Goal: Task Accomplishment & Management: Manage account settings

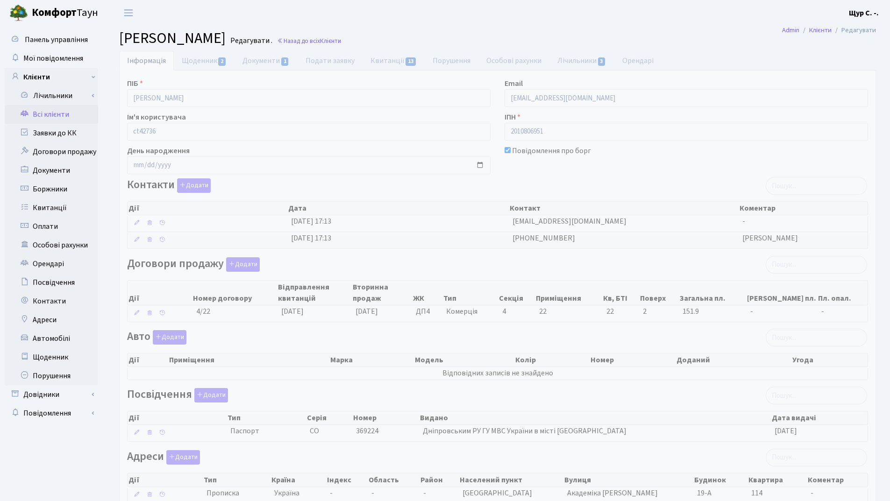
click at [66, 116] on link "Всі клієнти" at bounding box center [51, 114] width 93 height 19
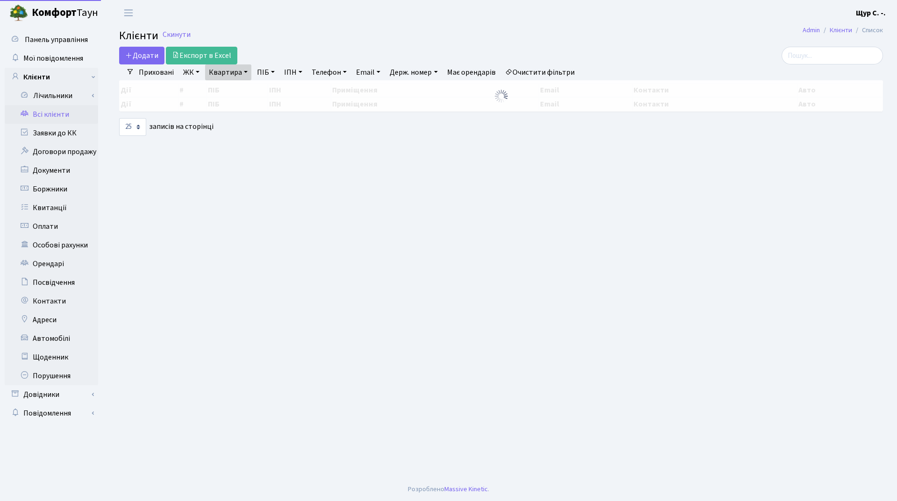
select select "25"
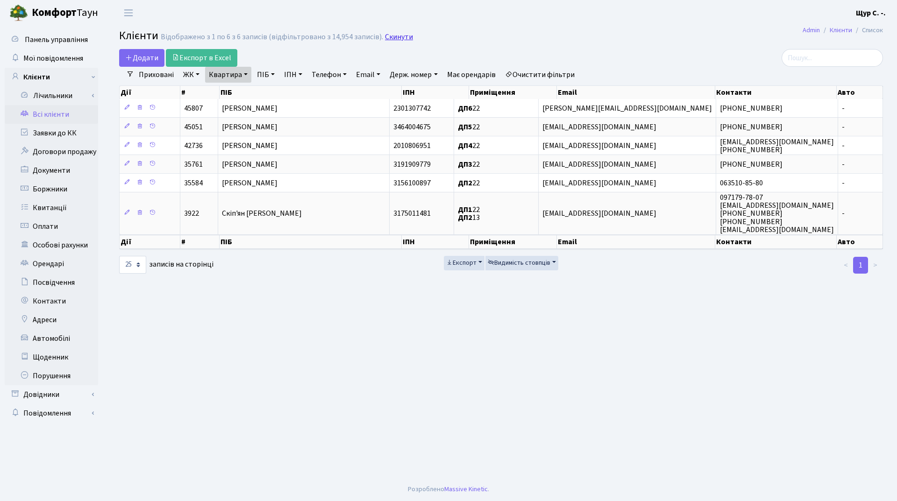
click at [388, 36] on link "Скинути" at bounding box center [399, 37] width 28 height 9
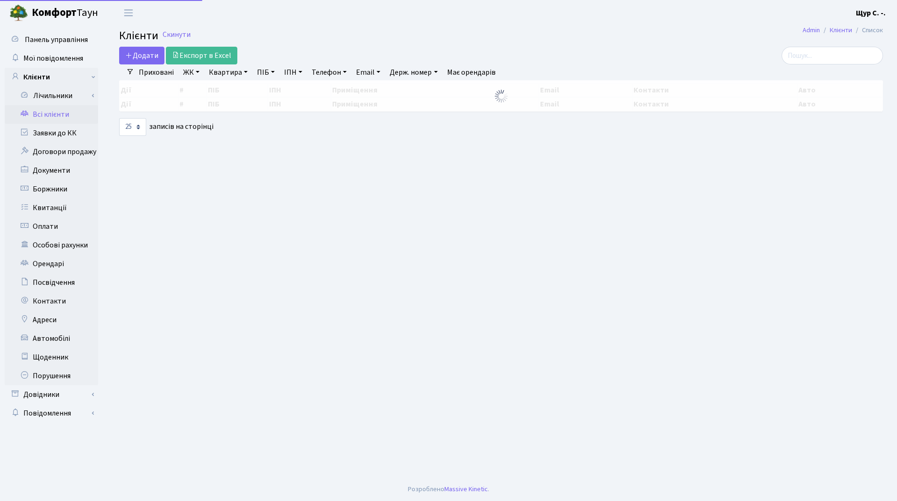
select select "25"
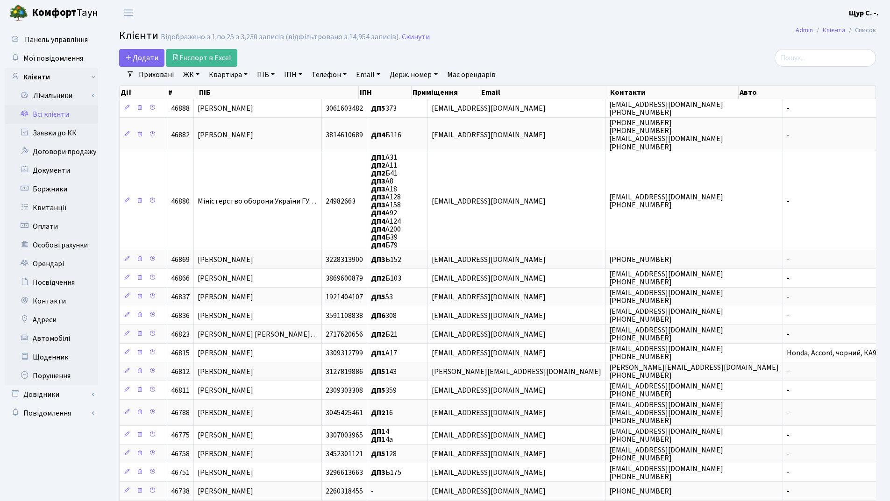
click at [335, 75] on link "Телефон" at bounding box center [329, 75] width 42 height 16
type input "0673172699"
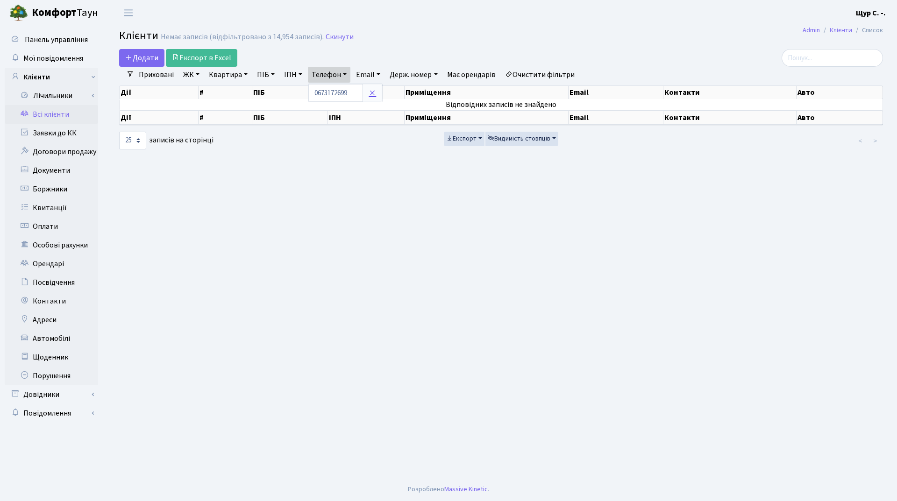
click at [372, 94] on icon at bounding box center [371, 92] width 7 height 7
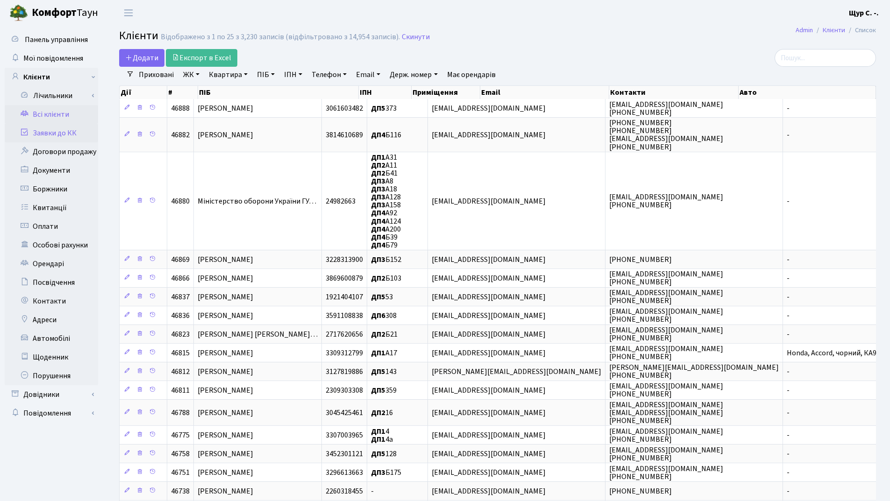
click at [51, 130] on link "Заявки до КК" at bounding box center [51, 133] width 93 height 19
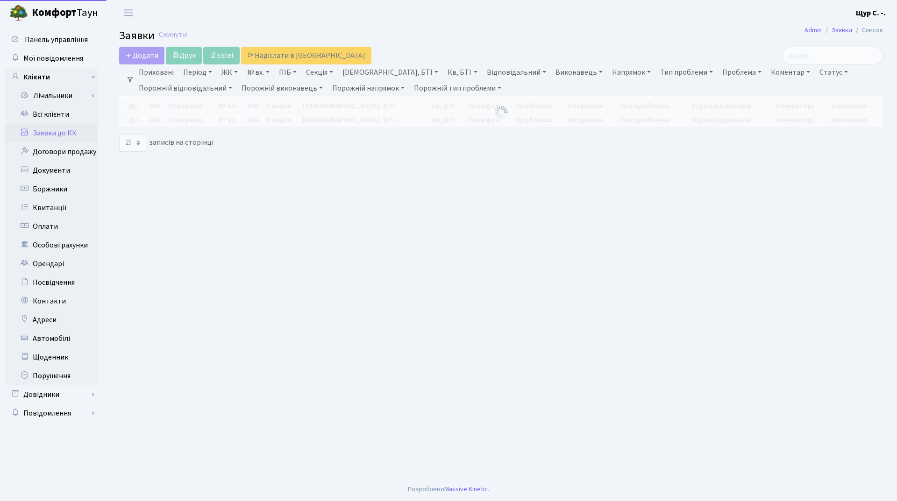
select select "25"
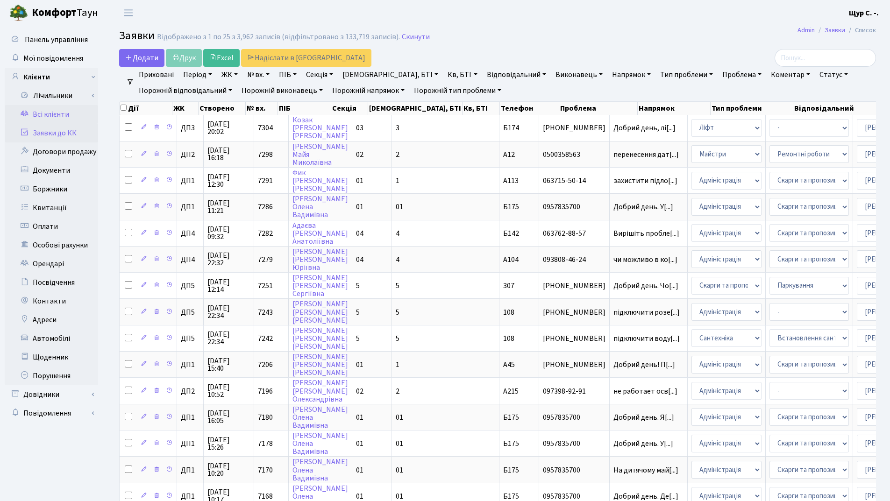
click at [57, 112] on link "Всі клієнти" at bounding box center [51, 114] width 93 height 19
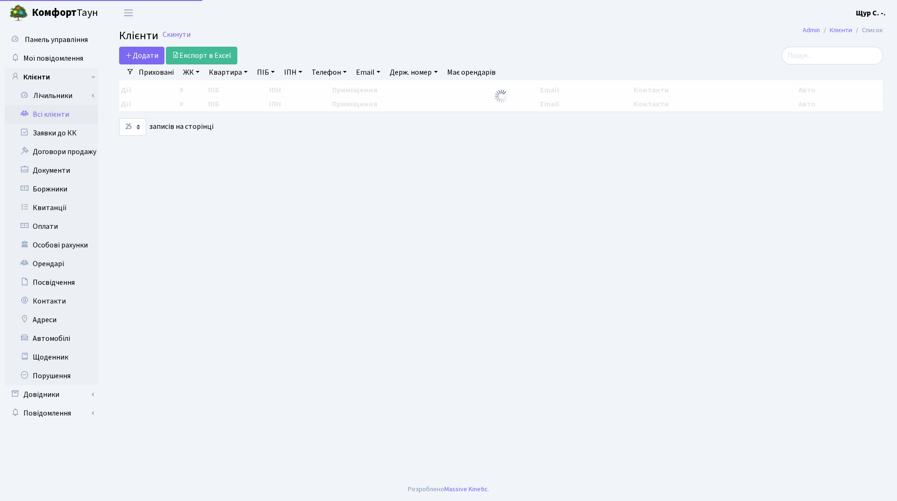
select select "25"
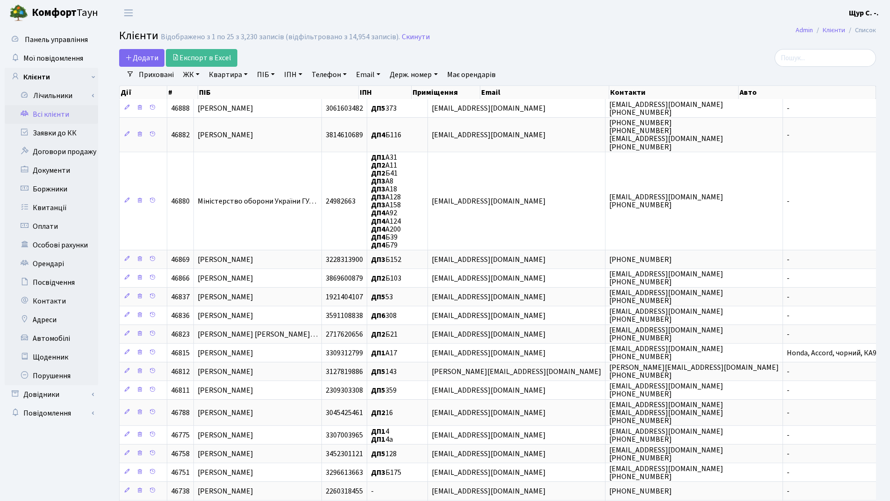
click at [227, 75] on link "Квартира" at bounding box center [228, 75] width 46 height 16
type input "б35"
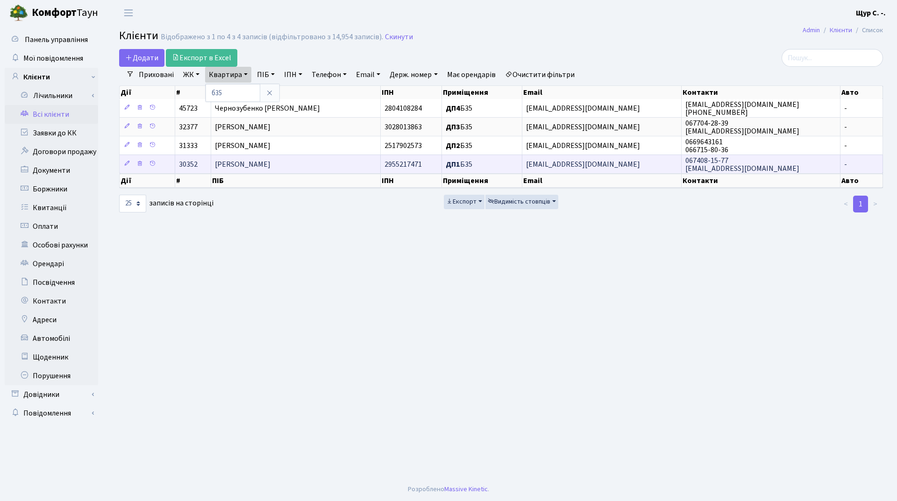
click at [244, 168] on span "[PERSON_NAME]" at bounding box center [243, 164] width 56 height 10
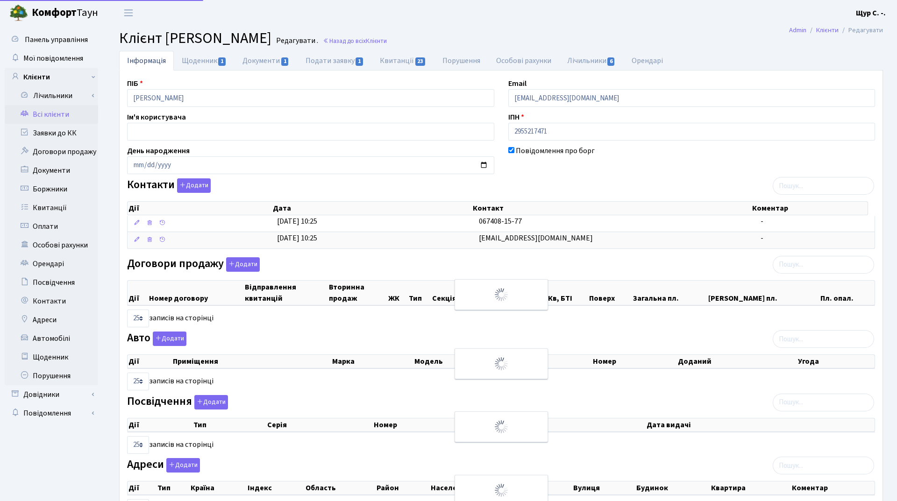
select select "25"
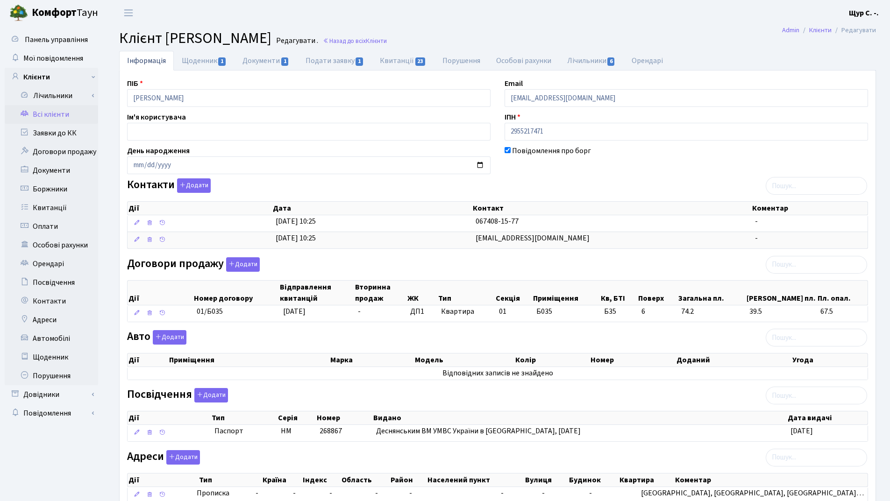
click at [63, 113] on link "Всі клієнти" at bounding box center [51, 114] width 93 height 19
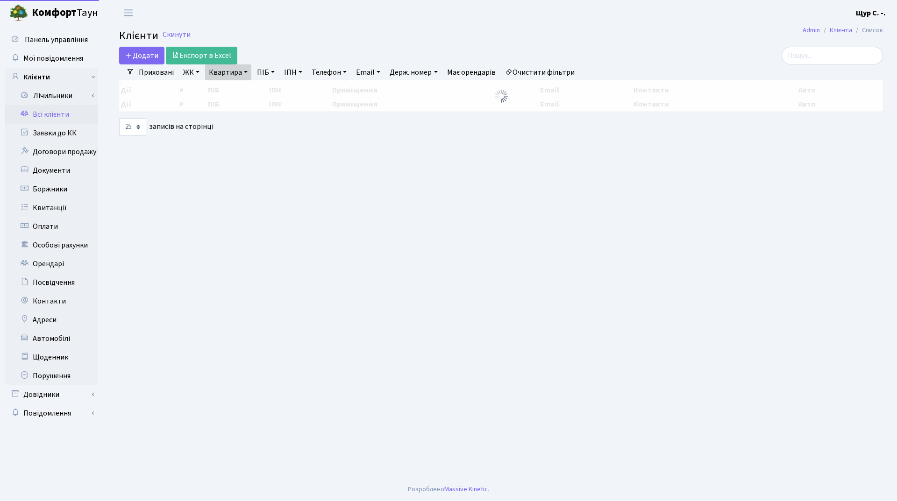
select select "25"
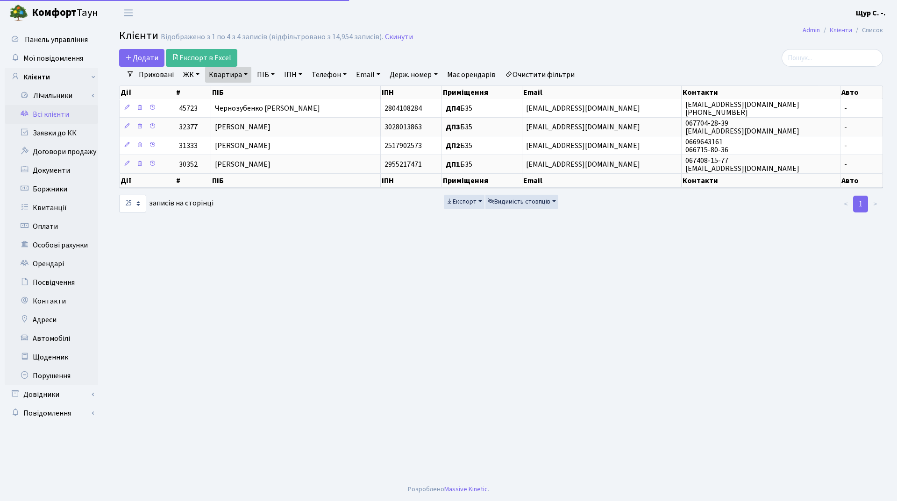
click at [245, 73] on link "Квартира" at bounding box center [228, 75] width 46 height 16
click at [238, 90] on input "б35" at bounding box center [232, 93] width 55 height 18
type input "б"
type input "а35"
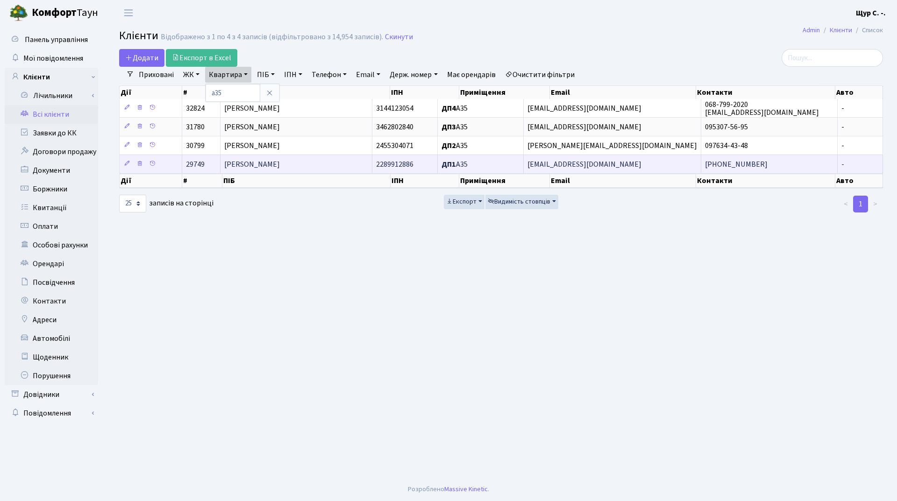
click at [357, 165] on td "Остаповська Ірина Миколаївна" at bounding box center [296, 164] width 152 height 19
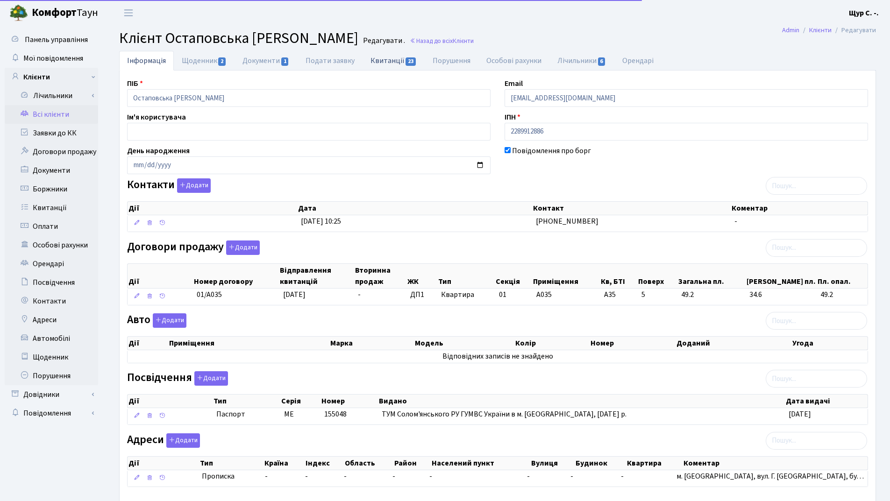
click at [382, 58] on link "Квитанції 23" at bounding box center [393, 60] width 62 height 19
select select "25"
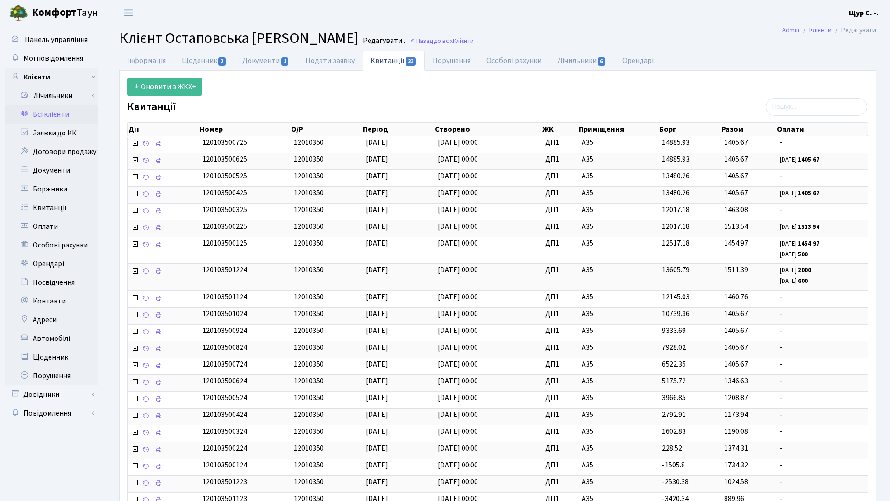
click at [53, 110] on link "Всі клієнти" at bounding box center [51, 114] width 93 height 19
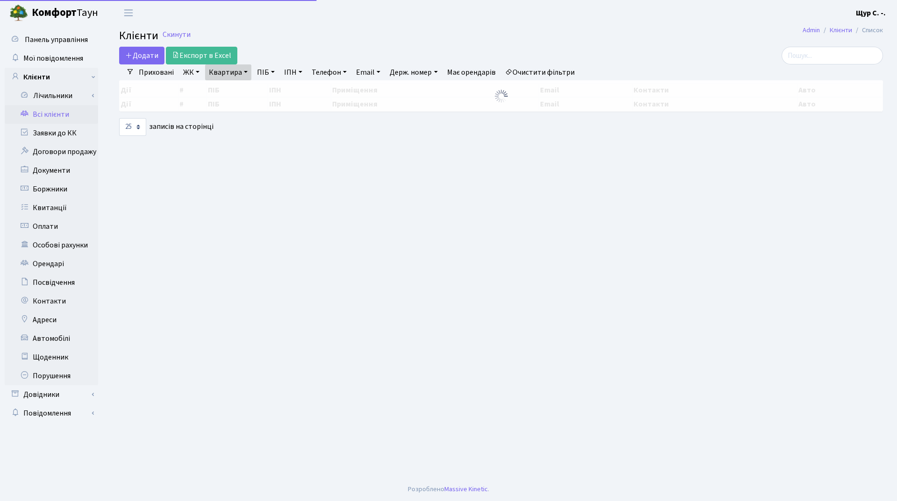
select select "25"
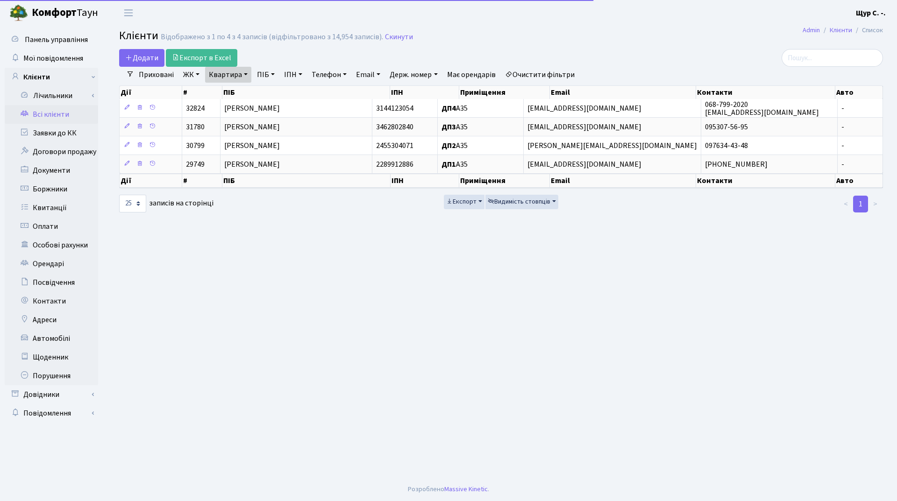
click at [396, 31] on h2 "Клієнти Відображено з 1 по 4 з 4 записів (відфільтровано з 14,954 записів). Ски…" at bounding box center [500, 37] width 763 height 16
click at [390, 38] on link "Скинути" at bounding box center [399, 37] width 28 height 9
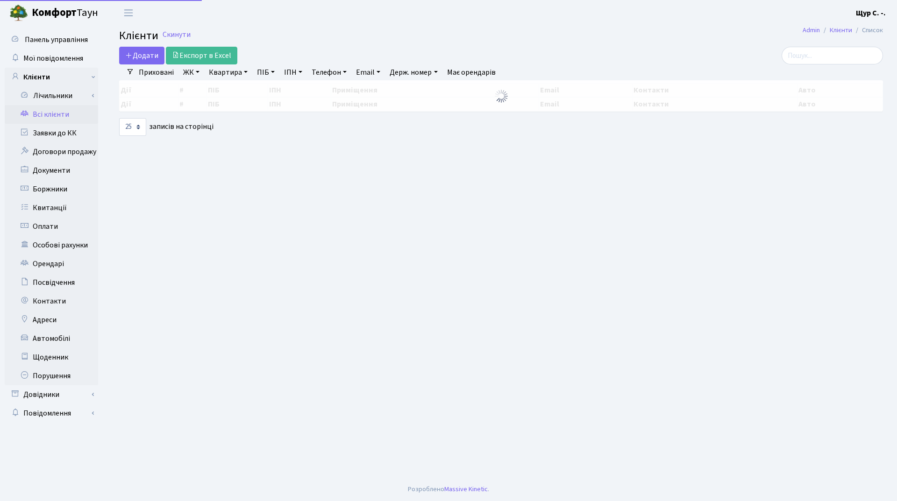
select select "25"
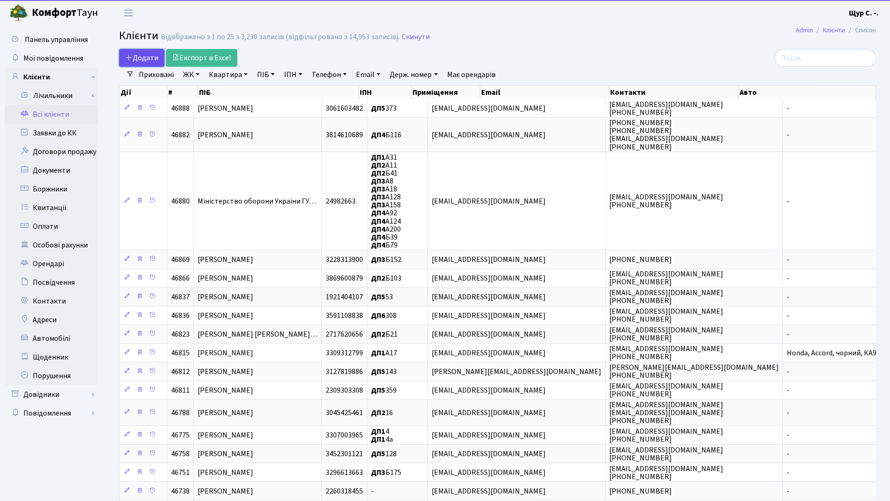
click at [140, 60] on span "Додати" at bounding box center [141, 58] width 33 height 10
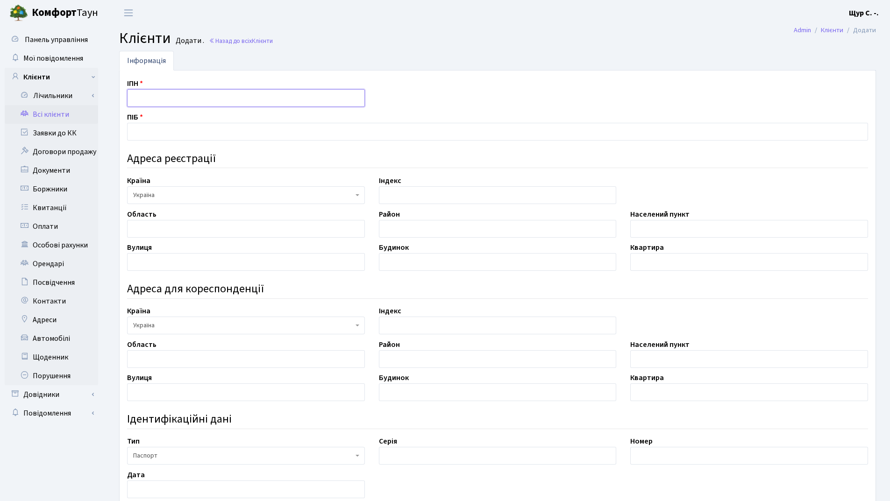
click at [149, 100] on input "text" at bounding box center [246, 98] width 238 height 18
type input "3919705215"
click at [147, 134] on input "text" at bounding box center [497, 132] width 741 height 18
type input "Ігнатьєв Єлісєй Олександрович"
click at [696, 233] on input "text" at bounding box center [749, 229] width 238 height 18
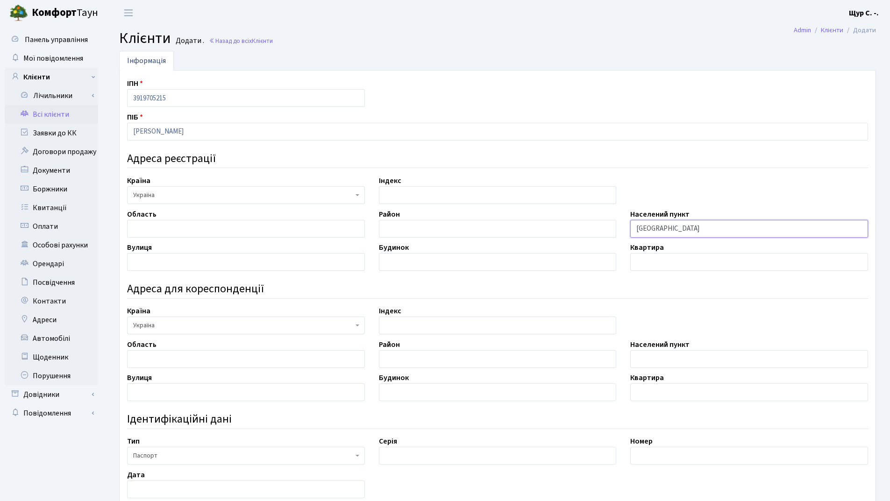
type input "Київ"
click at [190, 260] on input "text" at bounding box center [246, 262] width 238 height 18
type input "Володимирська"
click at [415, 265] on input "text" at bounding box center [498, 262] width 238 height 18
type input "64"
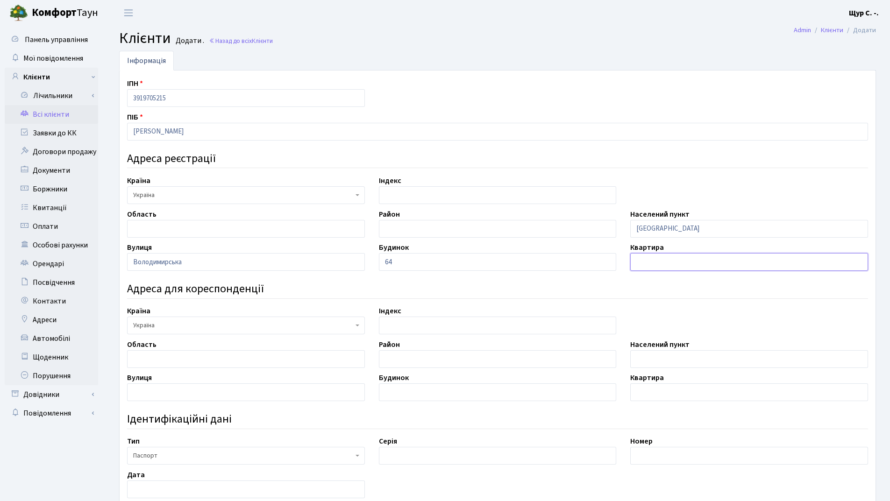
click at [657, 266] on input "text" at bounding box center [749, 262] width 238 height 18
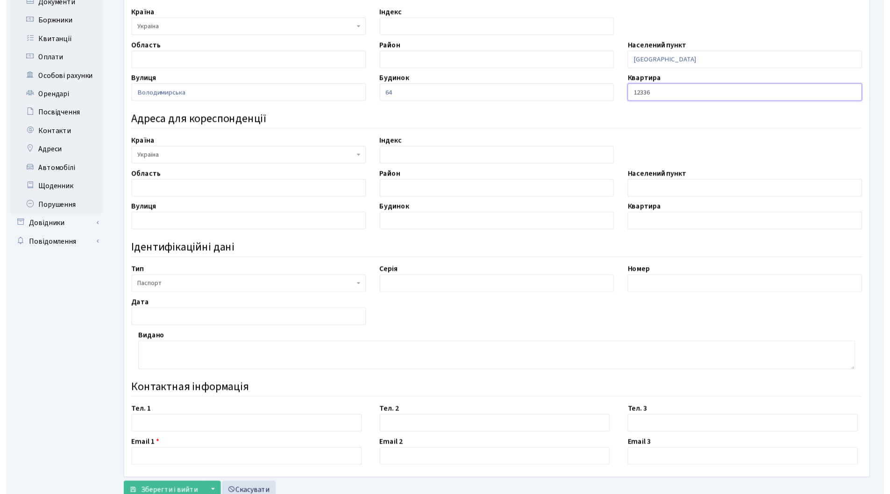
scroll to position [187, 0]
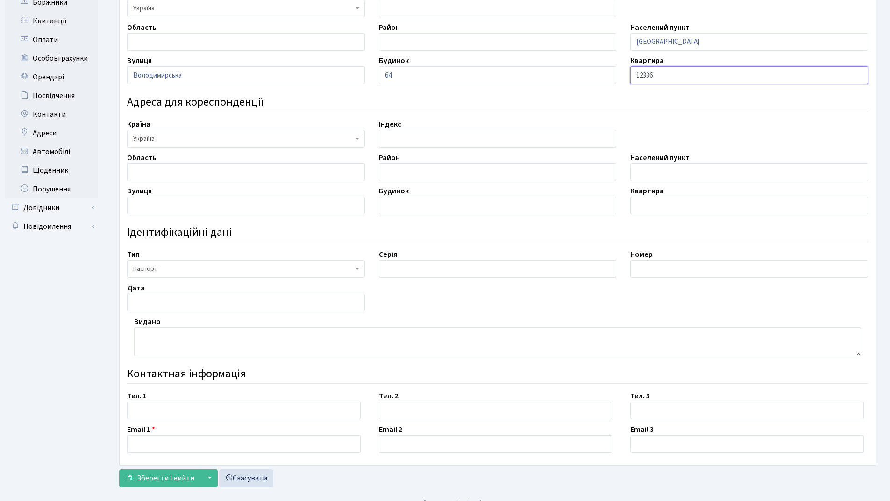
type input "12336"
click at [259, 272] on span "Паспорт" at bounding box center [243, 268] width 220 height 9
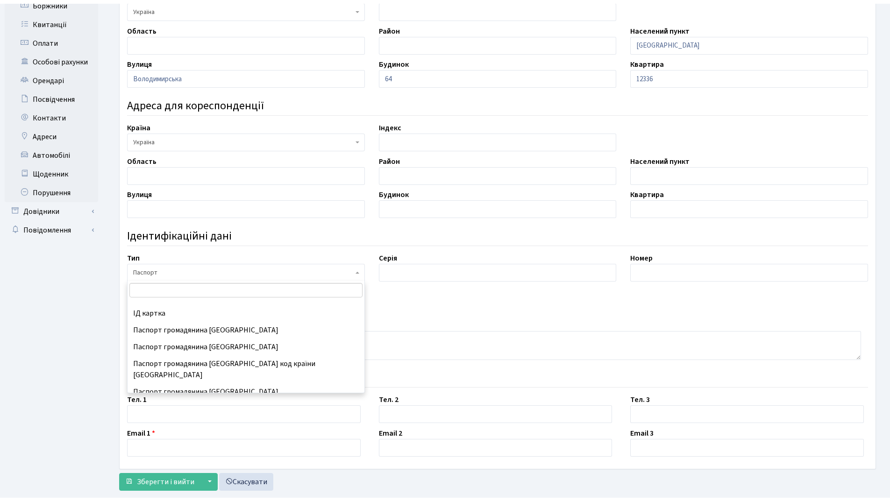
scroll to position [123, 0]
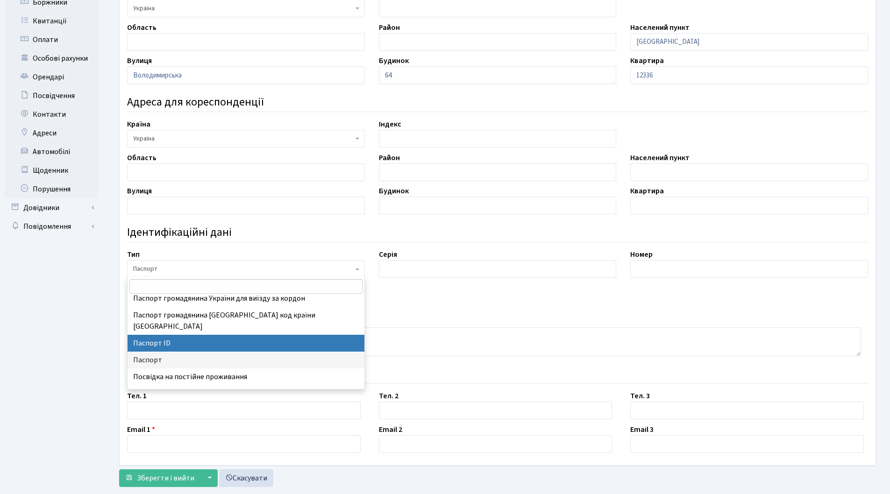
select select "34"
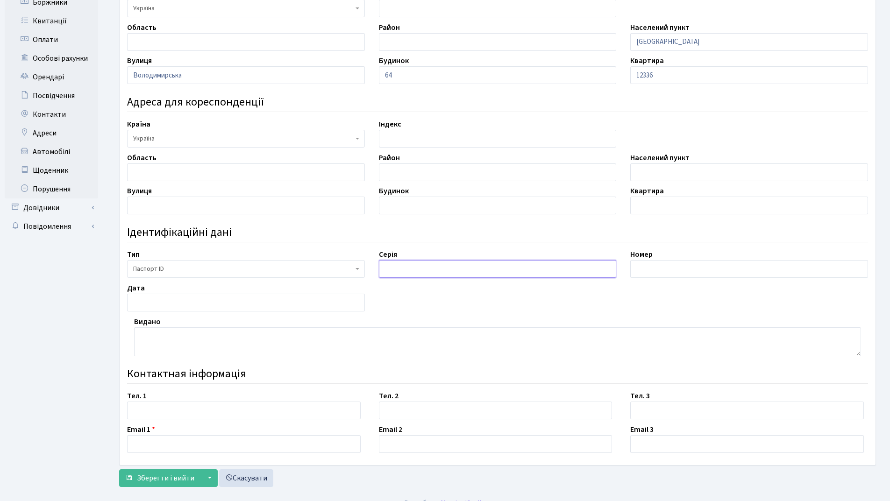
click at [421, 267] on input "text" at bounding box center [498, 269] width 238 height 18
type input "запис №20070426-12336"
click at [666, 268] on input "text" at bounding box center [749, 269] width 238 height 18
type input "011119097"
click at [184, 298] on input "text" at bounding box center [246, 303] width 238 height 18
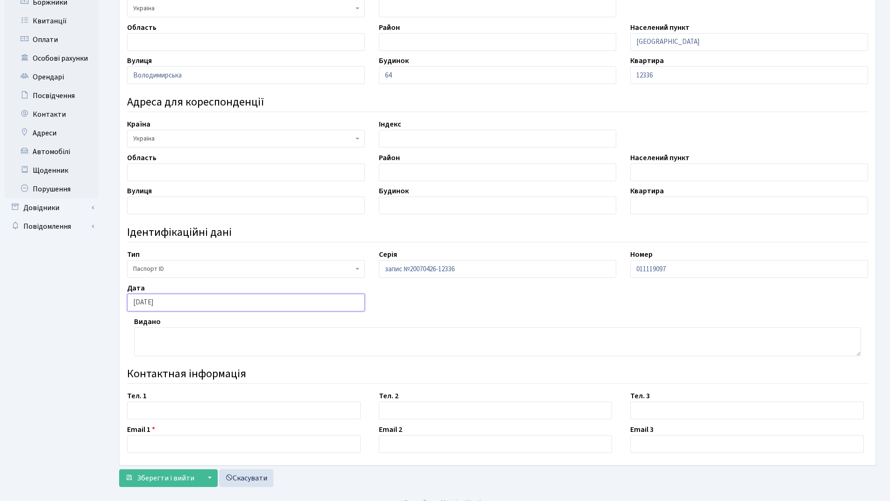
type input "01.10.2024"
click at [172, 336] on textarea at bounding box center [497, 341] width 727 height 29
type textarea "орган, що видав 8018"
click at [662, 74] on input "12336" at bounding box center [749, 75] width 238 height 18
type input "1"
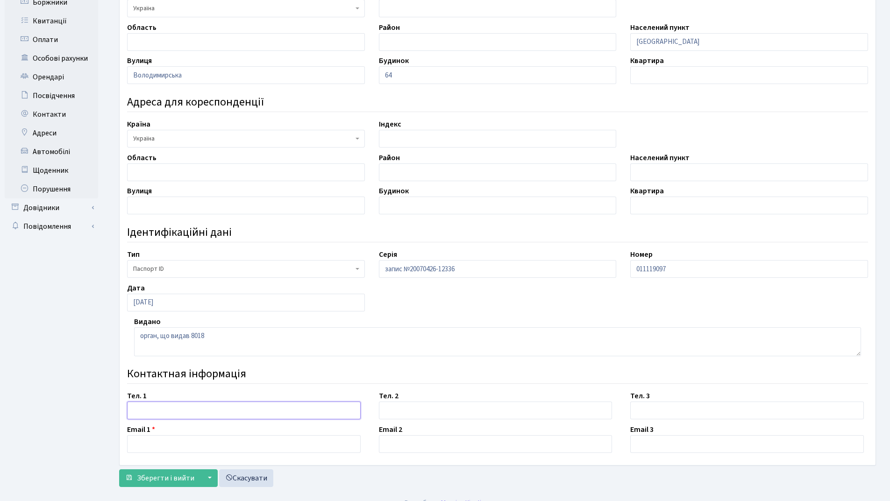
click at [202, 412] on input "text" at bounding box center [243, 411] width 233 height 18
type input "099-609-43-73"
click at [155, 445] on input "text" at bounding box center [243, 444] width 233 height 18
type input "eliseyigno6@gmail.com"
click at [162, 484] on button "Зберегти і вийти" at bounding box center [159, 478] width 81 height 18
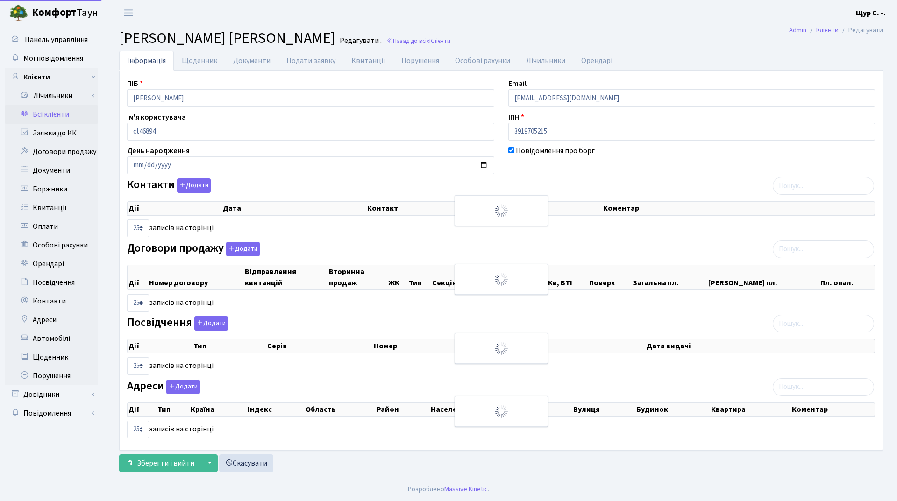
select select "25"
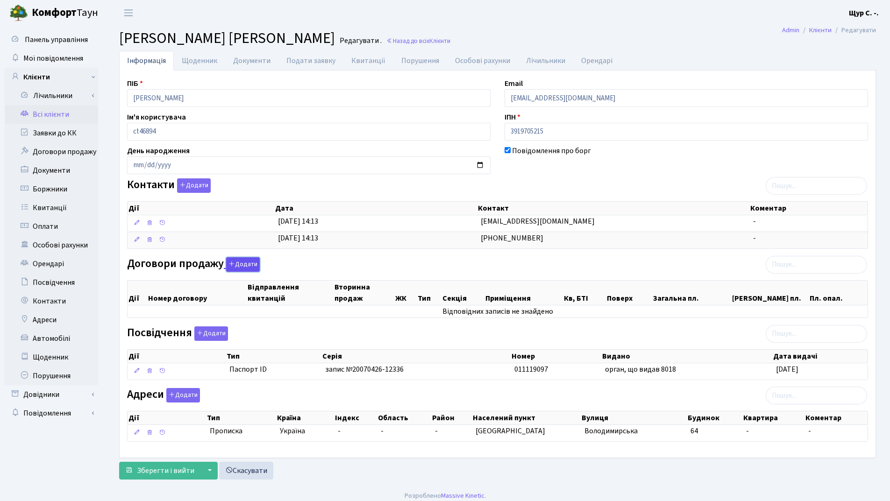
click at [234, 263] on button "Додати" at bounding box center [243, 264] width 34 height 14
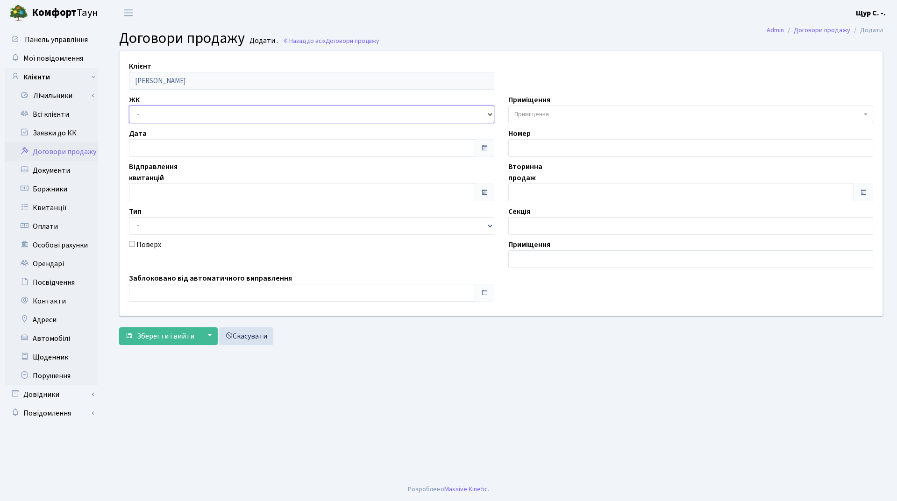
click at [190, 118] on select "- ДП1, вул. Некрасова, 10а ДП2, вул. Некрасова, 12а ДП3, вул. Некрасова, 10 ДП4…" at bounding box center [311, 115] width 365 height 18
select select "313"
click at [129, 106] on select "- ДП1, вул. Некрасова, 10а ДП2, вул. Некрасова, 12а ДП3, вул. Некрасова, 10 ДП4…" at bounding box center [311, 115] width 365 height 18
select select
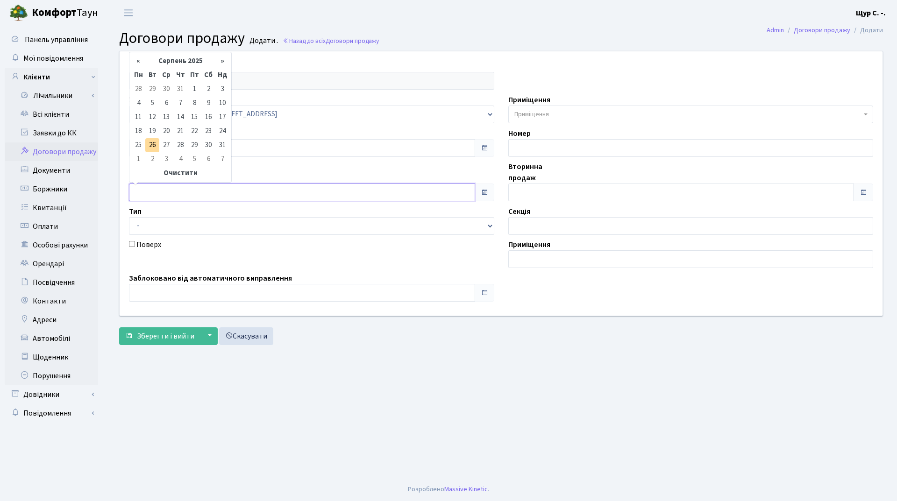
click at [185, 187] on input "text" at bounding box center [302, 193] width 346 height 18
click at [177, 59] on th "Серпень 2025" at bounding box center [180, 61] width 70 height 14
click at [140, 121] on span "Тра" at bounding box center [144, 125] width 22 height 25
click at [180, 88] on td "1" at bounding box center [180, 89] width 14 height 14
type input "01.05.2025"
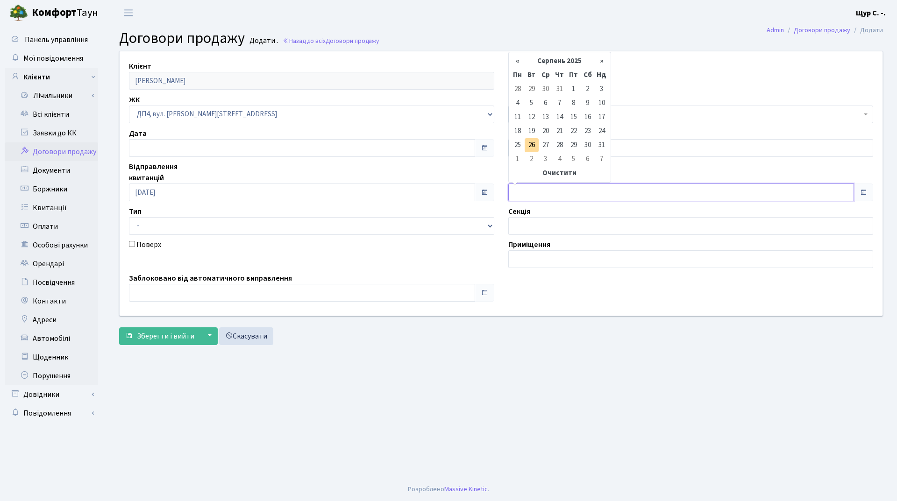
click at [540, 196] on input "text" at bounding box center [681, 193] width 346 height 18
click at [563, 63] on th "Серпень 2025" at bounding box center [559, 61] width 70 height 14
click at [522, 122] on span "Тра" at bounding box center [523, 125] width 22 height 25
click at [559, 92] on td "1" at bounding box center [559, 89] width 14 height 14
type input "01.05.2025"
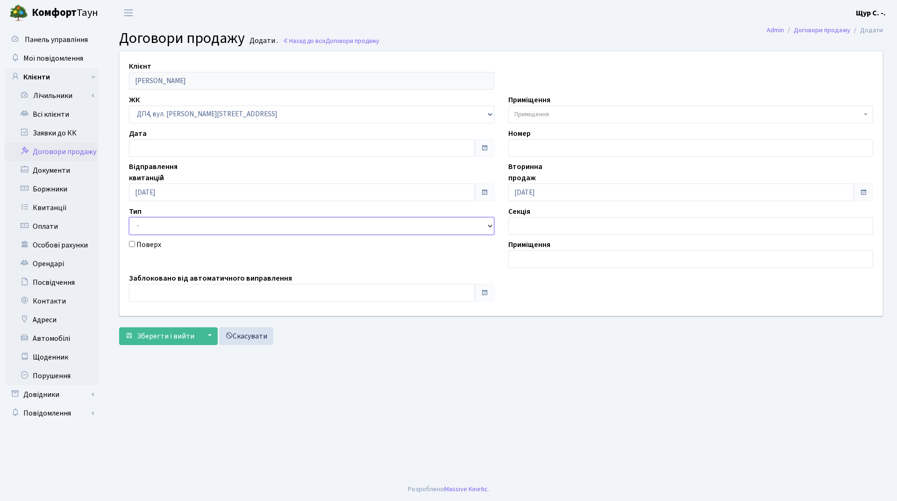
drag, startPoint x: 452, startPoint y: 228, endPoint x: 448, endPoint y: 232, distance: 5.3
click at [452, 228] on select "- Квартира Комерція Нежитлове Паркінг" at bounding box center [311, 226] width 365 height 18
select select "269"
click at [129, 217] on select "- Квартира Комерція Нежитлове Паркінг" at bounding box center [311, 226] width 365 height 18
click at [585, 111] on span "Приміщення" at bounding box center [687, 114] width 347 height 9
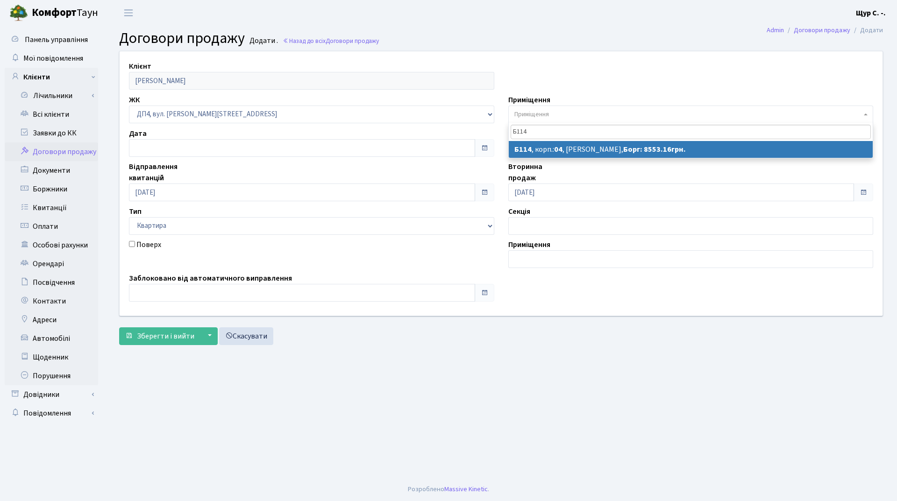
type input "Б114"
select select "33832"
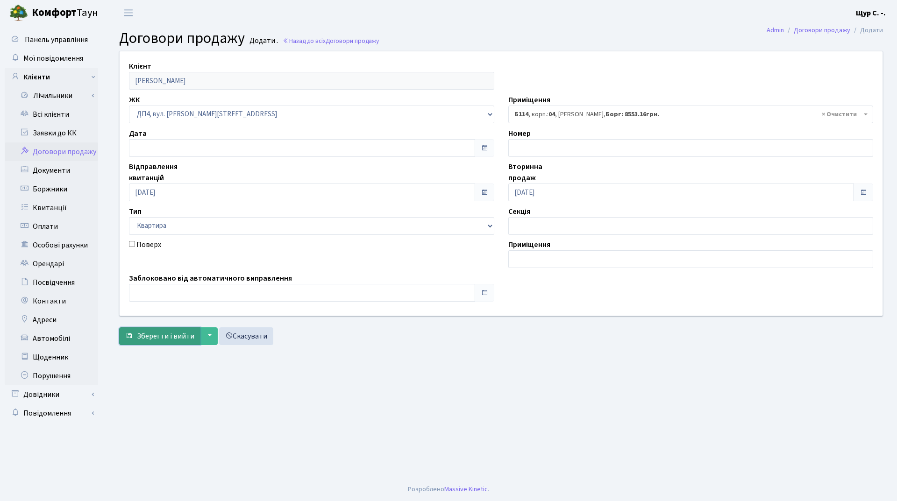
click at [174, 334] on span "Зберегти і вийти" at bounding box center [165, 336] width 57 height 10
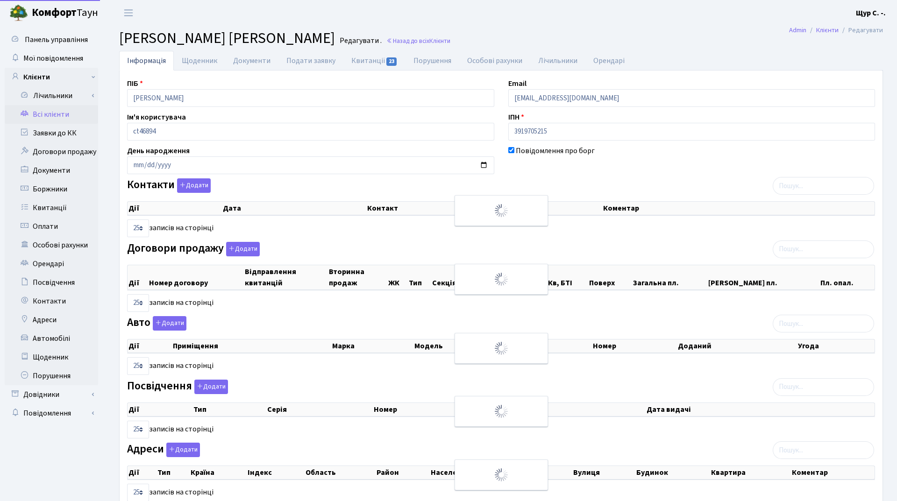
select select "25"
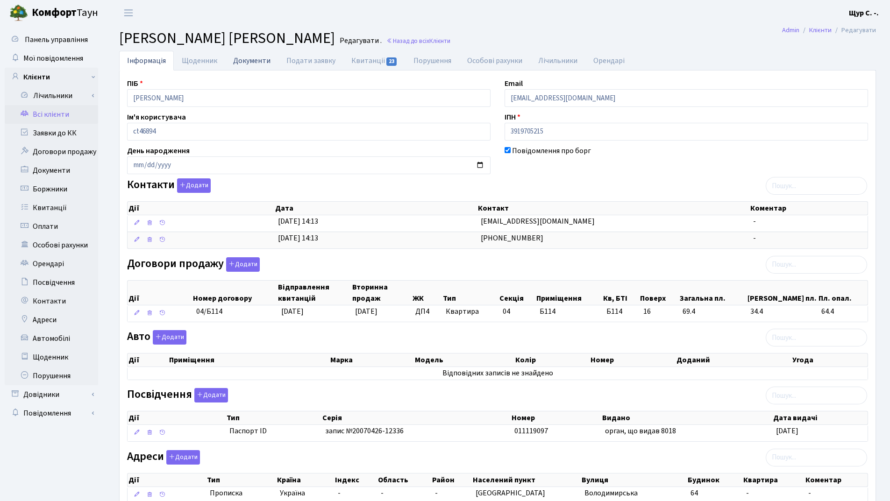
click at [246, 62] on link "Документи" at bounding box center [251, 60] width 53 height 19
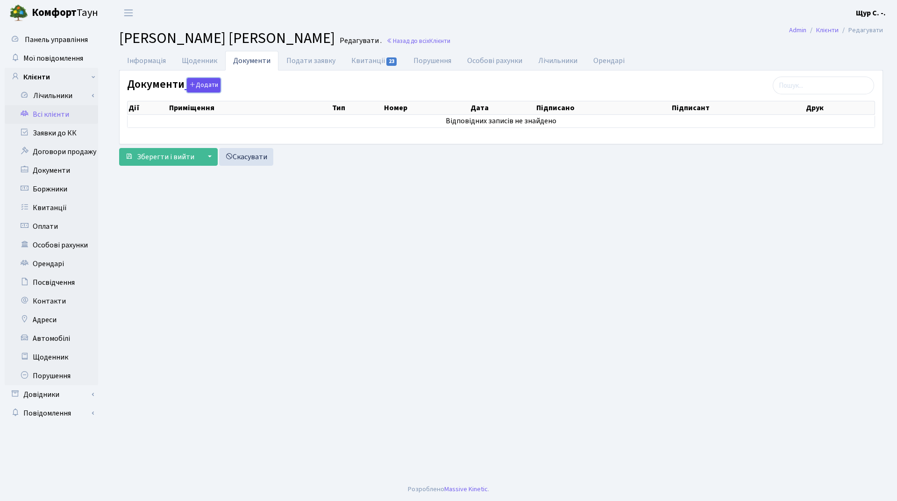
click at [204, 85] on button "Додати" at bounding box center [204, 85] width 34 height 14
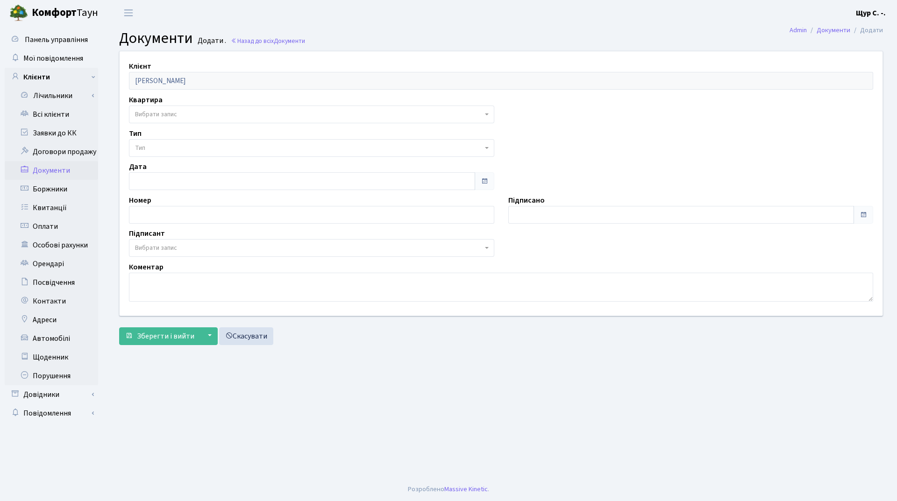
click at [191, 118] on span "Вибрати запис" at bounding box center [308, 114] width 347 height 9
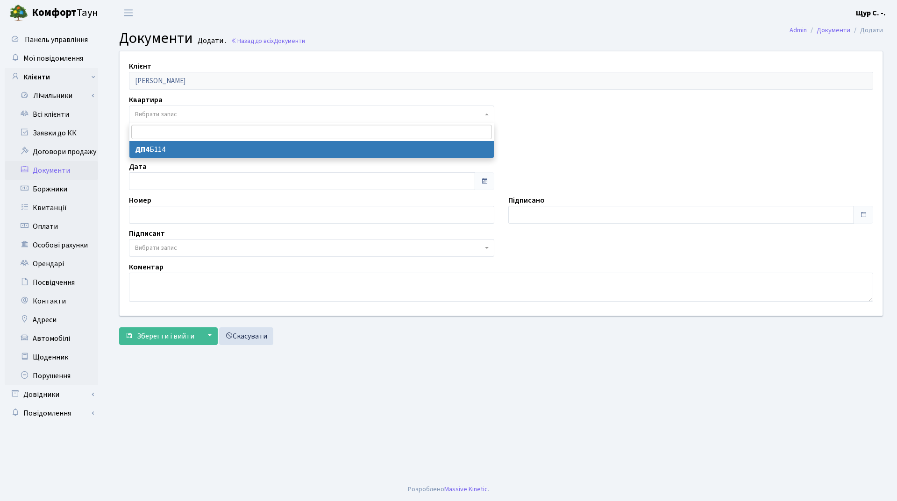
select select "178237"
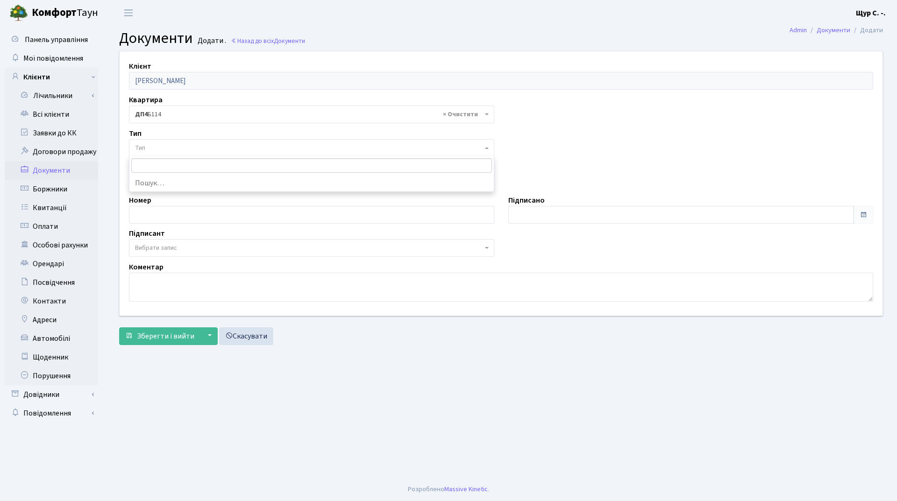
click at [189, 149] on span "Тип" at bounding box center [308, 147] width 347 height 9
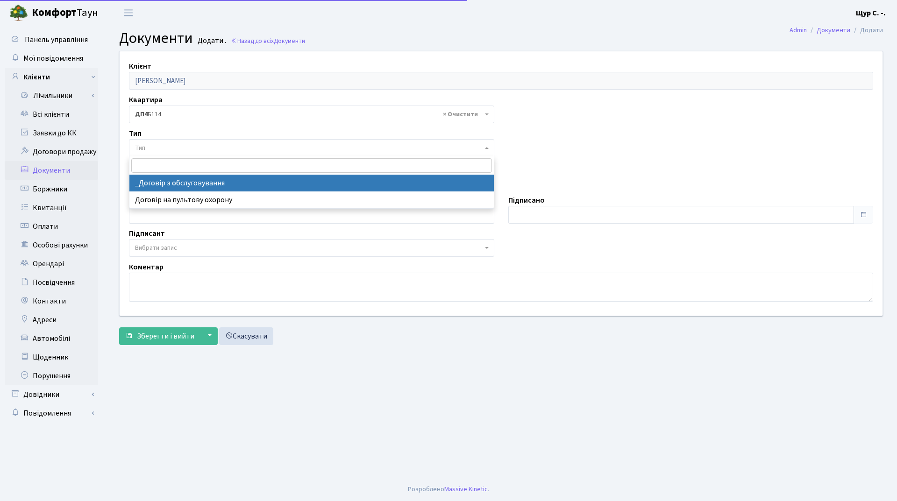
select select "289"
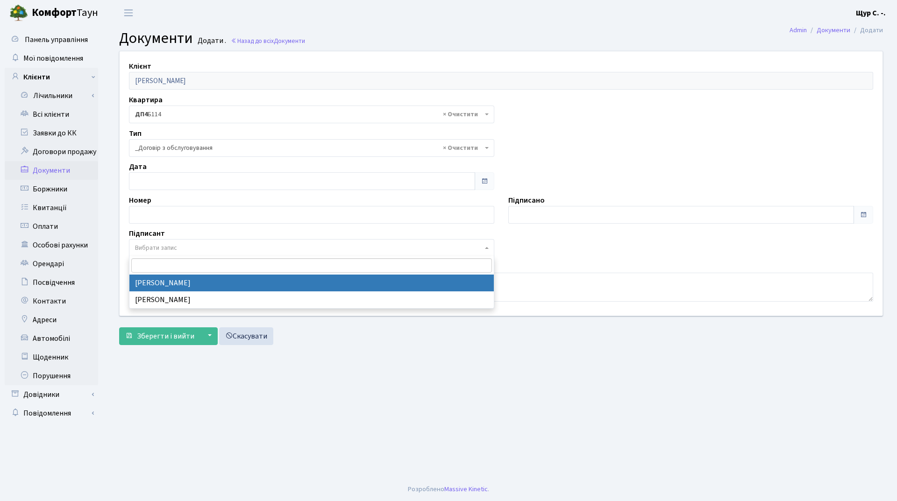
click at [180, 250] on span "Вибрати запис" at bounding box center [308, 247] width 347 height 9
select select "74"
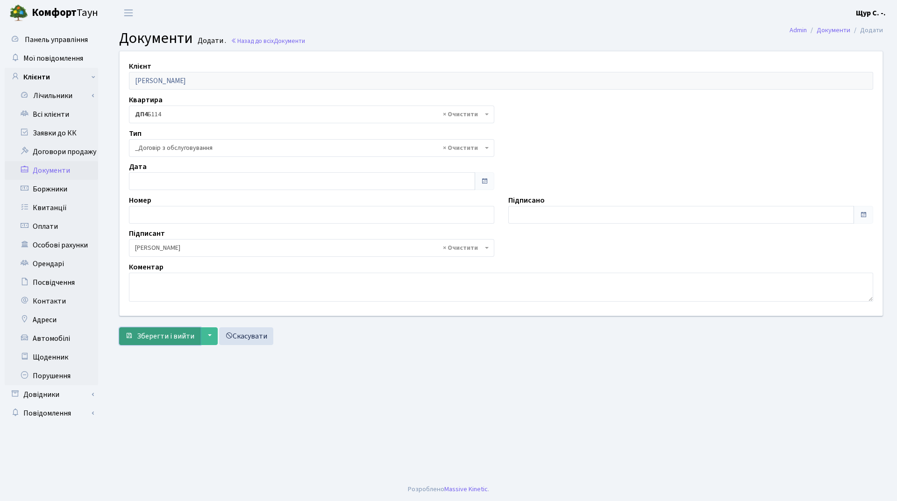
click at [161, 337] on span "Зберегти і вийти" at bounding box center [165, 336] width 57 height 10
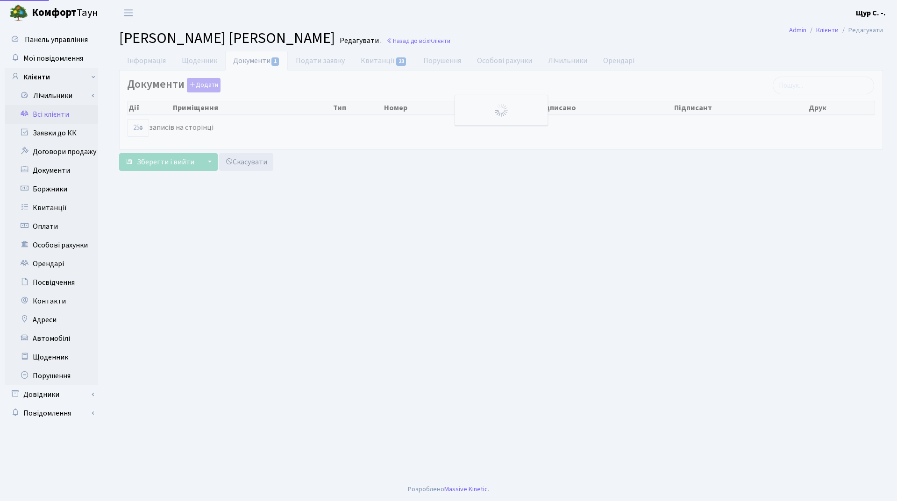
select select "25"
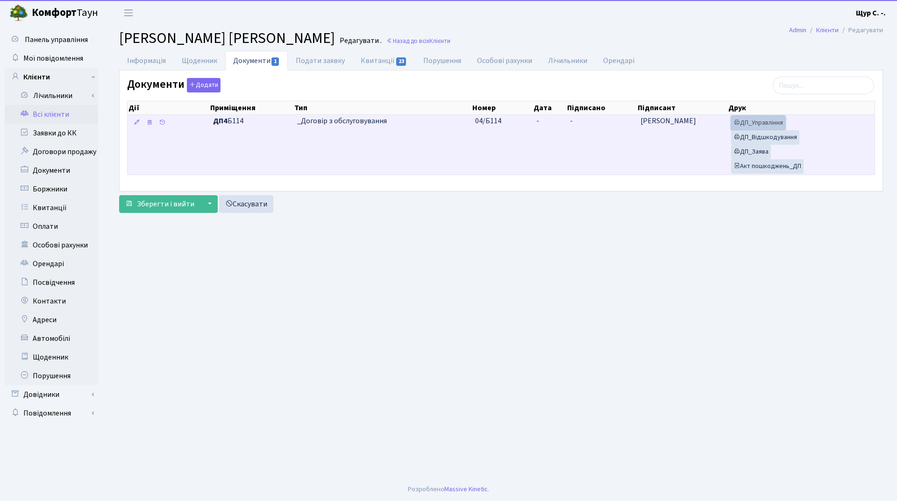
click at [768, 121] on link "ДП_Управління" at bounding box center [758, 123] width 54 height 14
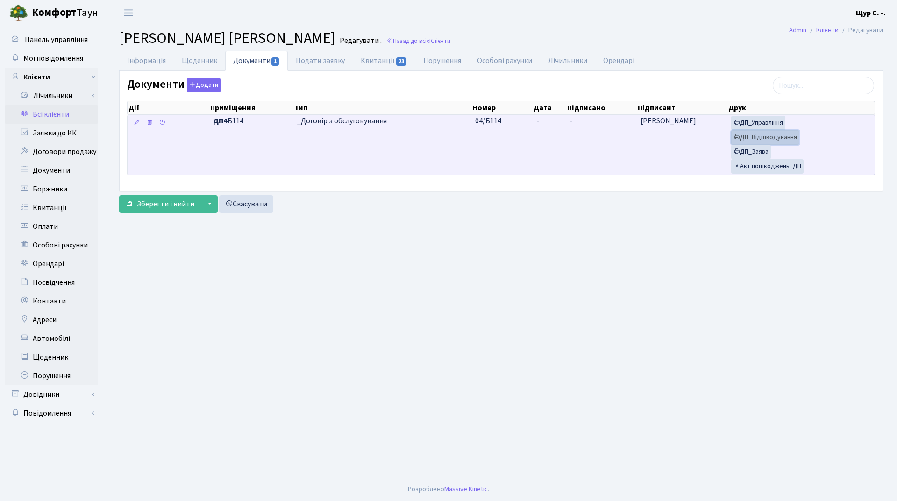
click at [763, 137] on link "ДП_Відшкодування" at bounding box center [765, 137] width 68 height 14
click at [750, 156] on link "ДП_Заява" at bounding box center [751, 152] width 40 height 14
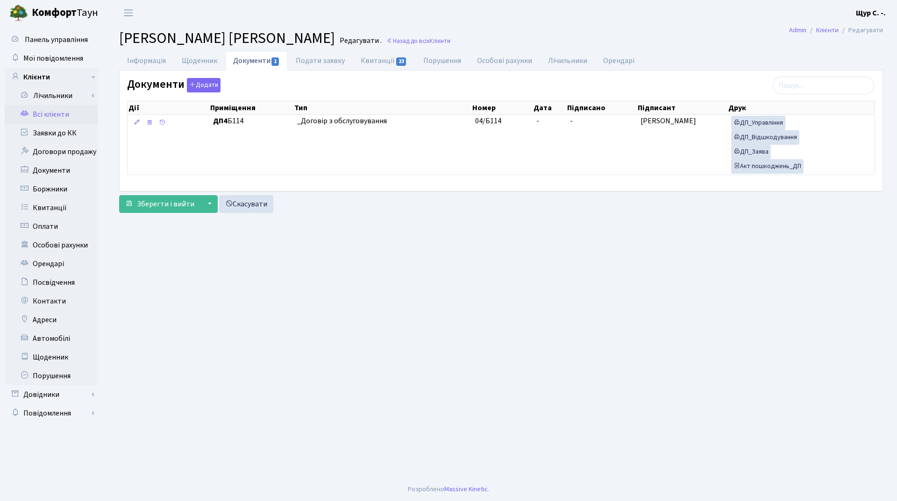
click at [59, 113] on link "Всі клієнти" at bounding box center [51, 114] width 93 height 19
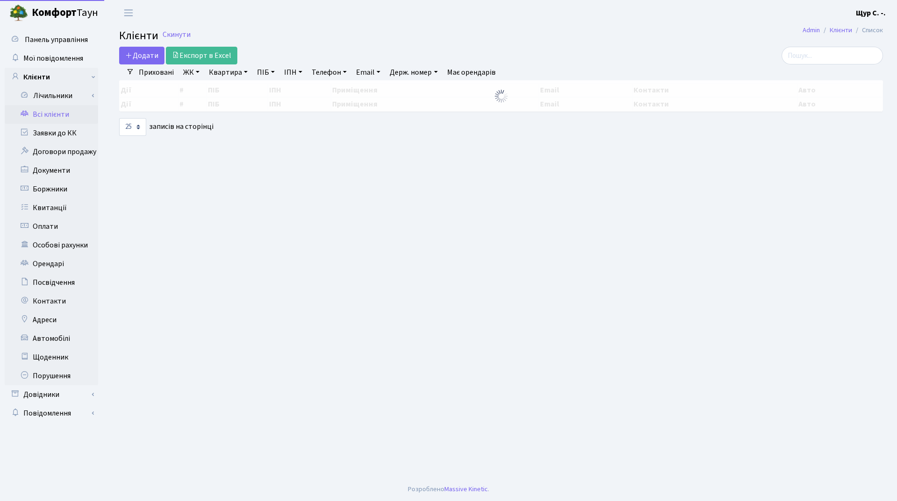
select select "25"
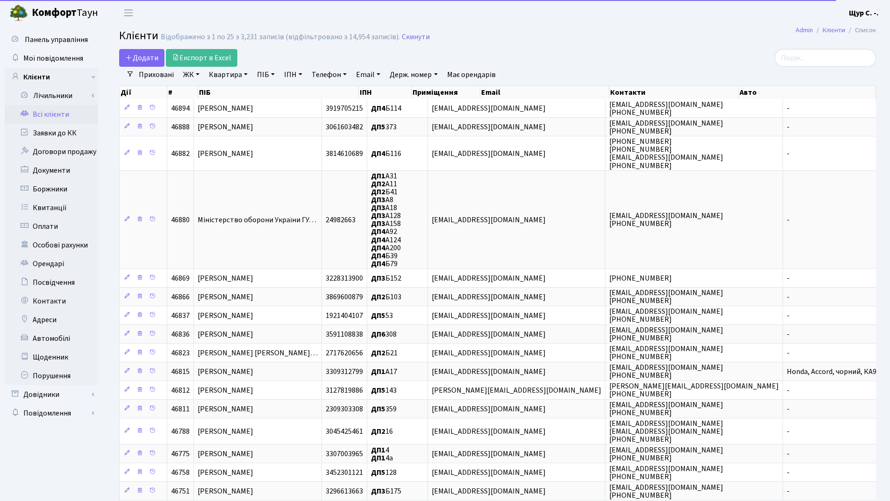
click at [235, 76] on link "Квартира" at bounding box center [228, 75] width 46 height 16
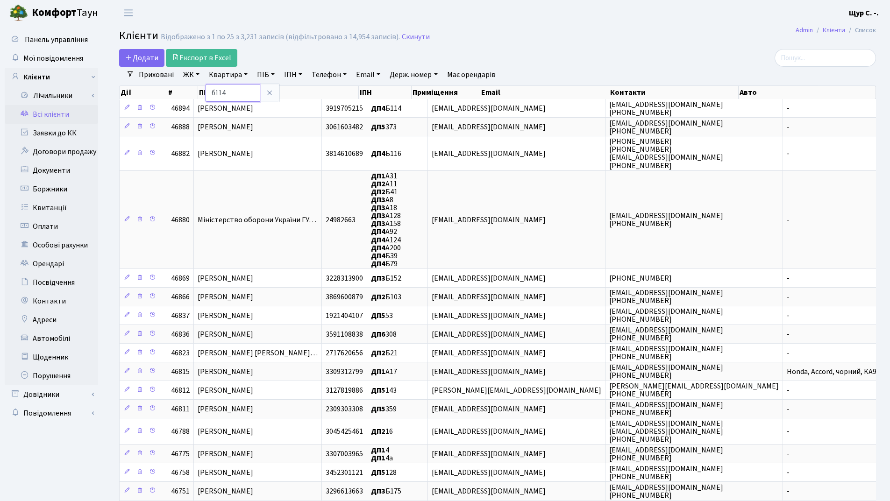
type input "б114"
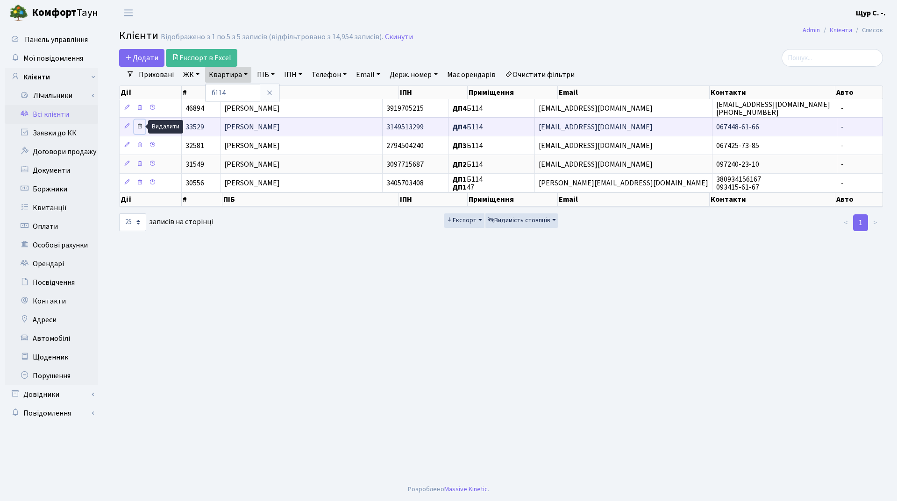
click at [141, 127] on icon at bounding box center [139, 126] width 7 height 7
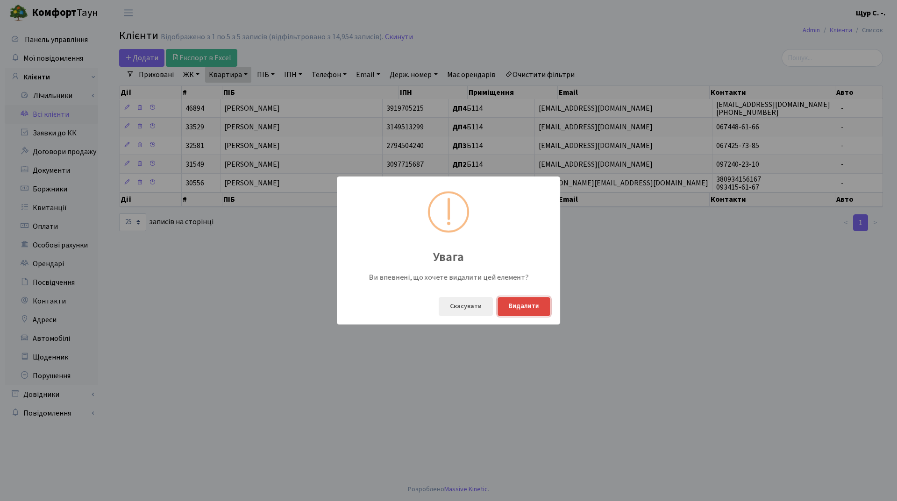
click at [539, 304] on button "Видалити" at bounding box center [523, 306] width 53 height 19
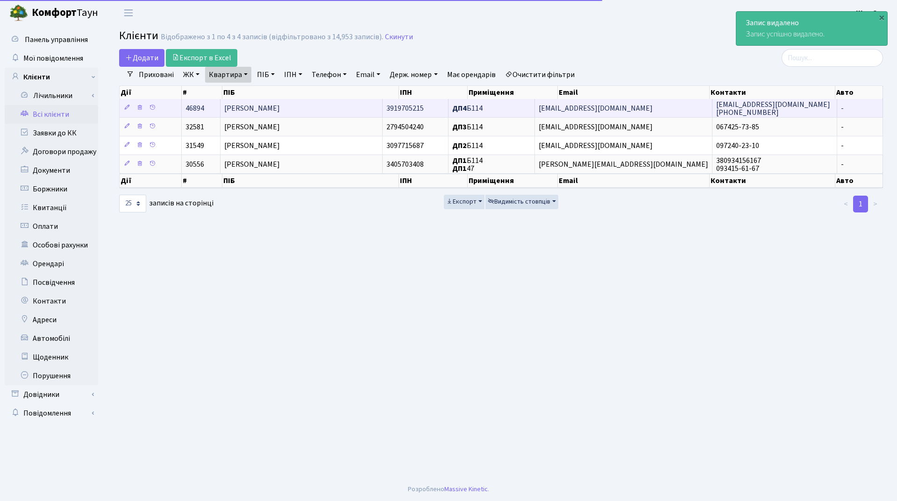
click at [280, 109] on span "[PERSON_NAME] [PERSON_NAME]" at bounding box center [252, 108] width 56 height 10
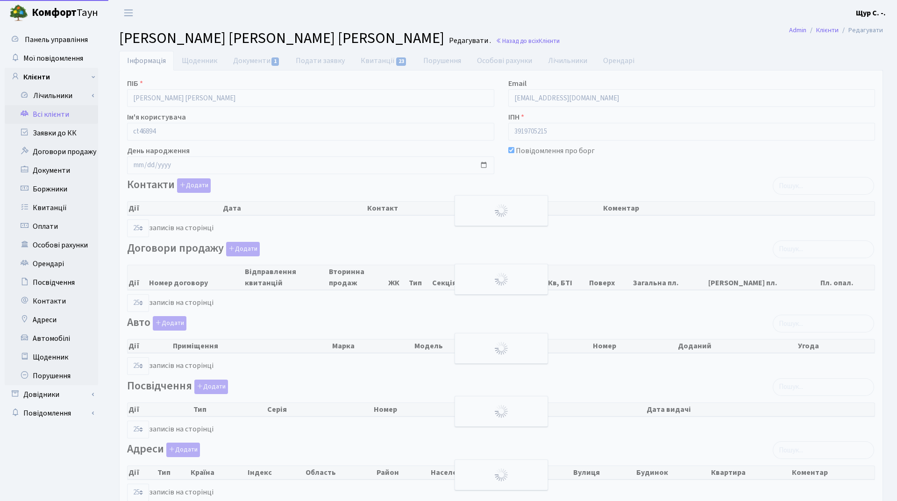
select select "25"
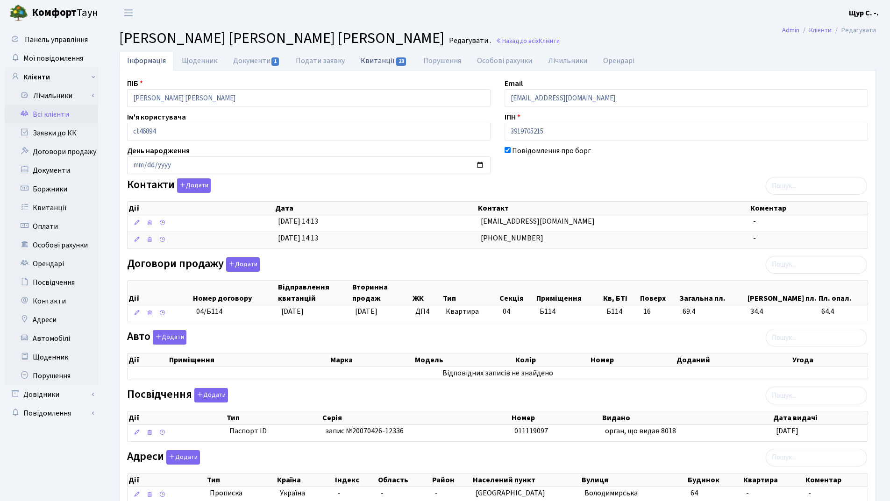
click at [370, 61] on link "Квитанції 23" at bounding box center [384, 60] width 62 height 19
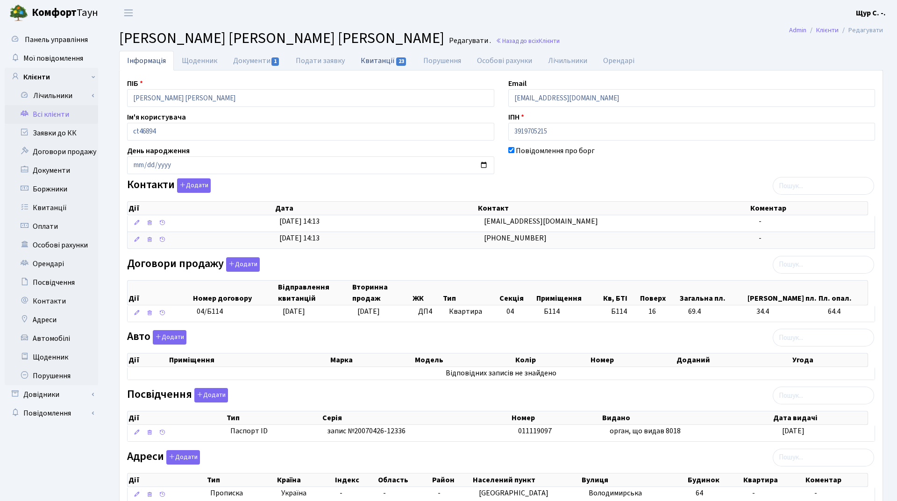
select select "25"
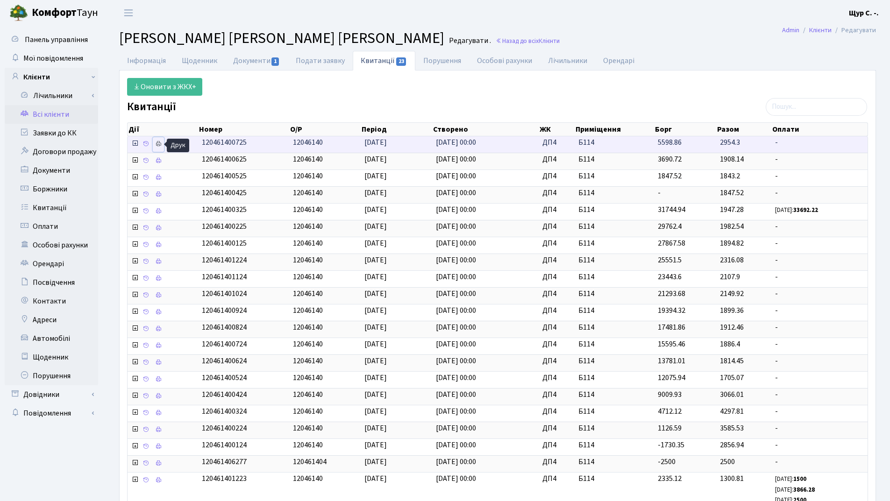
click at [156, 142] on icon at bounding box center [158, 144] width 7 height 7
click at [47, 118] on link "Всі клієнти" at bounding box center [51, 114] width 93 height 19
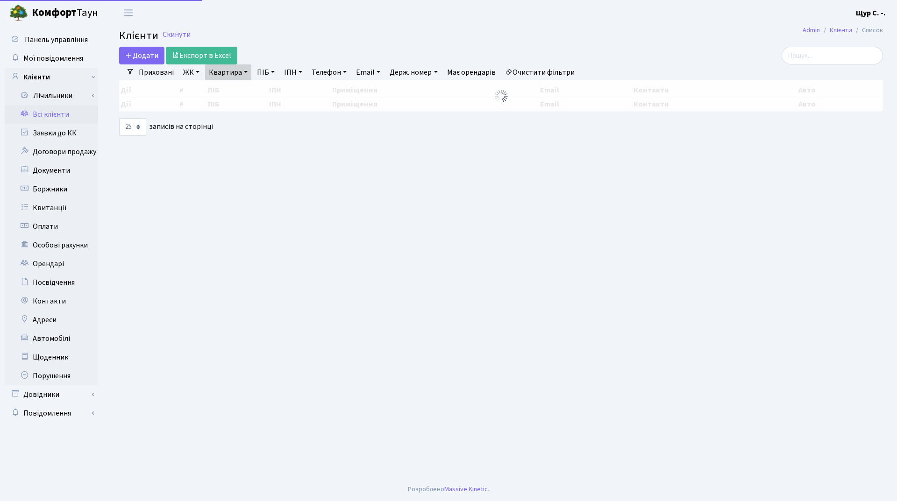
select select "25"
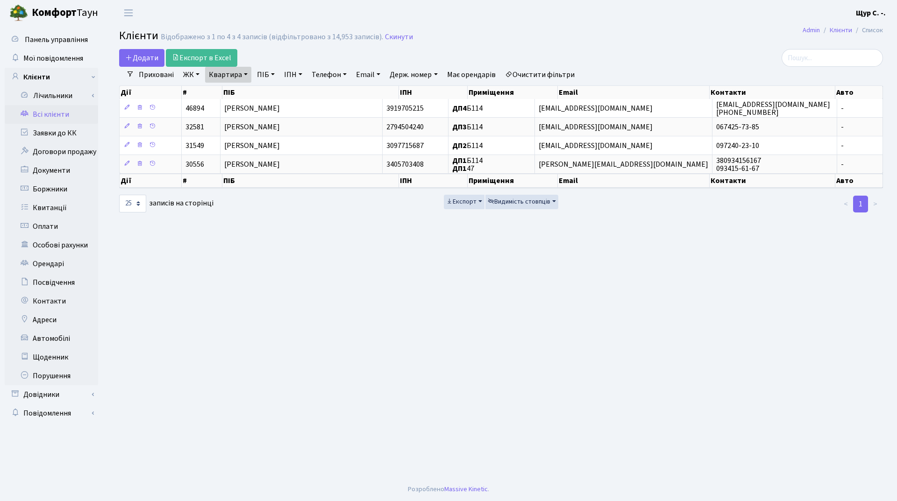
click at [241, 74] on link "Квартира" at bounding box center [228, 75] width 46 height 16
click at [235, 95] on input "б114" at bounding box center [232, 93] width 55 height 18
type input "б"
type input "а35"
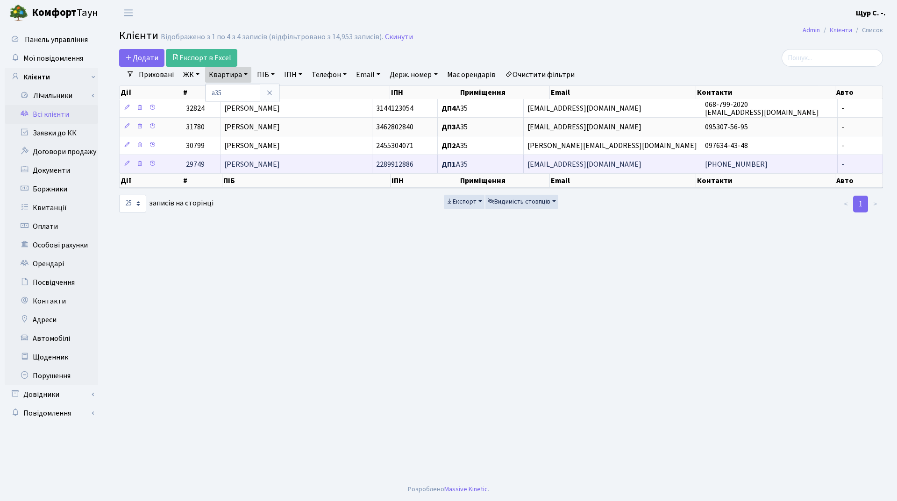
click at [249, 162] on span "Остаповська [PERSON_NAME]" at bounding box center [252, 164] width 56 height 10
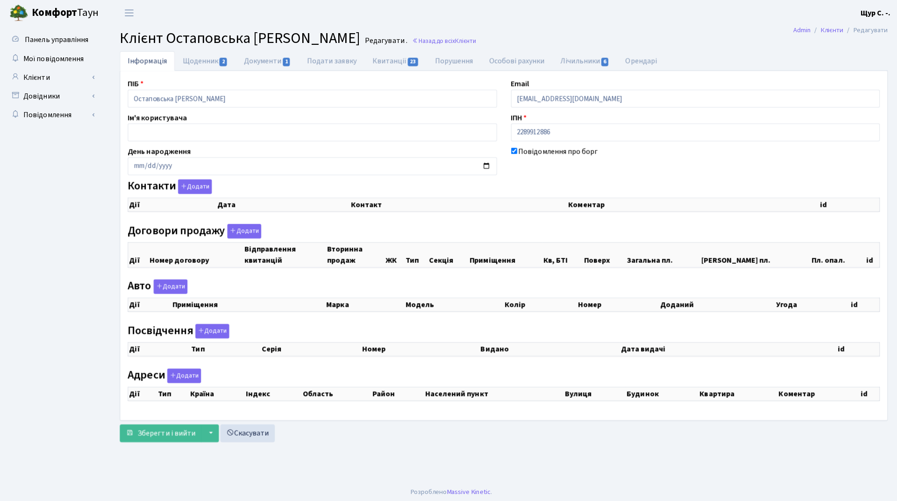
checkbox input "true"
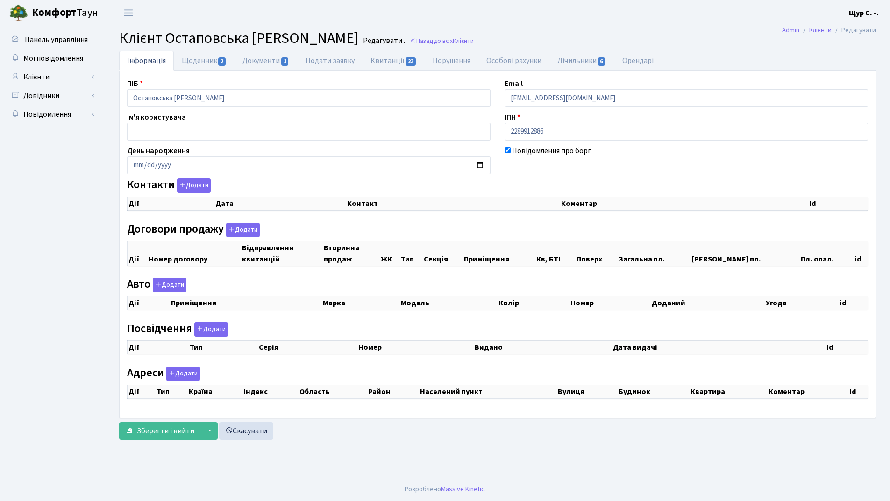
select select "25"
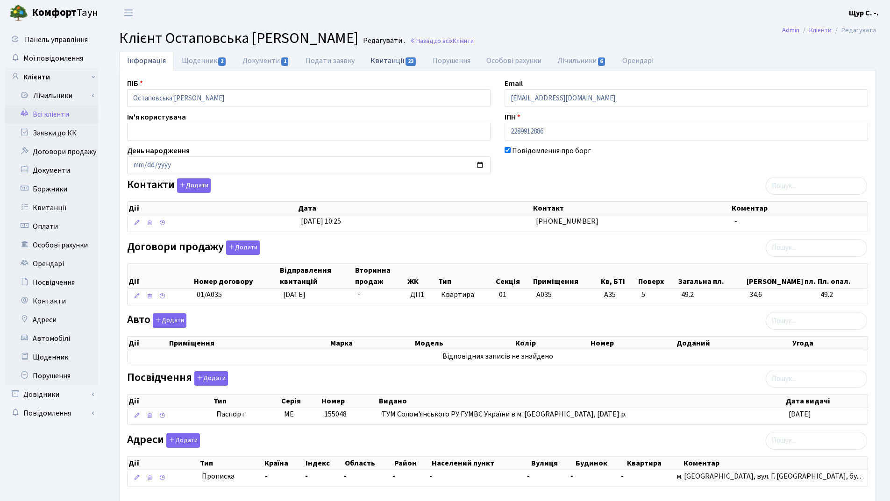
click at [375, 59] on link "Квитанції 23" at bounding box center [393, 60] width 62 height 19
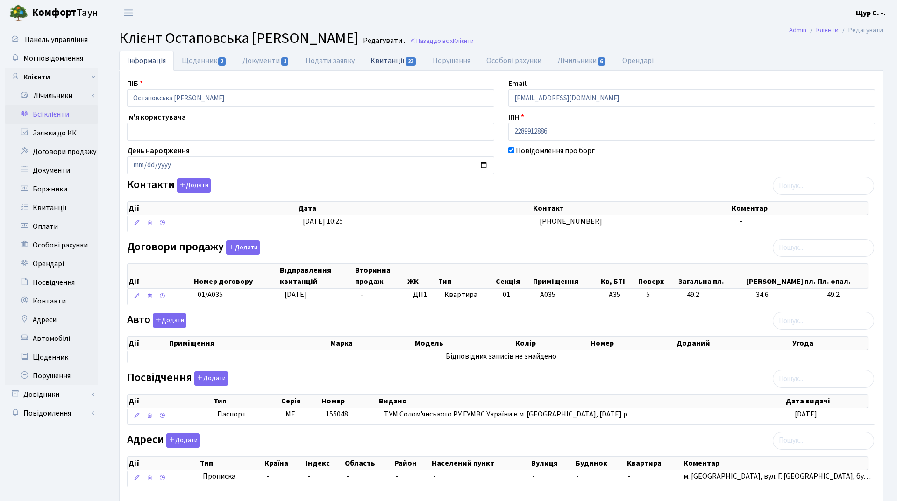
select select "25"
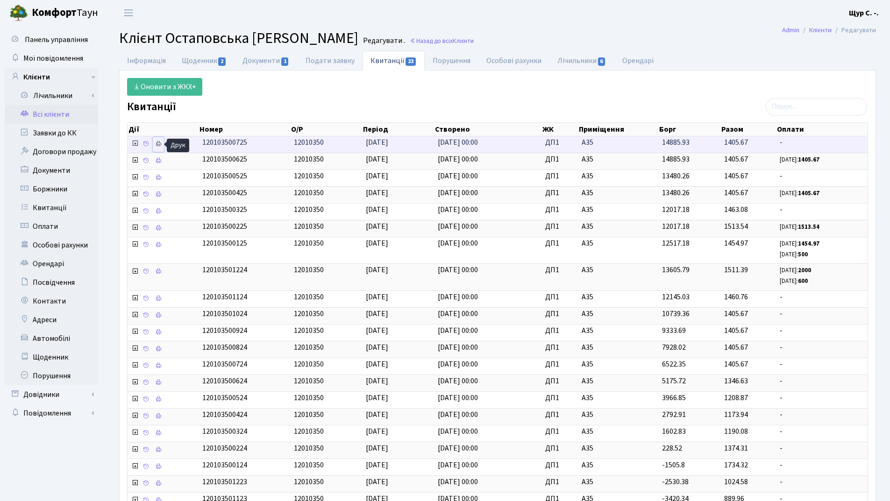
click at [157, 147] on icon at bounding box center [158, 144] width 7 height 7
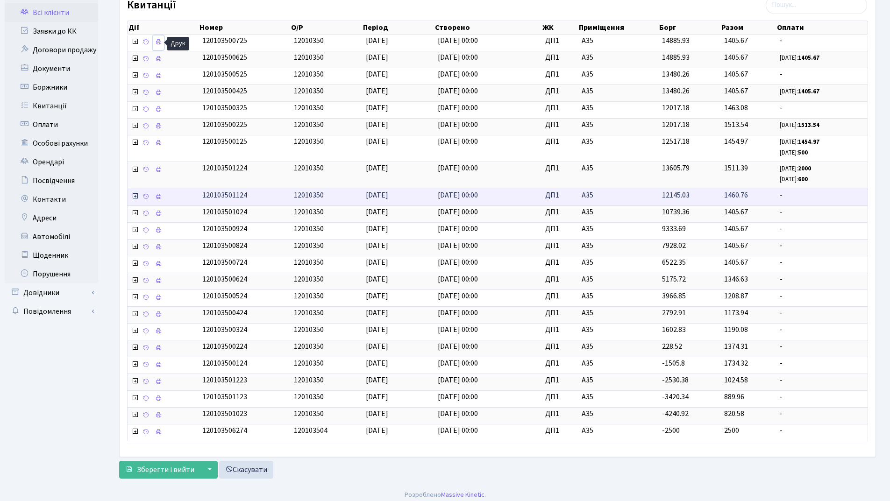
scroll to position [107, 0]
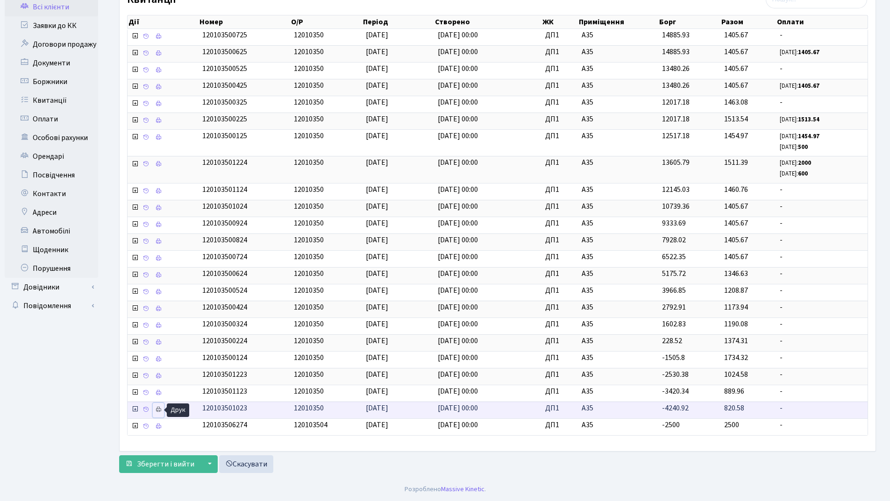
click at [160, 408] on icon at bounding box center [158, 409] width 7 height 7
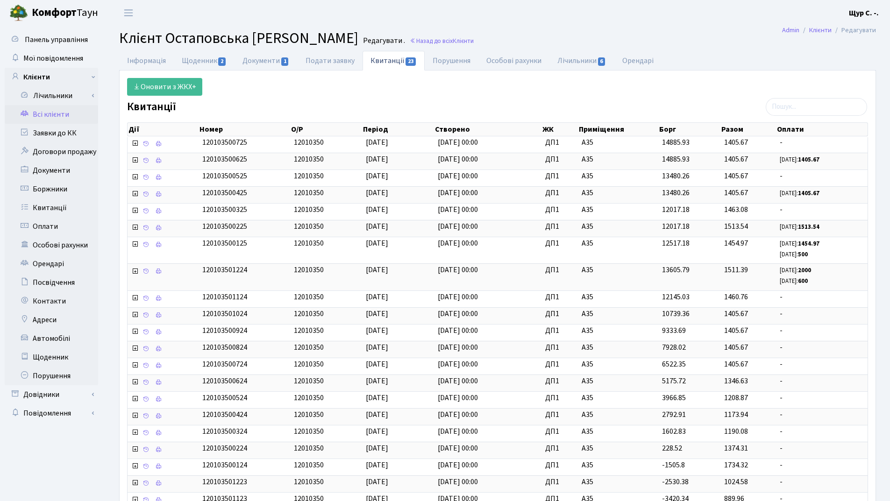
click at [41, 111] on link "Всі клієнти" at bounding box center [51, 114] width 93 height 19
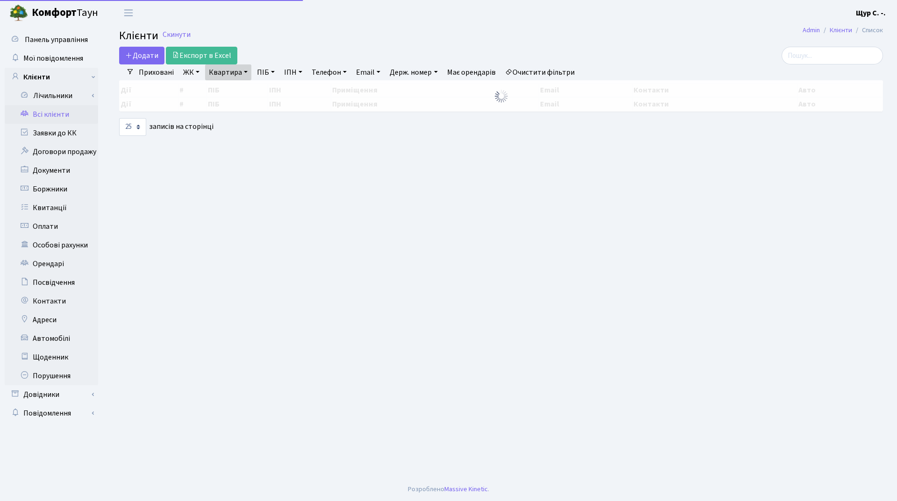
select select "25"
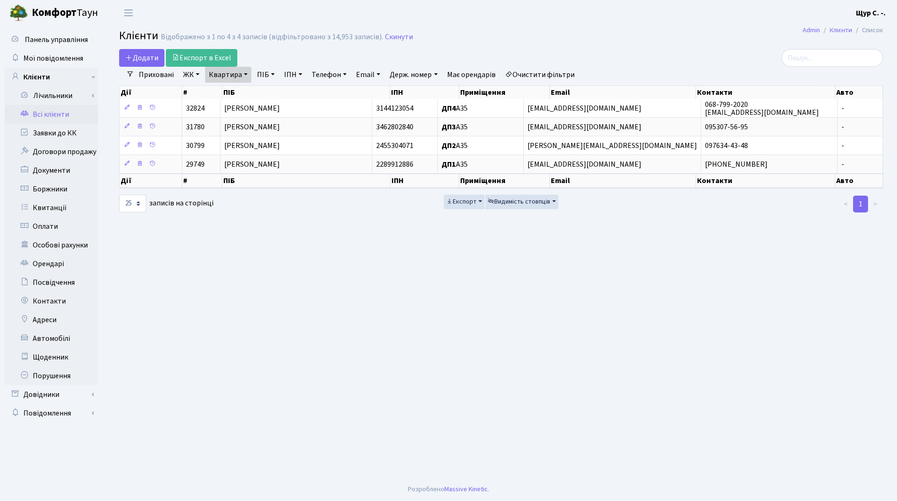
click at [240, 74] on link "Квартира" at bounding box center [228, 75] width 46 height 16
click at [242, 90] on input "а35" at bounding box center [232, 93] width 55 height 18
type input "а"
type input "Б114"
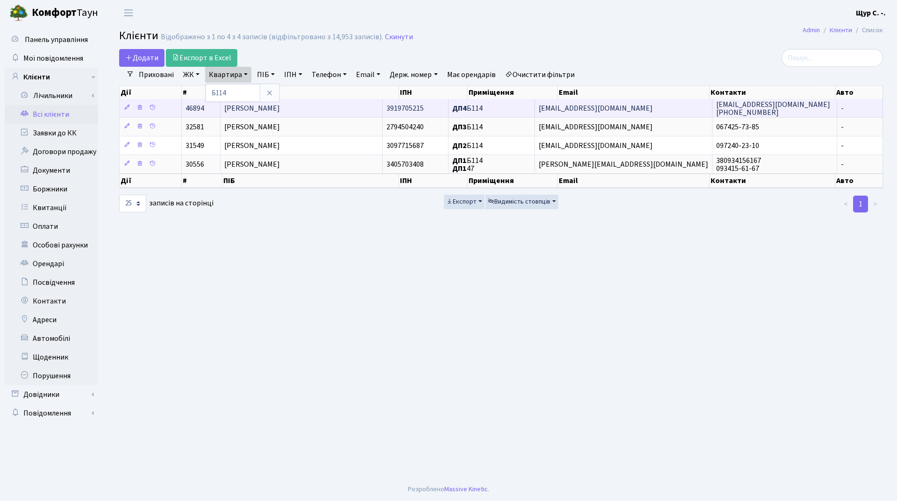
click at [254, 107] on span "[PERSON_NAME]" at bounding box center [252, 108] width 56 height 10
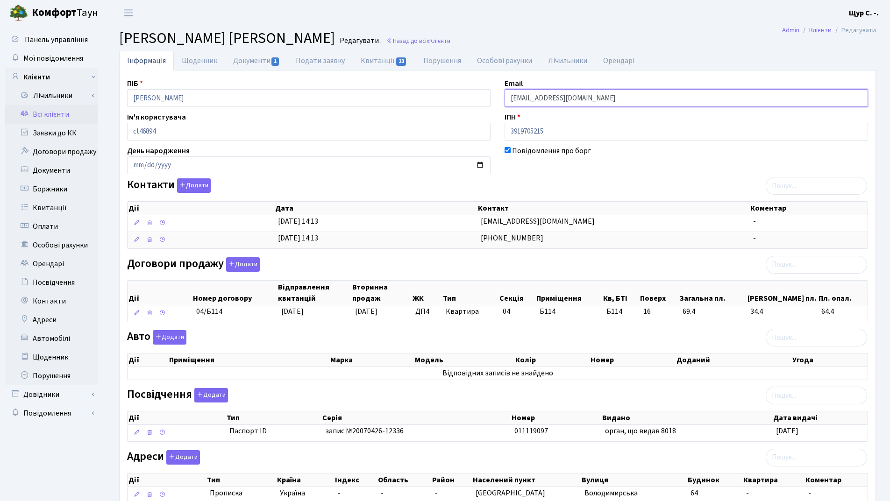
click at [539, 98] on input "[EMAIL_ADDRESS][DOMAIN_NAME]" at bounding box center [685, 98] width 363 height 18
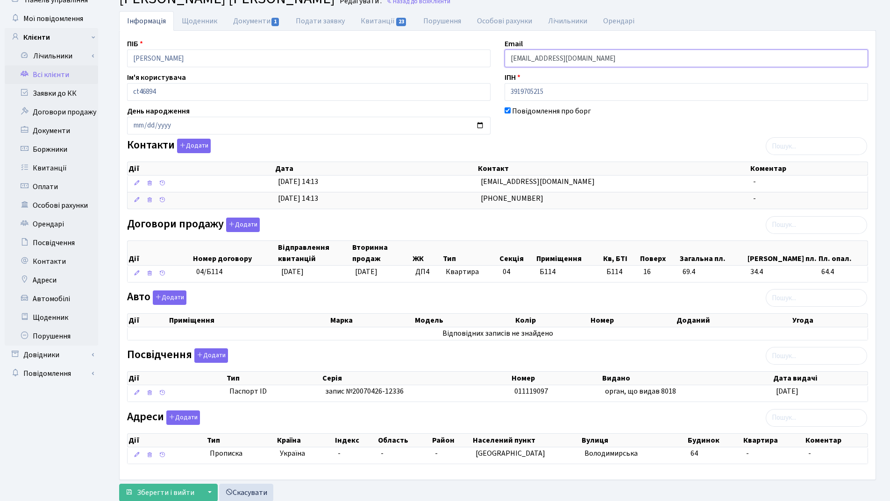
scroll to position [68, 0]
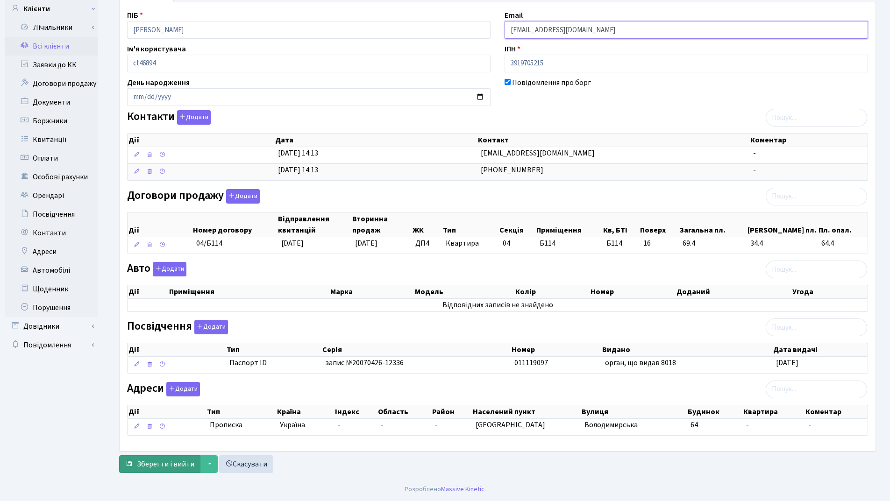
type input "eliseyign06@gmail.com"
click at [174, 463] on span "Зберегти і вийти" at bounding box center [165, 464] width 57 height 10
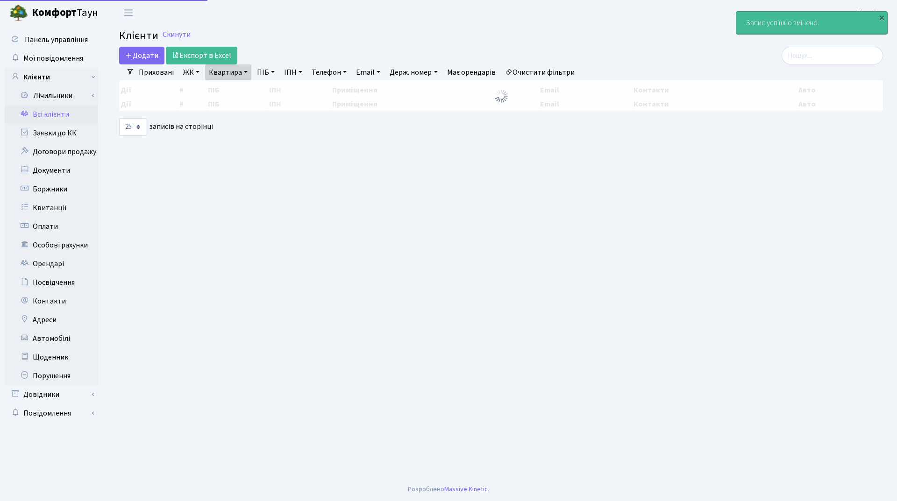
select select "25"
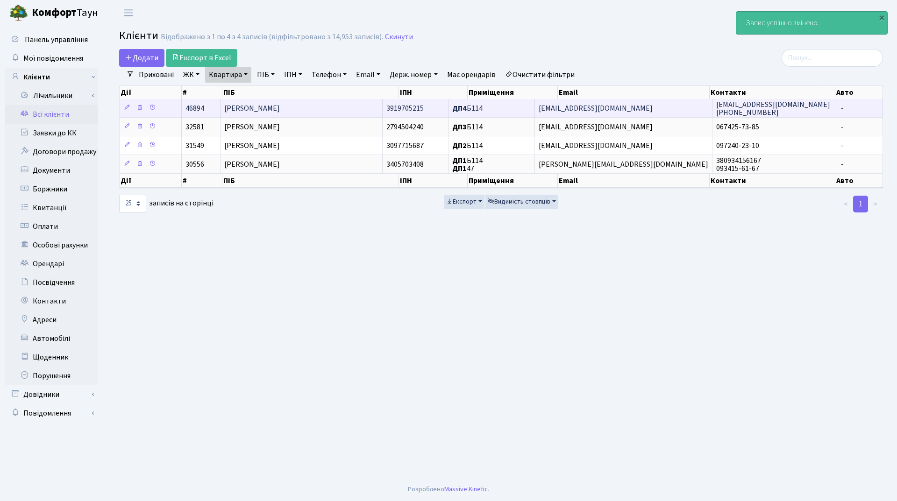
click at [334, 105] on td "[PERSON_NAME]" at bounding box center [301, 108] width 162 height 18
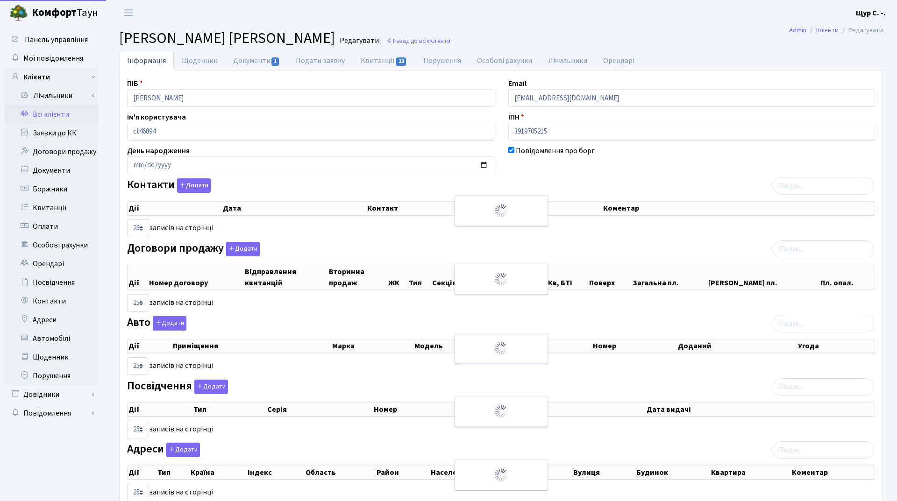
select select "25"
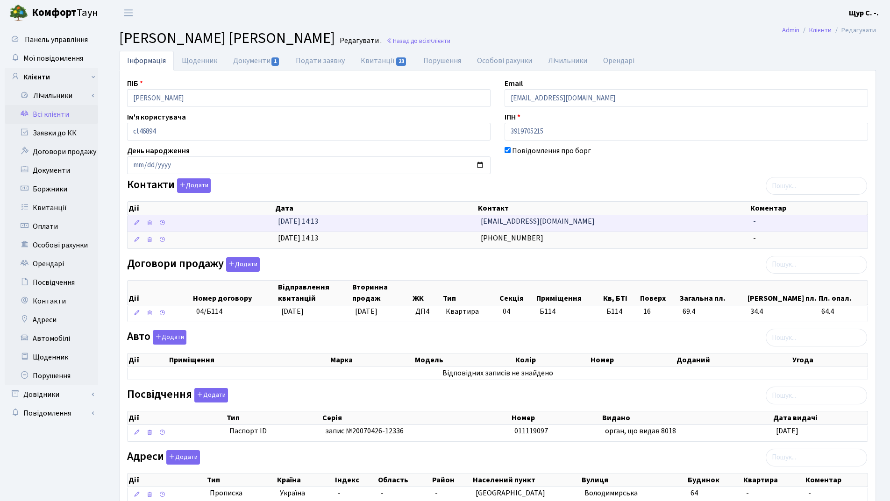
click at [511, 224] on span "[EMAIL_ADDRESS][DOMAIN_NAME]" at bounding box center [537, 221] width 114 height 10
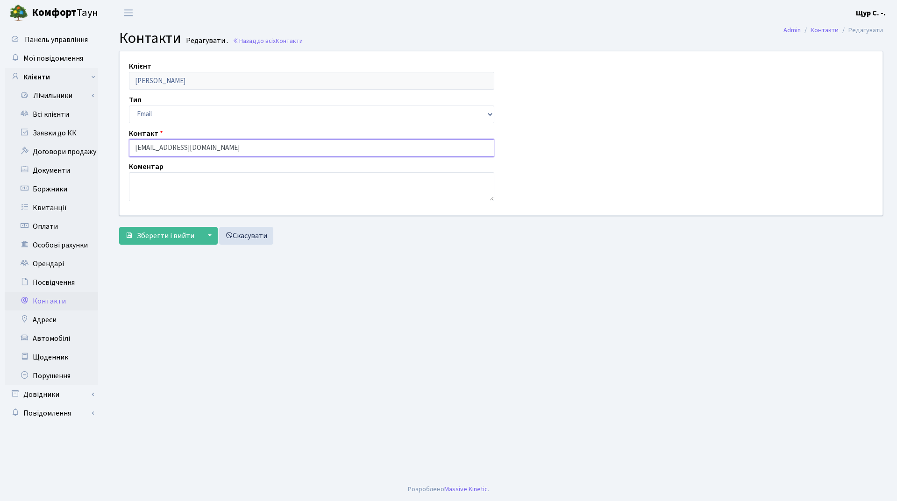
click at [166, 146] on input "[EMAIL_ADDRESS][DOMAIN_NAME]" at bounding box center [311, 148] width 365 height 18
type input "[EMAIL_ADDRESS][DOMAIN_NAME]"
click at [155, 239] on span "Зберегти і вийти" at bounding box center [165, 236] width 57 height 10
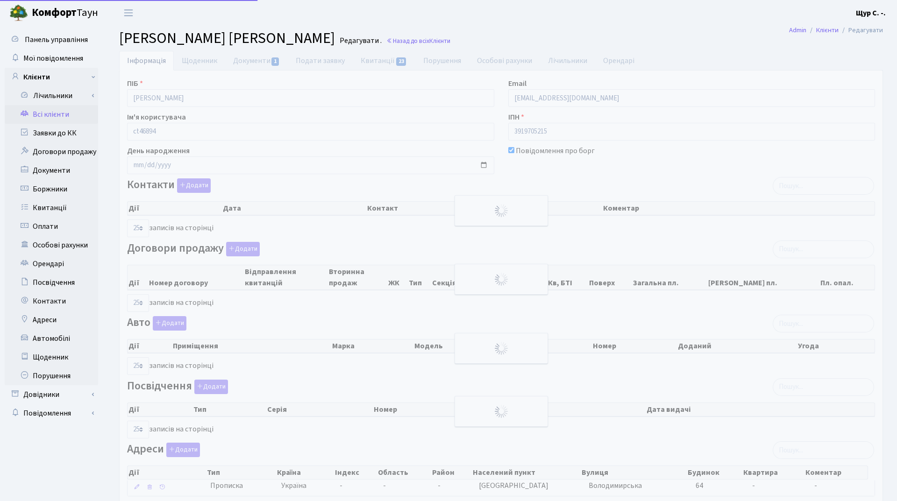
select select "25"
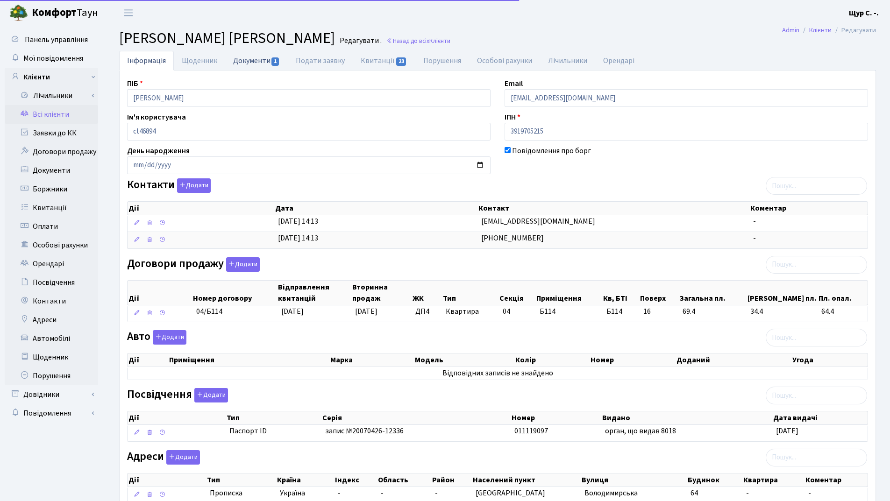
click at [246, 63] on link "Документи 1" at bounding box center [256, 60] width 63 height 19
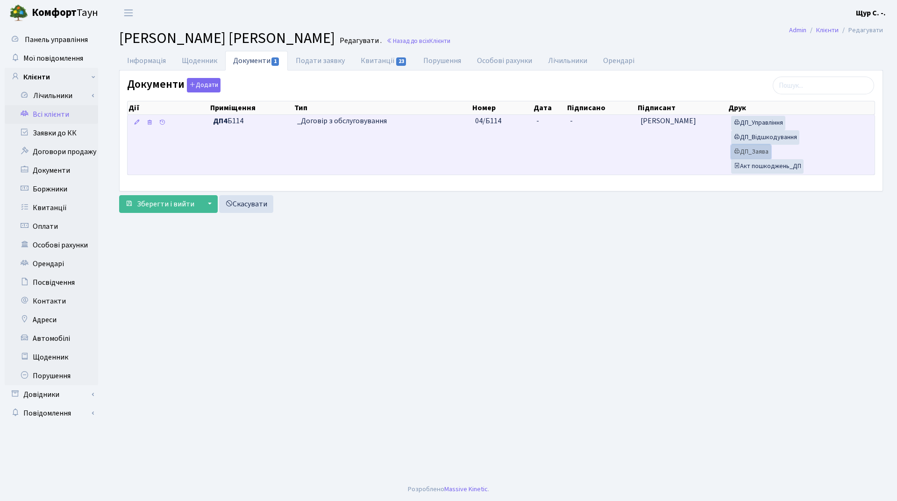
click at [762, 151] on link "ДП_Заява" at bounding box center [751, 152] width 40 height 14
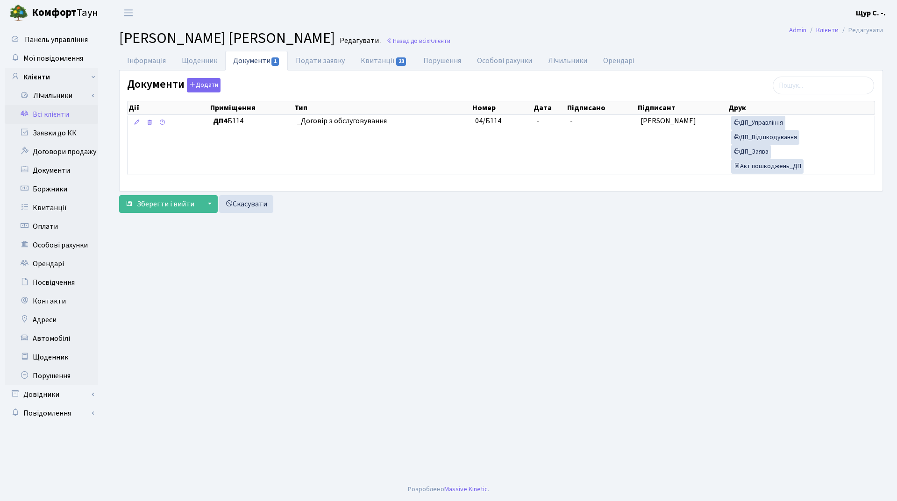
click at [44, 116] on link "Всі клієнти" at bounding box center [51, 114] width 93 height 19
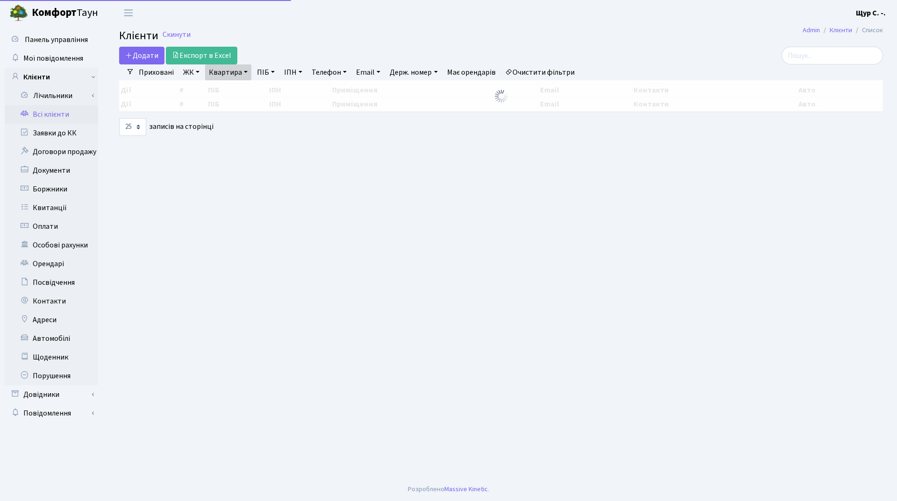
select select "25"
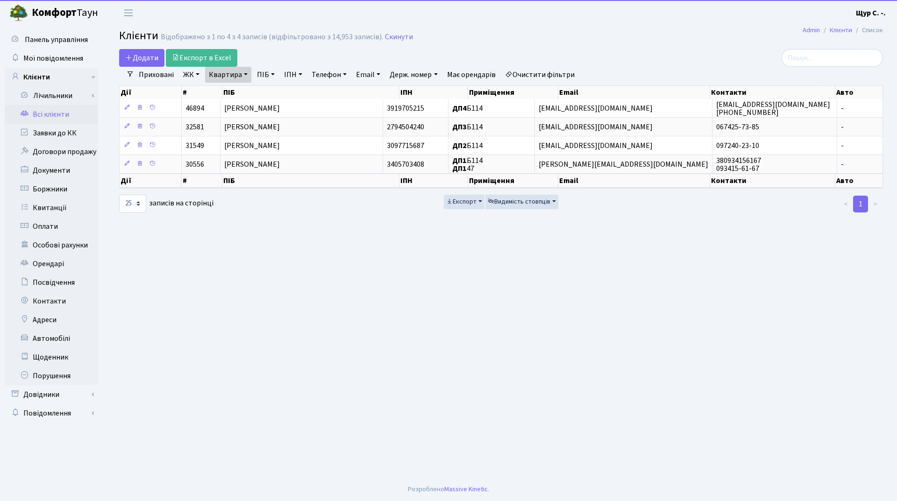
click at [245, 78] on link "Квартира" at bounding box center [228, 75] width 46 height 16
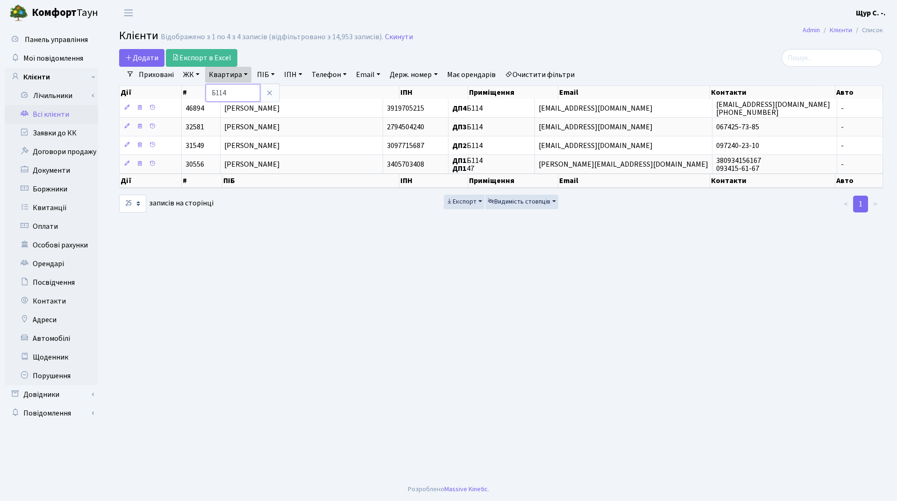
click at [242, 93] on input "Б114" at bounding box center [232, 93] width 55 height 18
type input "Б"
type input "а35"
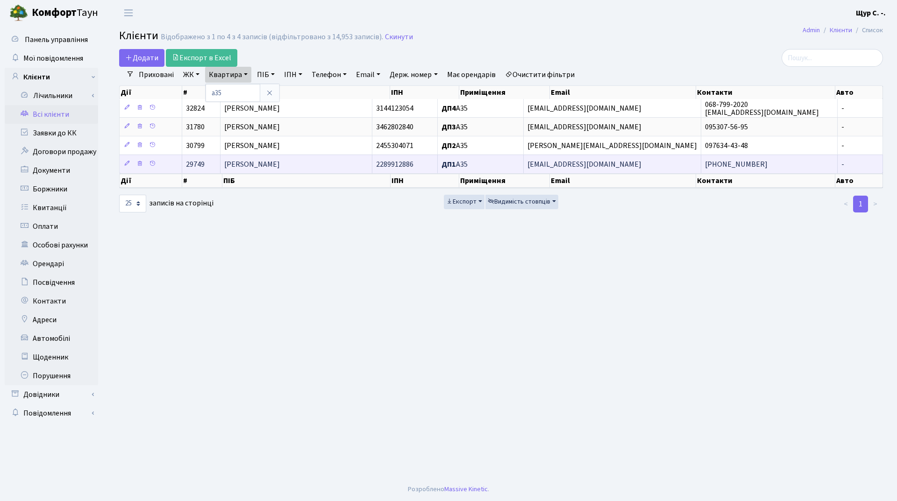
click at [250, 165] on span "[PERSON_NAME]" at bounding box center [252, 164] width 56 height 10
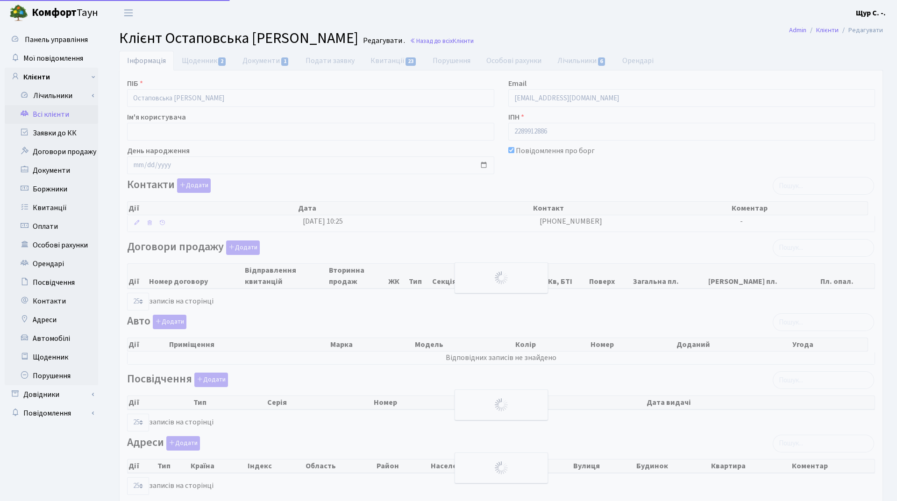
select select "25"
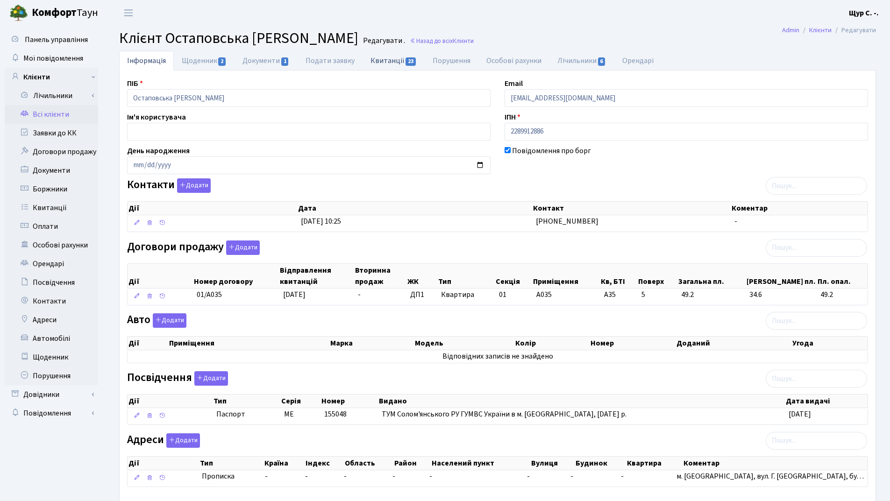
click at [388, 61] on link "Квитанції 23" at bounding box center [393, 60] width 62 height 19
select select "25"
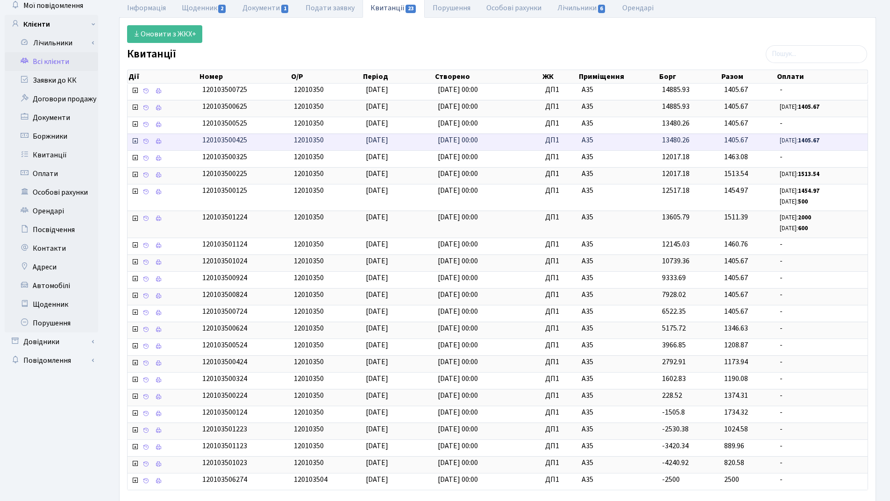
scroll to position [107, 0]
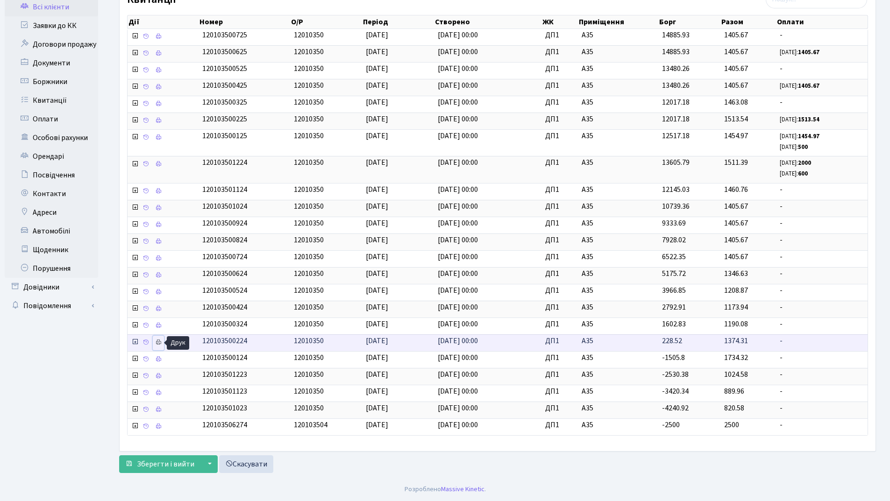
click at [155, 343] on icon at bounding box center [158, 342] width 7 height 7
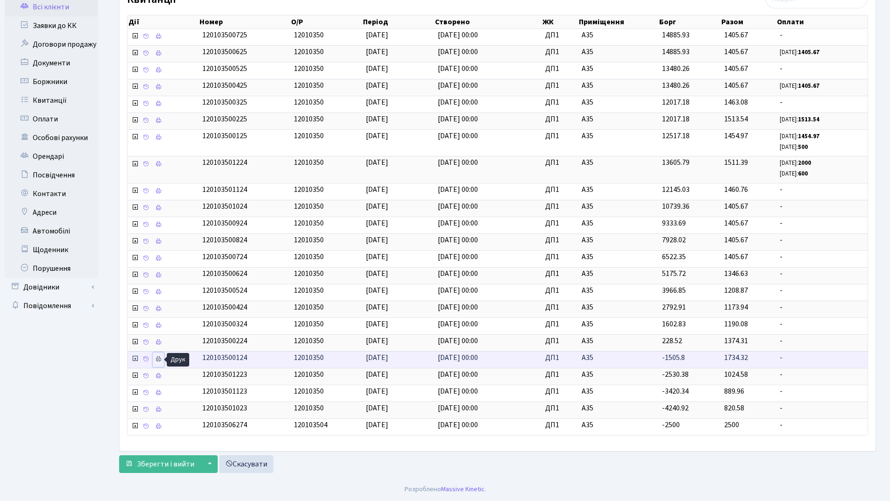
click at [156, 357] on icon at bounding box center [158, 359] width 7 height 7
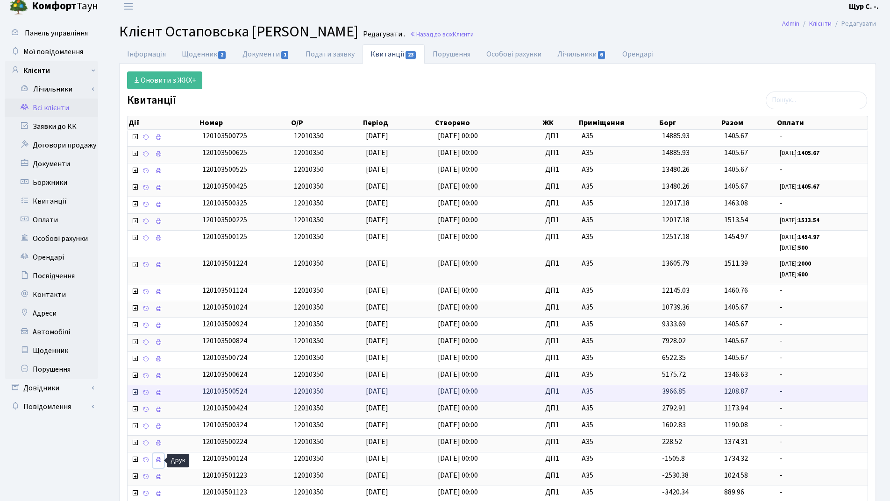
scroll to position [0, 0]
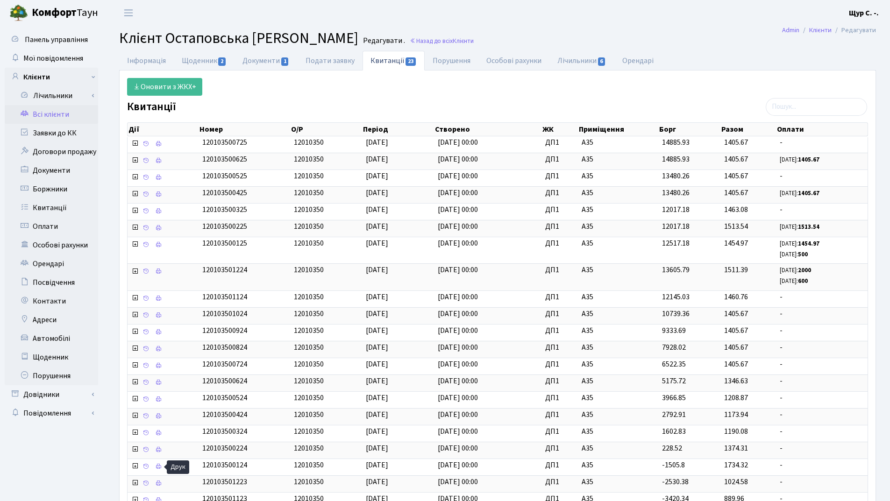
click at [64, 114] on link "Всі клієнти" at bounding box center [51, 114] width 93 height 19
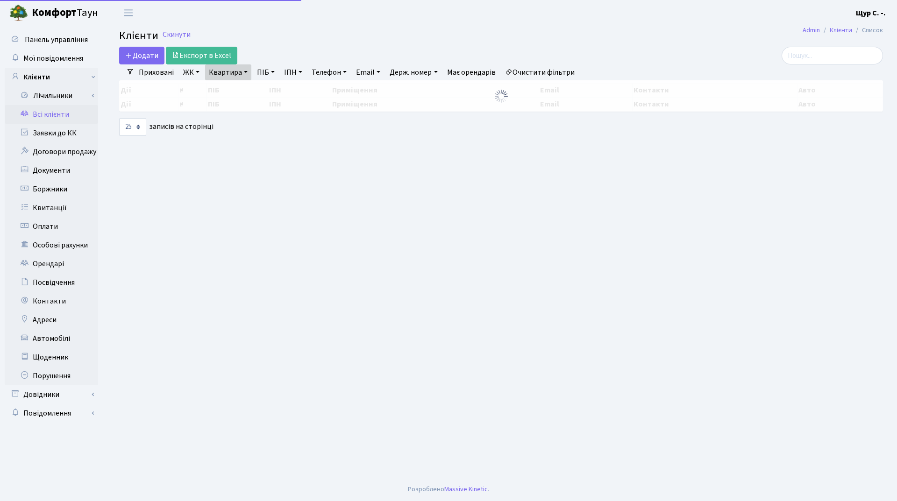
select select "25"
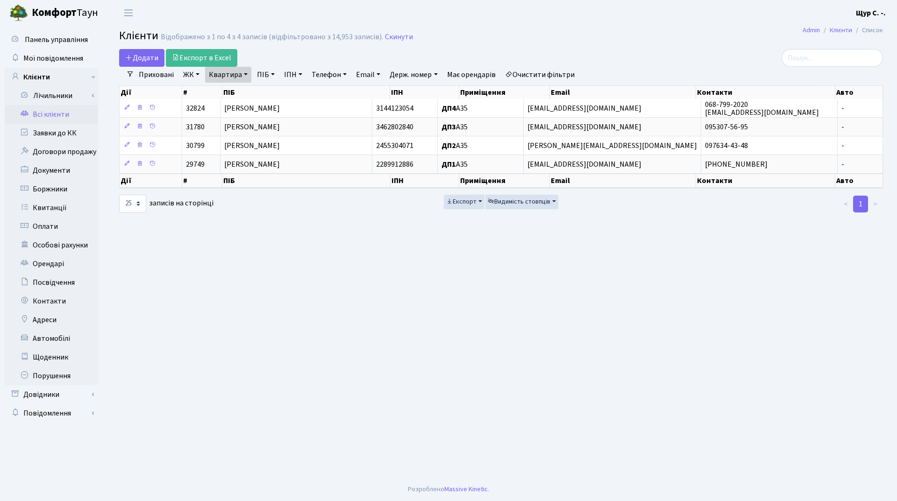
click at [248, 75] on link "Квартира" at bounding box center [228, 75] width 46 height 16
click at [398, 37] on link "Скинути" at bounding box center [399, 37] width 28 height 9
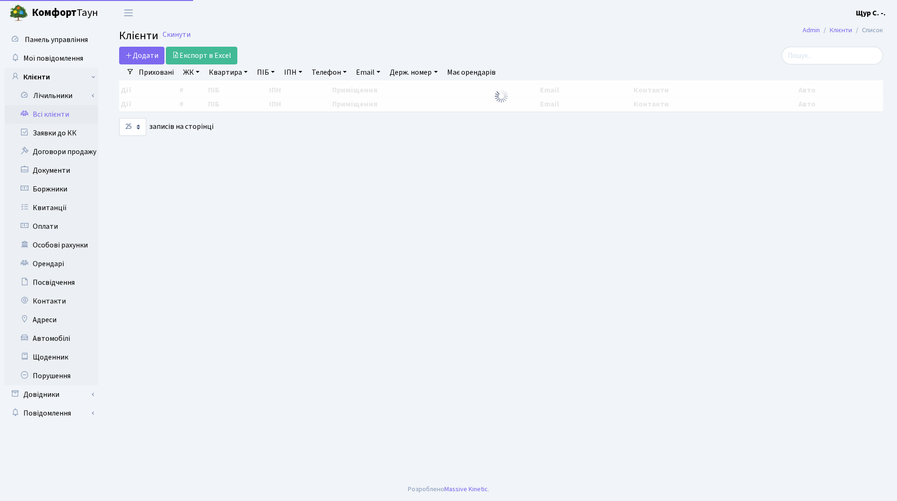
select select "25"
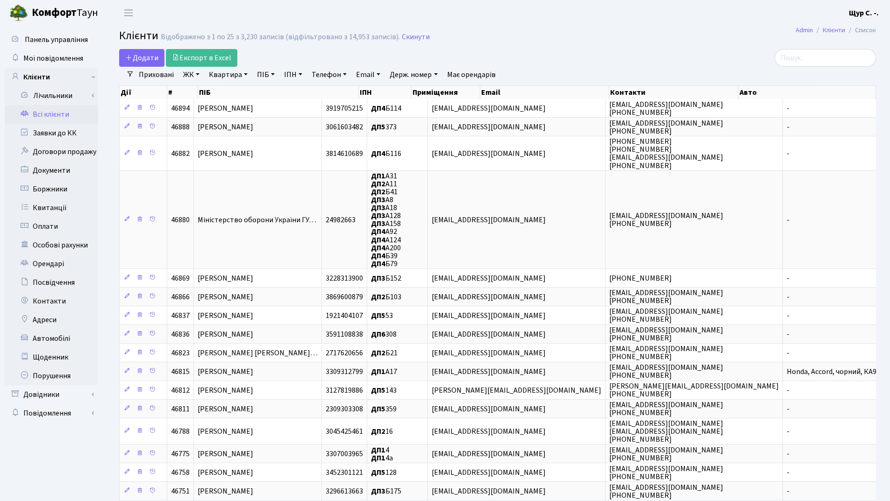
click at [226, 79] on link "Квартира" at bounding box center [228, 75] width 46 height 16
type input "б32"
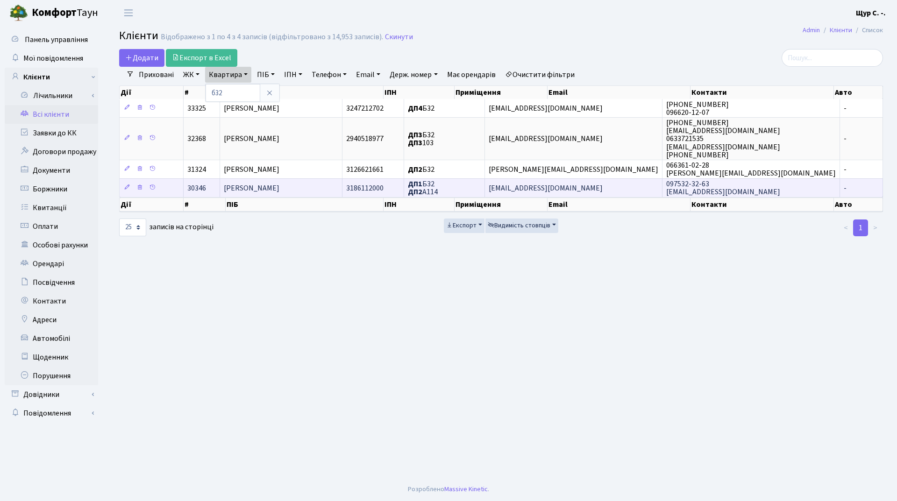
click at [240, 186] on span "[PERSON_NAME]" at bounding box center [252, 188] width 56 height 10
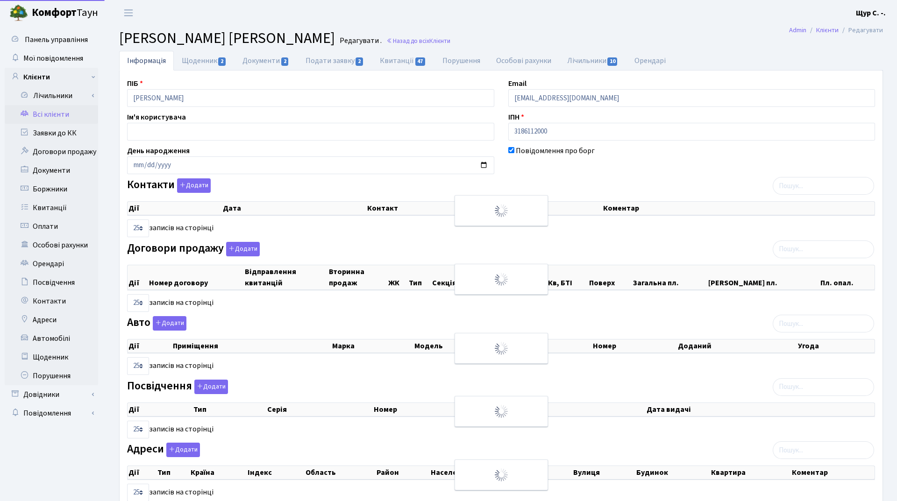
select select "25"
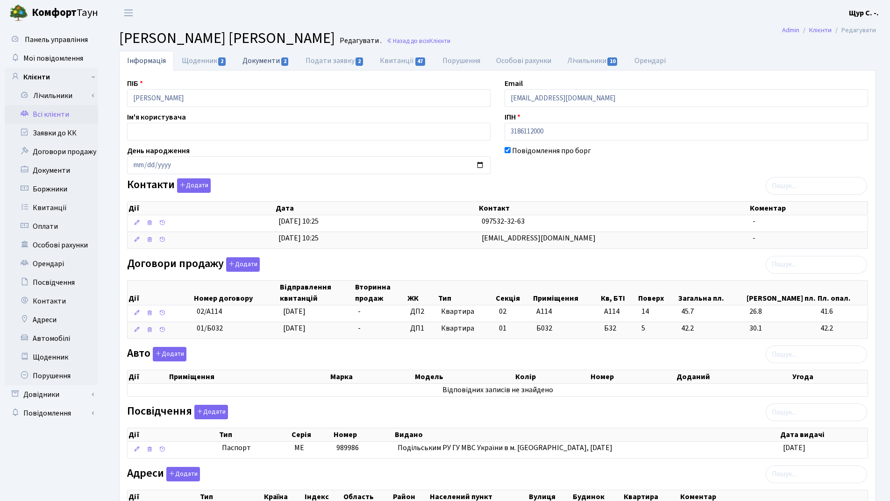
click at [255, 56] on link "Документи 2" at bounding box center [265, 60] width 63 height 19
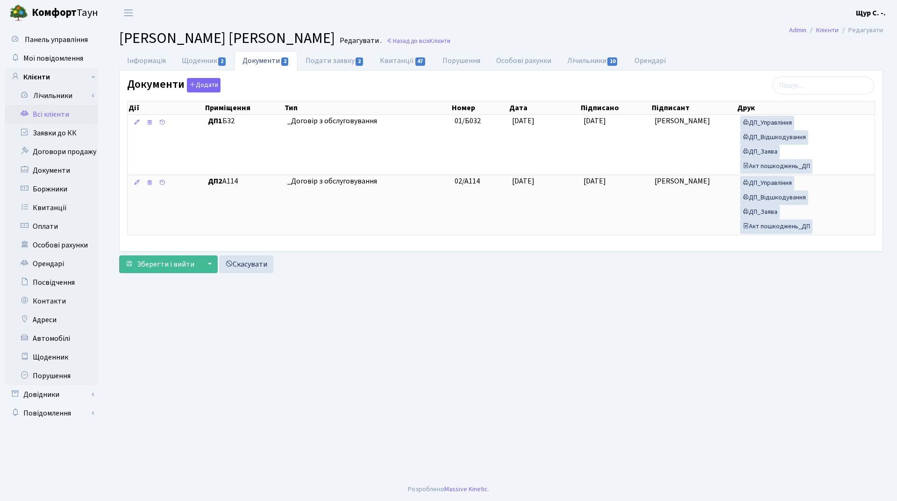
click at [62, 117] on link "Всі клієнти" at bounding box center [51, 114] width 93 height 19
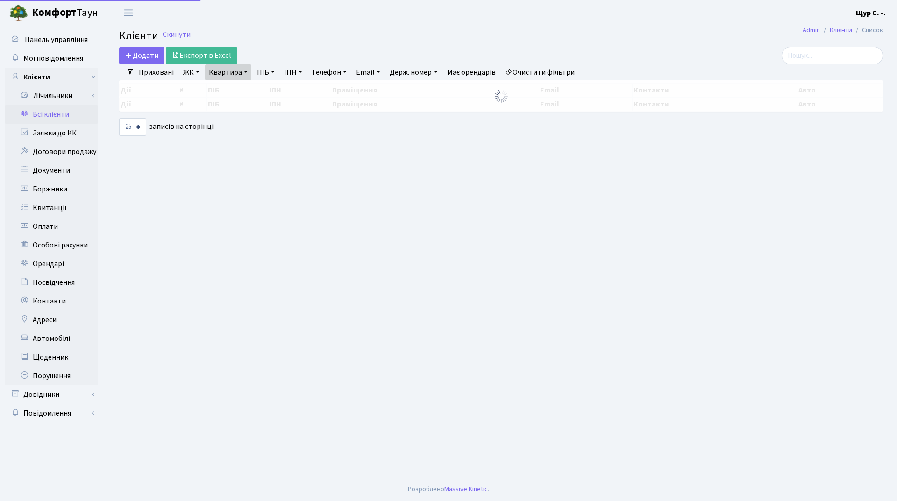
select select "25"
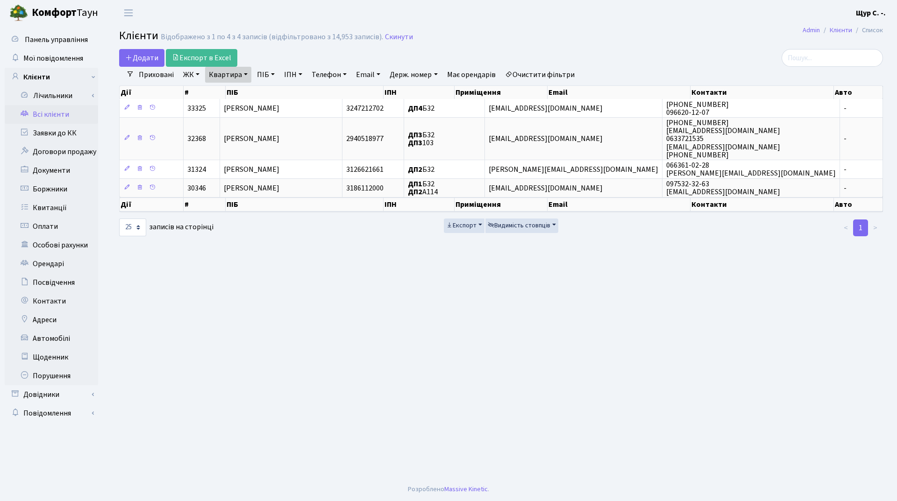
click at [244, 76] on link "Квартира" at bounding box center [228, 75] width 46 height 16
click at [270, 94] on icon at bounding box center [269, 92] width 7 height 7
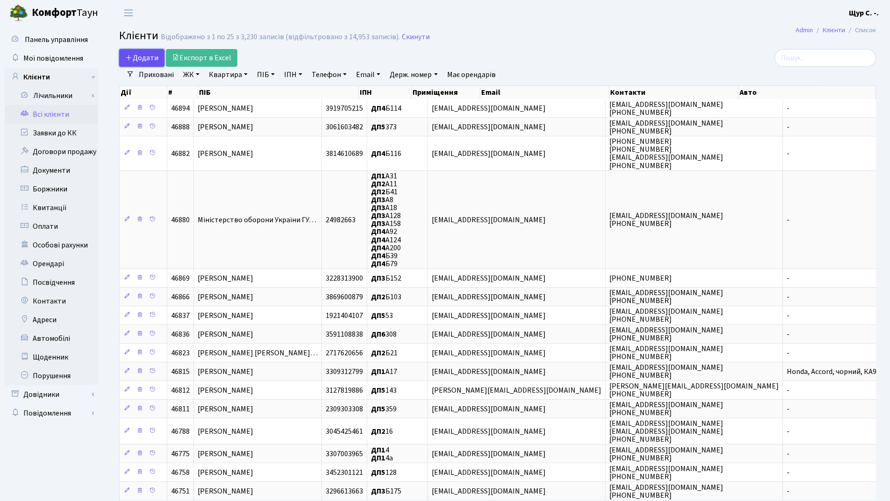
click at [146, 57] on span "Додати" at bounding box center [141, 58] width 33 height 10
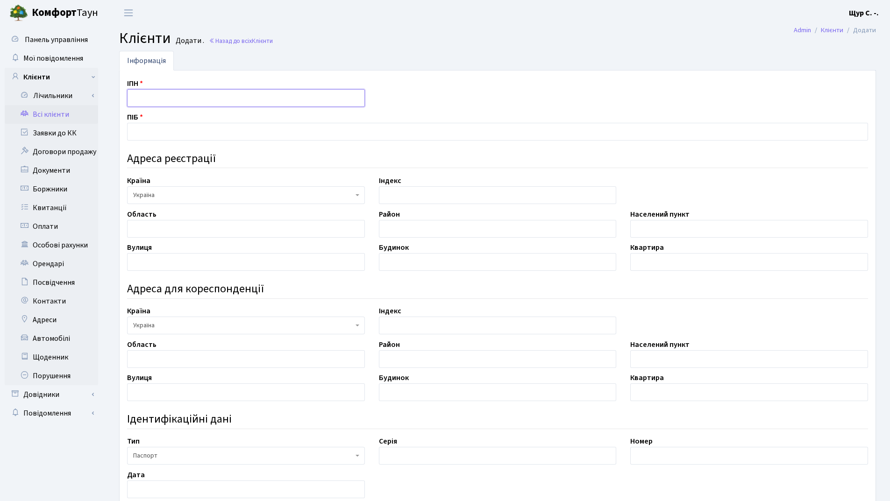
click at [140, 98] on input "text" at bounding box center [246, 98] width 238 height 18
type input "2838407768"
click at [150, 128] on input "text" at bounding box center [497, 132] width 741 height 18
type input "[PERSON_NAME]"
click at [661, 225] on input "text" at bounding box center [749, 229] width 238 height 18
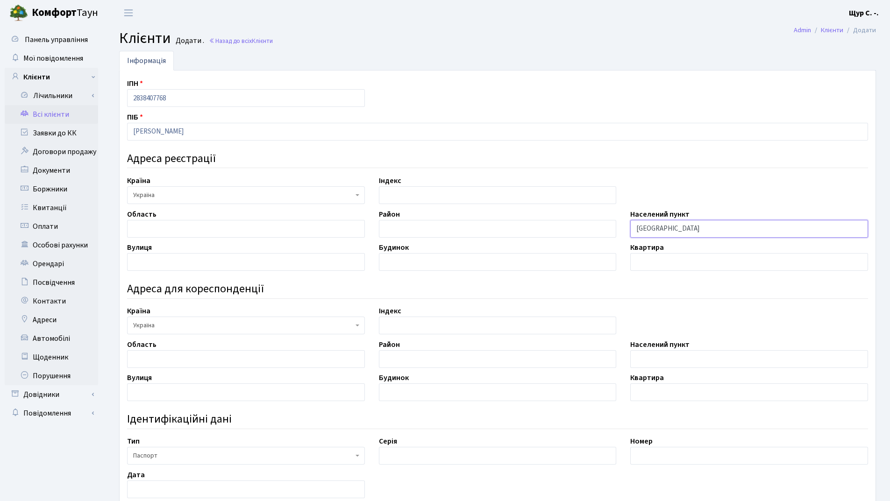
type input "Київ"
click at [166, 258] on input "text" at bounding box center [246, 262] width 238 height 18
click at [133, 261] on input "Григоренка" at bounding box center [246, 262] width 238 height 18
click at [217, 262] on input "проспект Григоренка" at bounding box center [246, 262] width 238 height 18
type input "проспект Григоренка Петра"
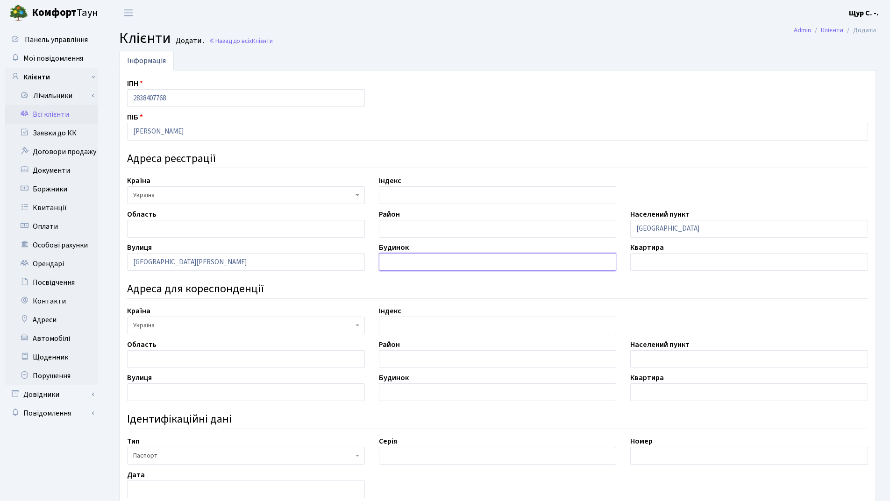
click at [438, 265] on input "text" at bounding box center [498, 262] width 238 height 18
type input "1"
type input "26-А"
click at [656, 262] on input "text" at bounding box center [749, 262] width 238 height 18
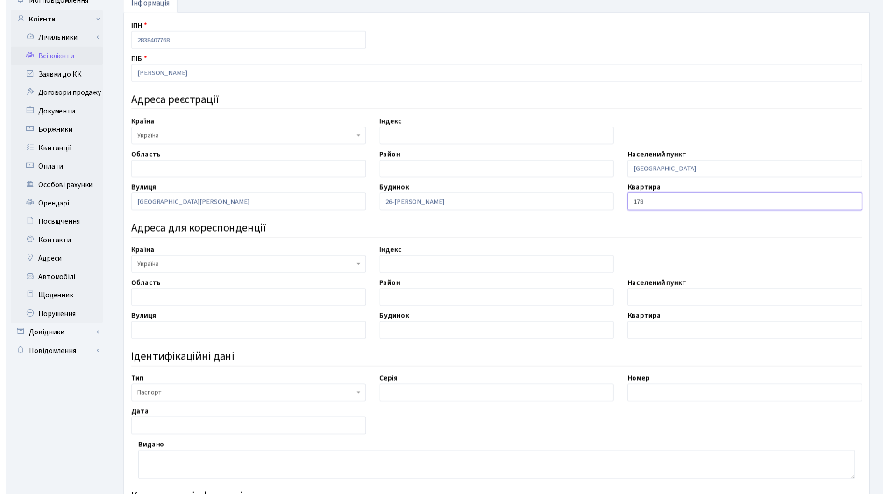
scroll to position [140, 0]
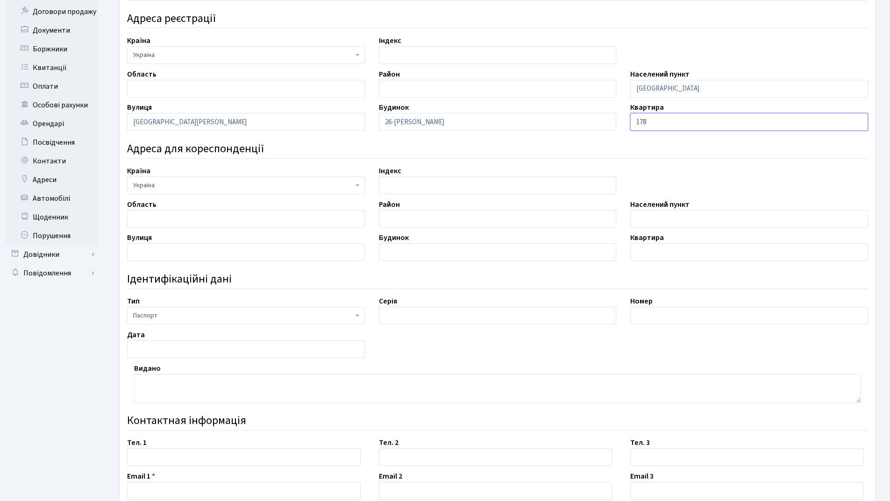
type input "178"
click at [213, 321] on span "Паспорт" at bounding box center [246, 316] width 238 height 18
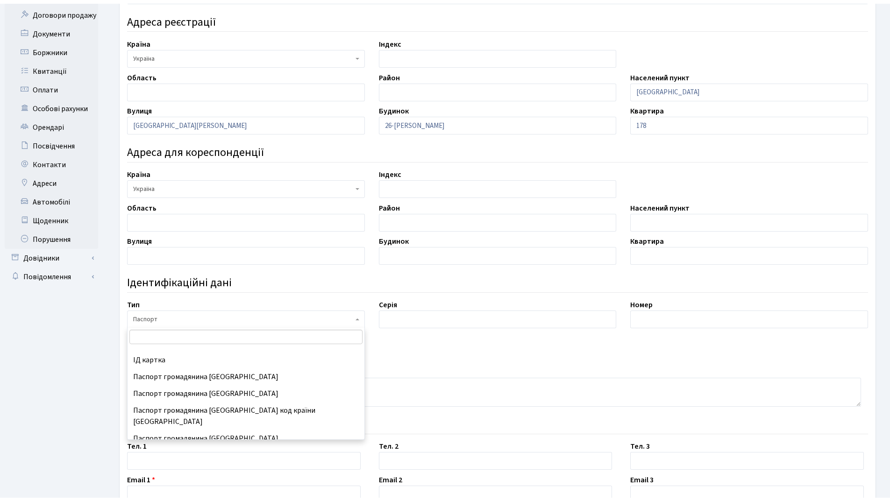
scroll to position [123, 0]
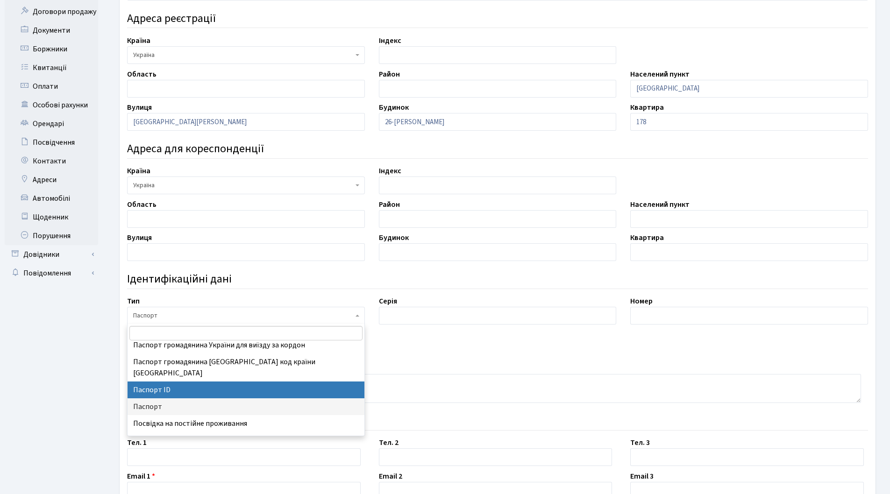
select select "34"
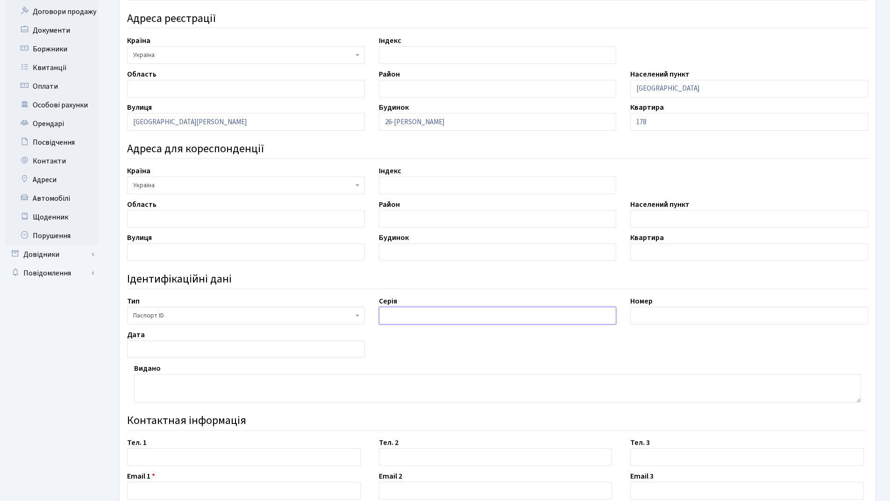
click at [403, 310] on input "text" at bounding box center [498, 316] width 238 height 18
type input "запис №19770917-01107"
click at [674, 321] on input "text" at bounding box center [749, 316] width 238 height 18
type input "007881953"
click at [292, 347] on input "text" at bounding box center [246, 349] width 238 height 18
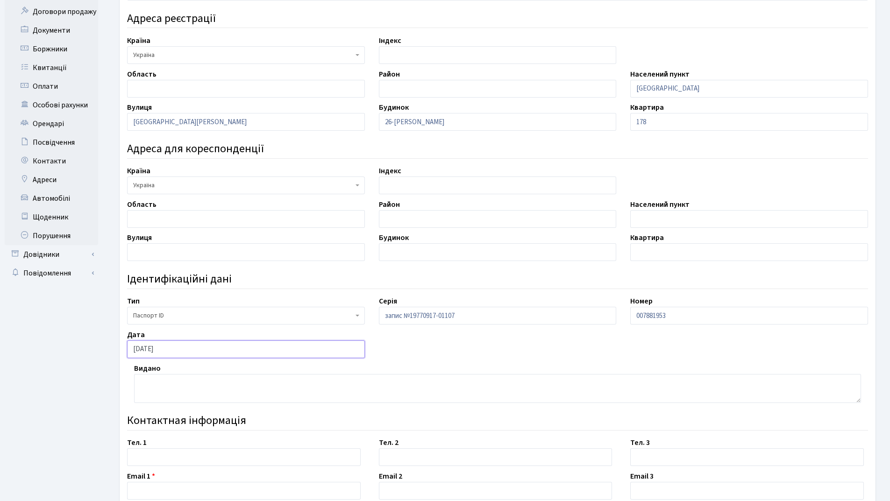
type input "07.07.2022"
click at [169, 387] on textarea at bounding box center [497, 388] width 727 height 29
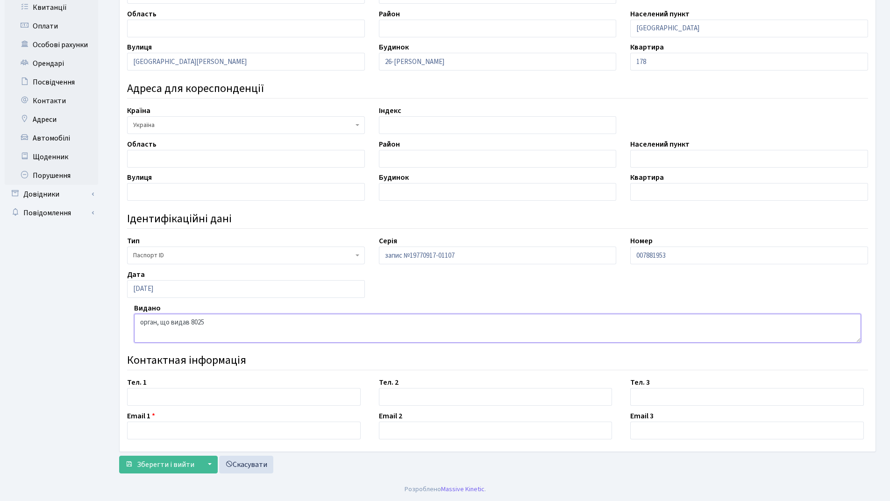
type textarea "орган, що видав 8025"
click at [170, 398] on input "text" at bounding box center [243, 397] width 233 height 18
type input "067-220-39-64"
click at [150, 429] on input "text" at bounding box center [243, 431] width 233 height 18
type input "alneon1@gmail.com"
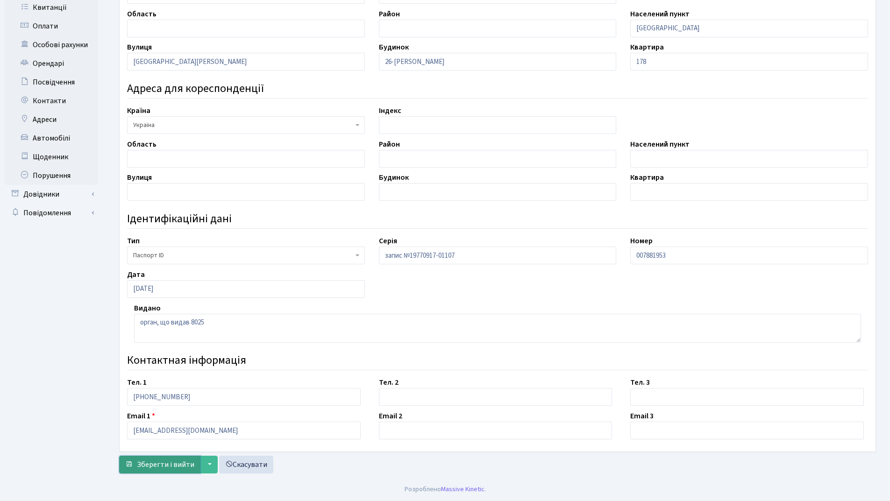
click at [154, 460] on span "Зберегти і вийти" at bounding box center [165, 464] width 57 height 10
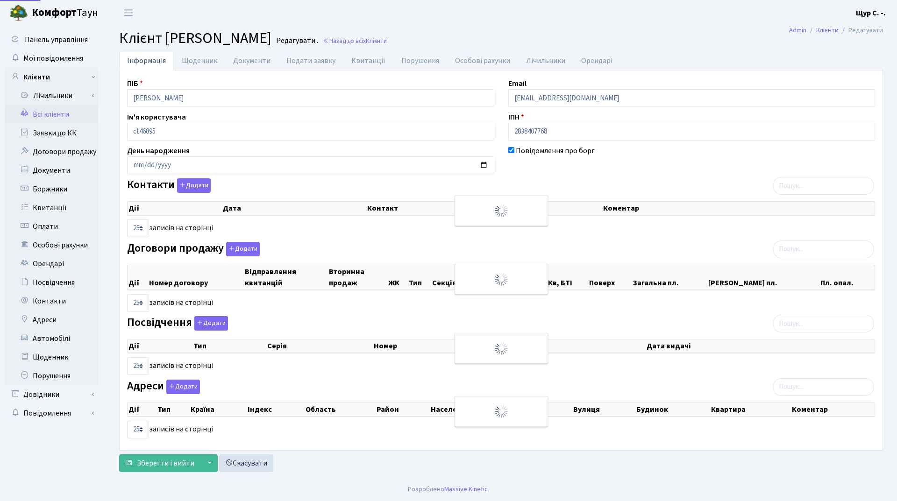
select select "25"
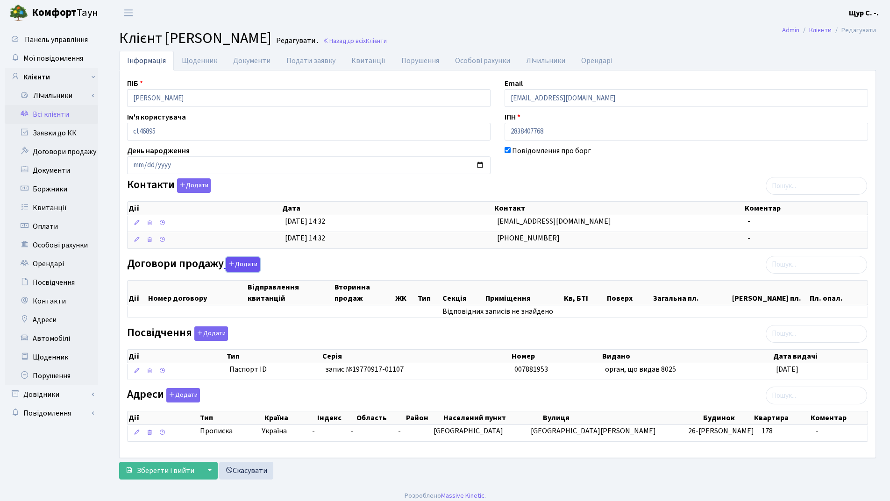
click at [244, 266] on button "Додати" at bounding box center [243, 264] width 34 height 14
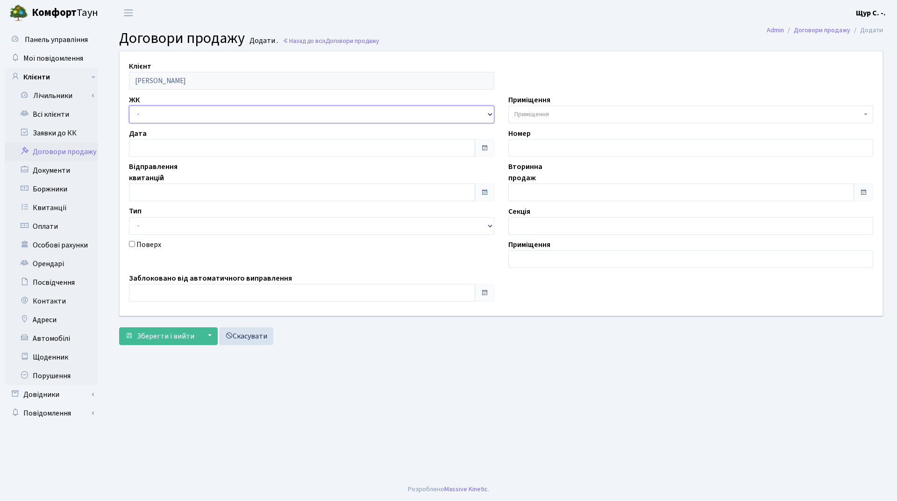
click at [199, 115] on select "- ДП1, вул. Некрасова, 10а ДП2, вул. Некрасова, 12а ДП3, вул. Некрасова, 10 ДП4…" at bounding box center [311, 115] width 365 height 18
select select "310"
click at [129, 106] on select "- ДП1, вул. Некрасова, 10а ДП2, вул. Некрасова, 12а ДП3, вул. Некрасова, 10 ДП4…" at bounding box center [311, 115] width 365 height 18
select select
click at [180, 223] on select "- Квартира Комерція Нежитлове Паркінг" at bounding box center [311, 226] width 365 height 18
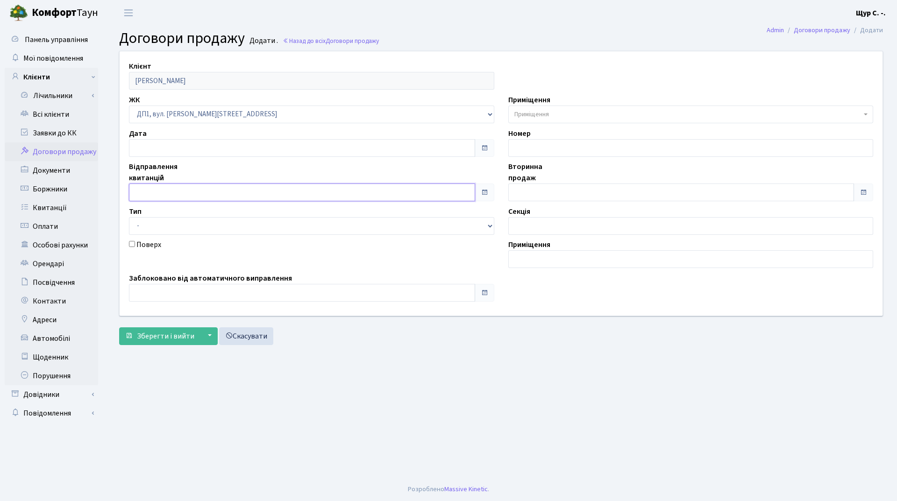
click at [177, 194] on input "text" at bounding box center [302, 193] width 346 height 18
click at [155, 143] on td "26" at bounding box center [152, 145] width 14 height 14
type input "[DATE]"
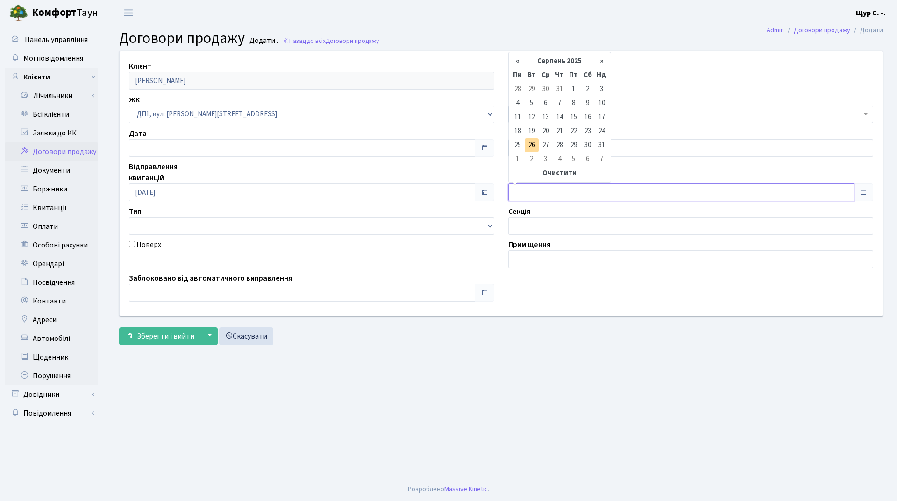
click at [538, 196] on input "text" at bounding box center [681, 193] width 346 height 18
click at [534, 143] on td "26" at bounding box center [531, 145] width 14 height 14
type input "26.08.2025"
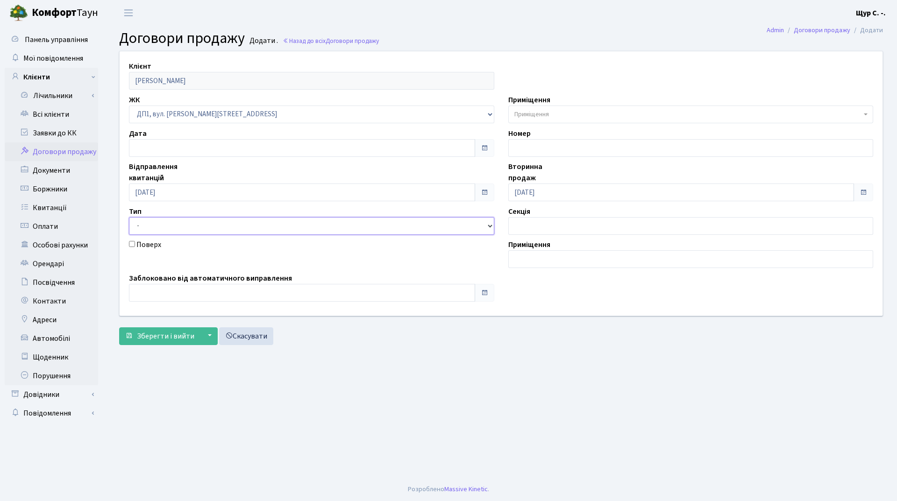
click at [327, 226] on select "- Квартира Комерція Нежитлове Паркінг" at bounding box center [311, 226] width 365 height 18
select select "269"
click at [129, 217] on select "- Квартира Комерція Нежитлове Паркінг" at bounding box center [311, 226] width 365 height 18
click at [531, 112] on span "Приміщення" at bounding box center [531, 114] width 35 height 9
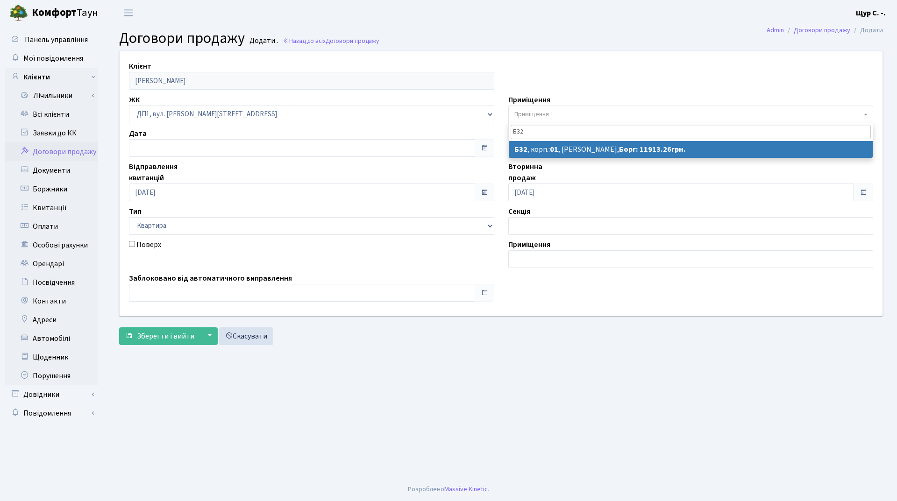
type input "Б32"
select select "30175"
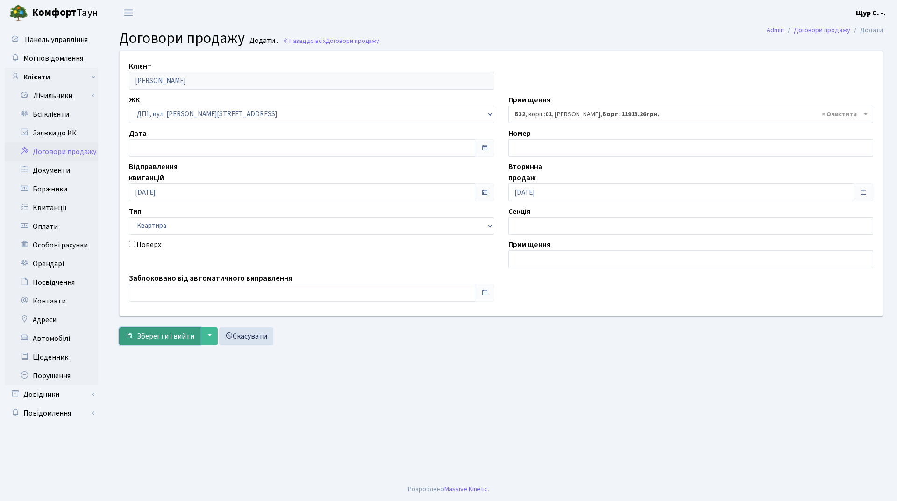
click at [157, 341] on button "Зберегти і вийти" at bounding box center [159, 336] width 81 height 18
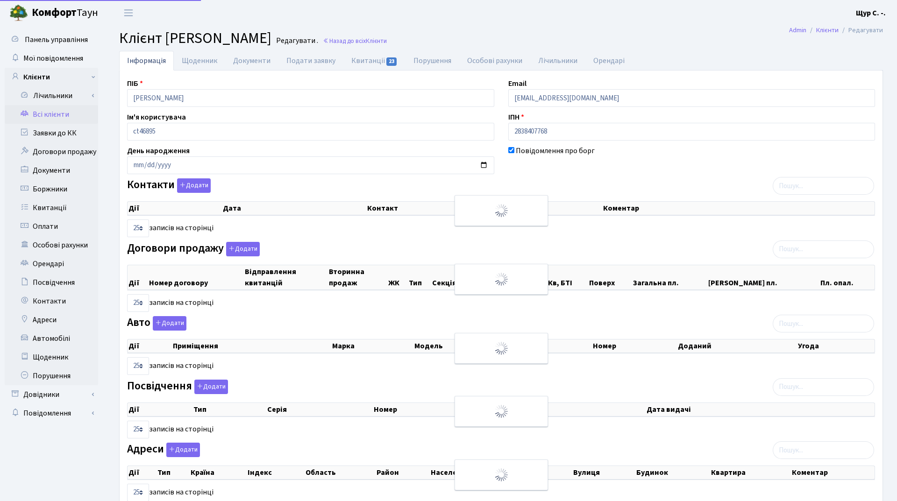
select select "25"
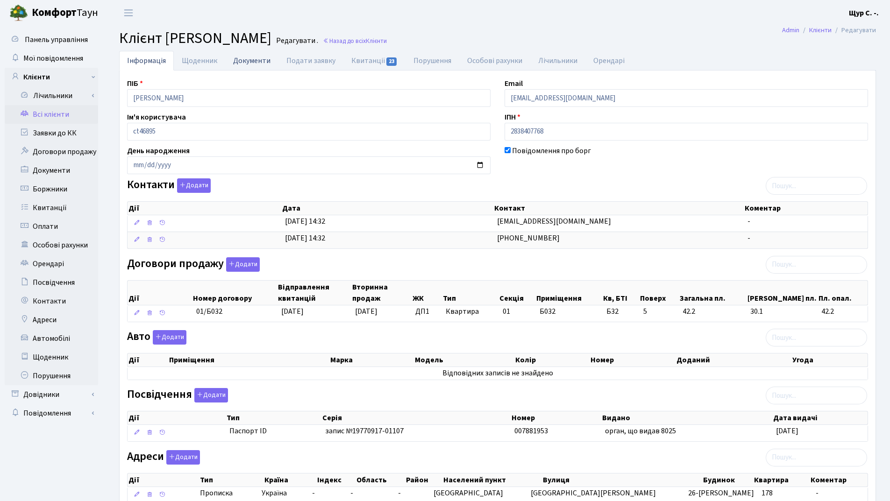
click at [255, 62] on link "Документи" at bounding box center [251, 60] width 53 height 19
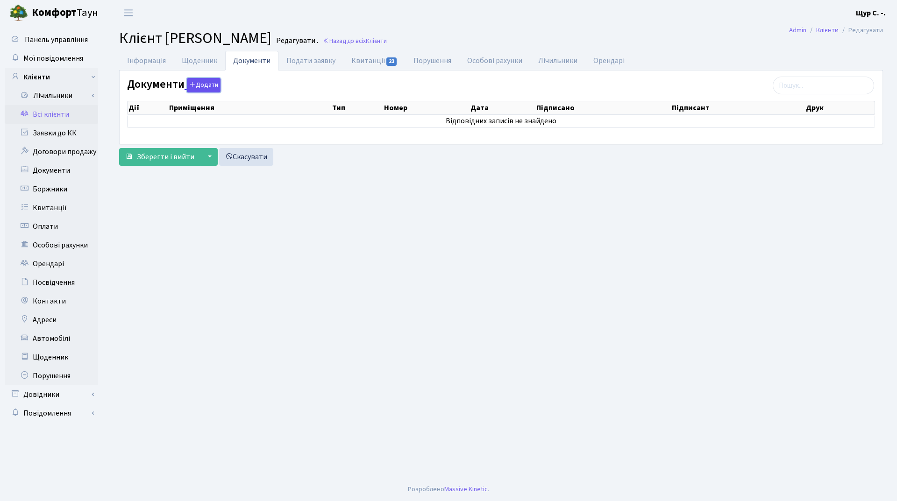
click at [203, 87] on button "Додати" at bounding box center [204, 85] width 34 height 14
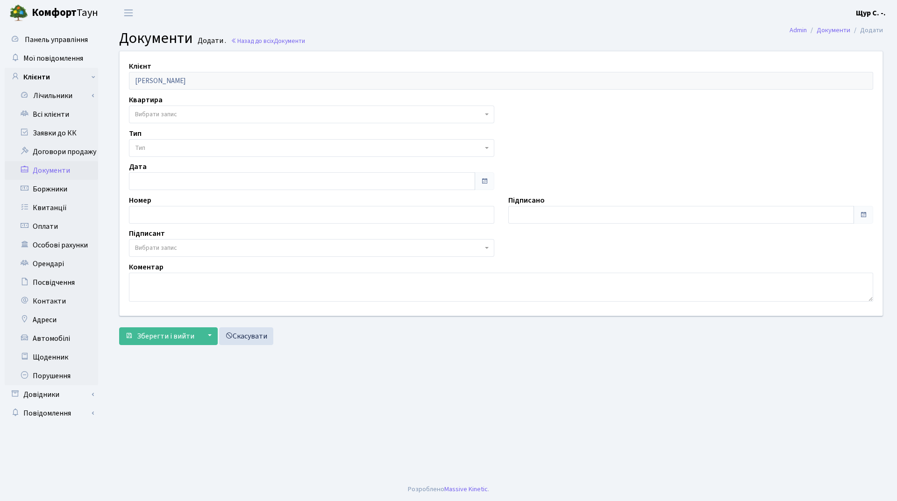
click at [195, 115] on span "Вибрати запис" at bounding box center [308, 114] width 347 height 9
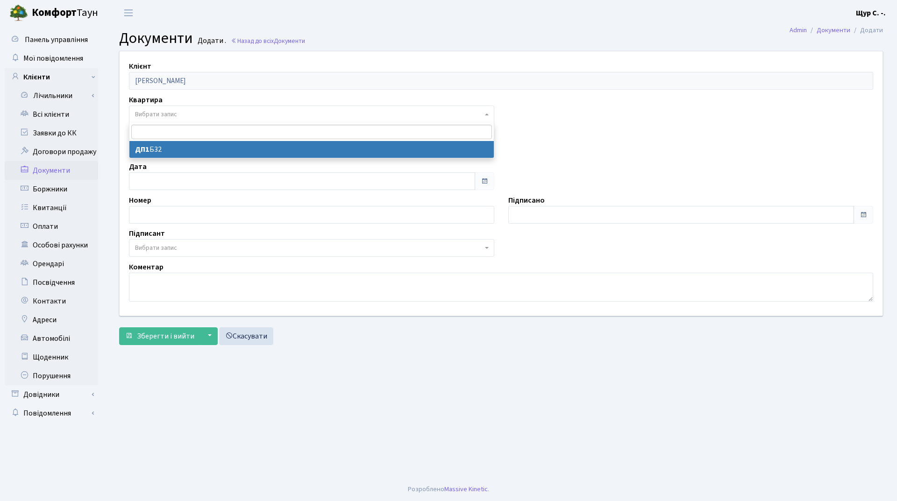
select select "178238"
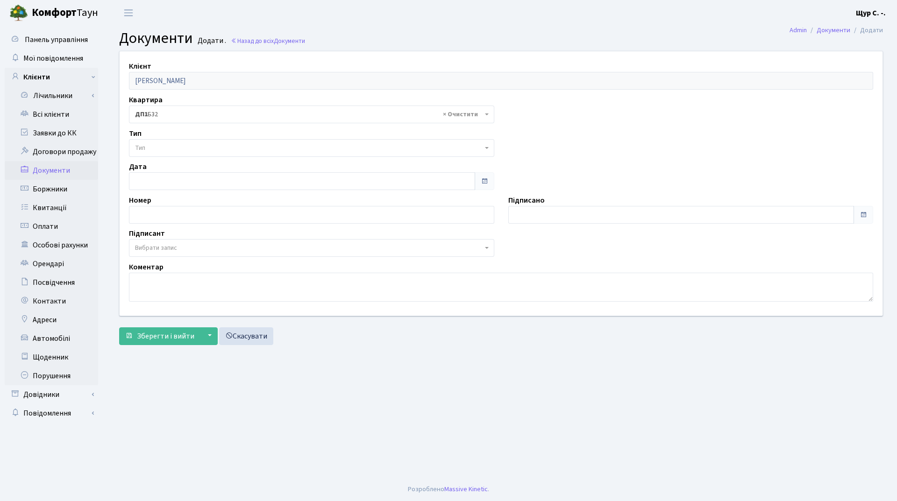
click at [195, 153] on span "Тип" at bounding box center [311, 148] width 365 height 18
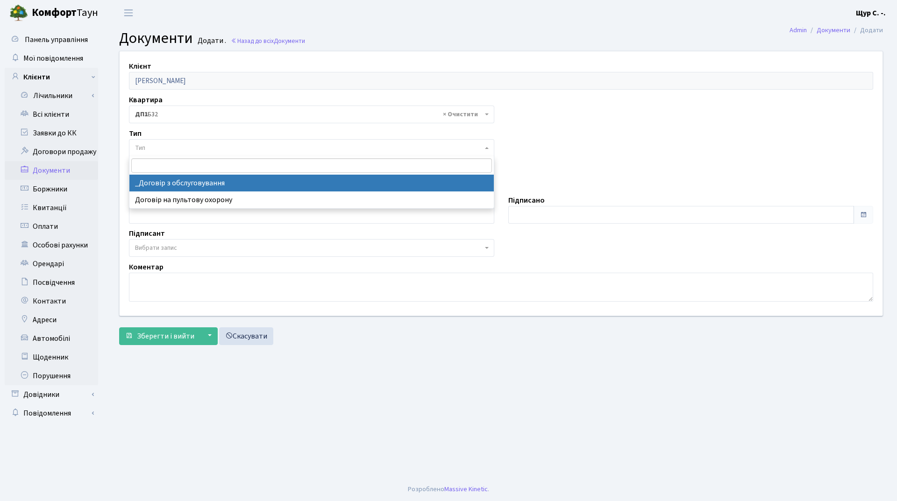
select select "289"
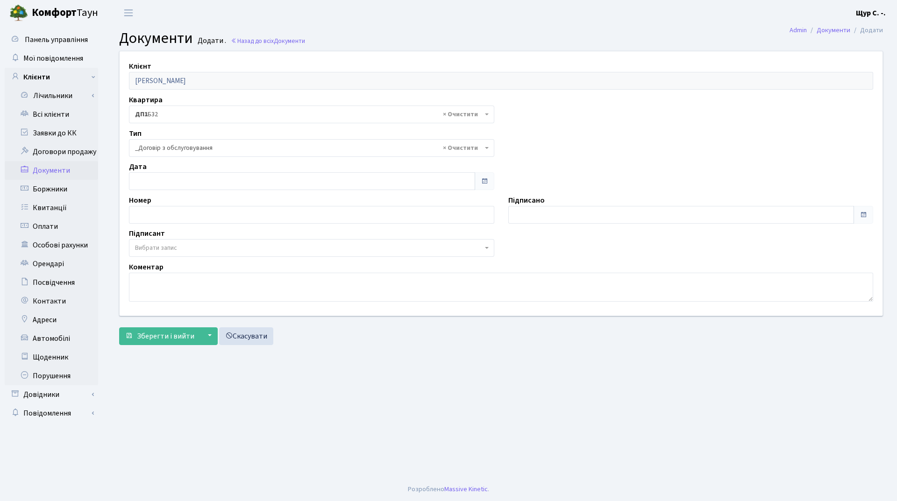
click at [179, 248] on span "Вибрати запис" at bounding box center [308, 247] width 347 height 9
select select "74"
click at [148, 338] on span "Зберегти і вийти" at bounding box center [165, 336] width 57 height 10
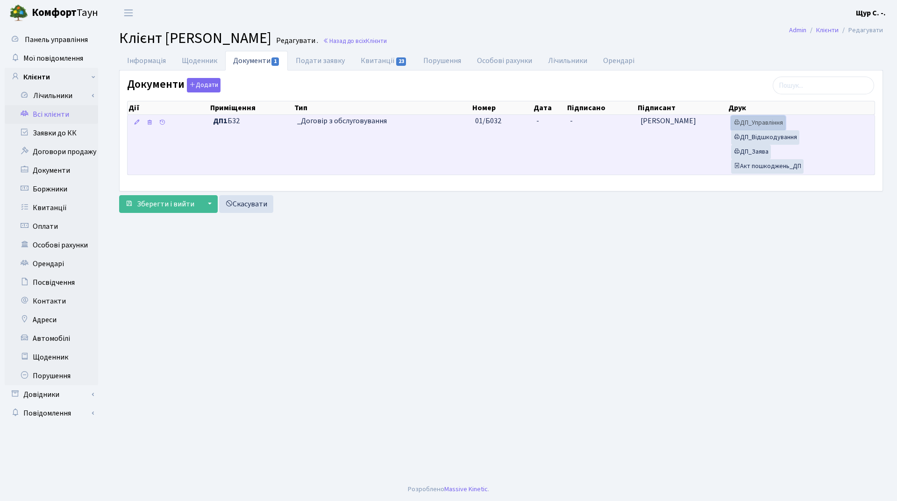
click at [755, 121] on link "ДП_Управління" at bounding box center [758, 123] width 54 height 14
click at [765, 139] on link "ДП_Відшкодування" at bounding box center [765, 137] width 68 height 14
click at [749, 152] on link "ДП_Заява" at bounding box center [751, 152] width 40 height 14
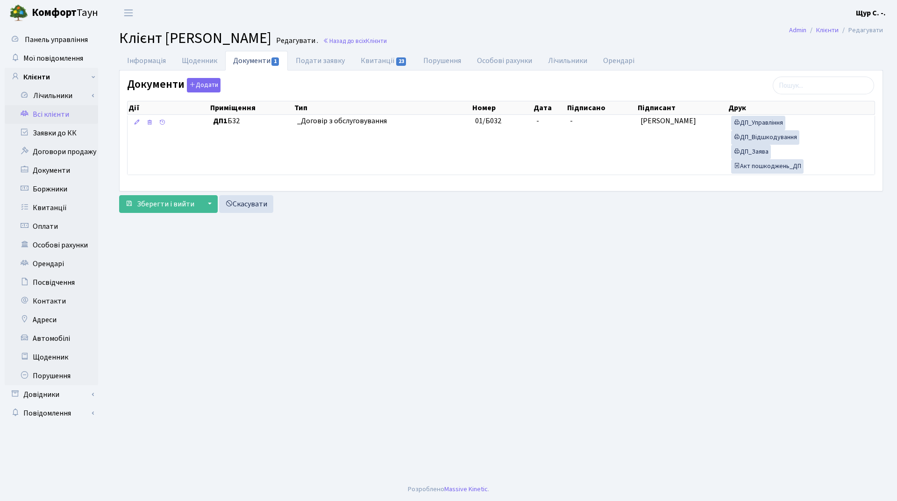
click at [64, 116] on link "Всі клієнти" at bounding box center [51, 114] width 93 height 19
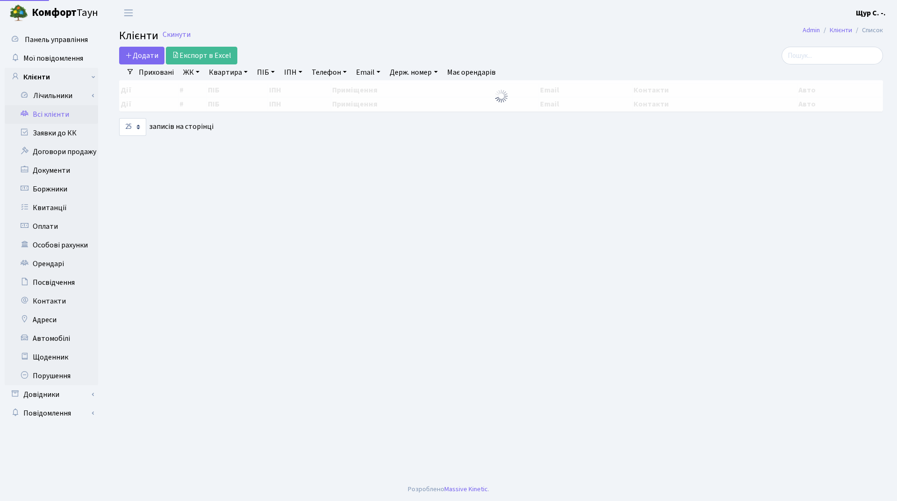
select select "25"
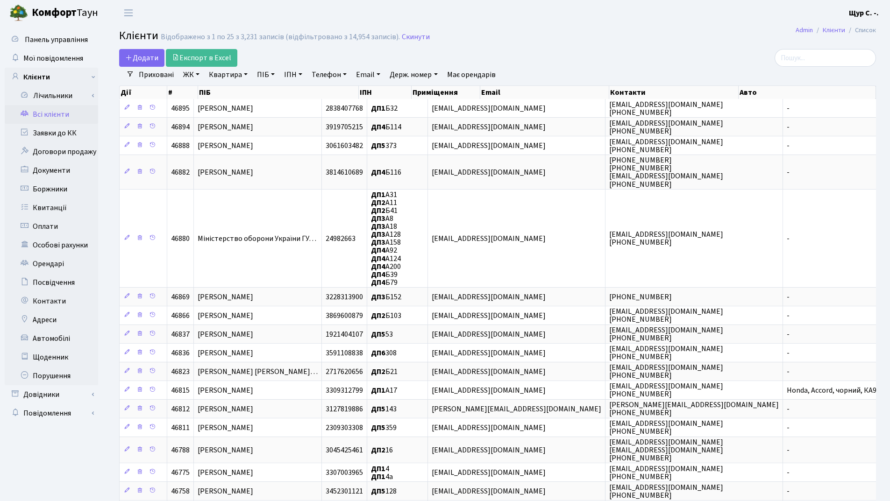
click at [228, 69] on link "Квартира" at bounding box center [228, 75] width 46 height 16
type input "299"
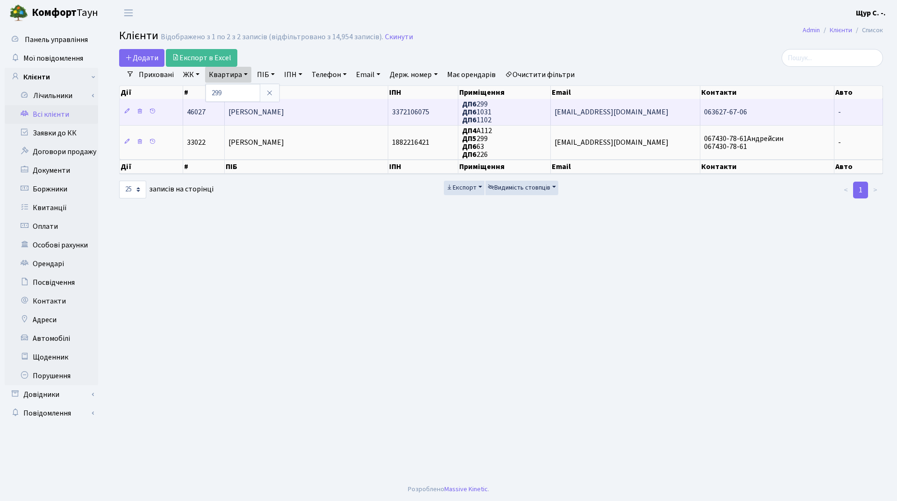
click at [274, 113] on span "[PERSON_NAME]" at bounding box center [256, 112] width 56 height 10
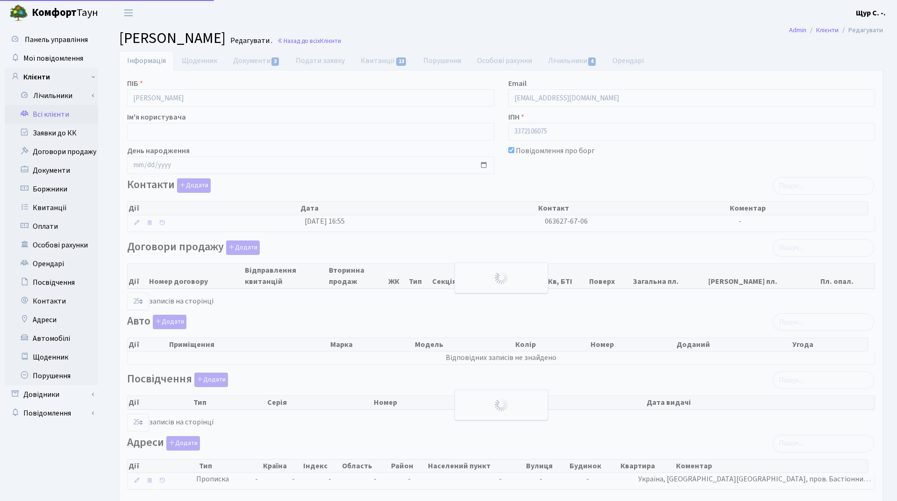
select select "25"
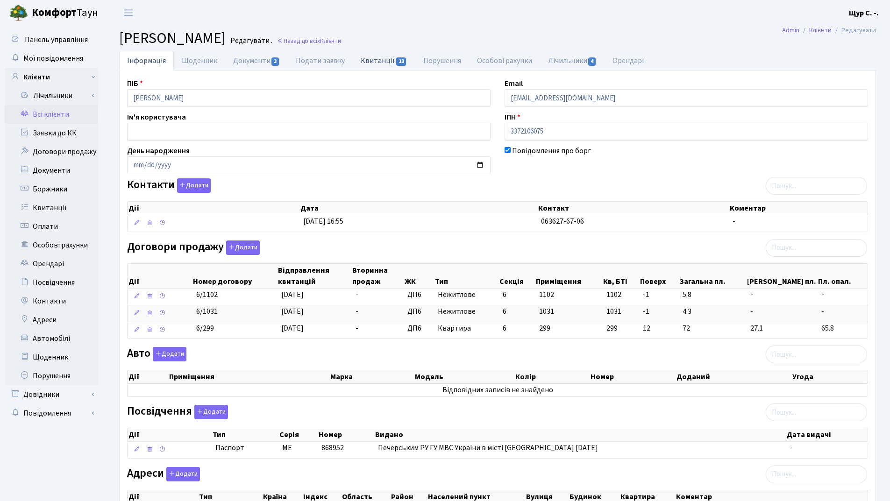
click at [370, 59] on link "Квитанції 13" at bounding box center [384, 60] width 62 height 19
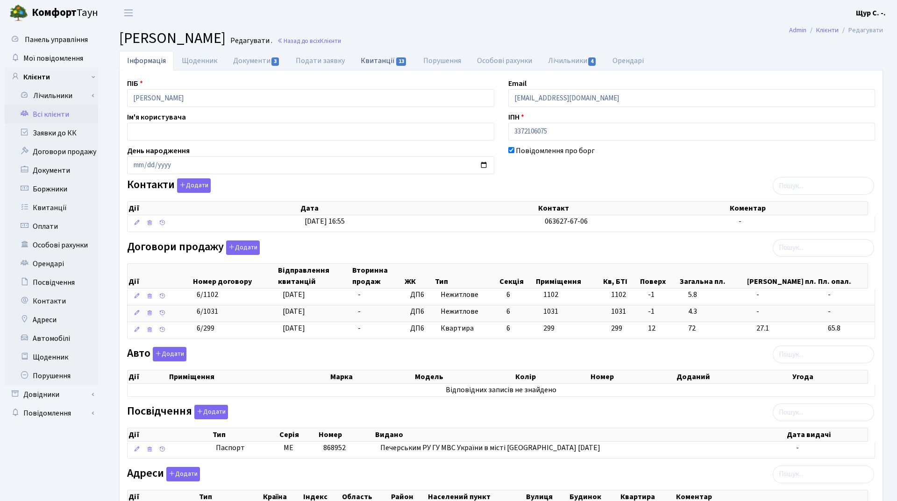
select select "25"
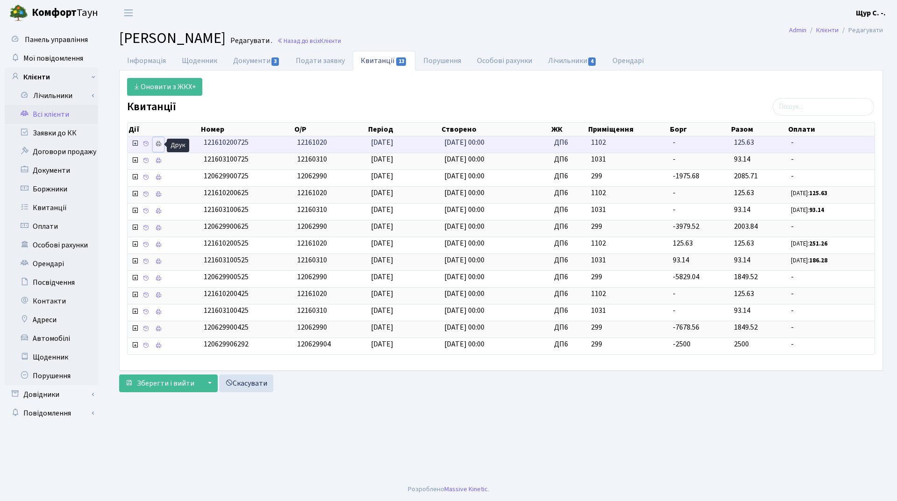
click at [157, 144] on icon at bounding box center [158, 144] width 7 height 7
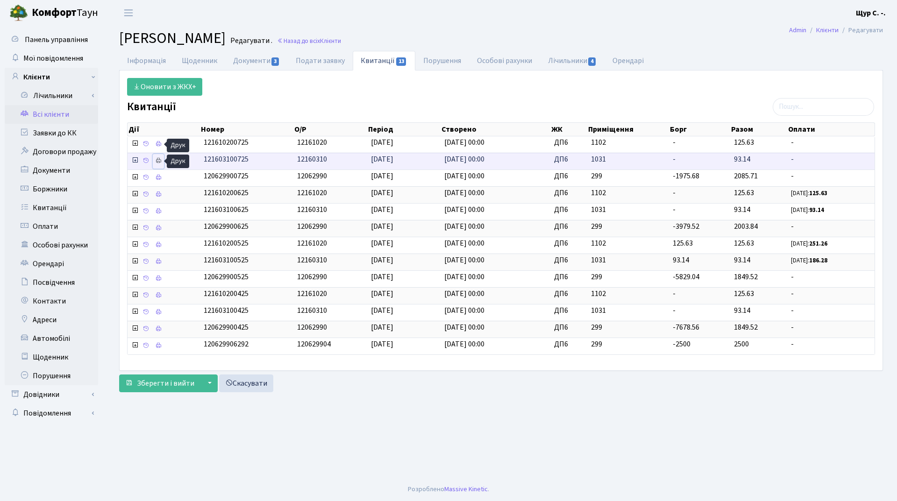
click at [153, 160] on link at bounding box center [158, 161] width 11 height 14
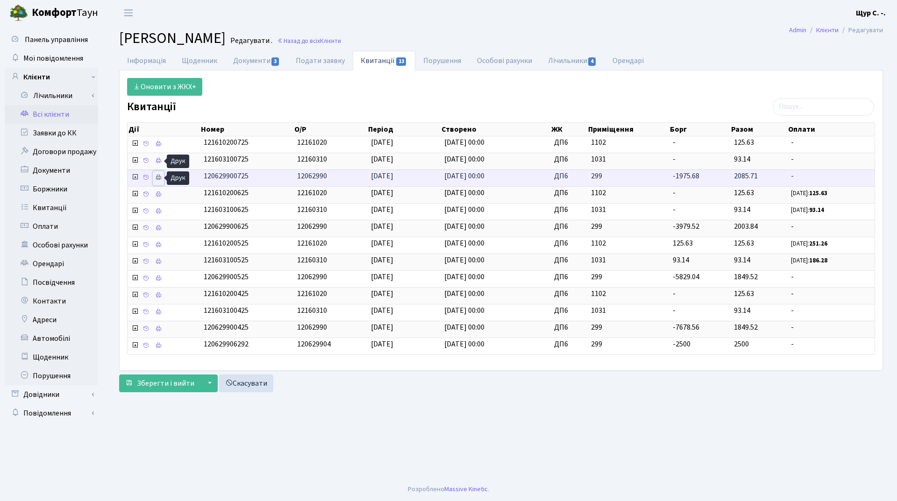
click at [156, 177] on icon at bounding box center [158, 177] width 7 height 7
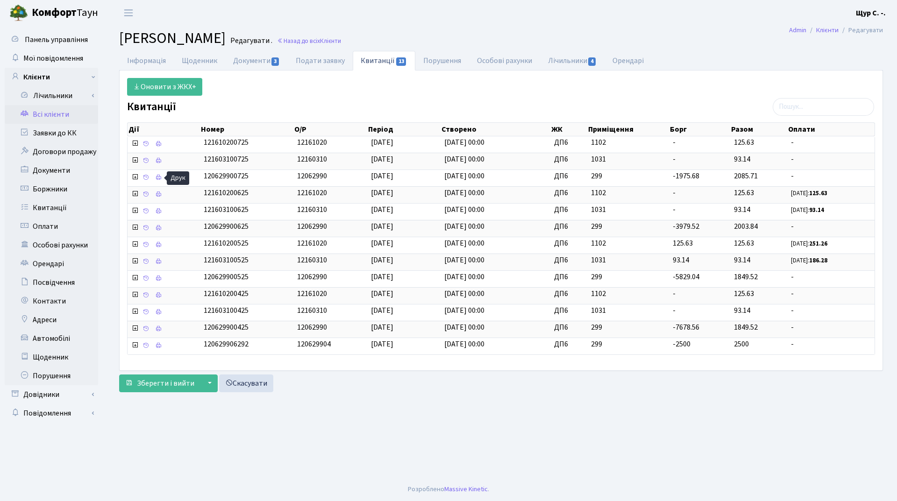
click at [64, 117] on link "Всі клієнти" at bounding box center [51, 114] width 93 height 19
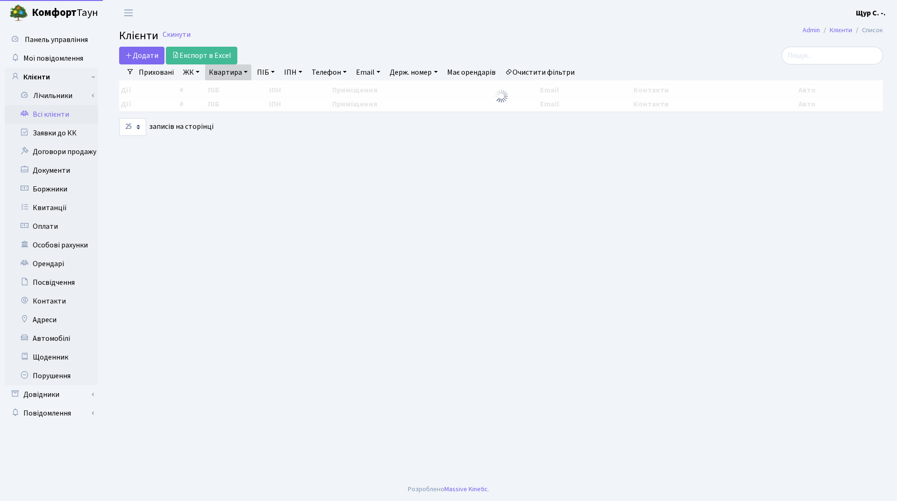
select select "25"
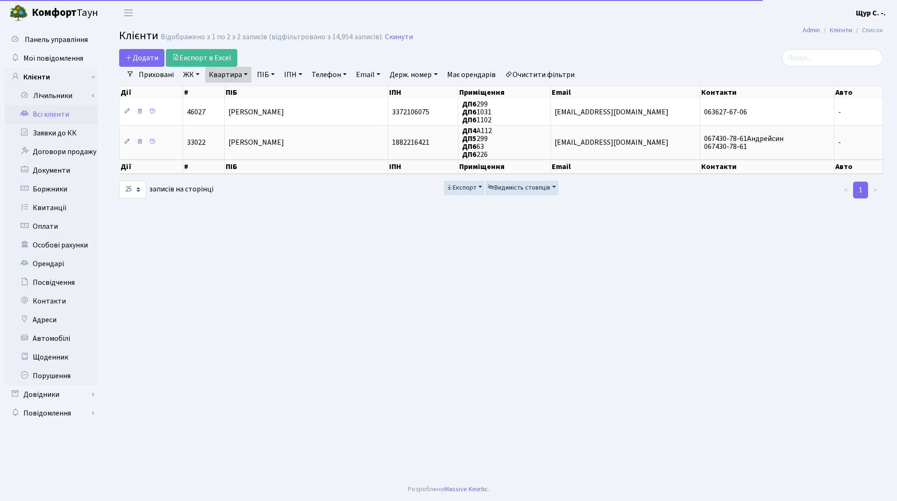
click at [242, 73] on link "Квартира" at bounding box center [228, 75] width 46 height 16
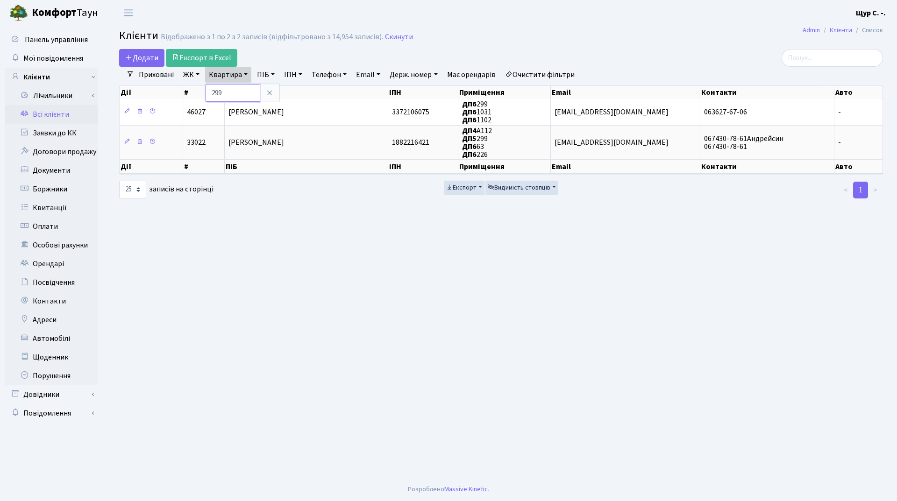
click at [250, 99] on input "299" at bounding box center [232, 93] width 55 height 18
type input "2"
type input "б32"
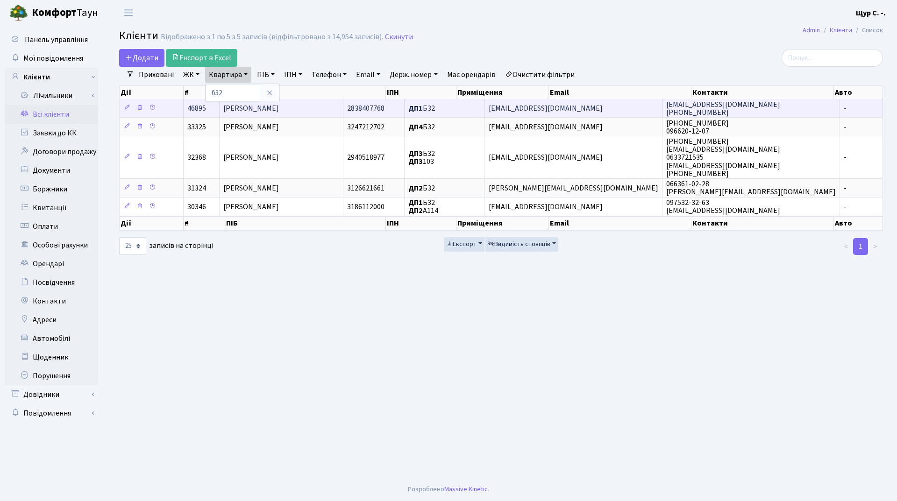
click at [279, 106] on span "[PERSON_NAME]" at bounding box center [251, 108] width 56 height 10
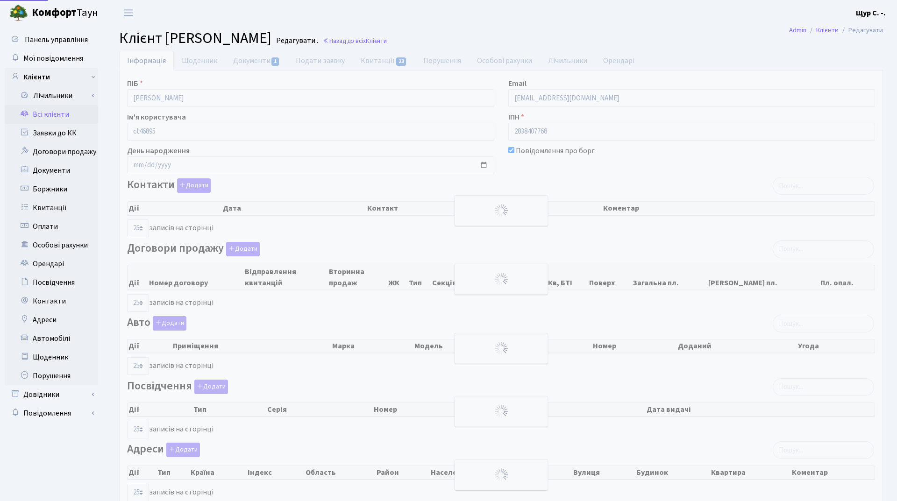
select select "25"
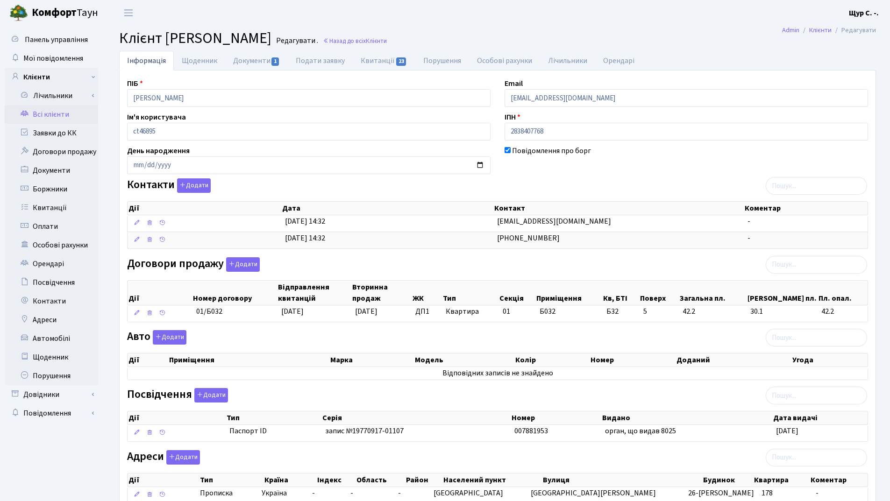
click at [41, 119] on link "Всі клієнти" at bounding box center [51, 114] width 93 height 19
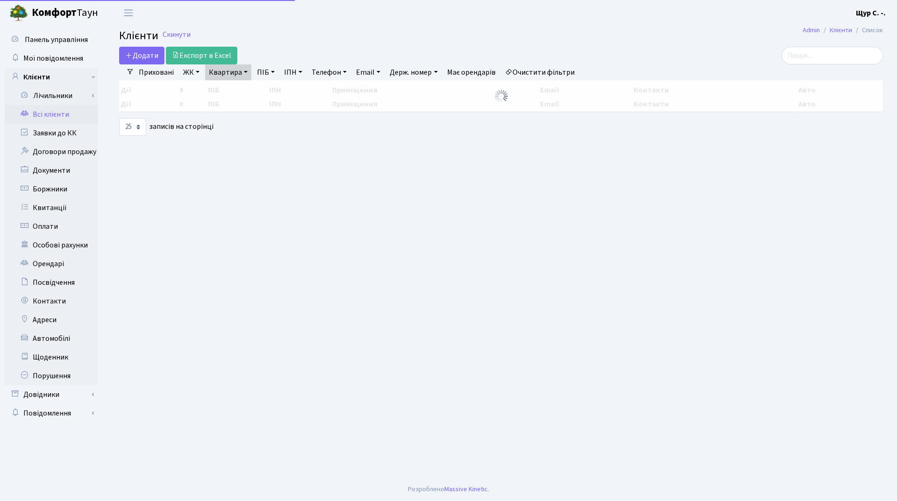
select select "25"
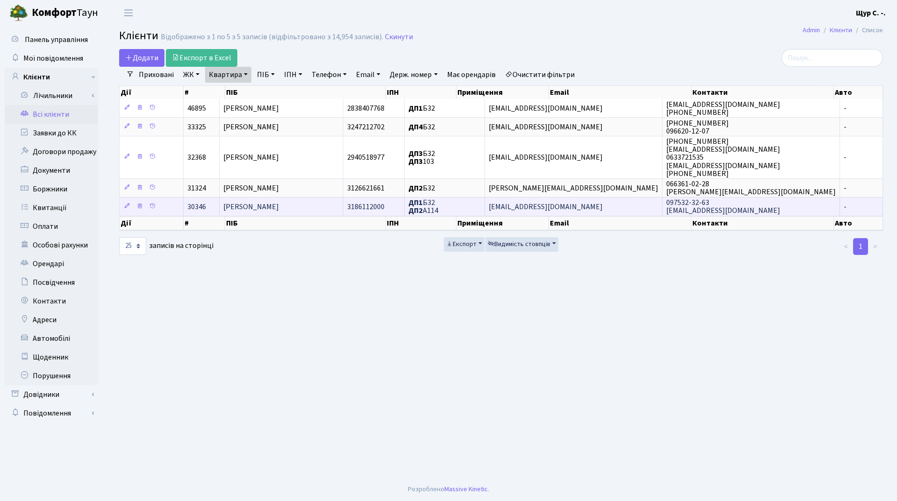
click at [279, 206] on span "[PERSON_NAME]" at bounding box center [251, 207] width 56 height 10
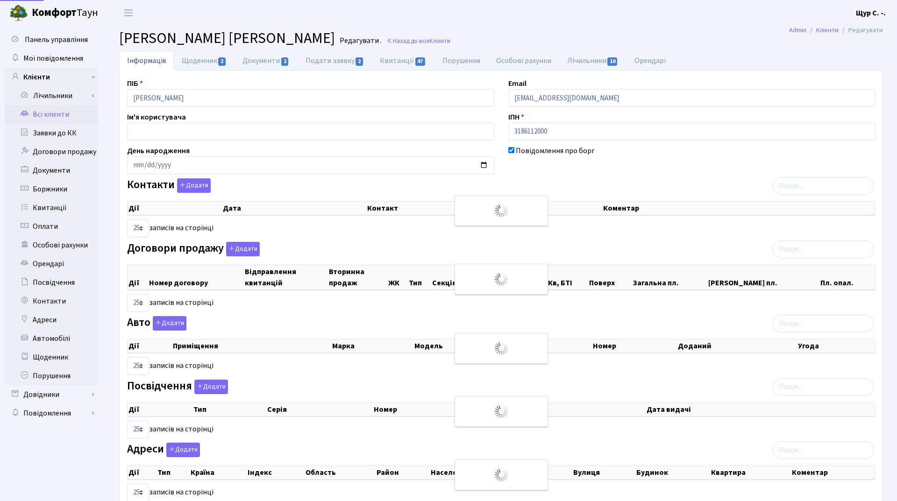
select select "25"
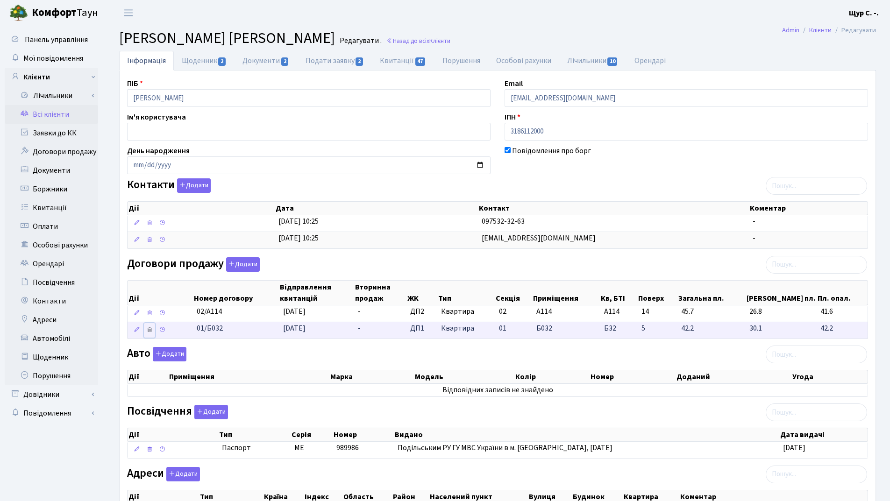
click at [151, 330] on icon at bounding box center [149, 329] width 7 height 7
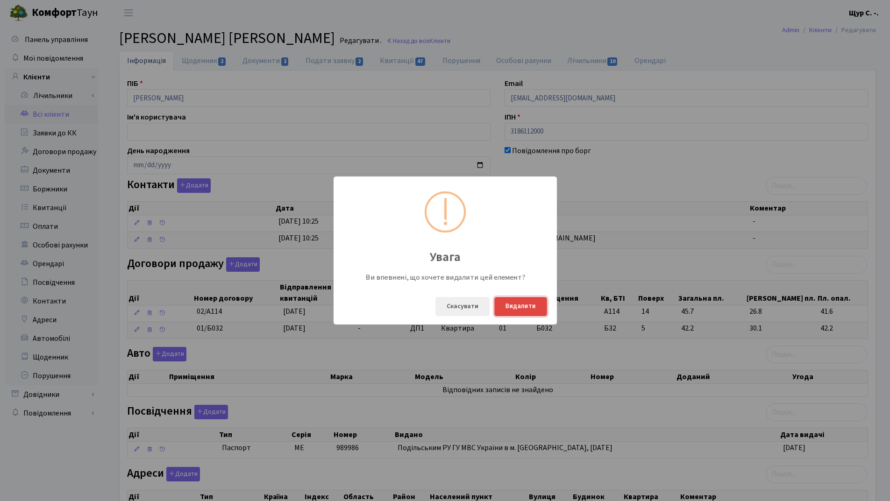
click at [533, 304] on button "Видалити" at bounding box center [520, 306] width 53 height 19
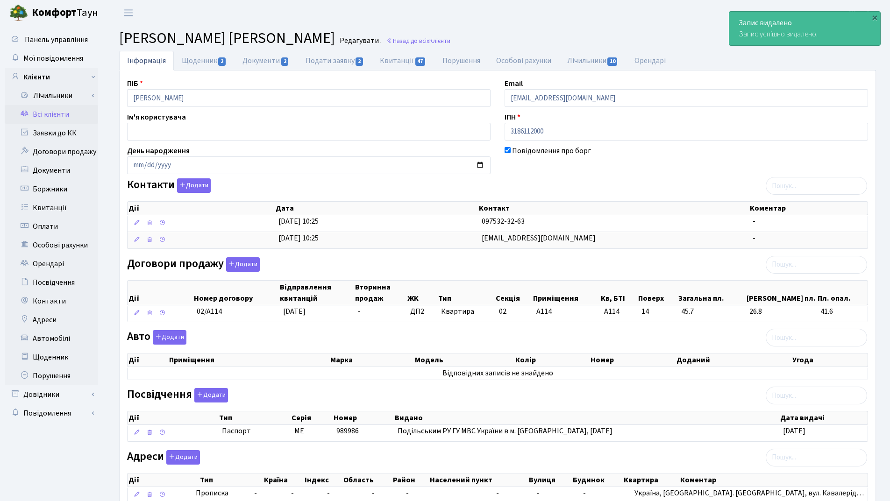
click at [42, 115] on link "Всі клієнти" at bounding box center [51, 114] width 93 height 19
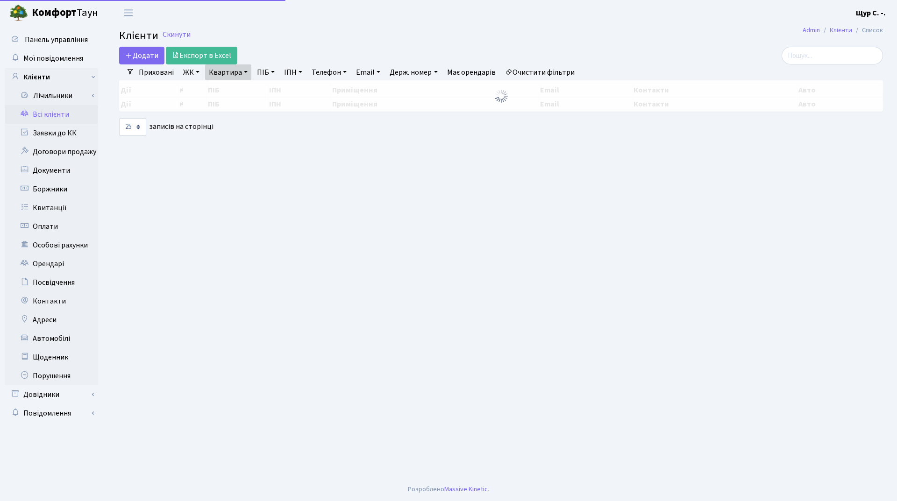
select select "25"
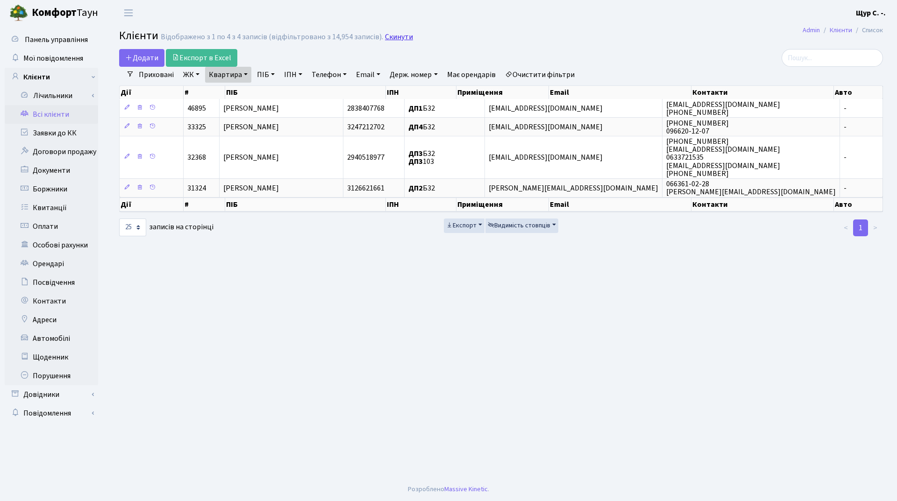
click at [402, 37] on link "Скинути" at bounding box center [399, 37] width 28 height 9
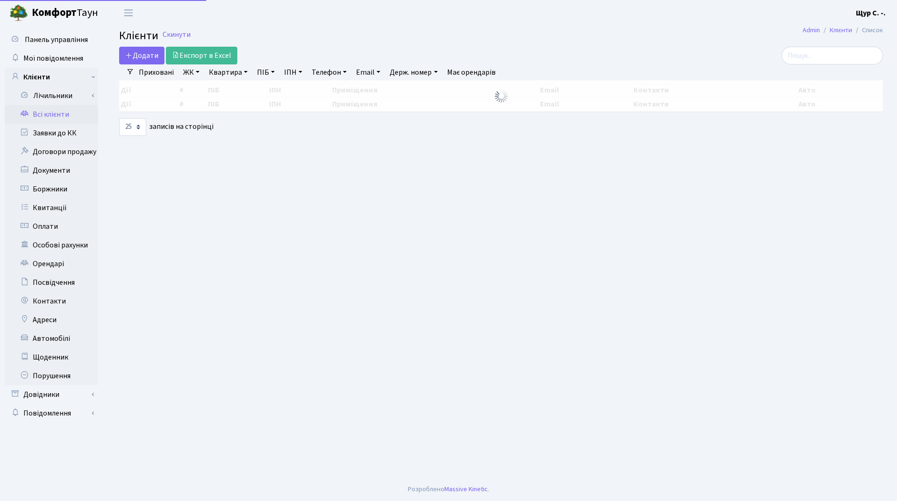
select select "25"
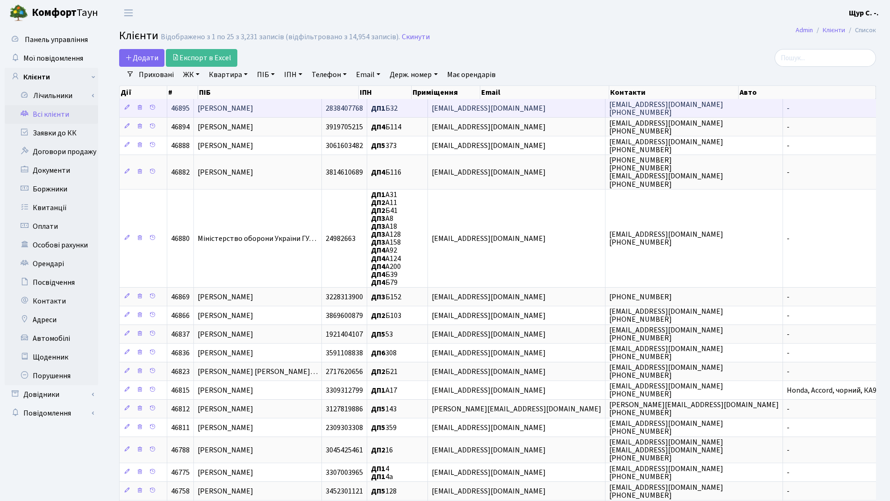
click at [317, 103] on td "[PERSON_NAME]" at bounding box center [258, 108] width 128 height 18
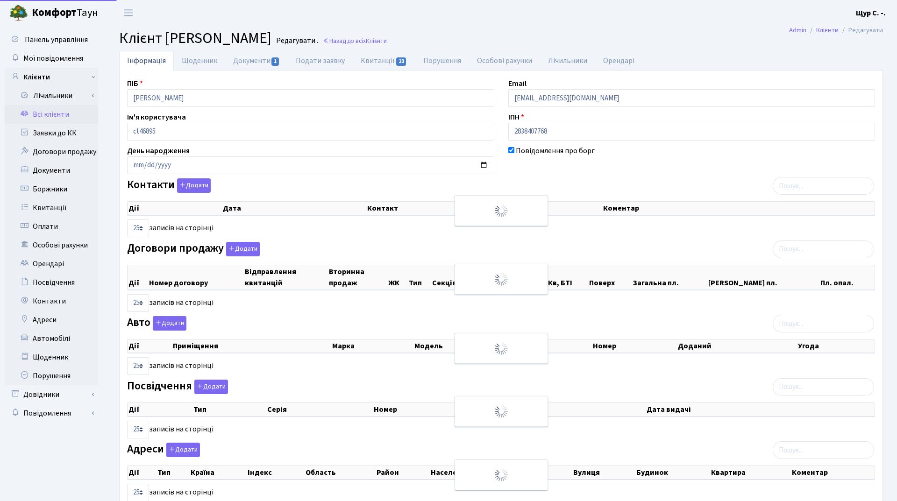
select select "25"
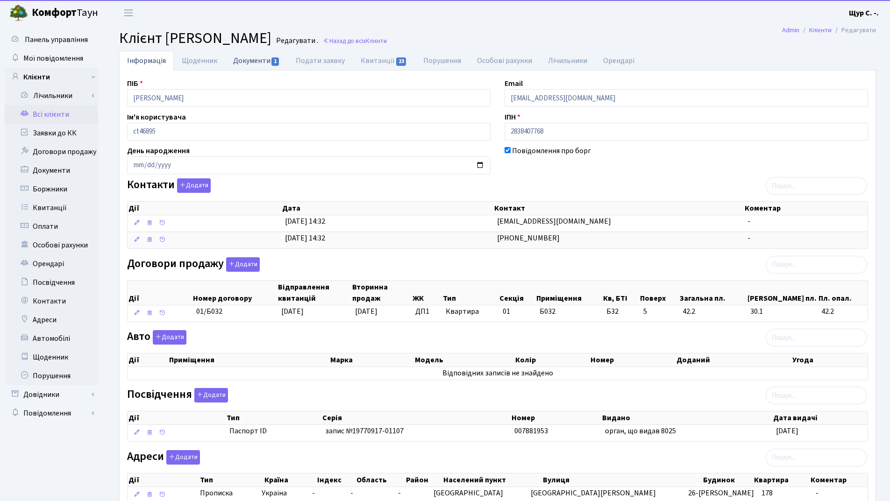
click at [247, 61] on link "Документи 1" at bounding box center [256, 60] width 63 height 19
select select "25"
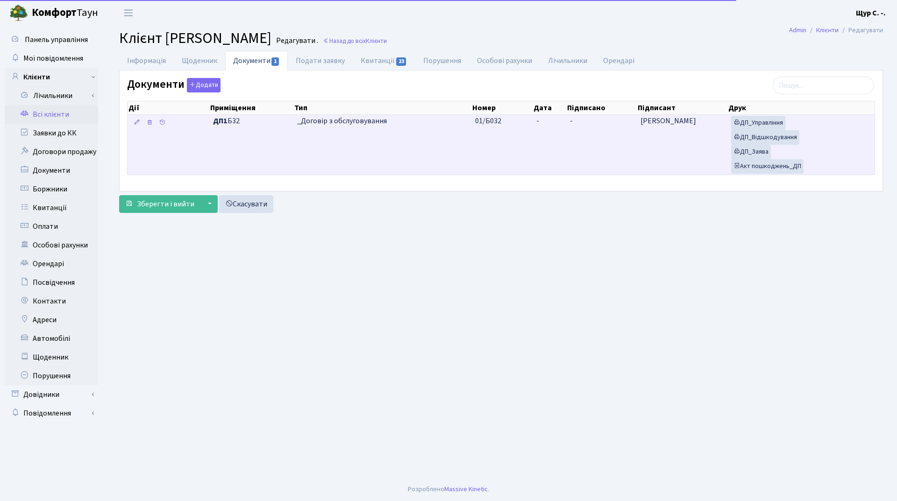
click at [430, 141] on td "_Договір з обслуговування" at bounding box center [382, 145] width 178 height 60
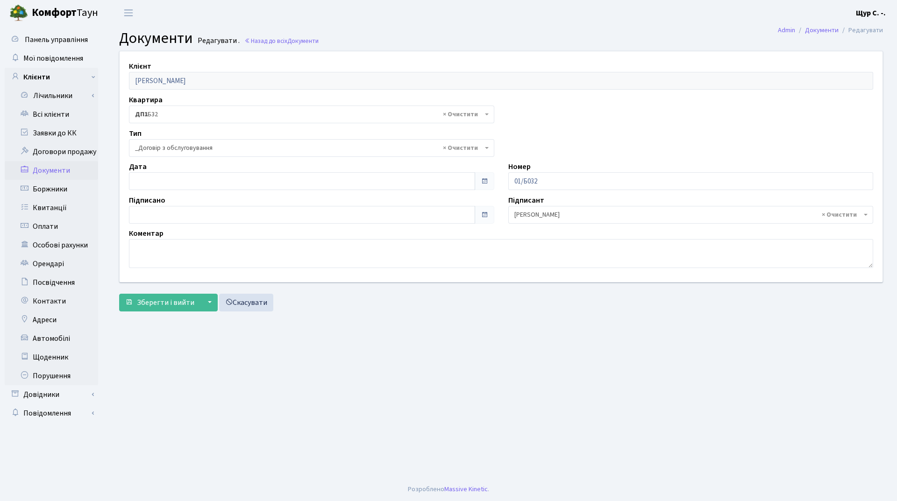
select select "289"
type input "[DATE]"
click at [225, 189] on input "[DATE]" at bounding box center [302, 181] width 346 height 18
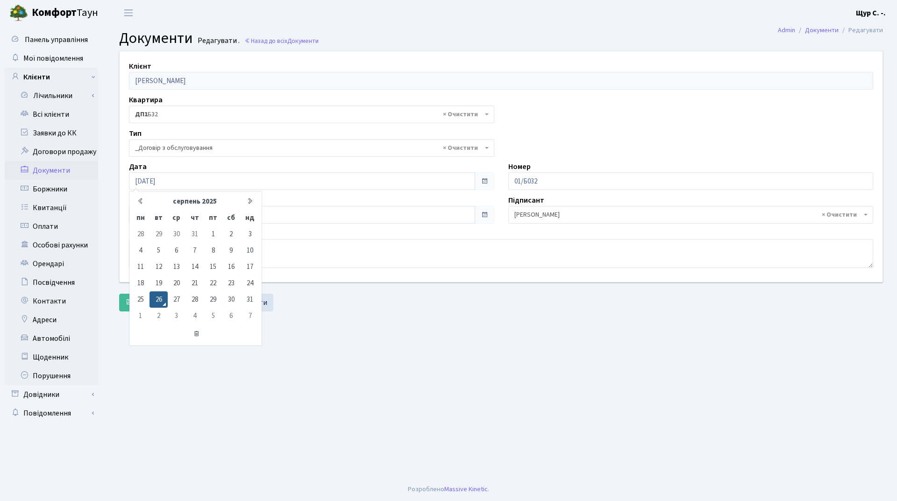
click at [397, 370] on main "Admin Документи Редагувати Документи Редагувати . Назад до всіх Документи Клієн…" at bounding box center [500, 252] width 791 height 452
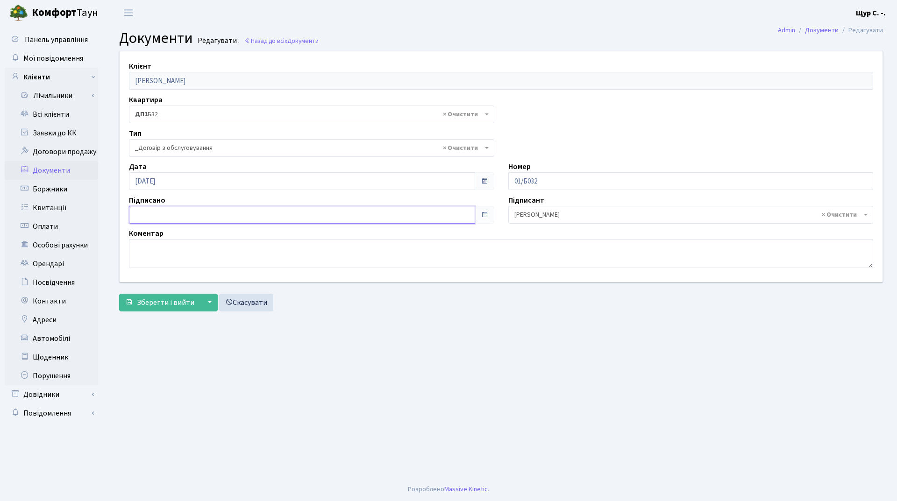
type input "[DATE]"
click at [207, 215] on input "[DATE]" at bounding box center [302, 215] width 346 height 18
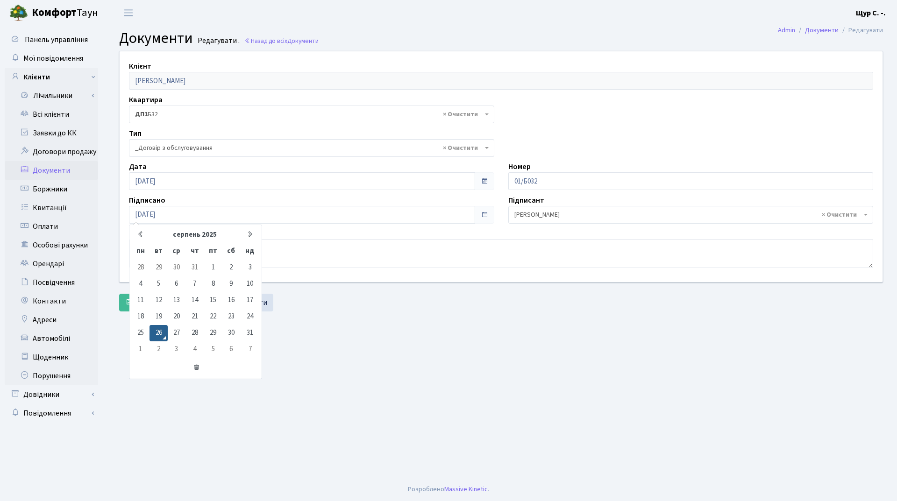
click at [315, 349] on main "Admin Документи Редагувати Документи Редагувати . Назад до всіх Документи Клієн…" at bounding box center [500, 252] width 791 height 452
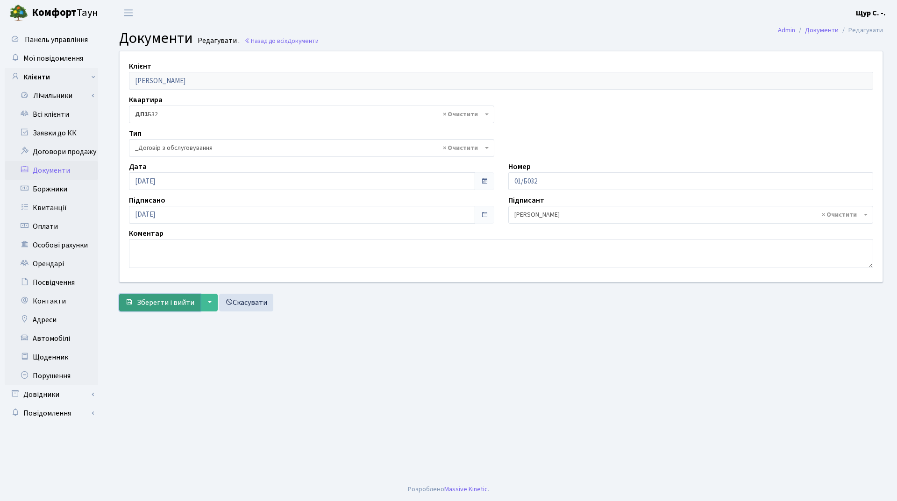
click at [165, 307] on span "Зберегти і вийти" at bounding box center [165, 302] width 57 height 10
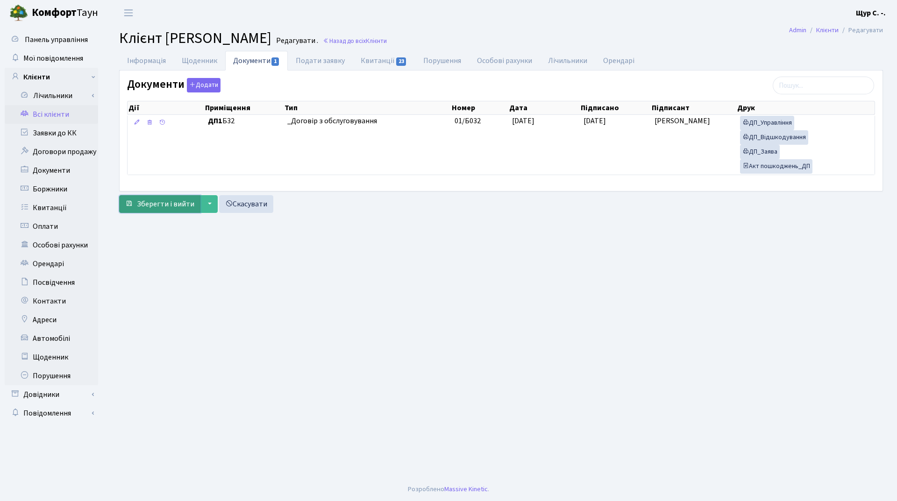
click at [178, 205] on span "Зберегти і вийти" at bounding box center [165, 204] width 57 height 10
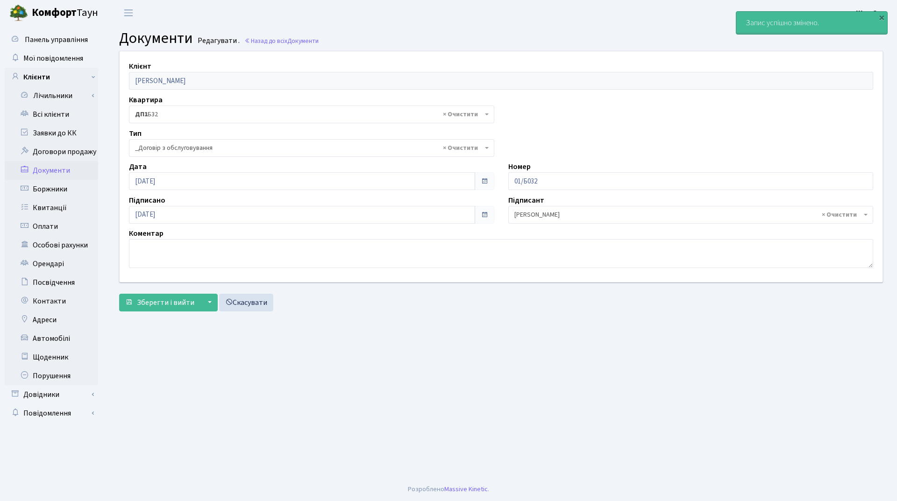
select select "289"
click at [62, 116] on link "Всі клієнти" at bounding box center [51, 114] width 93 height 19
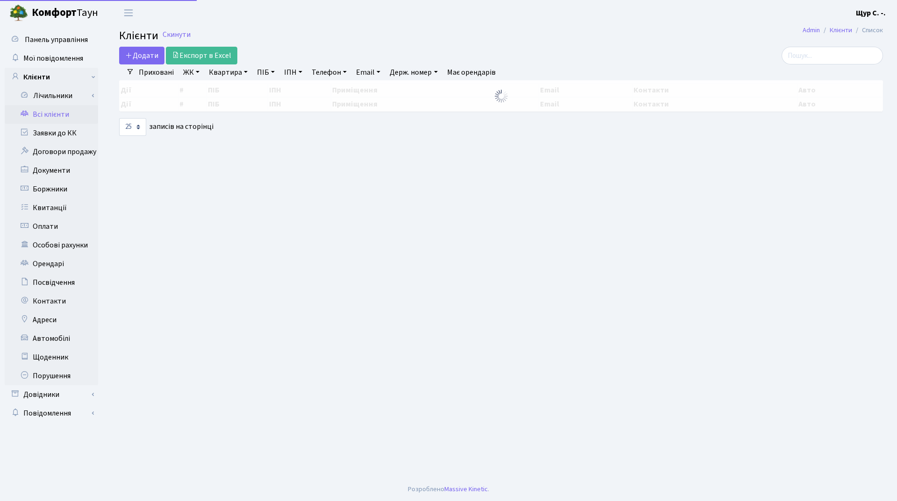
select select "25"
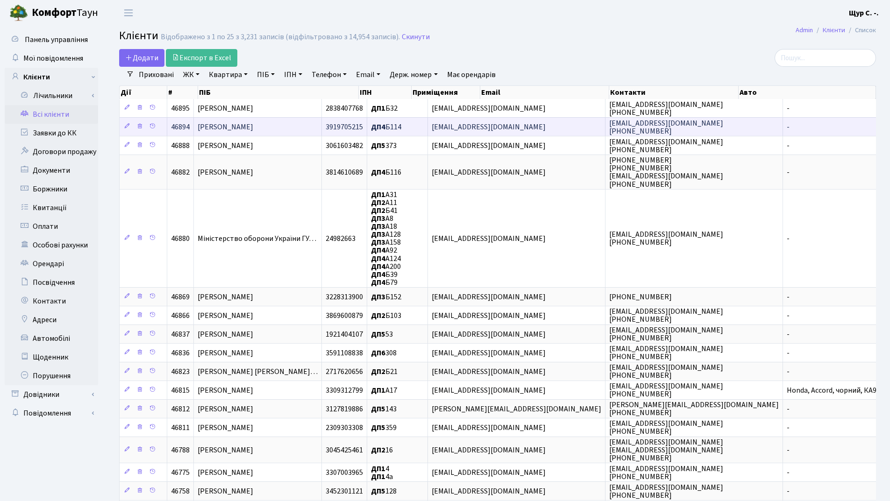
click at [253, 128] on span "[PERSON_NAME]" at bounding box center [226, 127] width 56 height 10
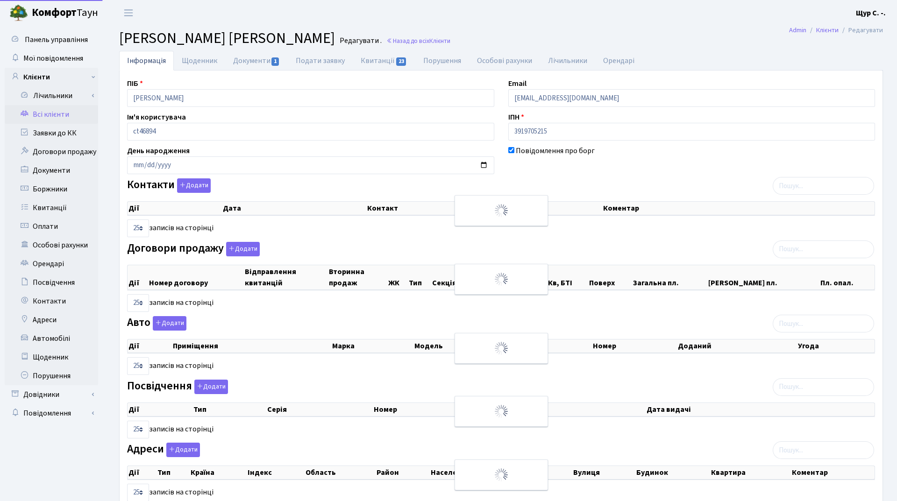
select select "25"
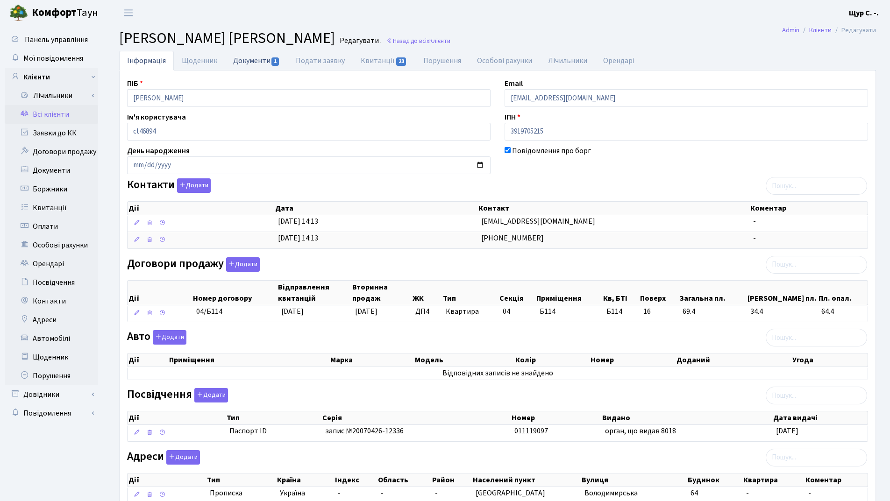
click at [249, 62] on link "Документи 1" at bounding box center [256, 60] width 63 height 19
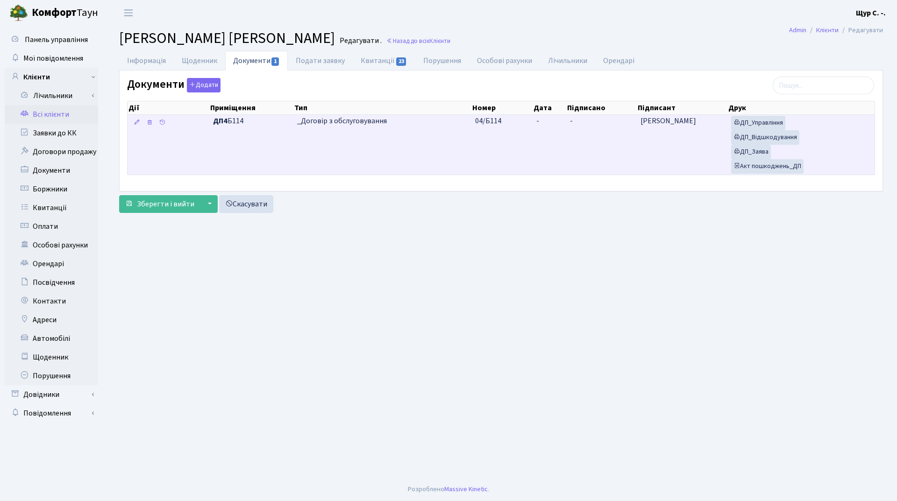
click at [268, 144] on td "ДП4 Б114" at bounding box center [251, 145] width 84 height 60
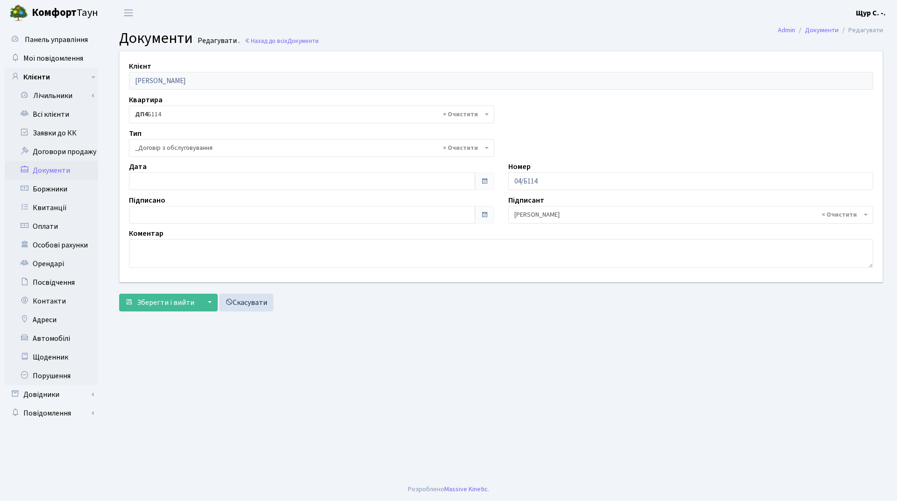
select select "289"
type input "[DATE]"
click at [227, 180] on input "[DATE]" at bounding box center [302, 181] width 346 height 18
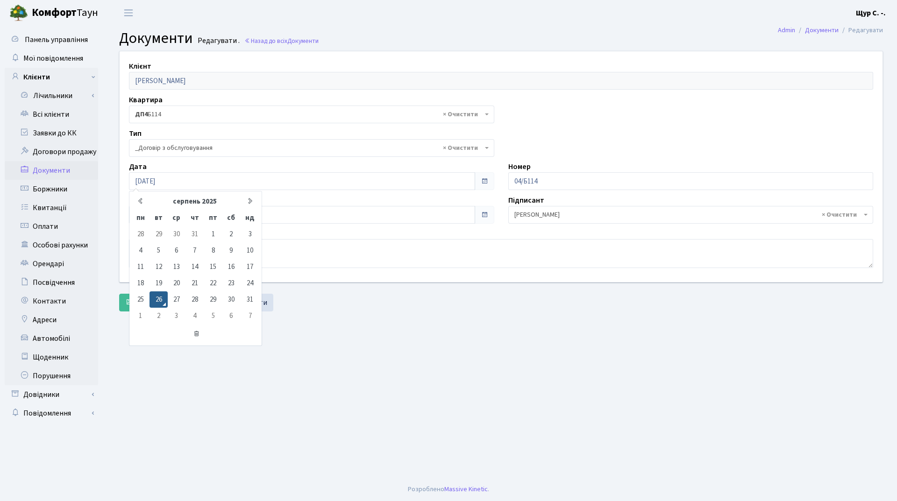
click at [333, 339] on main "Admin Документи Редагувати Документи Редагувати . Назад до всіх Документи Клієн…" at bounding box center [500, 252] width 791 height 452
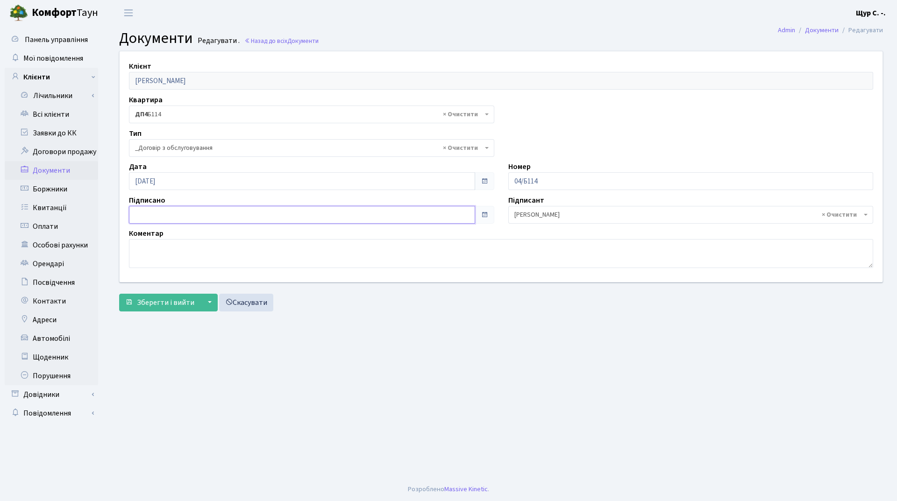
type input "[DATE]"
click at [255, 212] on input "[DATE]" at bounding box center [302, 215] width 346 height 18
click at [371, 353] on main "Admin Документи Редагувати Документи Редагувати . Назад до всіх Документи Клієн…" at bounding box center [500, 252] width 791 height 452
click at [165, 302] on span "Зберегти і вийти" at bounding box center [165, 302] width 57 height 10
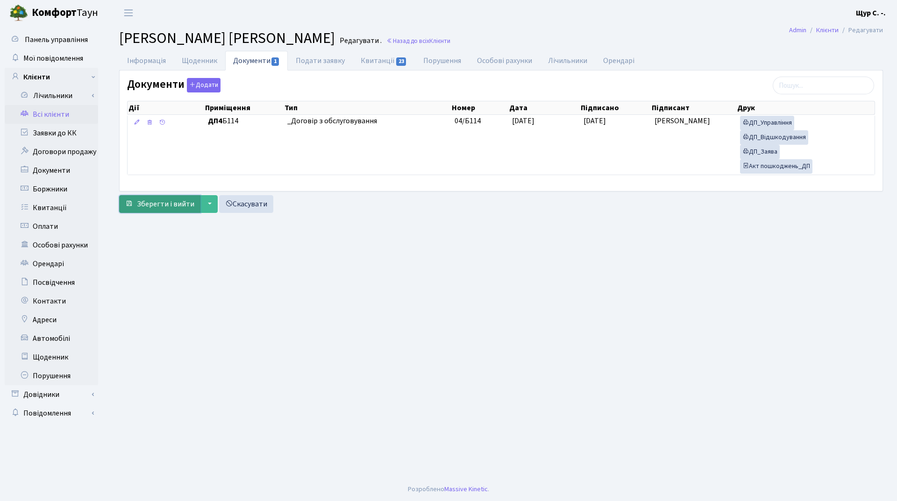
click at [169, 201] on span "Зберегти і вийти" at bounding box center [165, 204] width 57 height 10
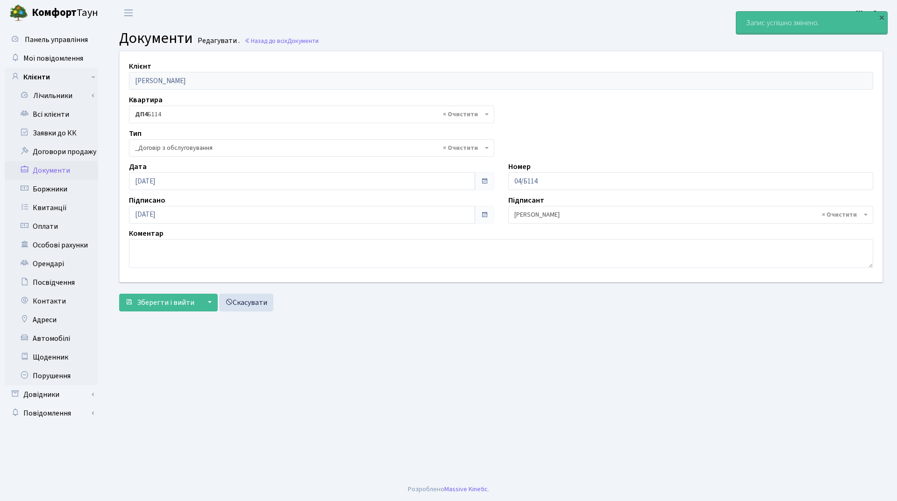
select select "289"
click at [60, 111] on link "Всі клієнти" at bounding box center [51, 114] width 93 height 19
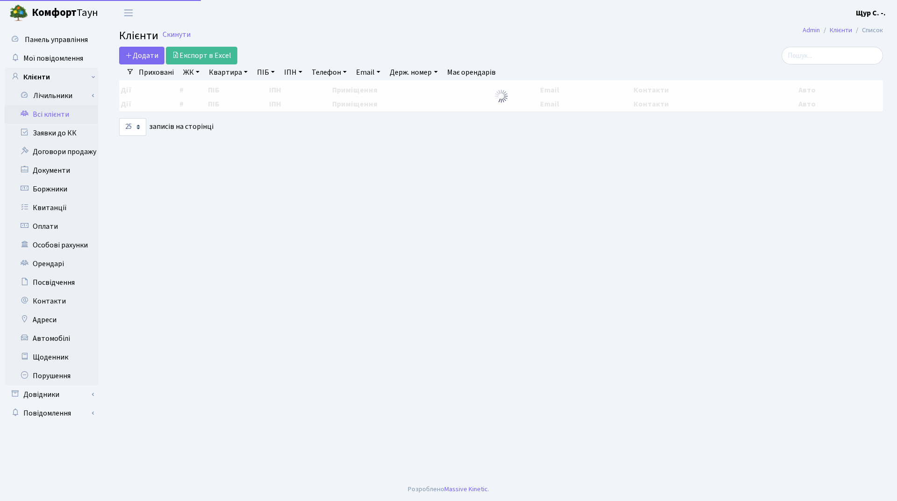
select select "25"
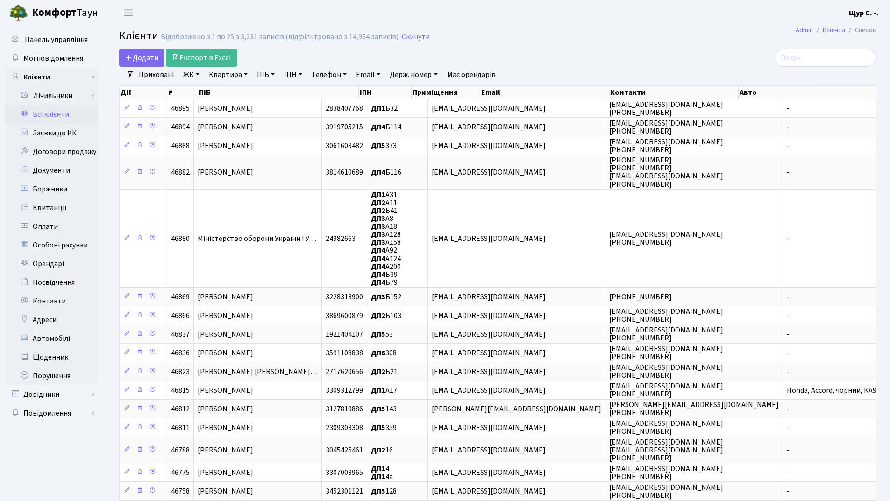
click at [222, 77] on link "Квартира" at bounding box center [228, 75] width 46 height 16
type input "312"
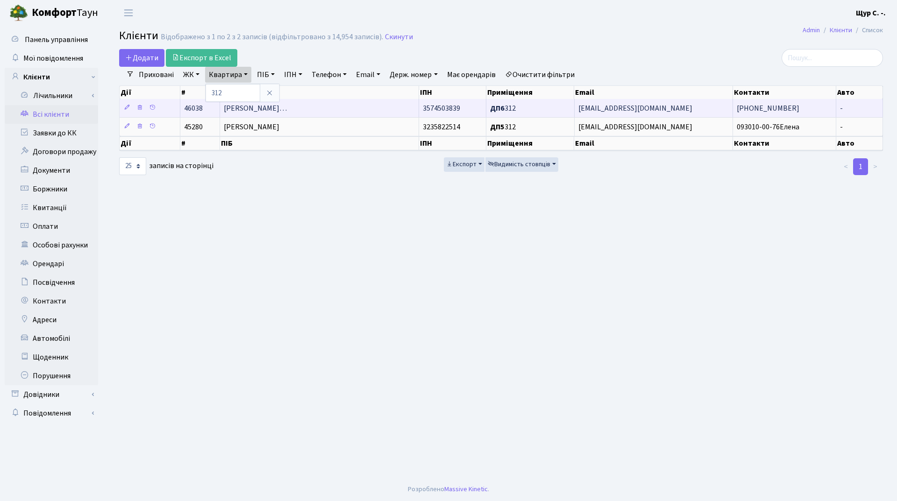
click at [287, 110] on span "[PERSON_NAME]…" at bounding box center [255, 108] width 63 height 10
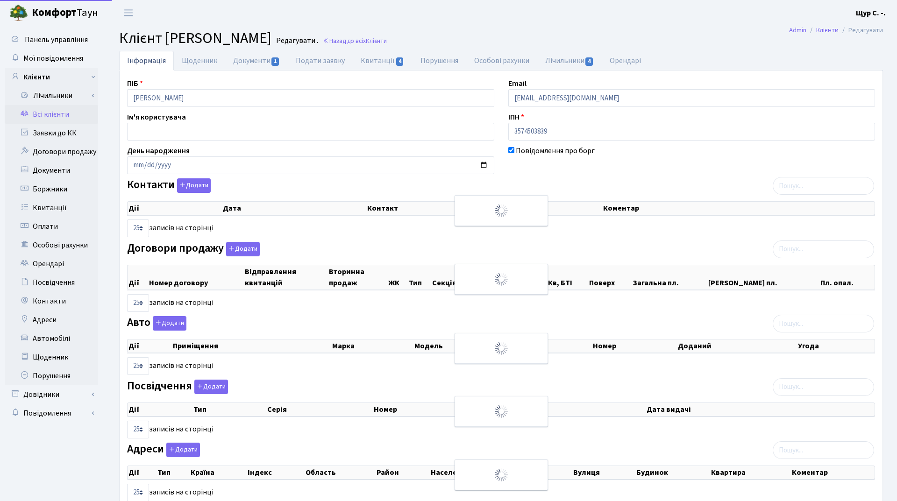
select select "25"
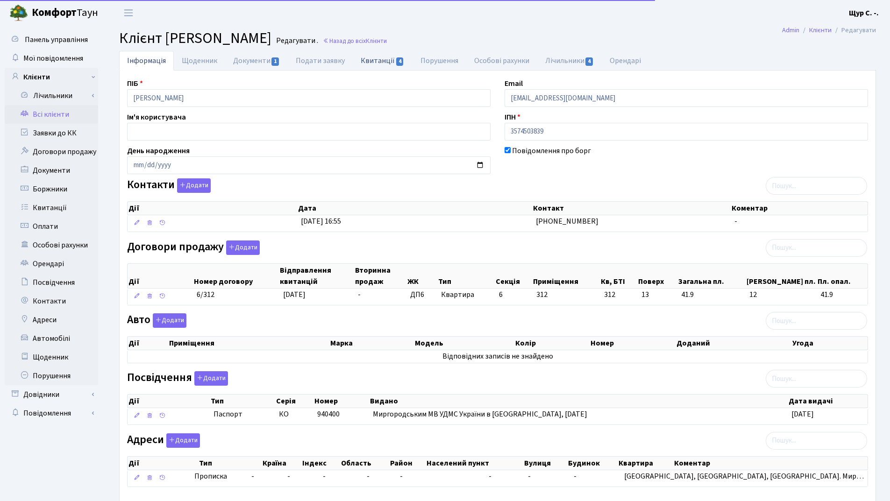
click at [377, 60] on link "Квитанції 4" at bounding box center [382, 60] width 59 height 19
select select "25"
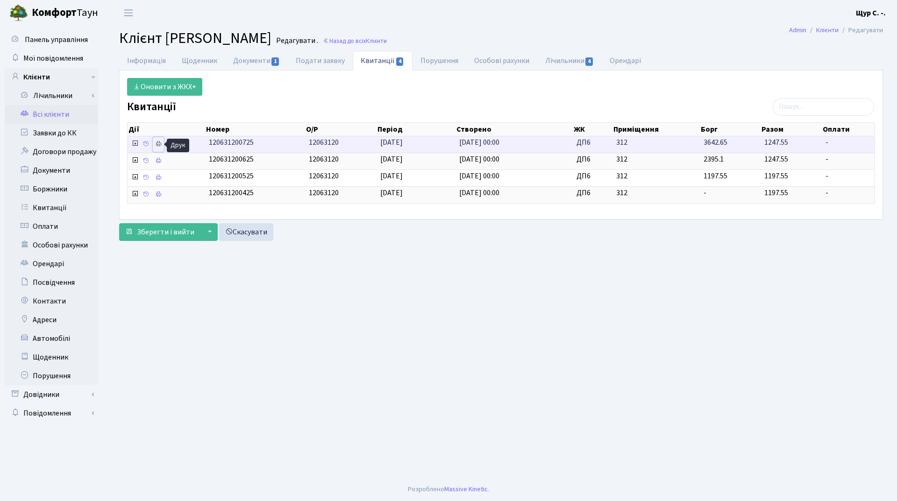
click at [159, 143] on icon at bounding box center [158, 144] width 7 height 7
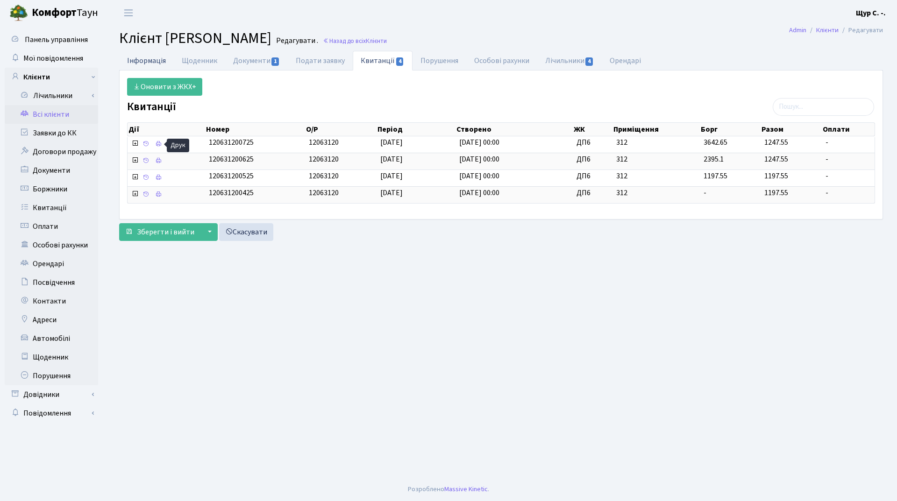
click at [151, 59] on link "Інформація" at bounding box center [146, 60] width 55 height 19
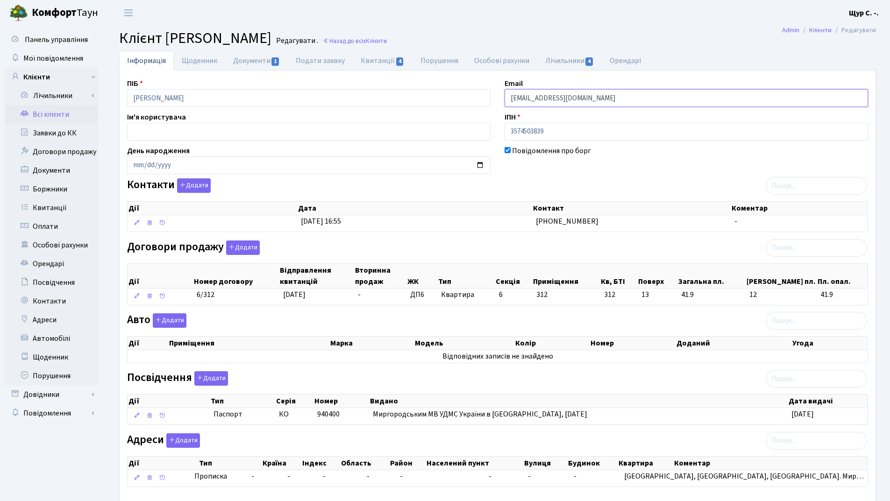
drag, startPoint x: 627, startPoint y: 99, endPoint x: 489, endPoint y: 98, distance: 137.3
click at [489, 98] on div "ПІБ Островерхов Володимир Віталійович Email kt46038@comfort-town.com.ua Ім'я ко…" at bounding box center [497, 286] width 755 height 417
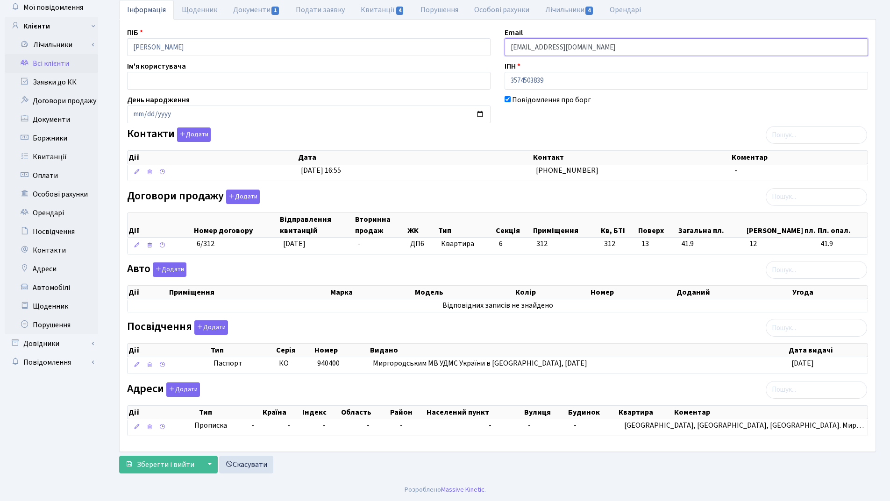
scroll to position [51, 0]
type input "skubakovaa@gmail.com"
click at [160, 462] on span "Зберегти і вийти" at bounding box center [165, 464] width 57 height 10
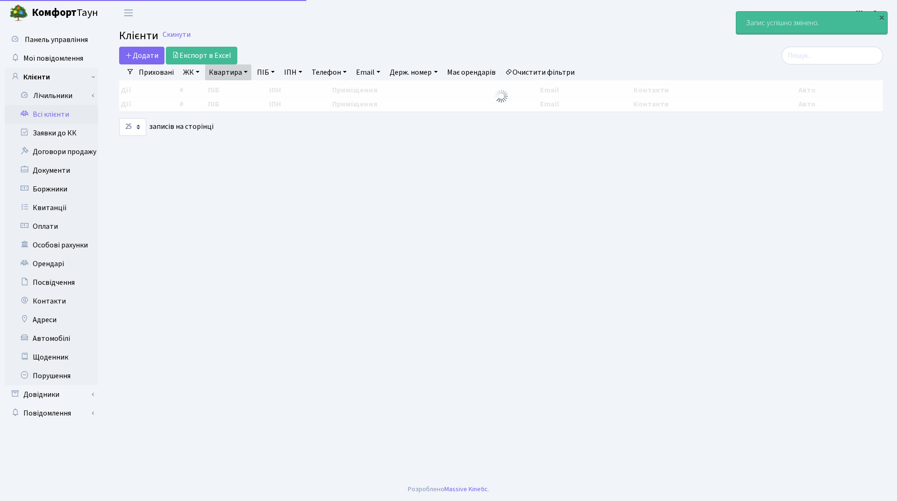
select select "25"
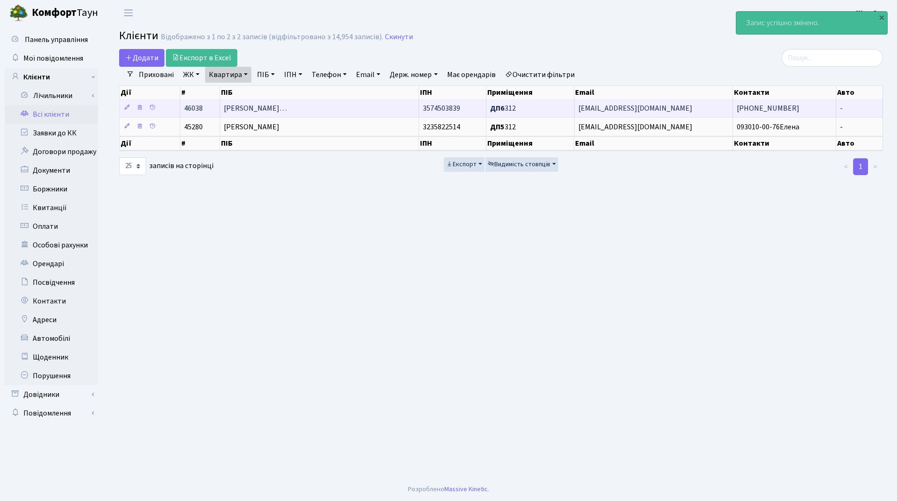
click at [286, 100] on td "Островерхов Володимир Віталійови…" at bounding box center [319, 108] width 199 height 18
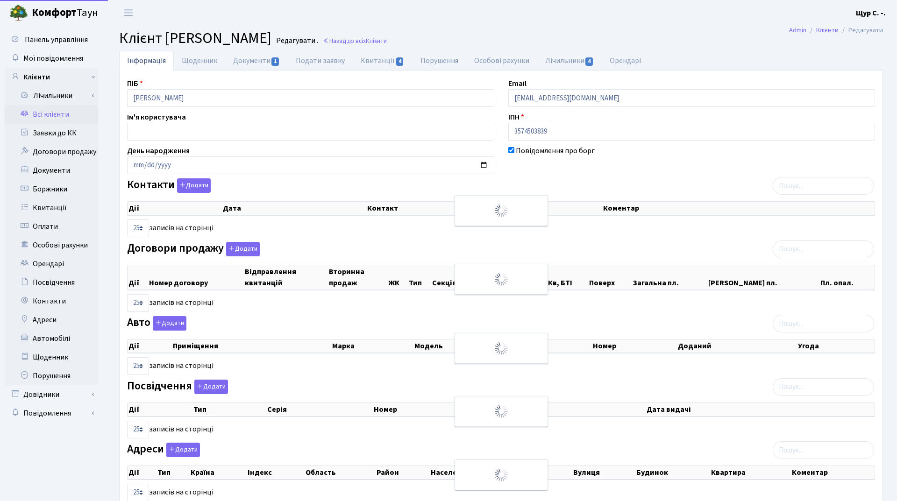
select select "25"
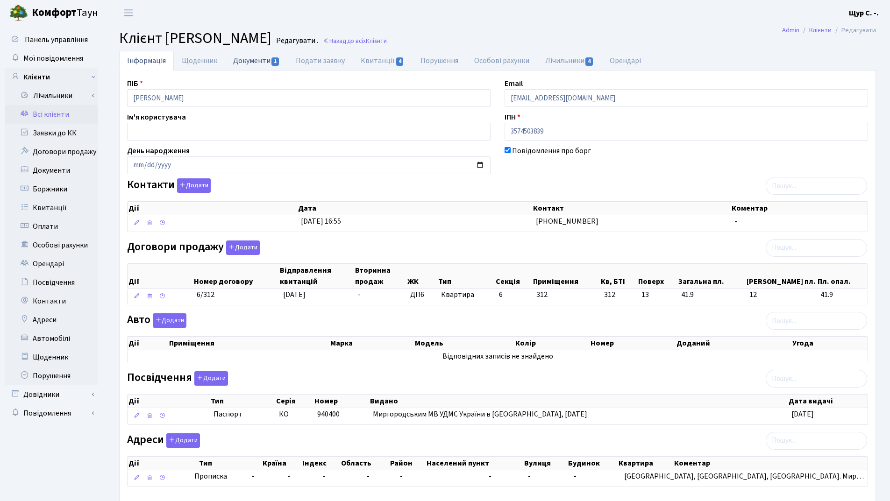
click at [241, 62] on link "Документи 1" at bounding box center [256, 60] width 63 height 19
select select "25"
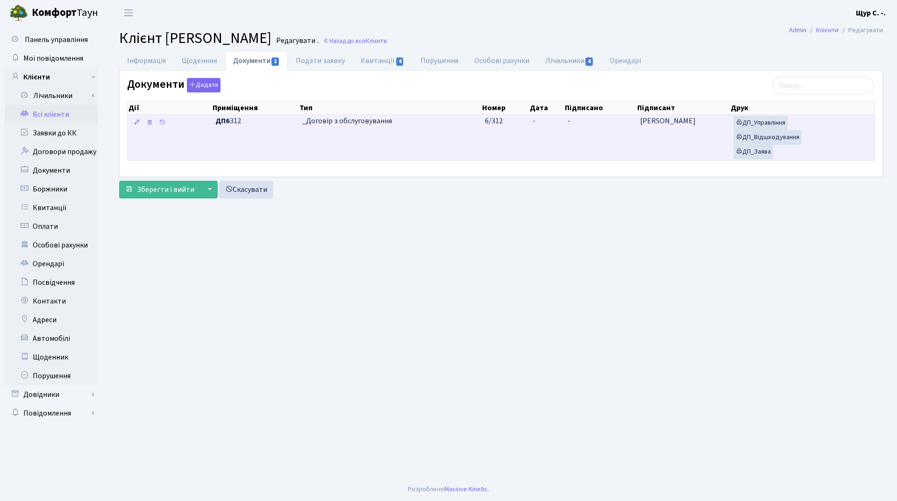
click at [410, 140] on td "_Договір з обслуговування" at bounding box center [389, 137] width 183 height 45
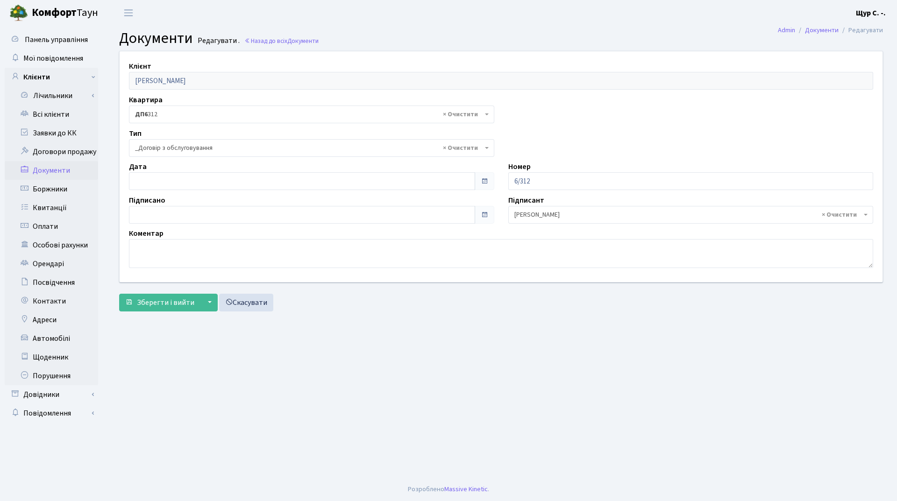
select select "289"
type input "[DATE]"
click at [212, 180] on input "[DATE]" at bounding box center [302, 181] width 346 height 18
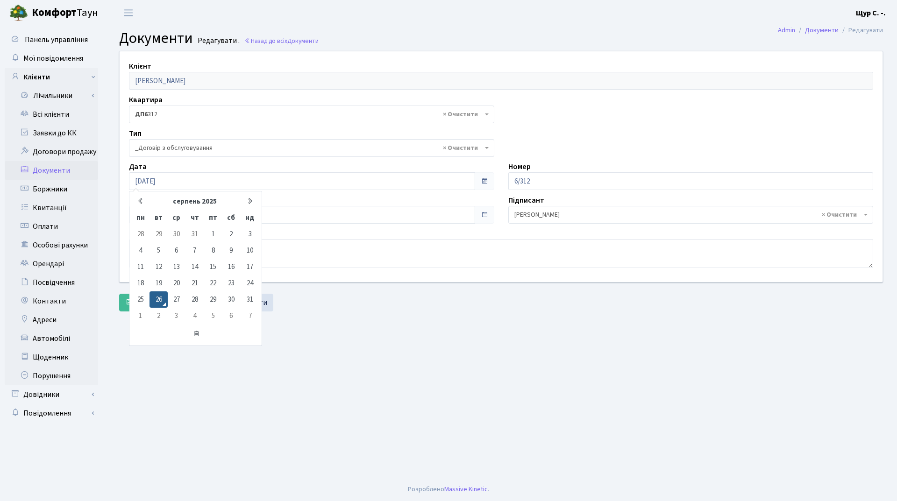
click at [328, 326] on main "Admin Документи Редагувати Документи Редагувати . Назад до всіх Документи Клієн…" at bounding box center [500, 252] width 791 height 452
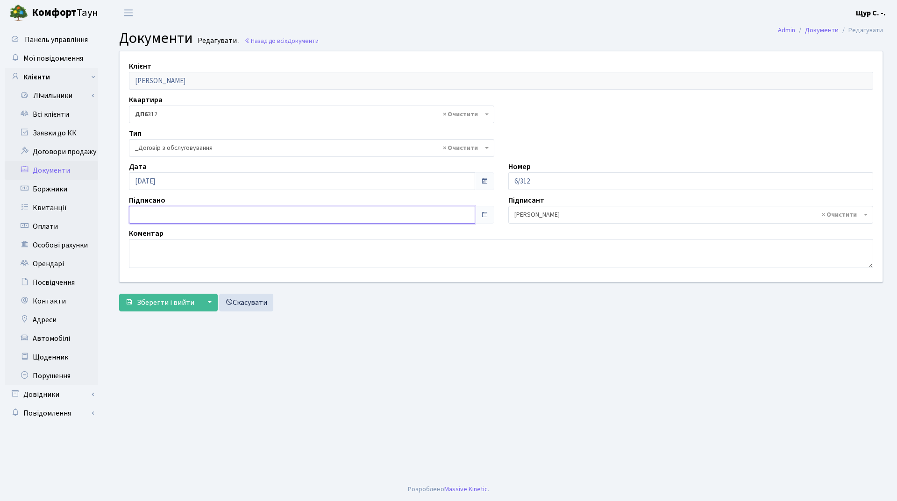
type input "[DATE]"
click at [249, 211] on input "[DATE]" at bounding box center [302, 215] width 346 height 18
click at [388, 354] on main "Admin Документи Редагувати Документи Редагувати . Назад до всіх Документи Клієн…" at bounding box center [500, 252] width 791 height 452
click at [158, 303] on span "Зберегти і вийти" at bounding box center [165, 302] width 57 height 10
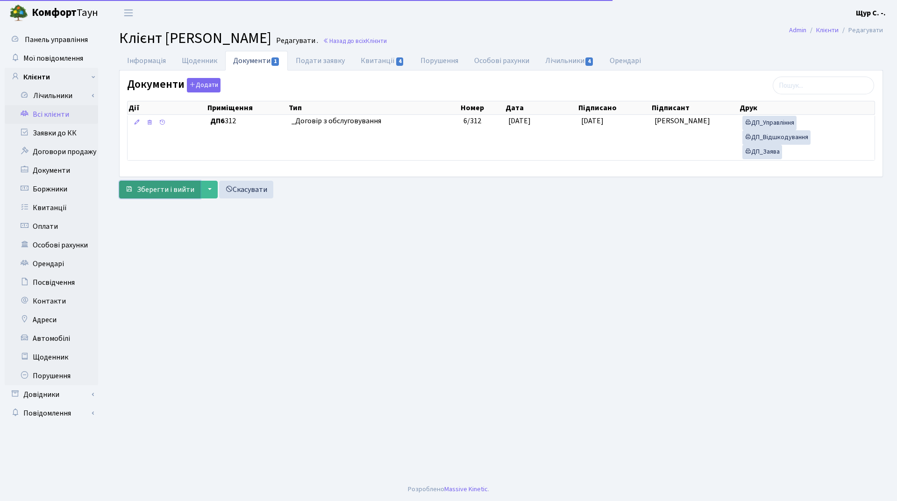
click at [163, 191] on span "Зберегти і вийти" at bounding box center [165, 189] width 57 height 10
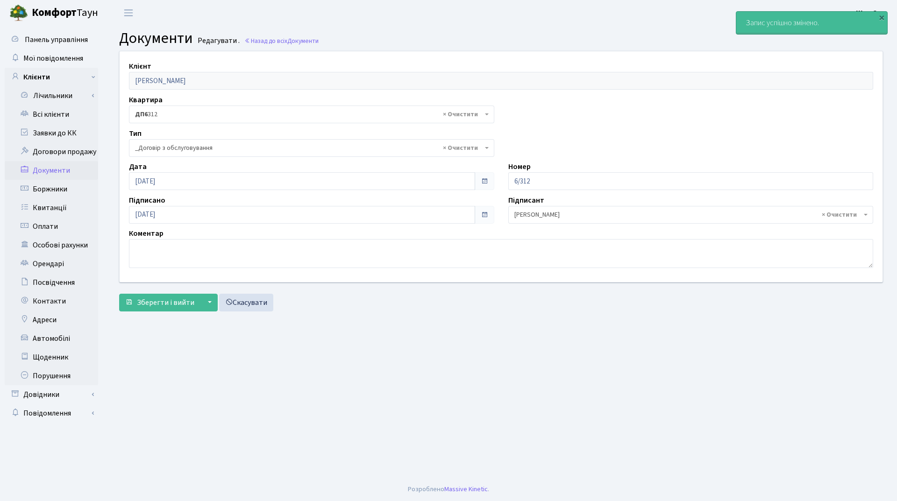
select select "289"
click at [42, 112] on link "Всі клієнти" at bounding box center [51, 114] width 93 height 19
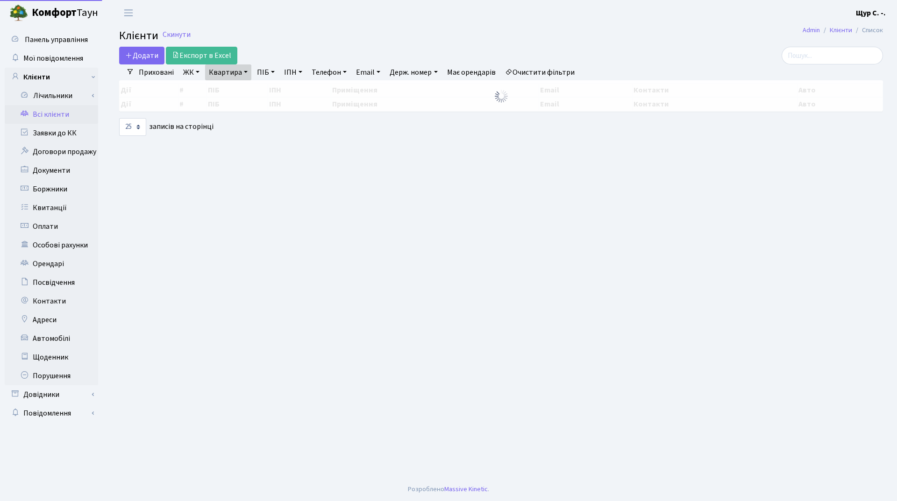
select select "25"
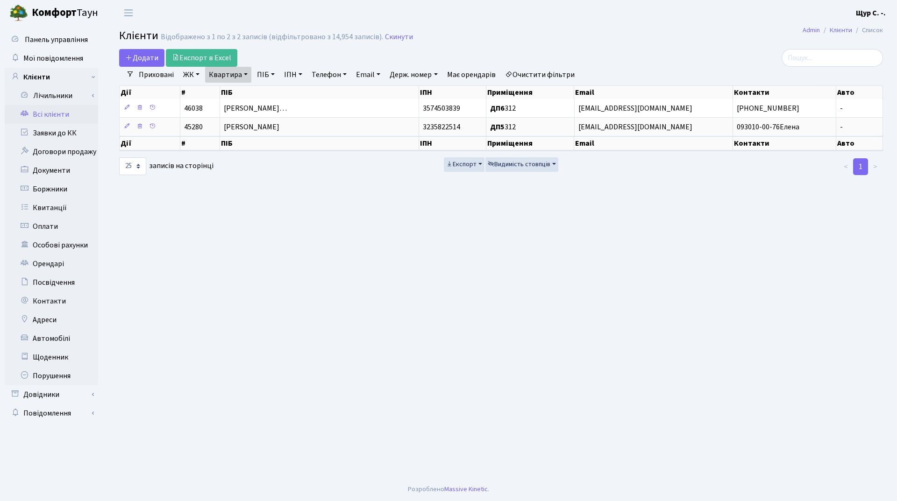
click at [242, 74] on link "Квартира" at bounding box center [228, 75] width 46 height 16
click at [240, 95] on input "312" at bounding box center [232, 93] width 55 height 18
type input "3"
type input "б32"
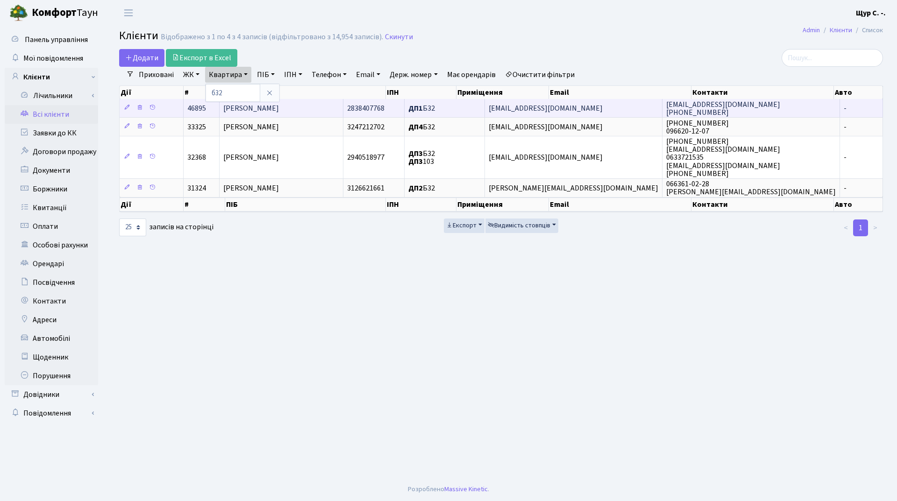
click at [276, 110] on span "[PERSON_NAME]" at bounding box center [251, 108] width 56 height 10
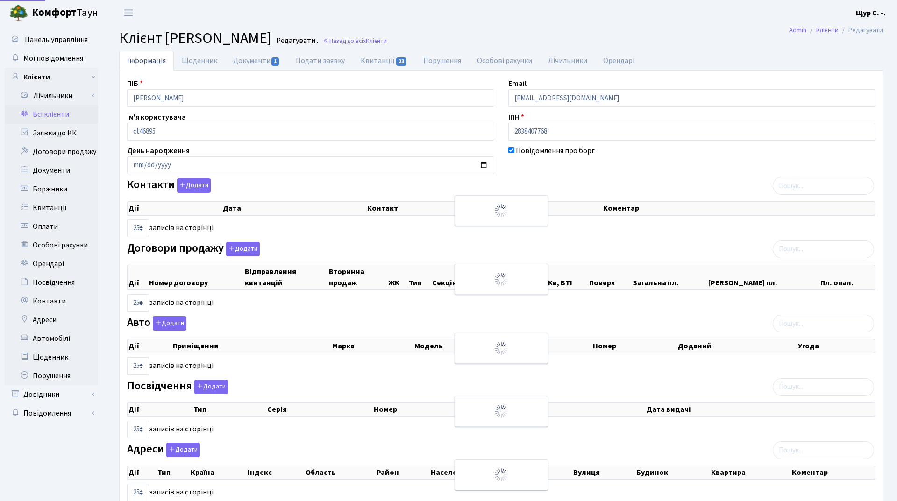
select select "25"
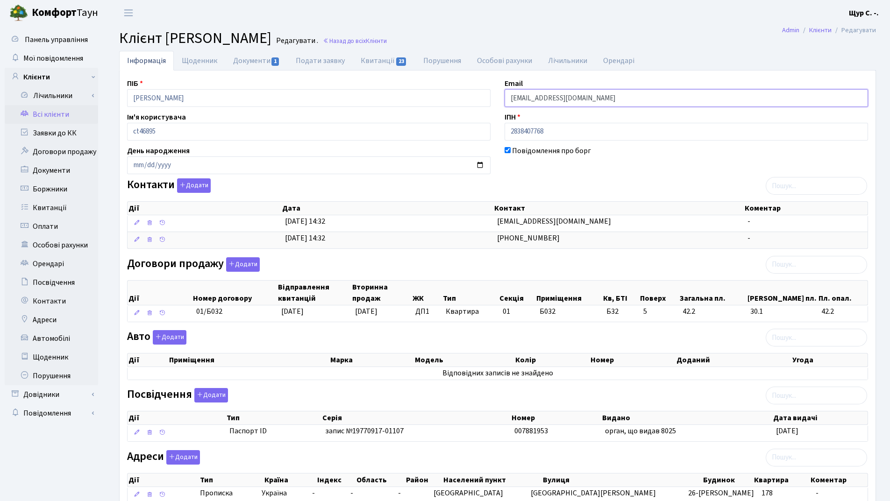
drag, startPoint x: 586, startPoint y: 99, endPoint x: 480, endPoint y: 99, distance: 106.0
click at [480, 99] on div "ПІБ Карпова Світлана Вікторівна Email alneon1@gmail.com Ім'я користувача ct4689…" at bounding box center [497, 295] width 755 height 434
click at [61, 112] on link "Всі клієнти" at bounding box center [51, 114] width 93 height 19
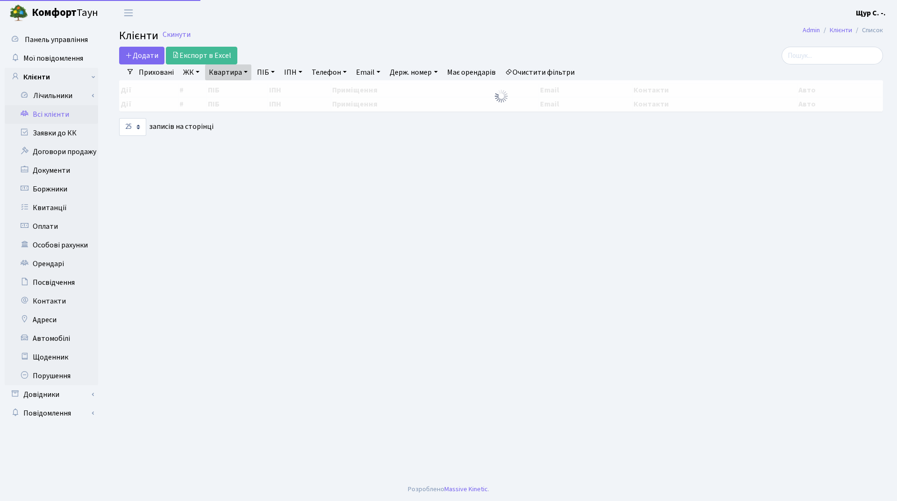
select select "25"
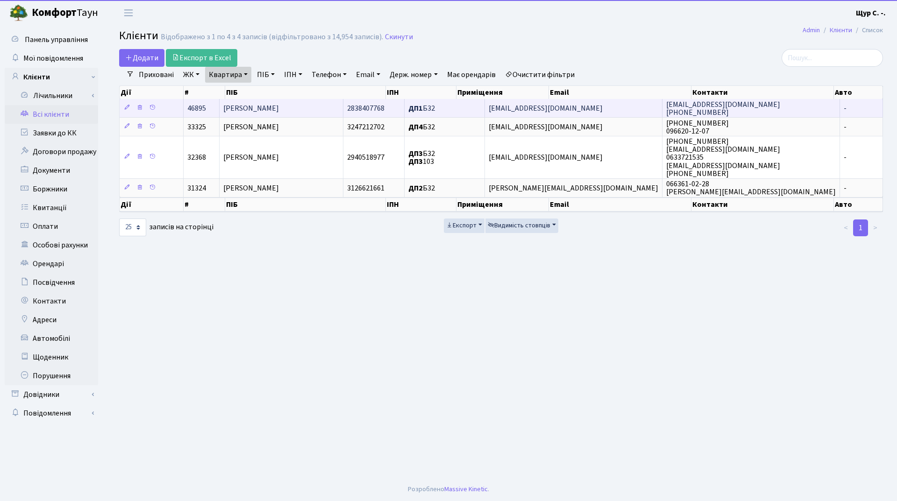
click at [267, 105] on span "[PERSON_NAME]" at bounding box center [251, 108] width 56 height 10
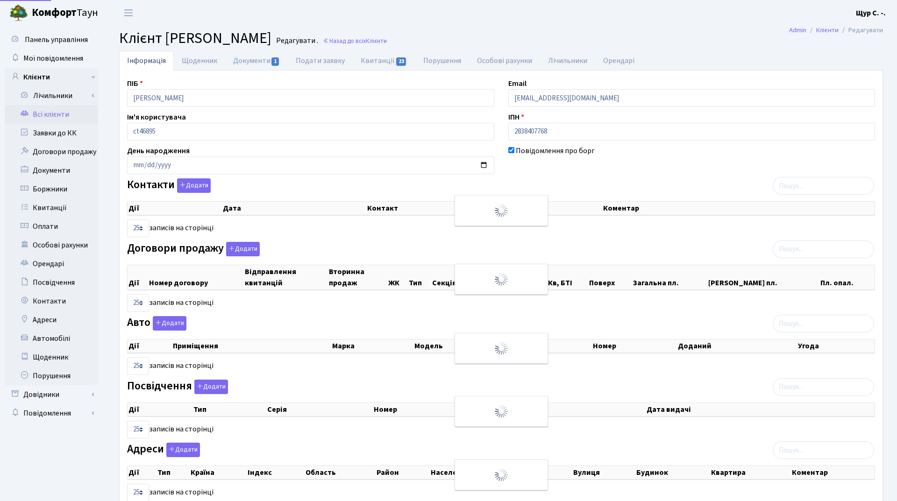
select select "25"
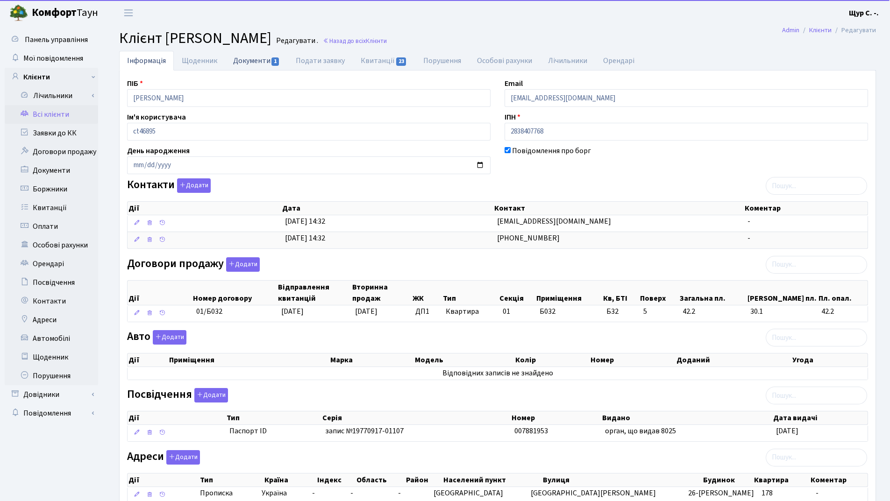
click at [240, 59] on link "Документи 1" at bounding box center [256, 60] width 63 height 19
select select "25"
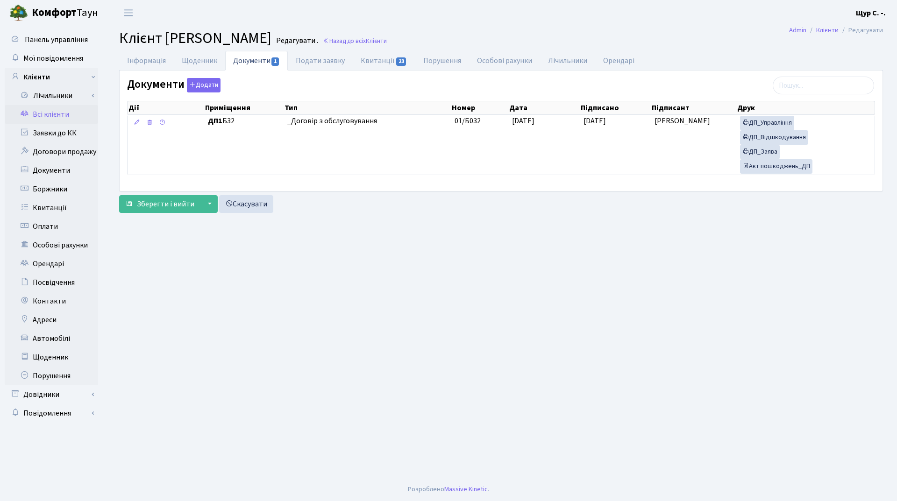
click at [67, 118] on link "Всі клієнти" at bounding box center [51, 114] width 93 height 19
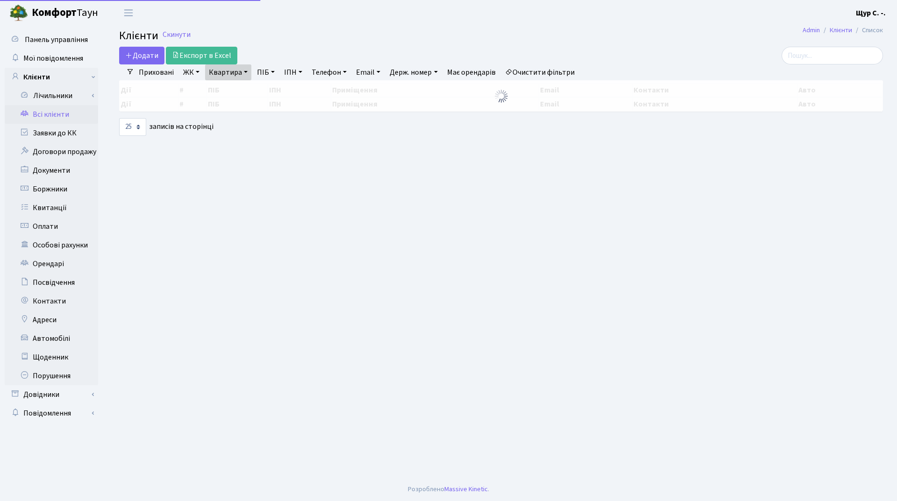
select select "25"
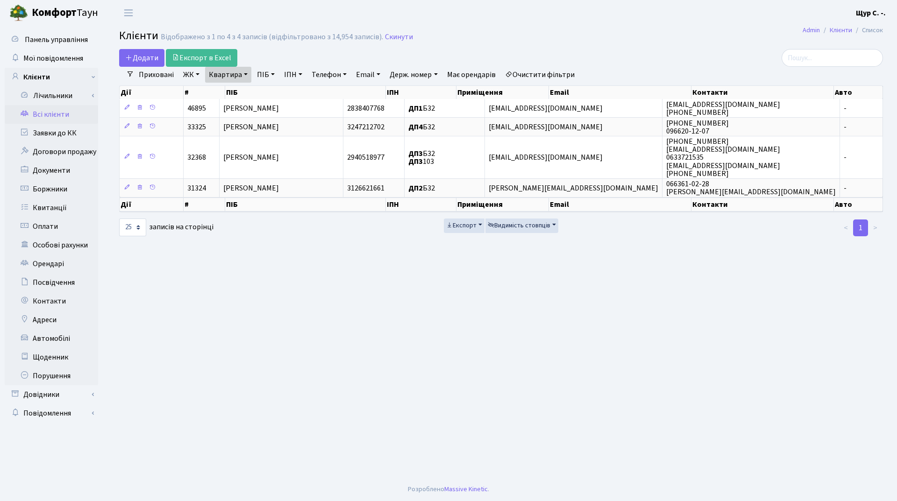
click at [241, 75] on link "Квартира" at bounding box center [228, 75] width 46 height 16
click at [242, 86] on input "б32" at bounding box center [232, 93] width 55 height 18
type input "б114"
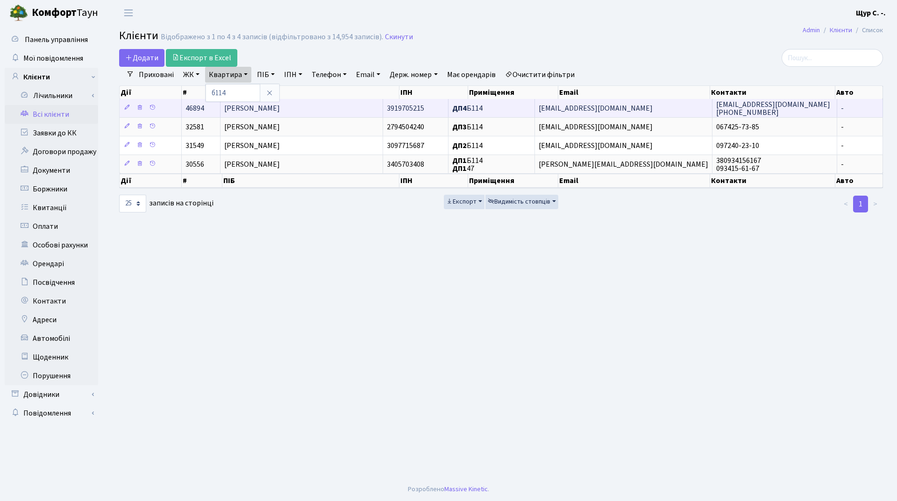
click at [277, 108] on span "Ігнатьєв Єлісєй Олександрович" at bounding box center [252, 108] width 56 height 10
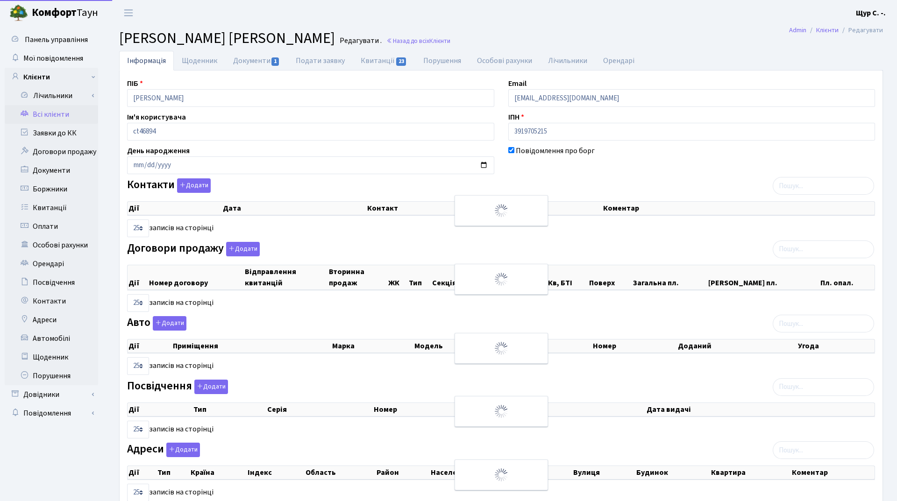
select select "25"
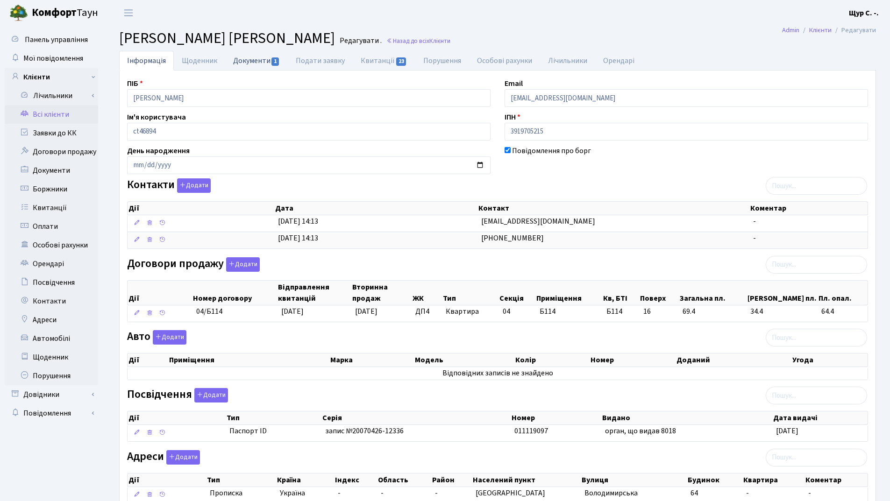
click at [248, 56] on link "Документи 1" at bounding box center [256, 60] width 63 height 19
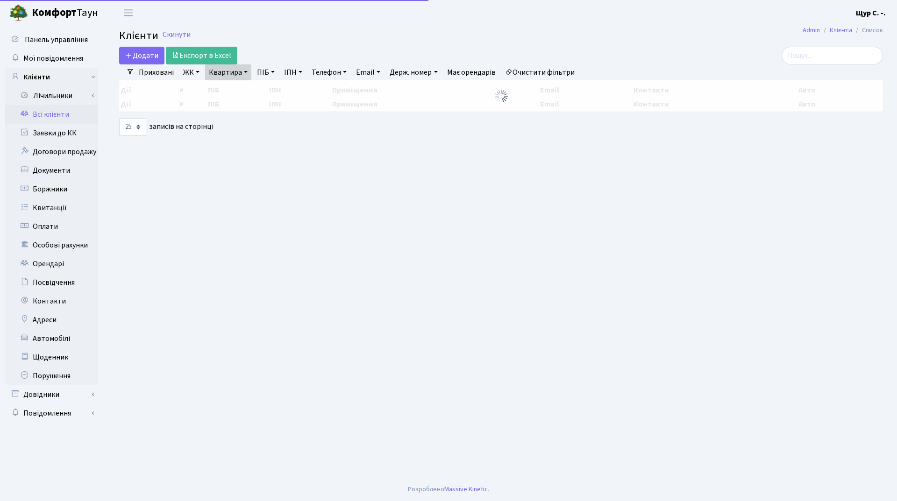
select select "25"
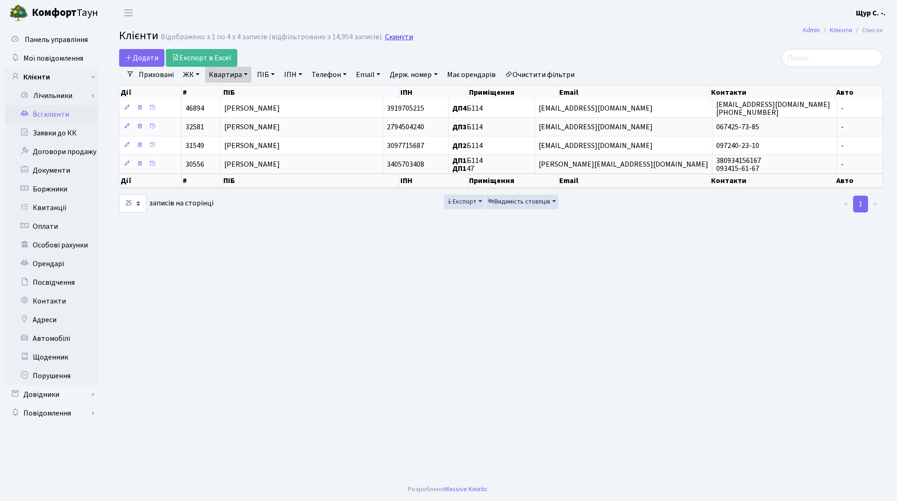
click at [385, 35] on link "Скинути" at bounding box center [399, 37] width 28 height 9
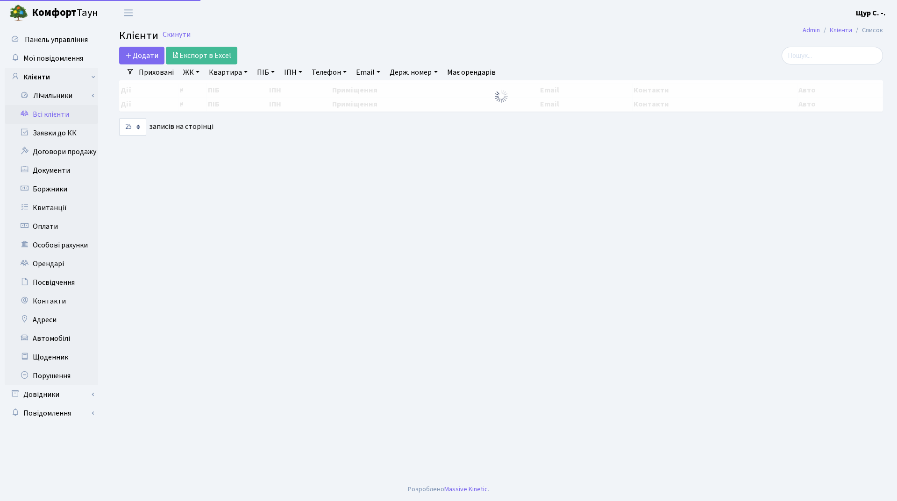
select select "25"
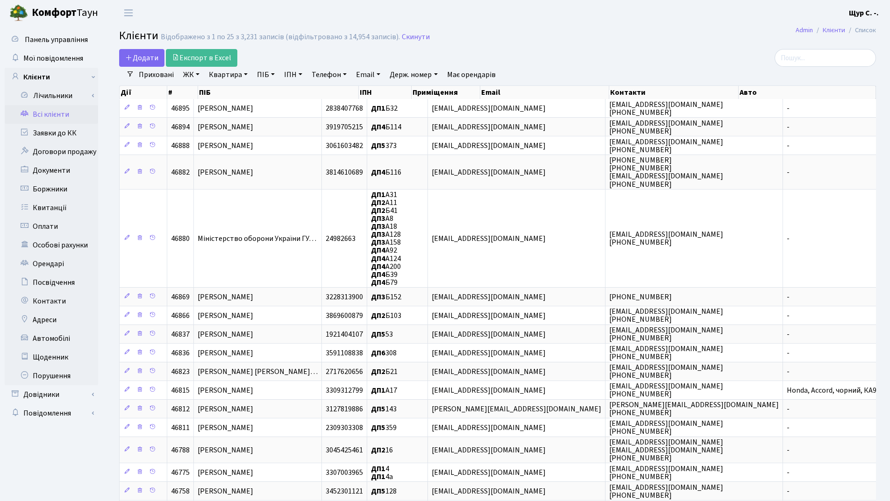
click at [226, 77] on link "Квартира" at bounding box center [228, 75] width 46 height 16
type input "1099"
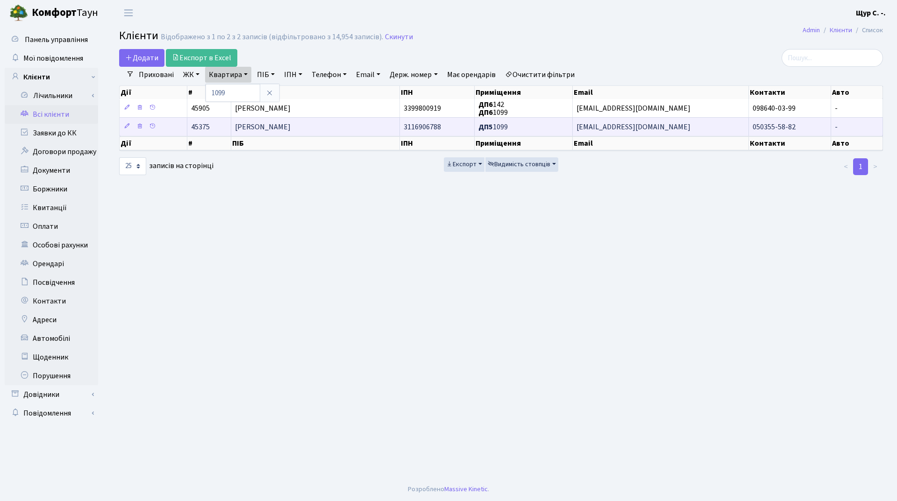
click at [275, 122] on span "[PERSON_NAME]" at bounding box center [263, 127] width 56 height 10
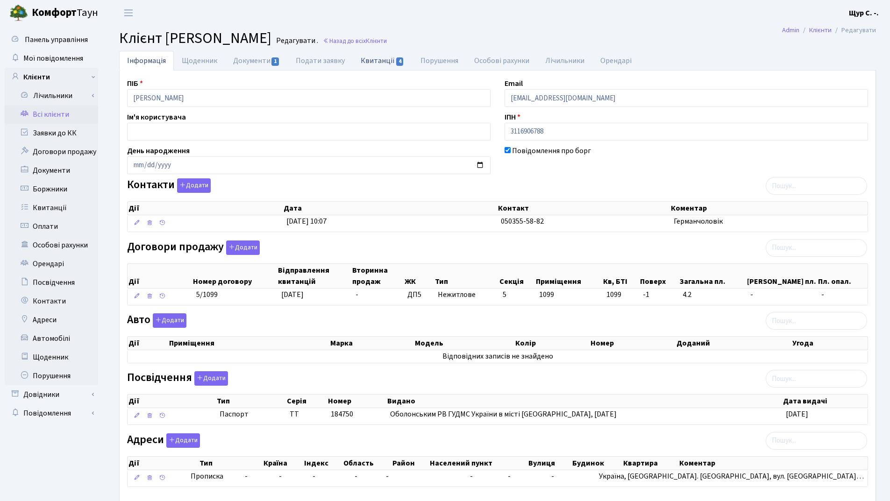
click at [376, 60] on link "Квитанції 4" at bounding box center [382, 60] width 59 height 19
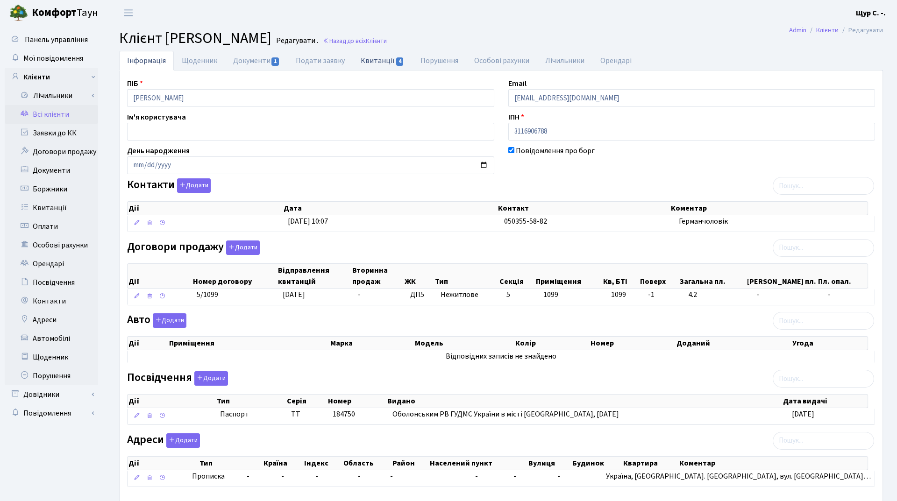
select select "25"
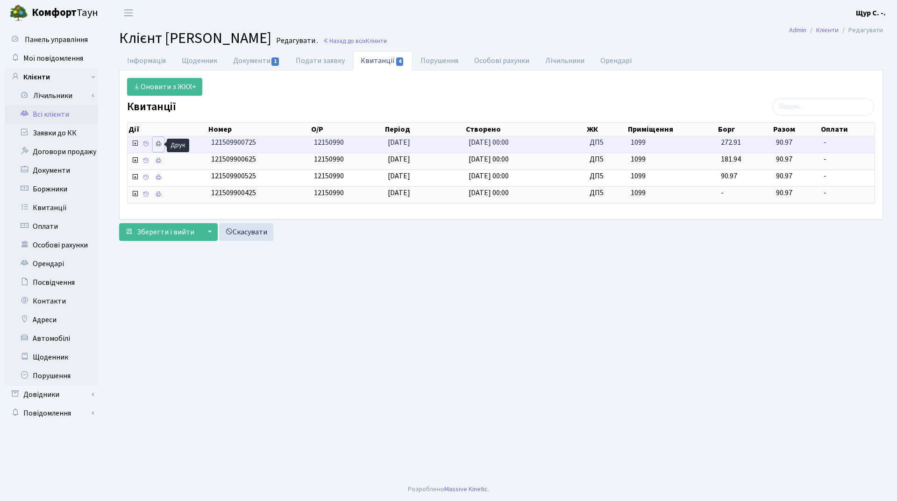
click at [155, 141] on link at bounding box center [158, 144] width 11 height 14
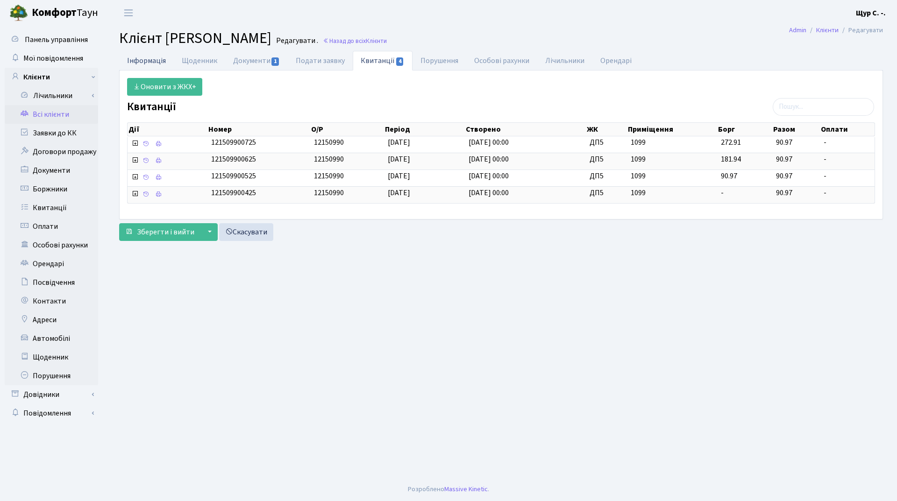
click at [156, 59] on link "Інформація" at bounding box center [146, 60] width 55 height 19
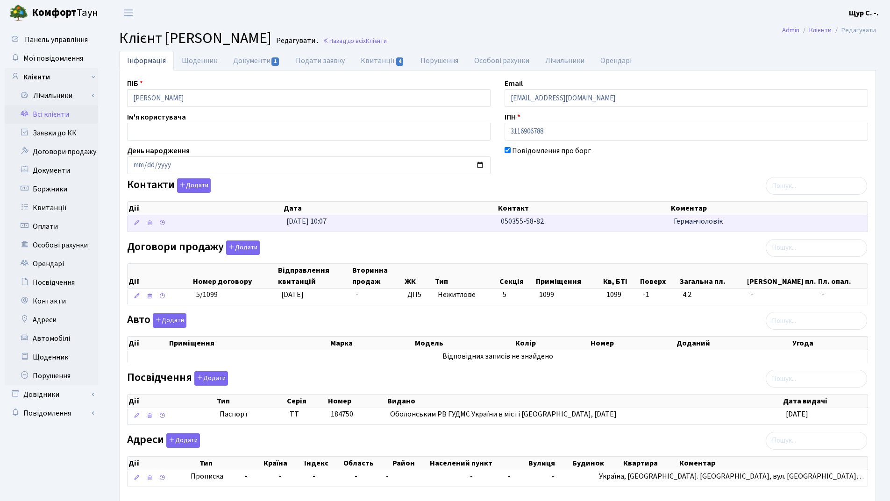
click at [385, 231] on td "24.01.2025, 10:07" at bounding box center [389, 223] width 214 height 16
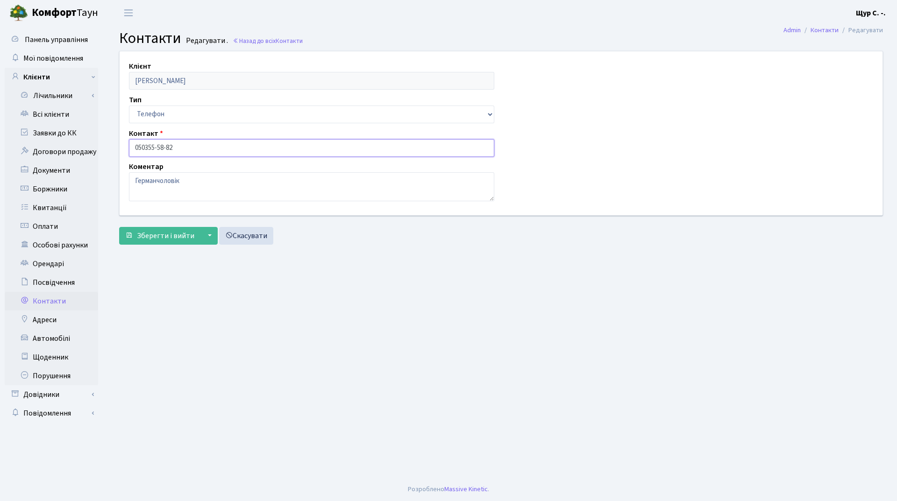
click at [144, 147] on input "050355-58-82" at bounding box center [311, 148] width 365 height 18
type input "[PHONE_NUMBER]"
click at [155, 181] on textarea "Германчоловік" at bounding box center [311, 186] width 365 height 29
type textarea "[PERSON_NAME] чоловік"
click at [159, 237] on span "Зберегти і вийти" at bounding box center [165, 236] width 57 height 10
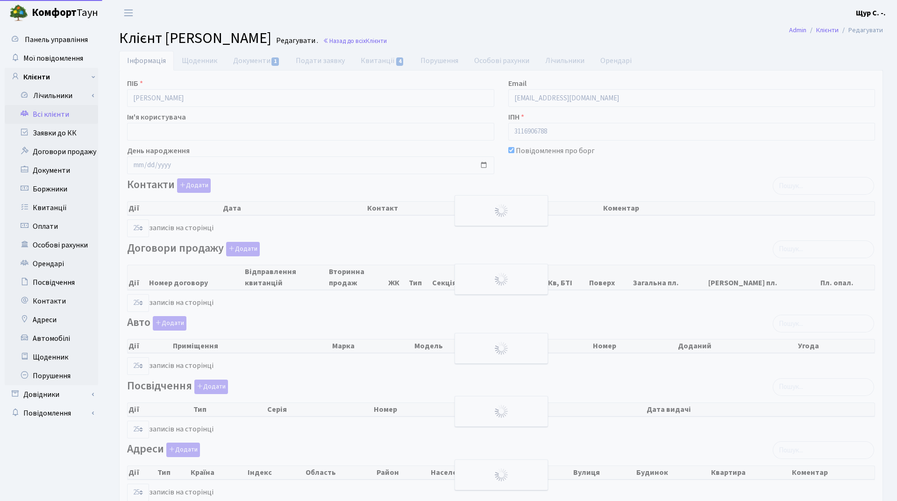
select select "25"
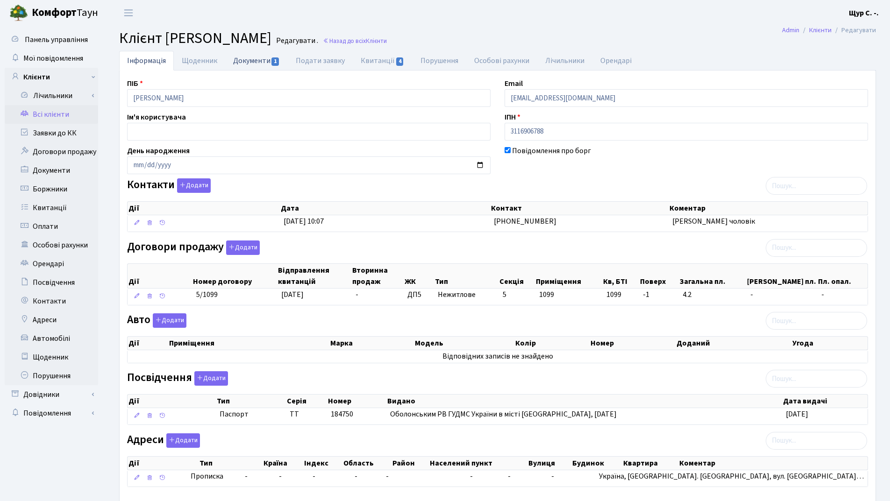
click at [253, 59] on link "Документи 1" at bounding box center [256, 60] width 63 height 19
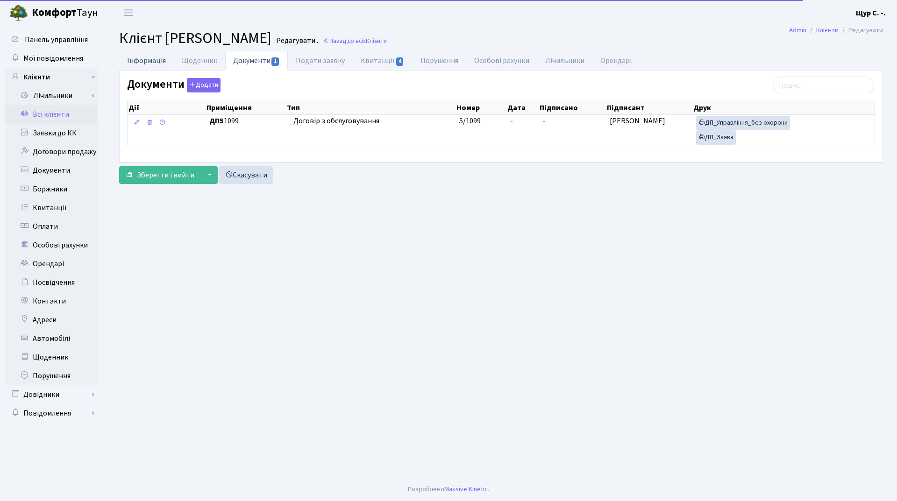
click at [147, 62] on link "Інформація" at bounding box center [146, 60] width 55 height 19
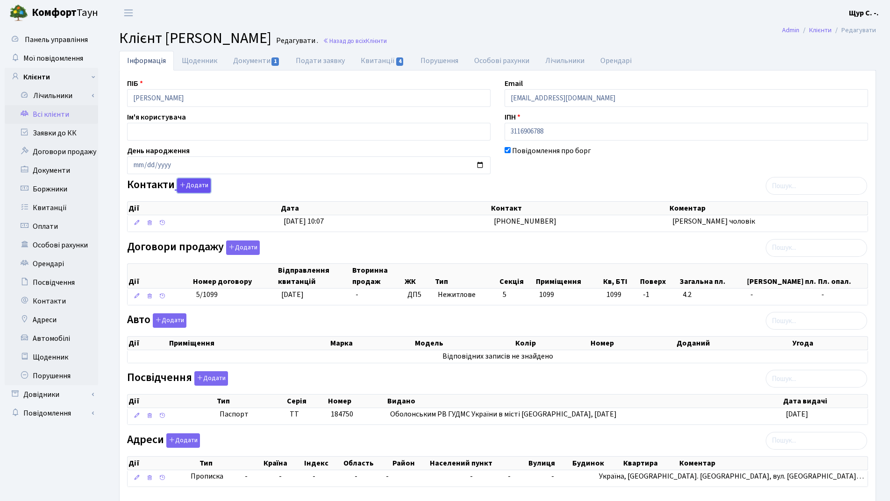
click at [177, 187] on button "Додати" at bounding box center [194, 185] width 34 height 14
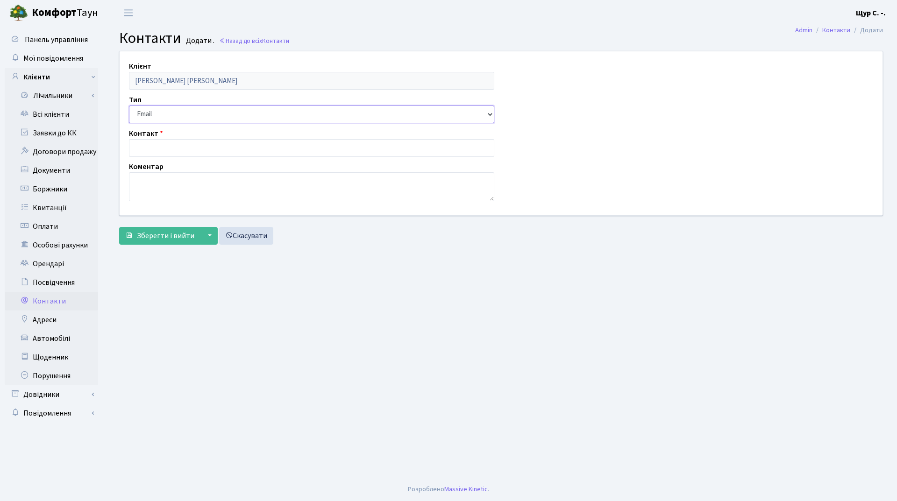
click at [192, 119] on select "Email Телефон" at bounding box center [311, 115] width 365 height 18
select select "1"
click at [129, 106] on select "Email Телефон" at bounding box center [311, 115] width 365 height 18
click at [187, 145] on input "text" at bounding box center [311, 148] width 365 height 18
type input "050-355-58-82"
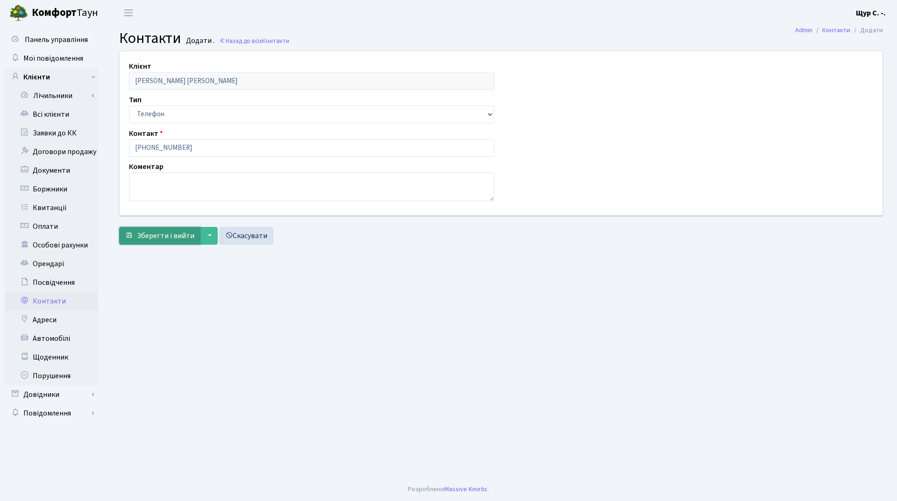
click at [170, 238] on span "Зберегти і вийти" at bounding box center [165, 236] width 57 height 10
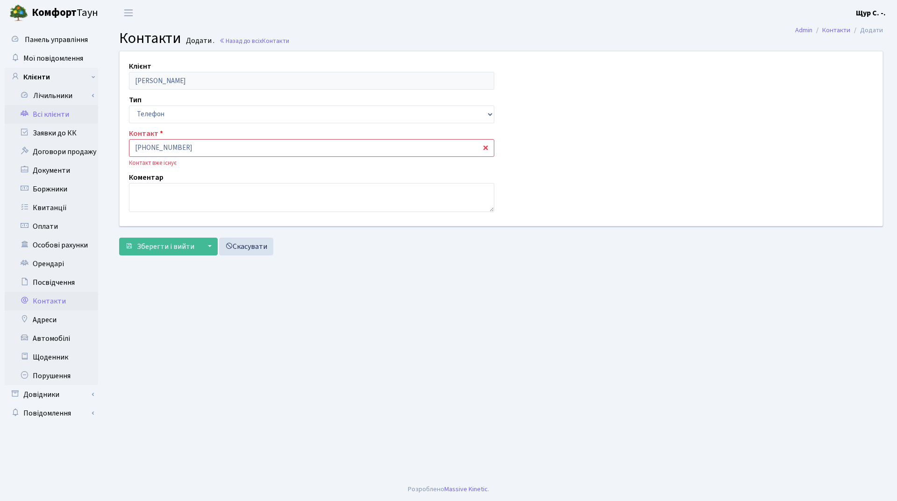
click at [67, 118] on link "Всі клієнти" at bounding box center [51, 114] width 93 height 19
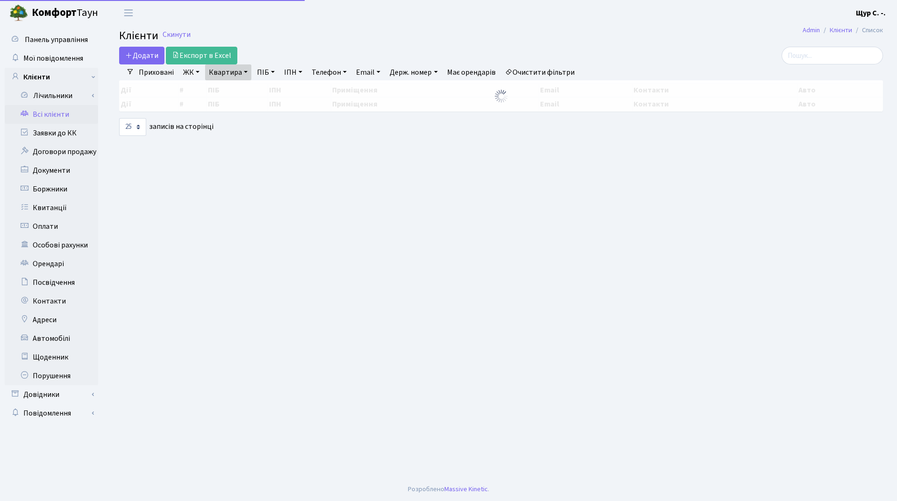
select select "25"
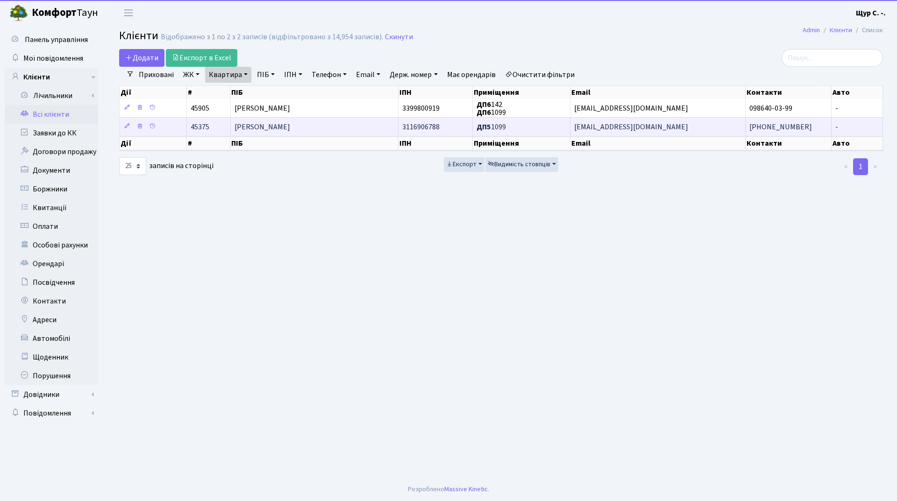
click at [351, 127] on td "[PERSON_NAME]" at bounding box center [315, 126] width 168 height 19
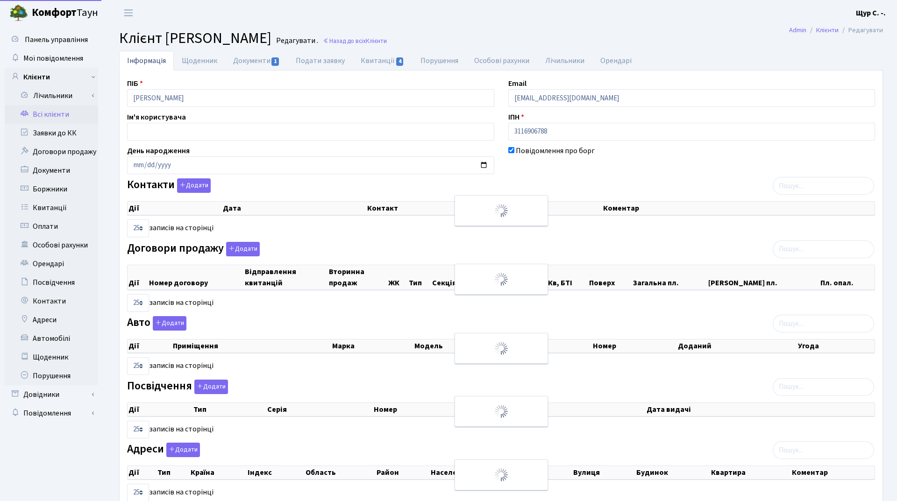
select select "25"
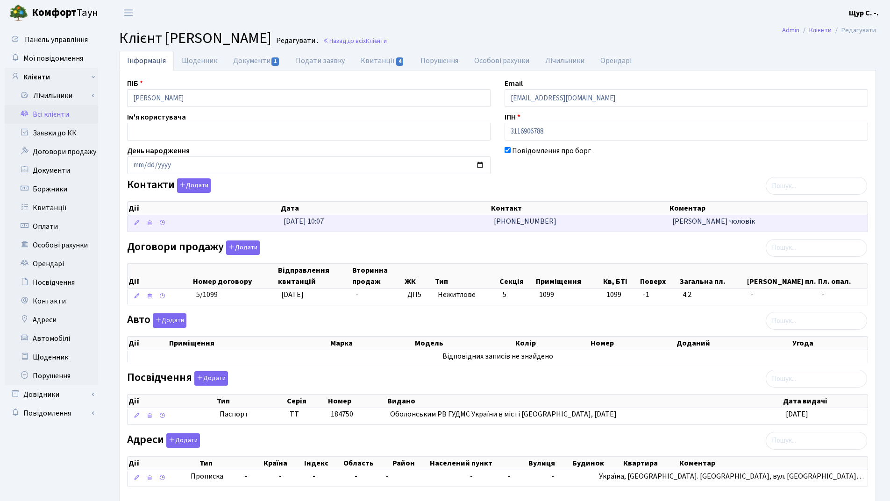
click at [395, 219] on td "[DATE] 10:07" at bounding box center [385, 223] width 211 height 16
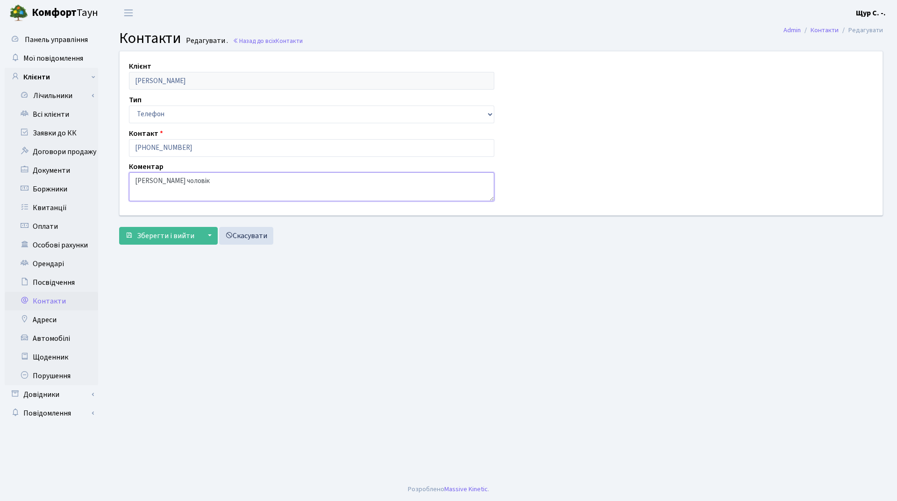
drag, startPoint x: 201, startPoint y: 182, endPoint x: 131, endPoint y: 180, distance: 70.1
click at [131, 180] on textarea "[PERSON_NAME] чоловік" at bounding box center [311, 186] width 365 height 29
click at [158, 237] on span "Зберегти і вийти" at bounding box center [165, 236] width 57 height 10
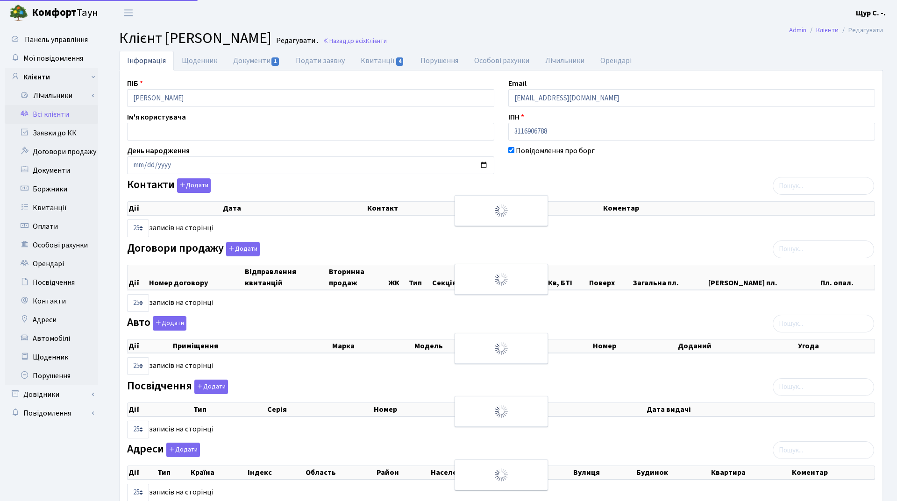
select select "25"
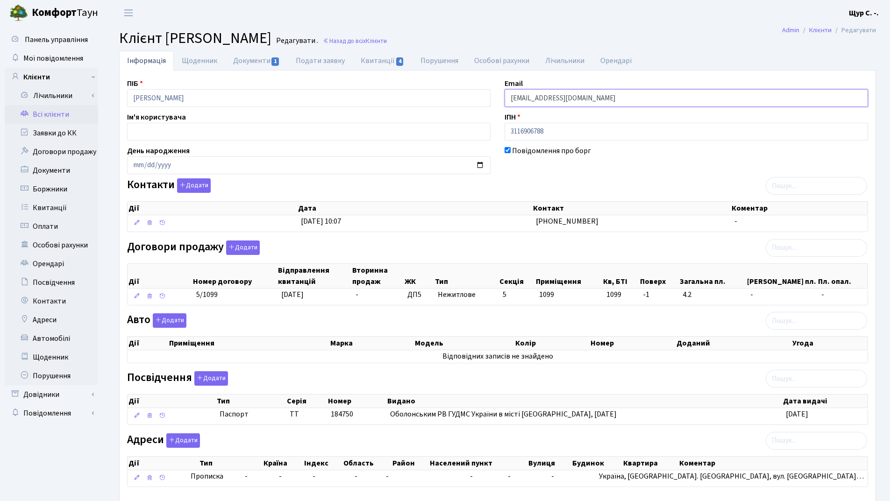
drag, startPoint x: 611, startPoint y: 94, endPoint x: 452, endPoint y: 102, distance: 159.0
click at [452, 102] on div "ПІБ Лютаєва Вікторія Сергіївна Email kt45375@comfort-town.com.ua Ім'я користува…" at bounding box center [497, 286] width 755 height 417
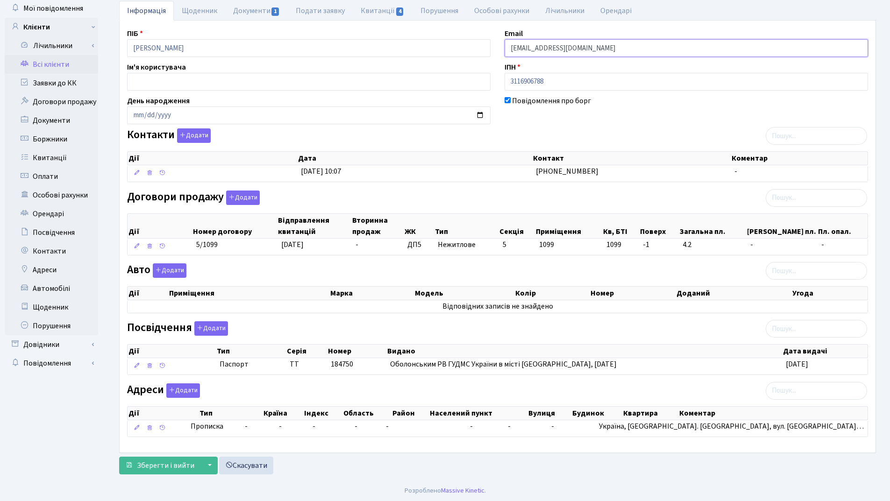
scroll to position [51, 0]
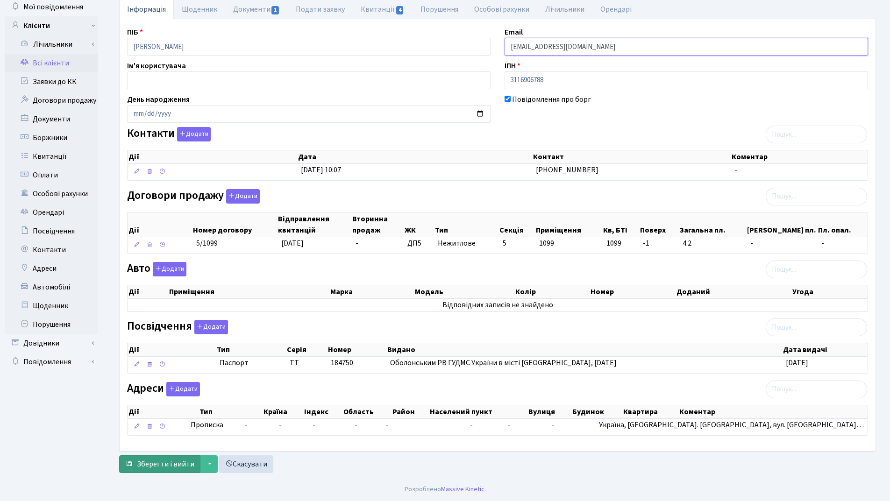
type input "[EMAIL_ADDRESS][DOMAIN_NAME]"
click at [184, 462] on span "Зберегти і вийти" at bounding box center [165, 464] width 57 height 10
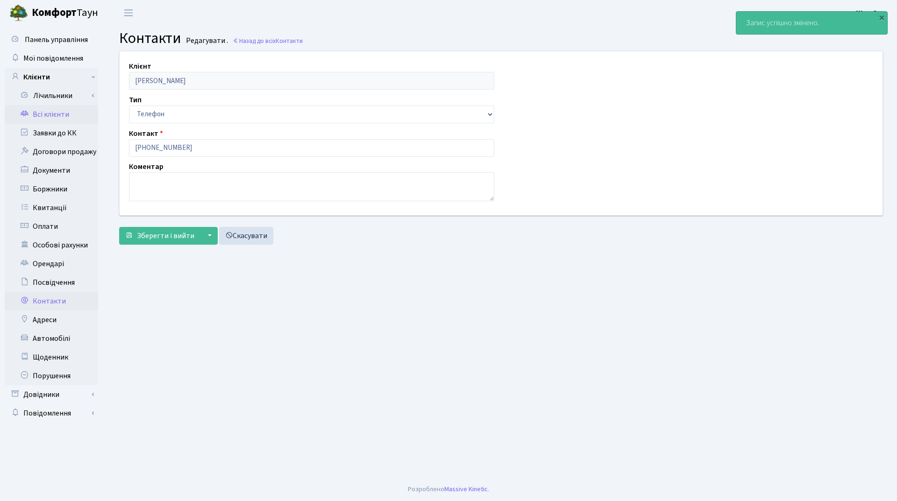
click at [64, 114] on link "Всі клієнти" at bounding box center [51, 114] width 93 height 19
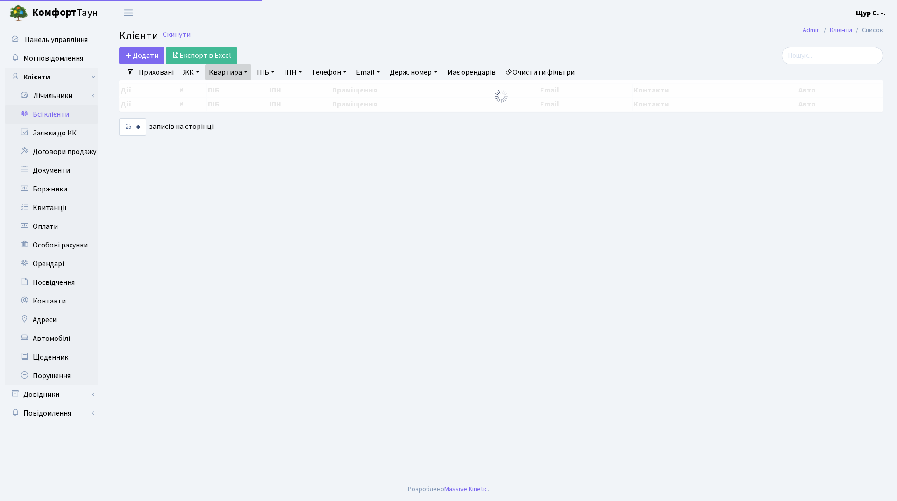
select select "25"
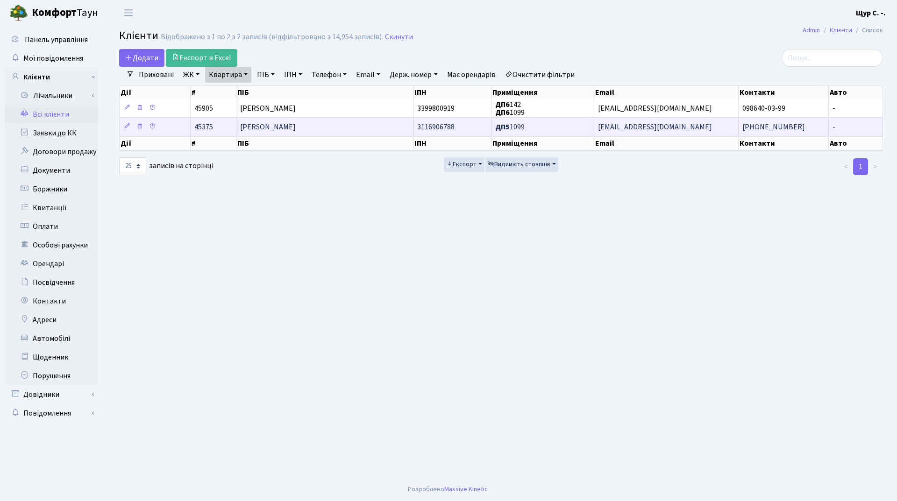
click at [273, 126] on span "[PERSON_NAME]" at bounding box center [268, 127] width 56 height 10
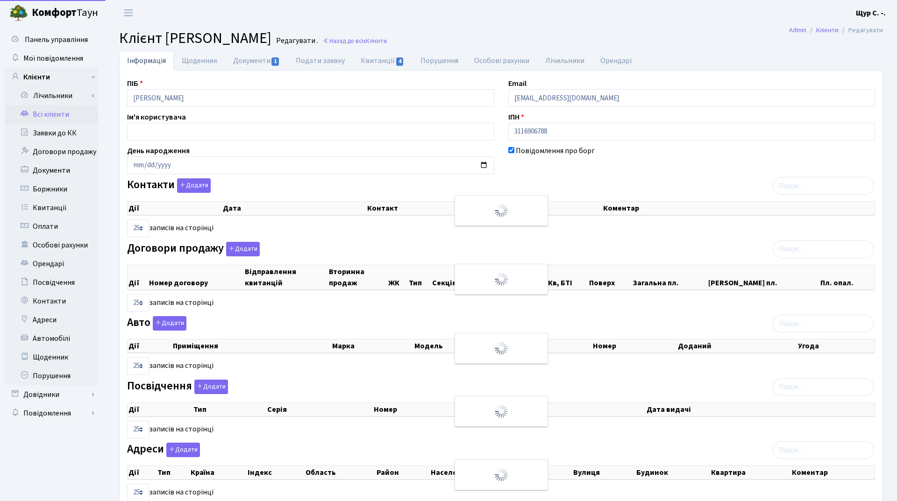
select select "25"
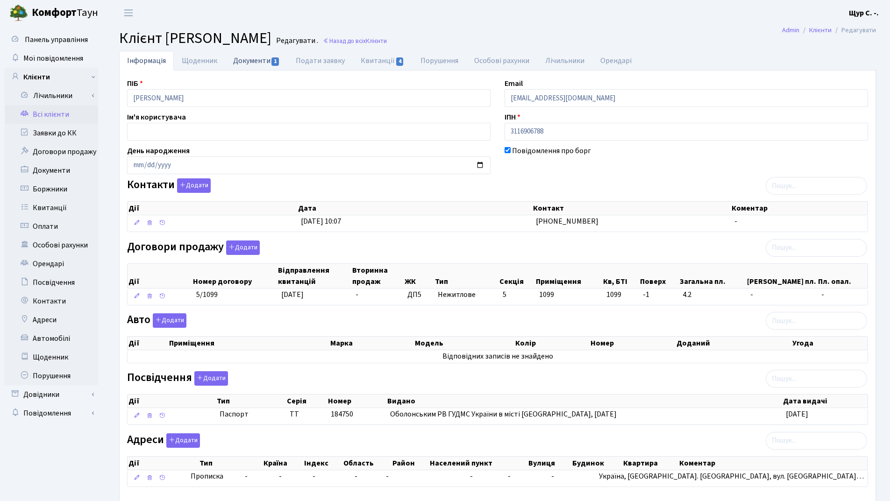
click at [247, 57] on link "Документи 1" at bounding box center [256, 60] width 63 height 19
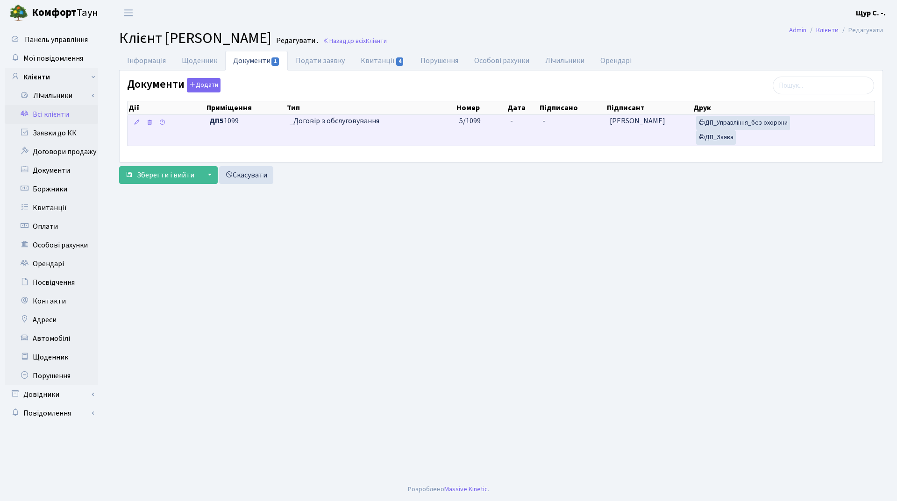
click at [418, 127] on span "_Договір з обслуговування" at bounding box center [370, 121] width 162 height 11
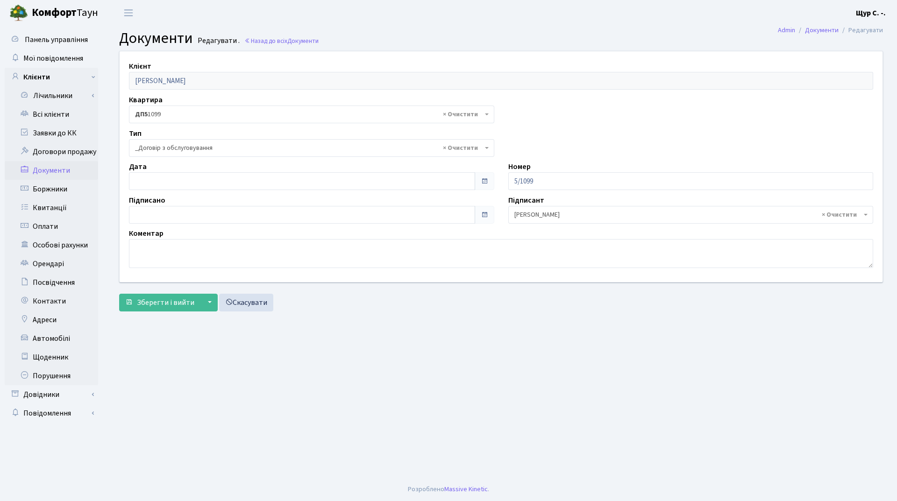
select select "289"
type input "[DATE]"
click at [206, 187] on input "[DATE]" at bounding box center [302, 181] width 346 height 18
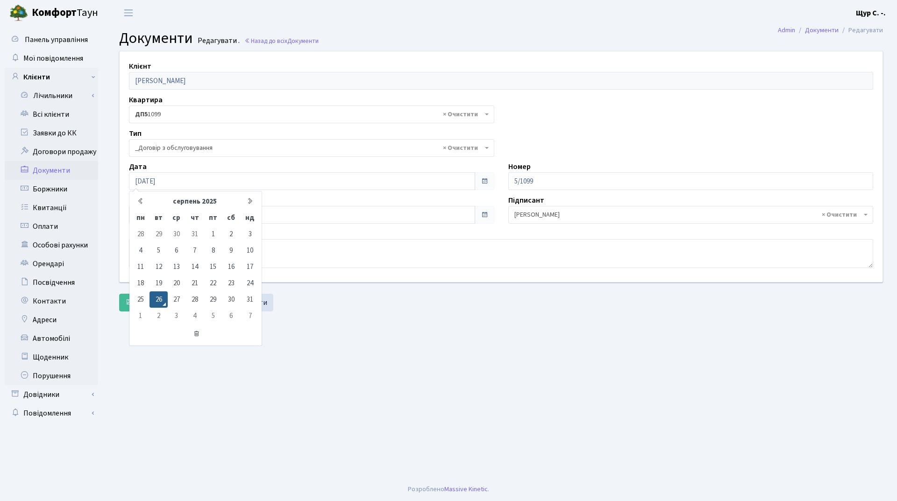
click at [434, 379] on main "Admin Документи Редагувати Документи Редагувати . Назад до всіх Документи Клієн…" at bounding box center [500, 252] width 791 height 452
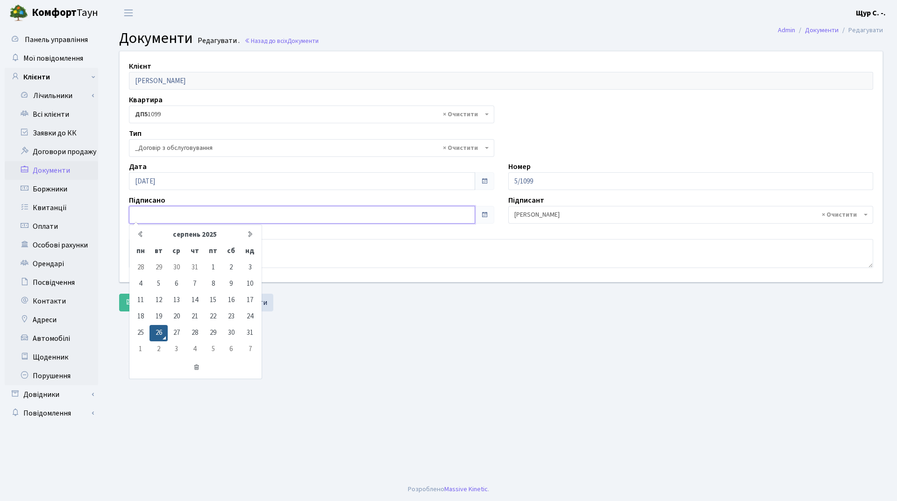
type input "[DATE]"
click at [209, 214] on input "[DATE]" at bounding box center [302, 215] width 346 height 18
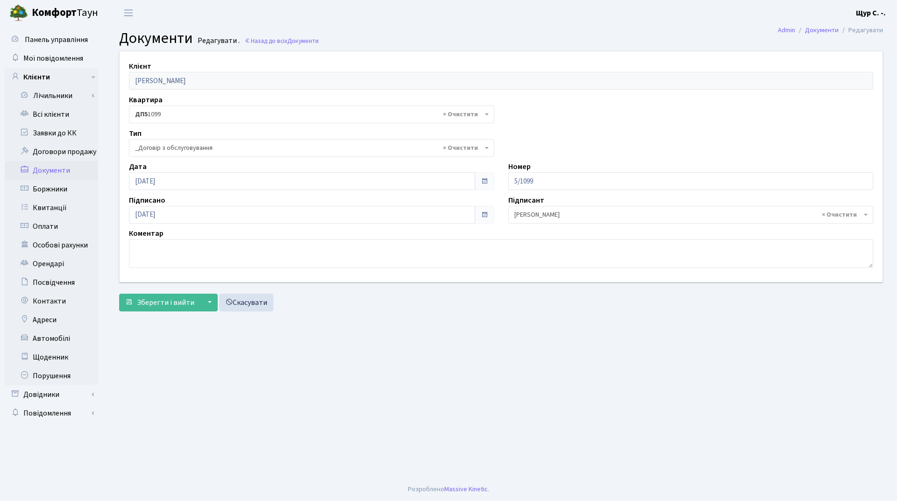
click at [360, 341] on main "Admin Документи Редагувати Документи Редагувати . Назад до всіх Документи Клієн…" at bounding box center [500, 252] width 791 height 452
click at [143, 297] on button "Зберегти і вийти" at bounding box center [159, 303] width 81 height 18
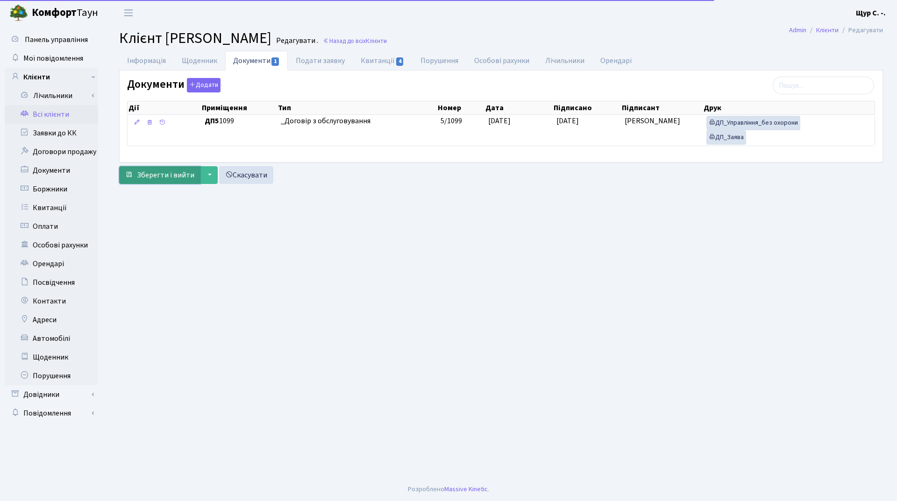
click at [174, 178] on span "Зберегти і вийти" at bounding box center [165, 175] width 57 height 10
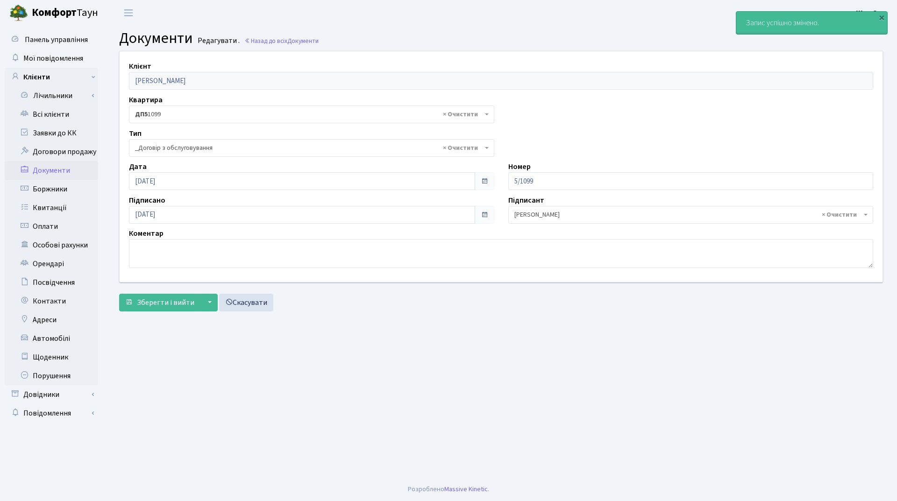
select select "289"
click at [63, 113] on link "Всі клієнти" at bounding box center [51, 114] width 93 height 19
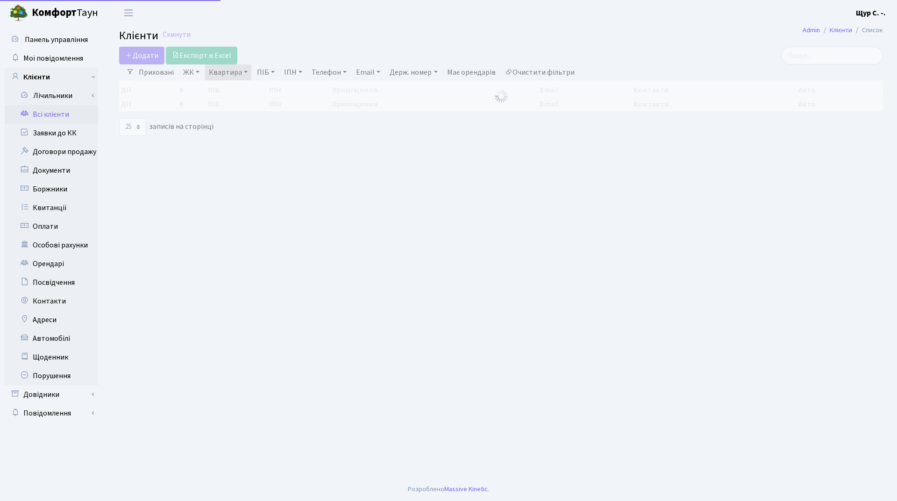
select select "25"
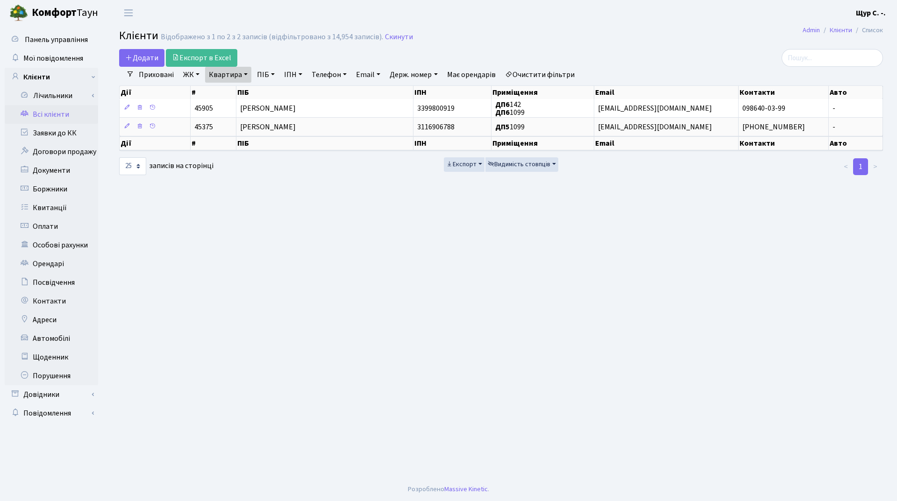
click at [242, 76] on link "Квартира" at bounding box center [228, 75] width 46 height 16
click at [245, 83] on div "Дії # ПІБ ІПН Приміщення Email Контакти Авто" at bounding box center [500, 91] width 763 height 16
click at [245, 77] on link "Квартира" at bounding box center [228, 75] width 46 height 16
click at [235, 95] on input "1099" at bounding box center [232, 93] width 55 height 18
type input "1"
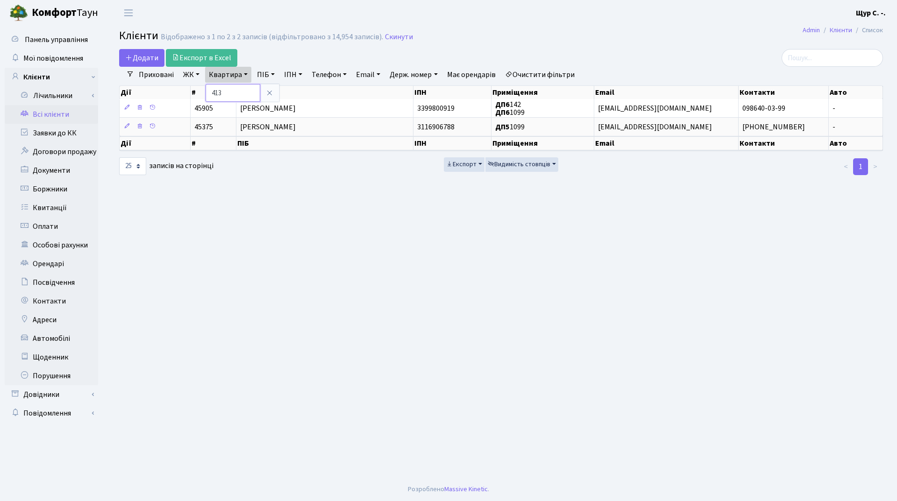
type input "413"
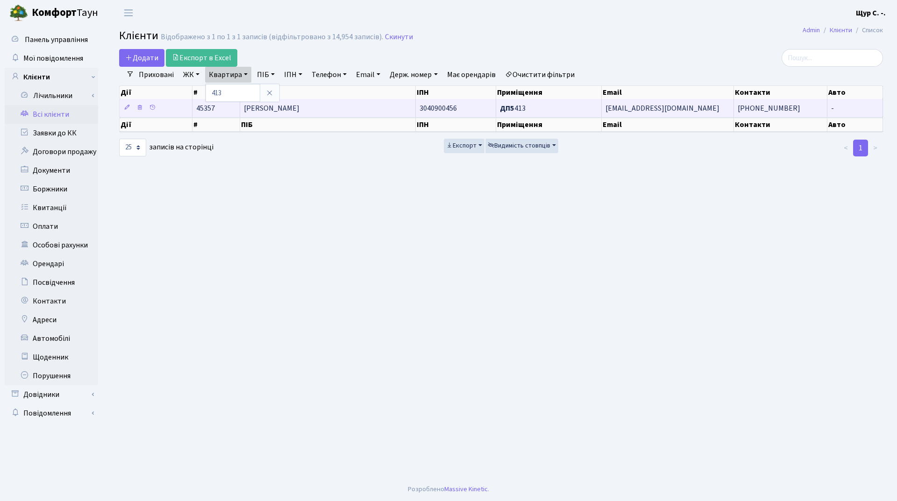
click at [294, 109] on span "[PERSON_NAME]" at bounding box center [272, 108] width 56 height 10
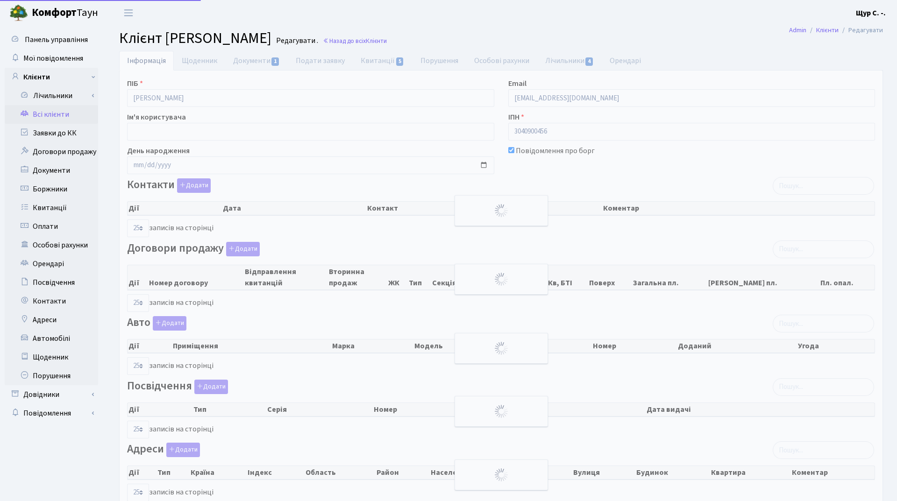
select select "25"
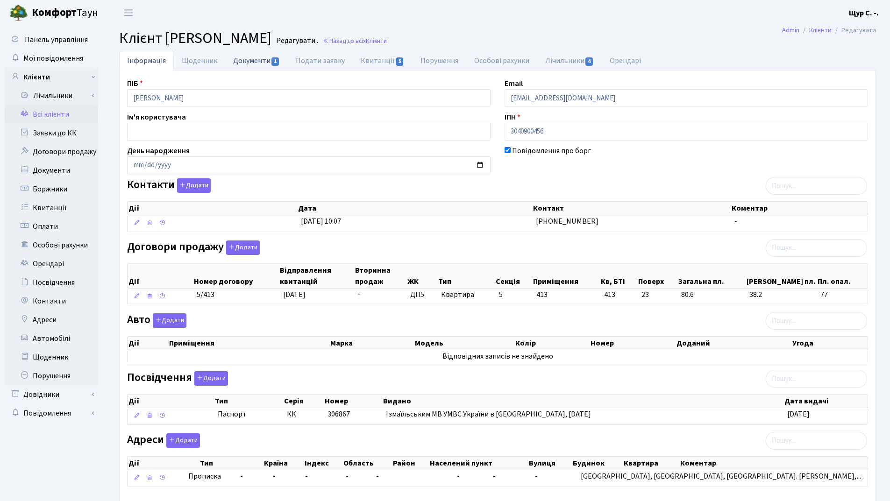
click at [247, 64] on link "Документи 1" at bounding box center [256, 60] width 63 height 19
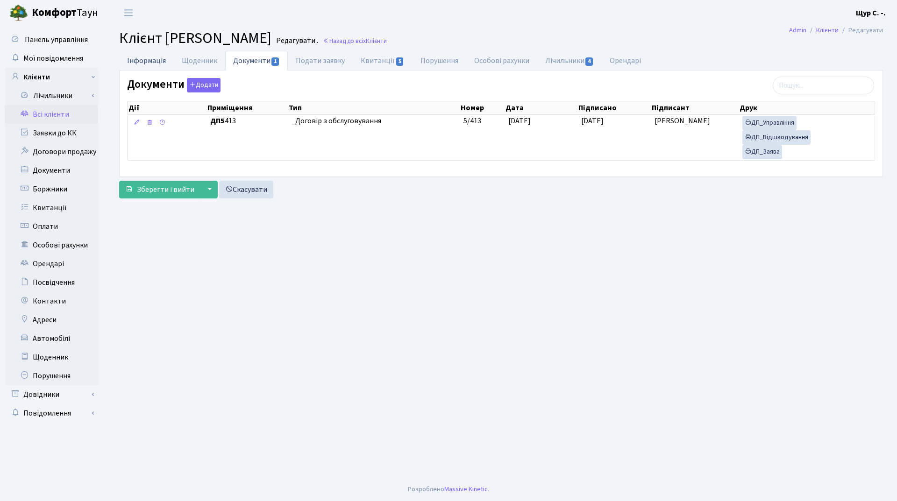
click at [141, 62] on link "Інформація" at bounding box center [146, 60] width 55 height 19
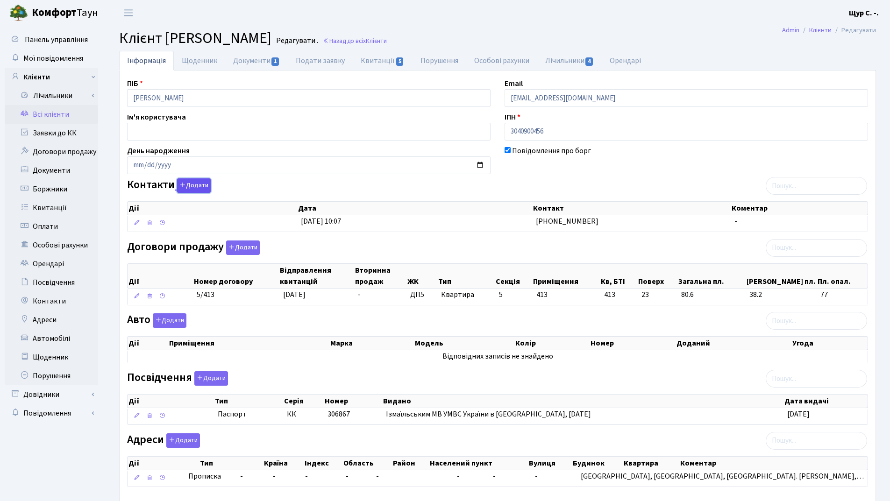
click at [203, 182] on button "Додати" at bounding box center [194, 185] width 34 height 14
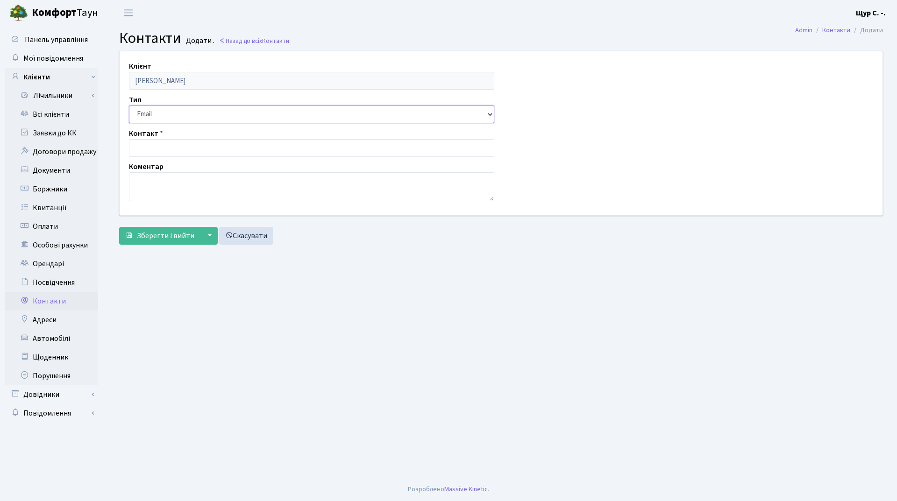
drag, startPoint x: 192, startPoint y: 114, endPoint x: 191, endPoint y: 119, distance: 5.2
click at [192, 114] on select "Email Телефон" at bounding box center [311, 115] width 365 height 18
select select "1"
click at [129, 106] on select "Email Телефон" at bounding box center [311, 115] width 365 height 18
click at [188, 149] on input "text" at bounding box center [311, 148] width 365 height 18
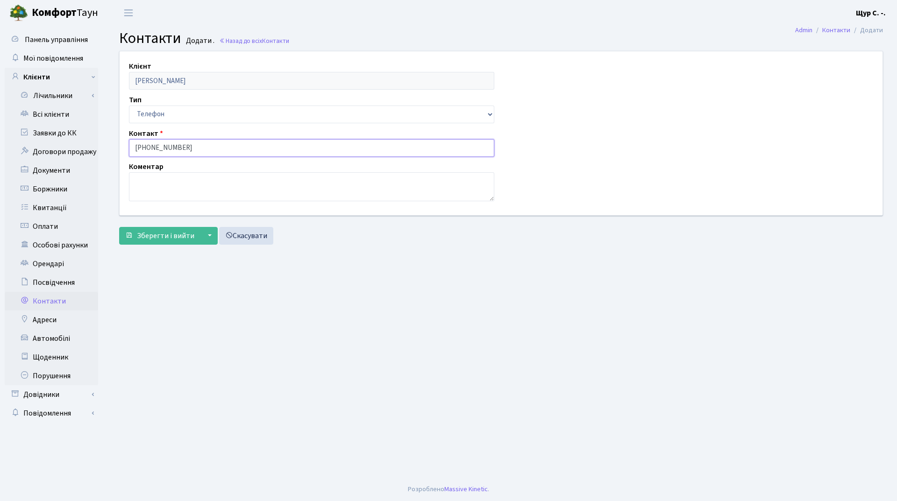
type input "[PHONE_NUMBER]"
click at [167, 186] on textarea at bounding box center [311, 186] width 365 height 29
type textarea "Герман"
click at [162, 235] on span "Зберегти і вийти" at bounding box center [165, 236] width 57 height 10
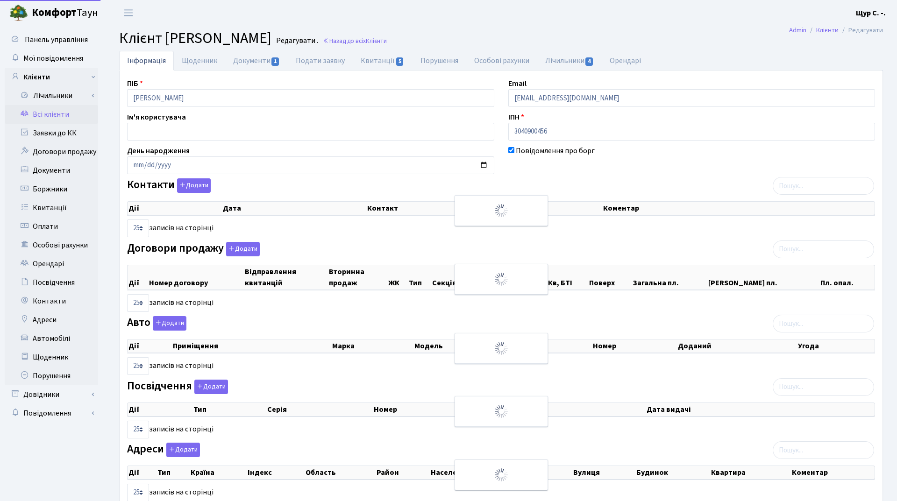
select select "25"
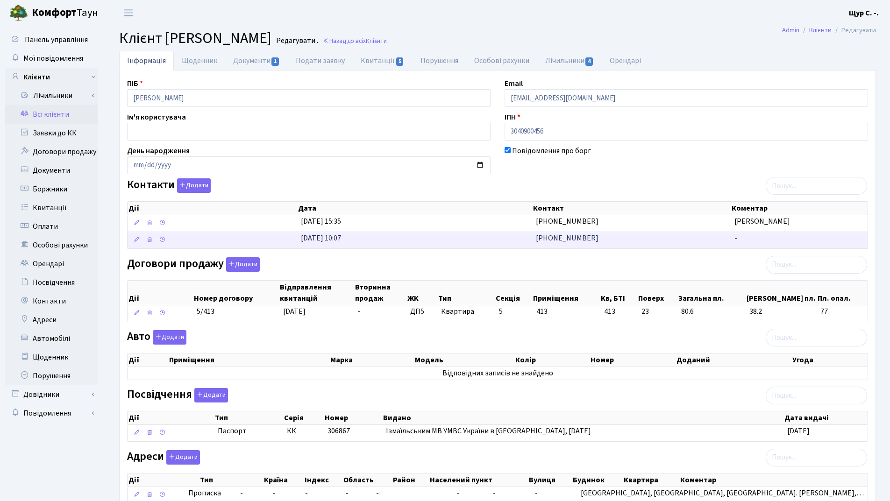
click at [439, 237] on td "[DATE] 10:07" at bounding box center [414, 240] width 235 height 17
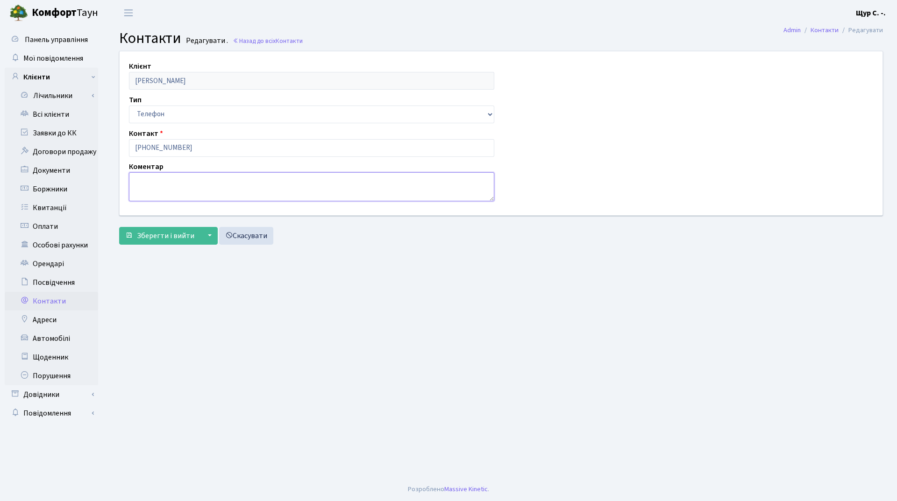
click at [162, 187] on textarea at bounding box center [311, 186] width 365 height 29
click at [58, 112] on link "Всі клієнти" at bounding box center [51, 114] width 93 height 19
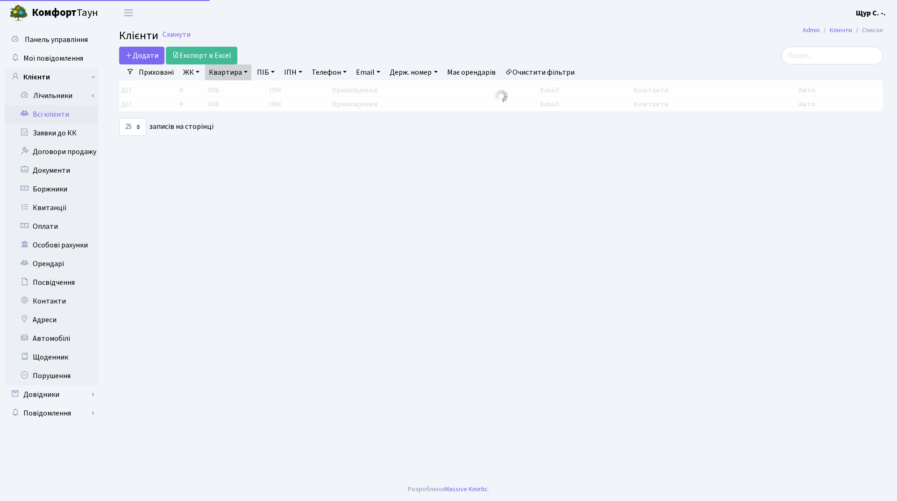
select select "25"
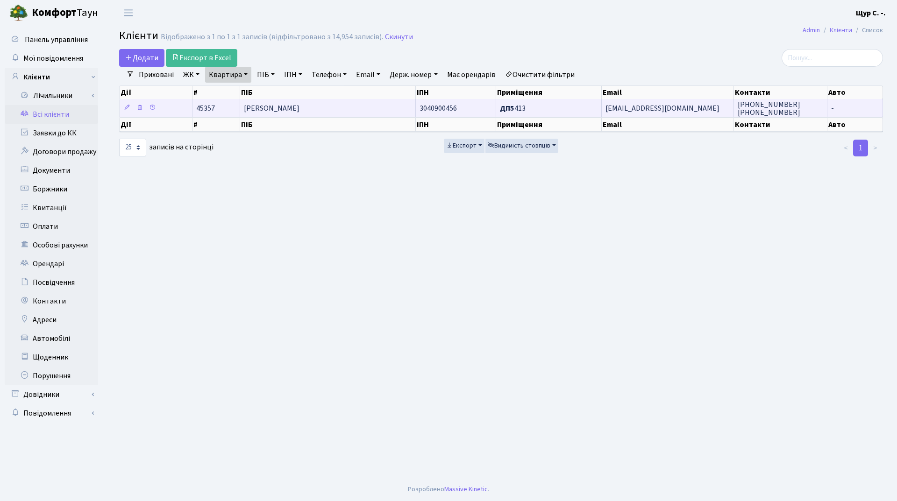
click at [269, 108] on span "[PERSON_NAME]" at bounding box center [272, 108] width 56 height 10
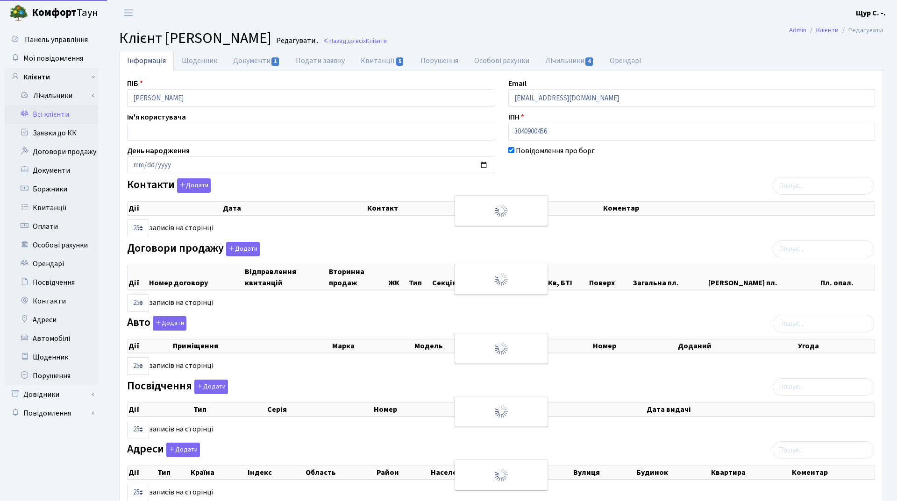
select select "25"
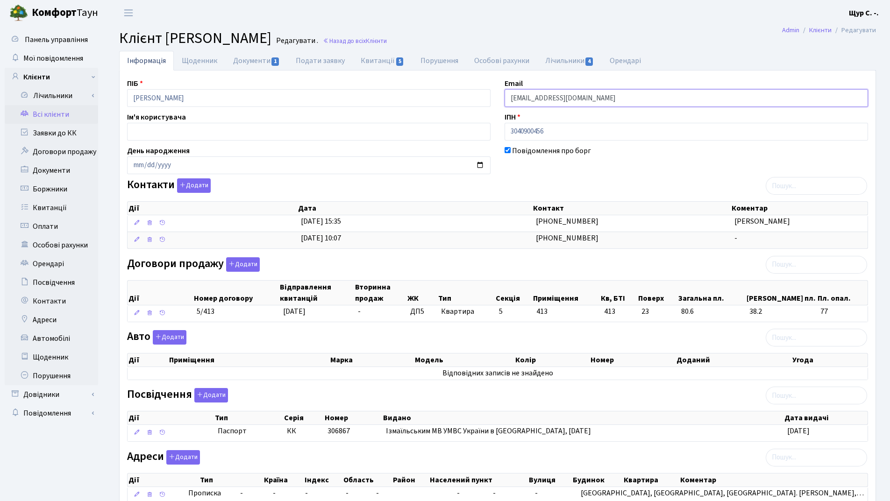
drag, startPoint x: 588, startPoint y: 97, endPoint x: 497, endPoint y: 94, distance: 91.1
click at [497, 94] on div "ПІБ Лютаєв Герман Германович Email g.ljutaev@gmail.com Ім'я користувача ІПН 304…" at bounding box center [497, 295] width 755 height 434
click at [64, 113] on link "Всі клієнти" at bounding box center [51, 114] width 93 height 19
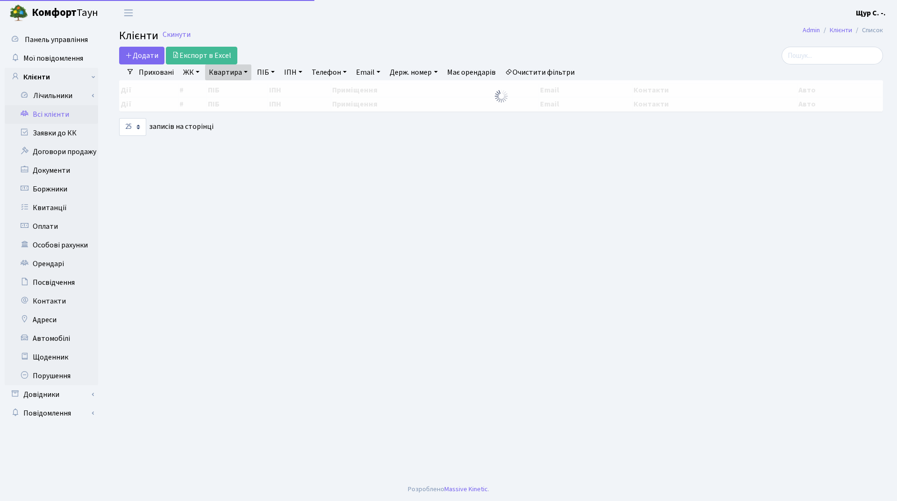
select select "25"
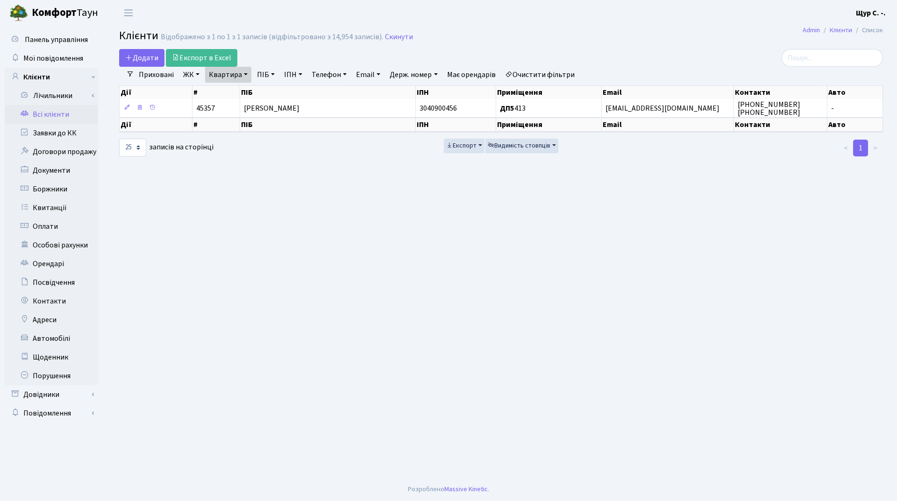
click at [243, 75] on link "Квартира" at bounding box center [228, 75] width 46 height 16
click at [242, 92] on input "413" at bounding box center [232, 93] width 55 height 18
type input "4"
type input "1099"
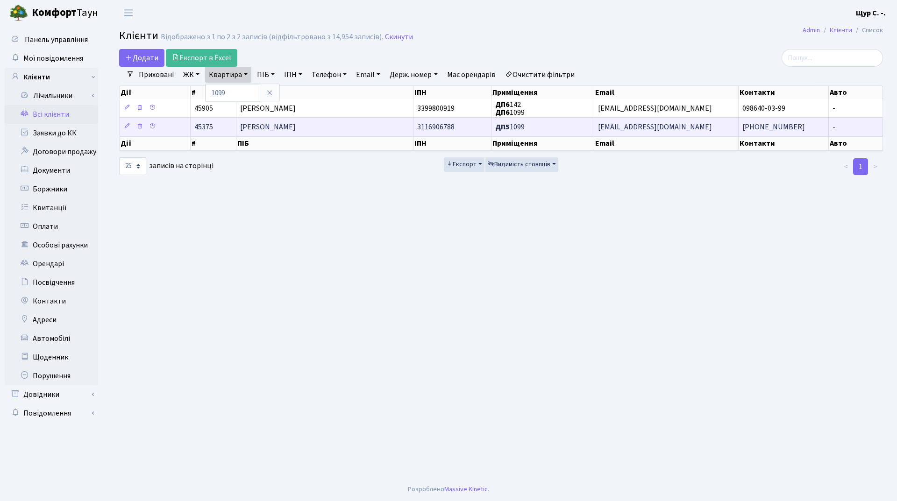
click at [296, 127] on span "Лютаєва Вікторія Сергіївна" at bounding box center [268, 127] width 56 height 10
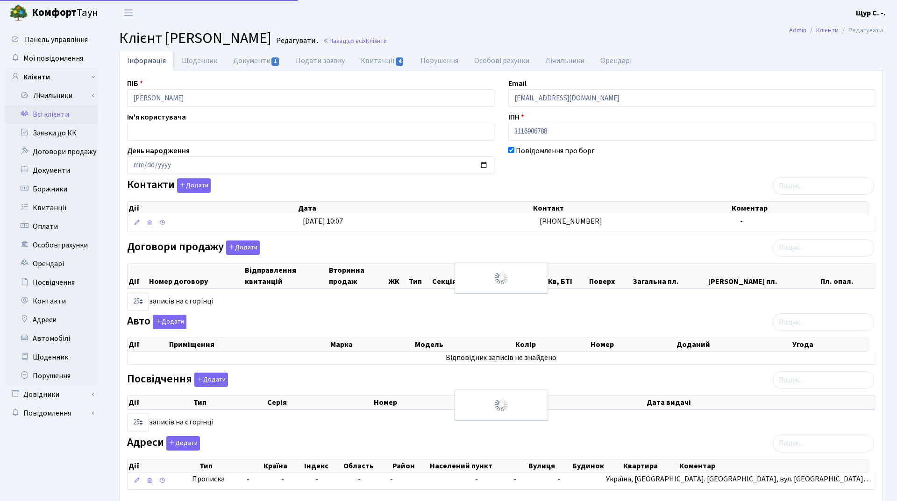
select select "25"
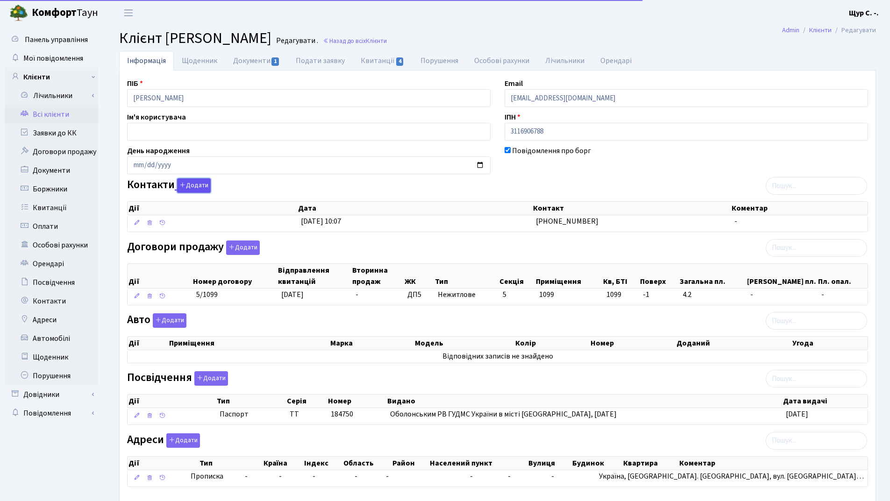
click at [180, 185] on icon "button" at bounding box center [182, 185] width 7 height 7
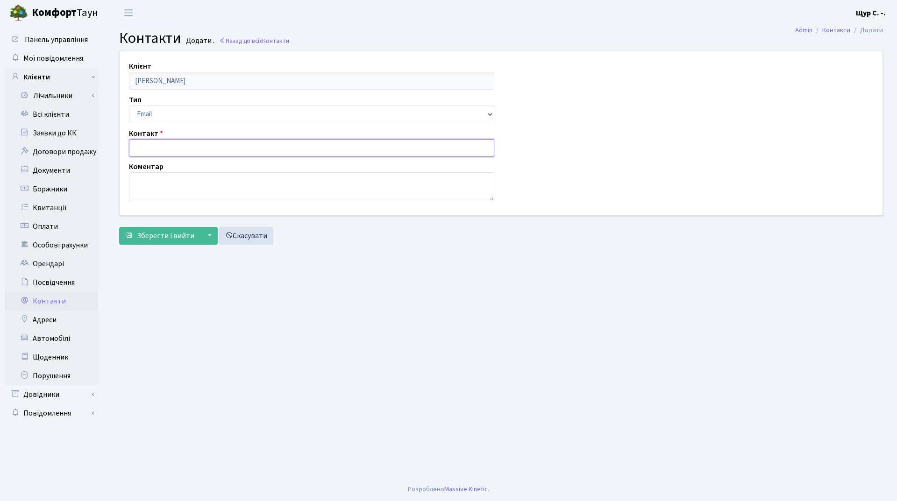
click at [145, 146] on input "text" at bounding box center [311, 148] width 365 height 18
paste input "[EMAIL_ADDRESS][DOMAIN_NAME]"
type input "[EMAIL_ADDRESS][DOMAIN_NAME]"
click at [157, 233] on span "Зберегти і вийти" at bounding box center [165, 236] width 57 height 10
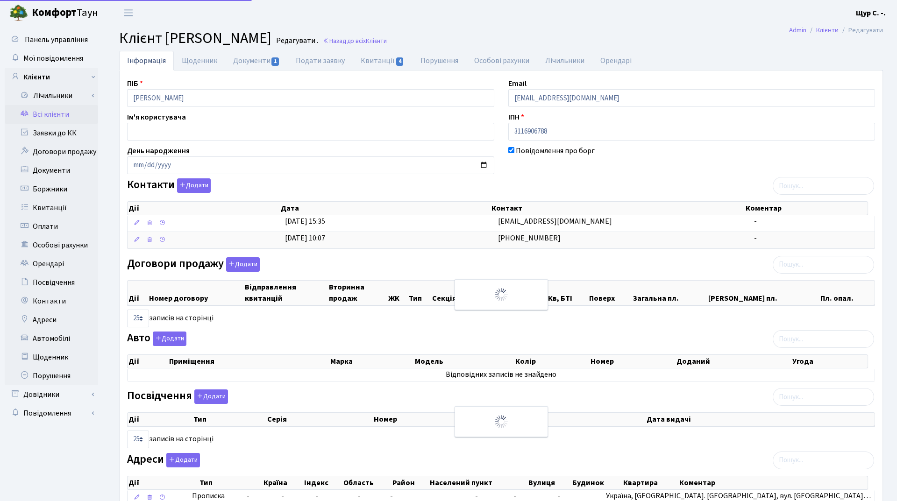
select select "25"
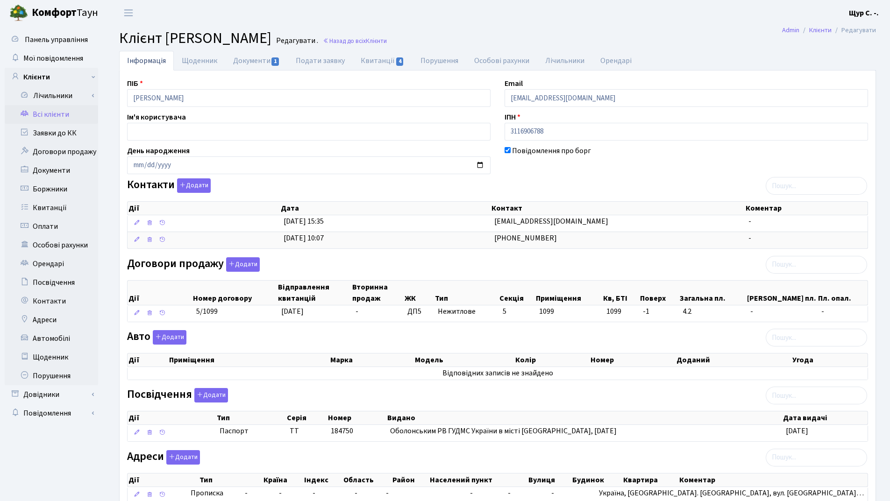
click at [53, 111] on link "Всі клієнти" at bounding box center [51, 114] width 93 height 19
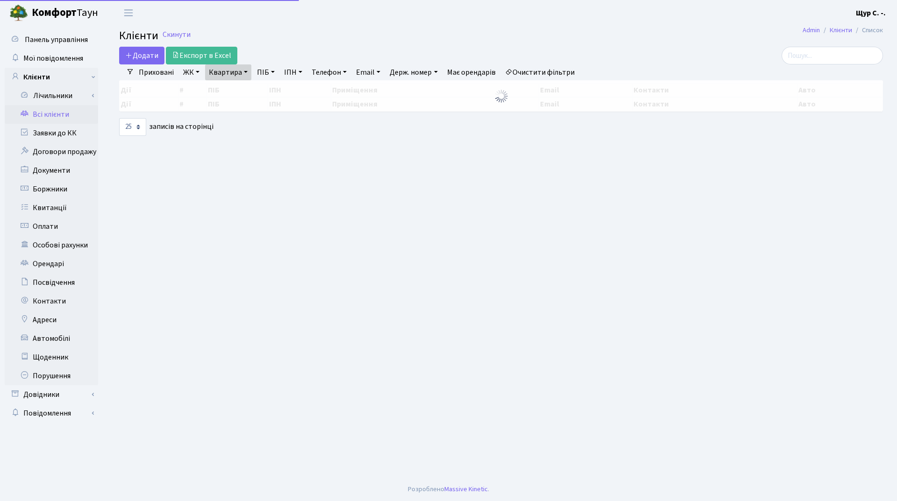
select select "25"
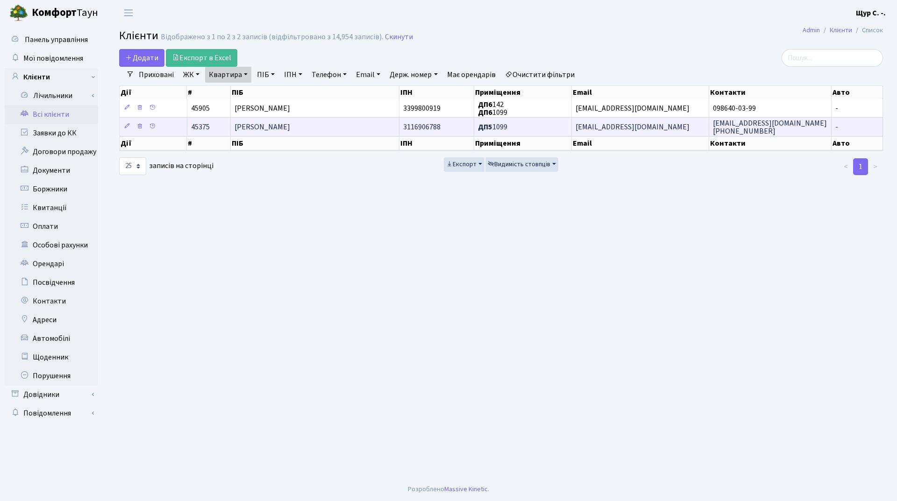
click at [290, 126] on span "[PERSON_NAME]" at bounding box center [262, 127] width 56 height 10
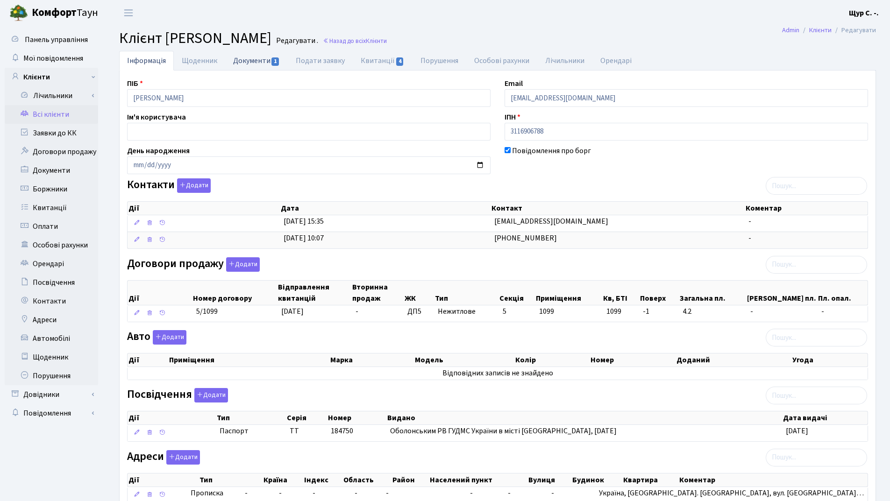
click at [260, 62] on link "Документи 1" at bounding box center [256, 60] width 63 height 19
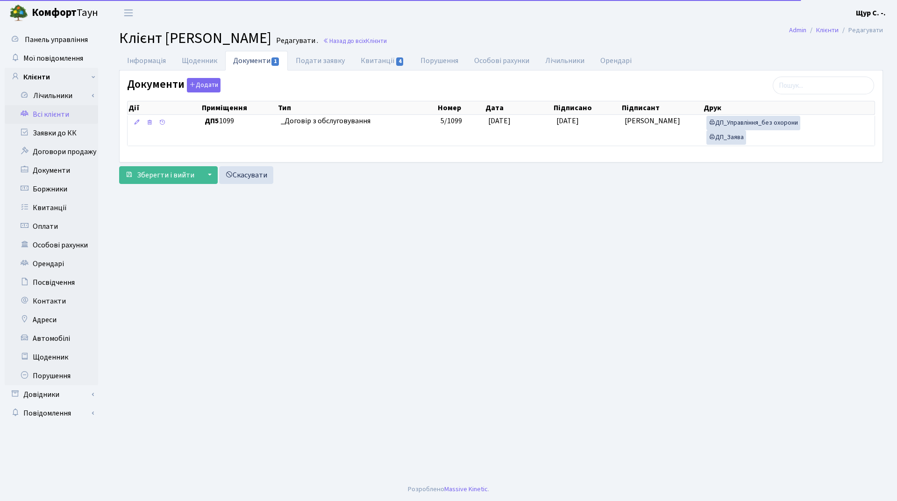
click at [68, 113] on link "Всі клієнти" at bounding box center [51, 114] width 93 height 19
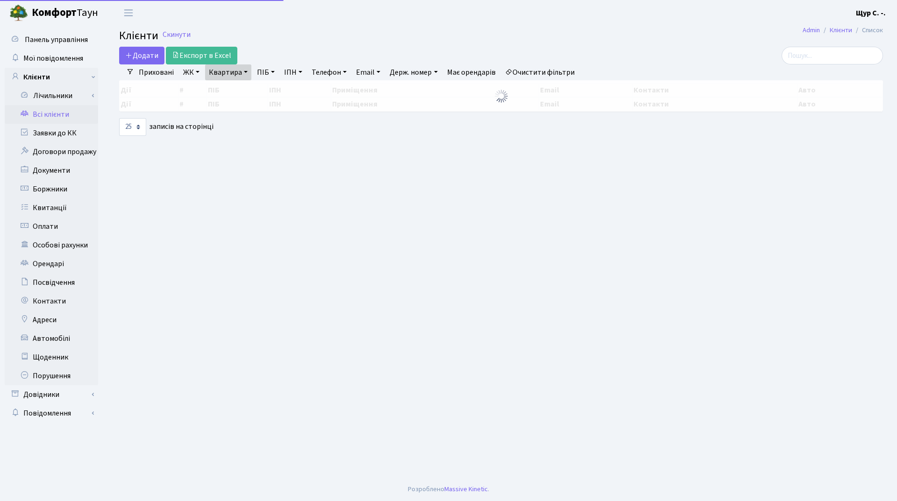
select select "25"
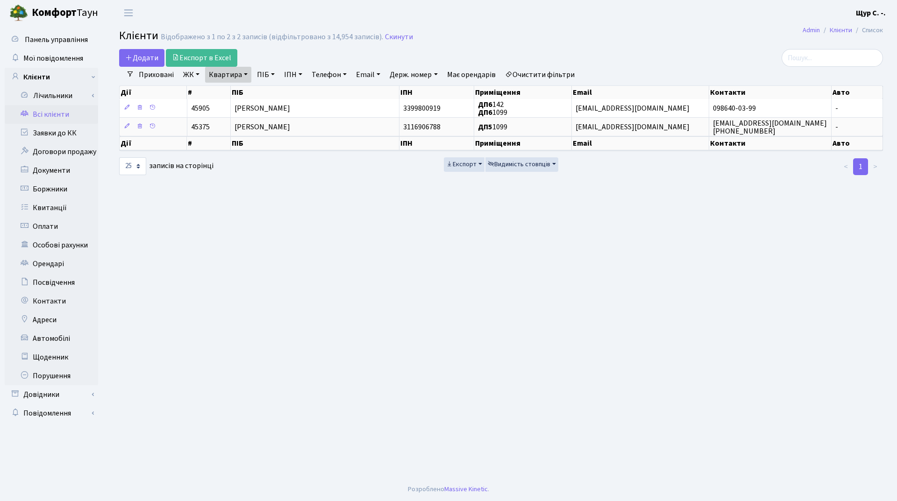
click at [244, 73] on link "Квартира" at bounding box center [228, 75] width 46 height 16
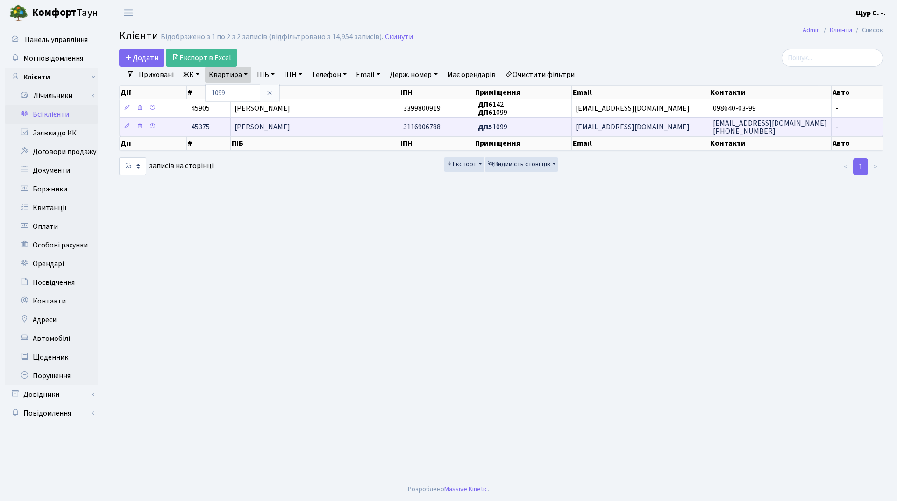
click at [280, 127] on span "[PERSON_NAME]" at bounding box center [262, 127] width 56 height 10
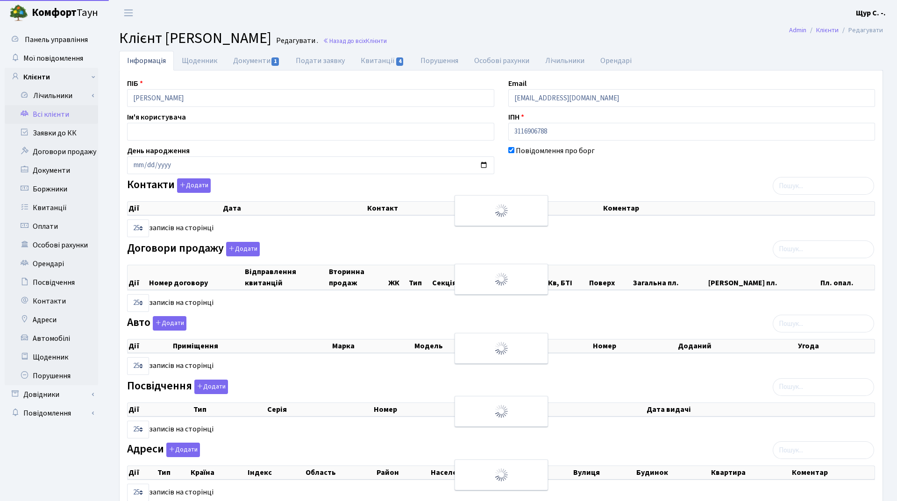
select select "25"
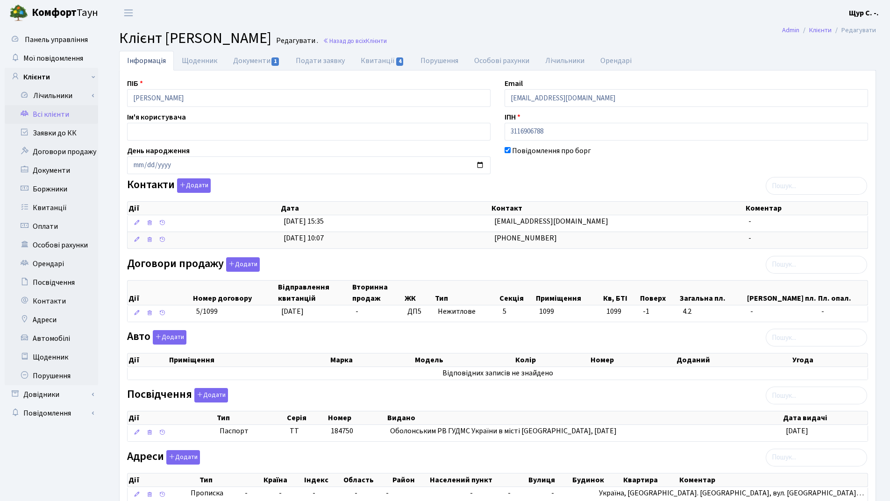
click at [67, 119] on link "Всі клієнти" at bounding box center [51, 114] width 93 height 19
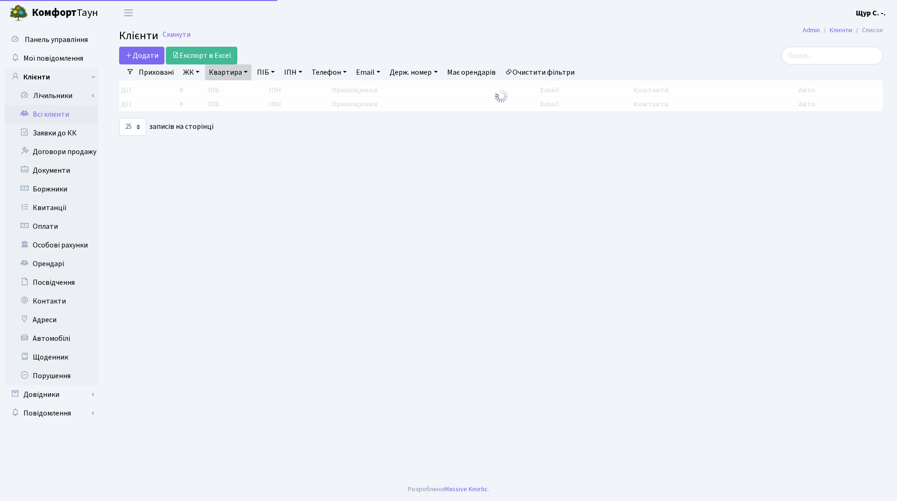
select select "25"
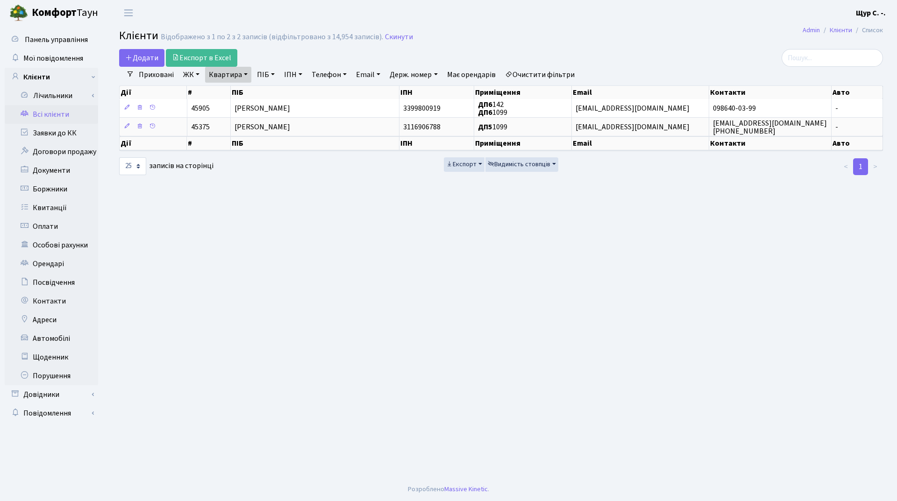
click at [242, 76] on link "Квартира" at bounding box center [228, 75] width 46 height 16
click at [243, 89] on input "1099" at bounding box center [232, 93] width 55 height 18
type input "1"
type input "413"
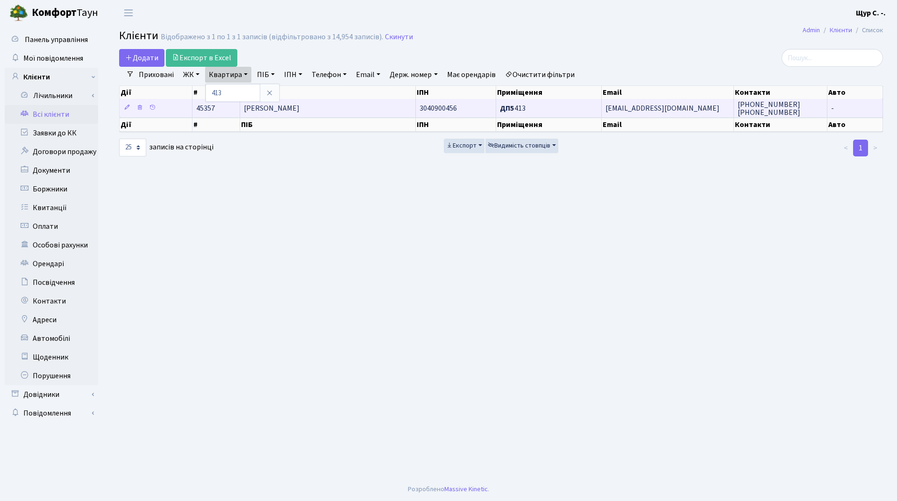
click at [299, 107] on span "Лютаєв Герман Германович" at bounding box center [272, 108] width 56 height 10
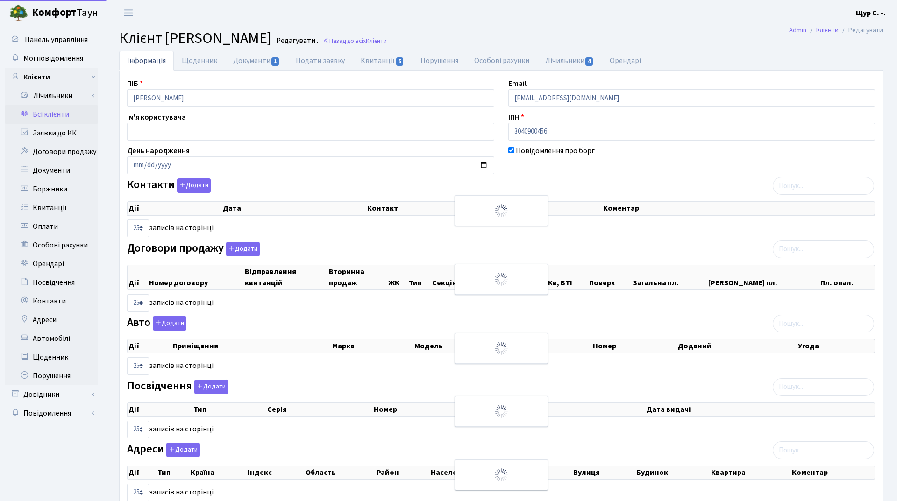
select select "25"
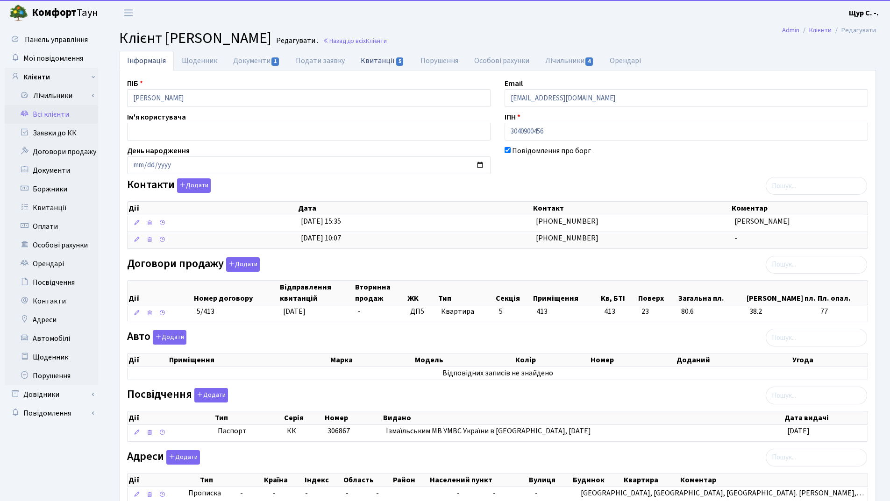
click at [380, 62] on link "Квитанції 5" at bounding box center [382, 60] width 59 height 19
select select "25"
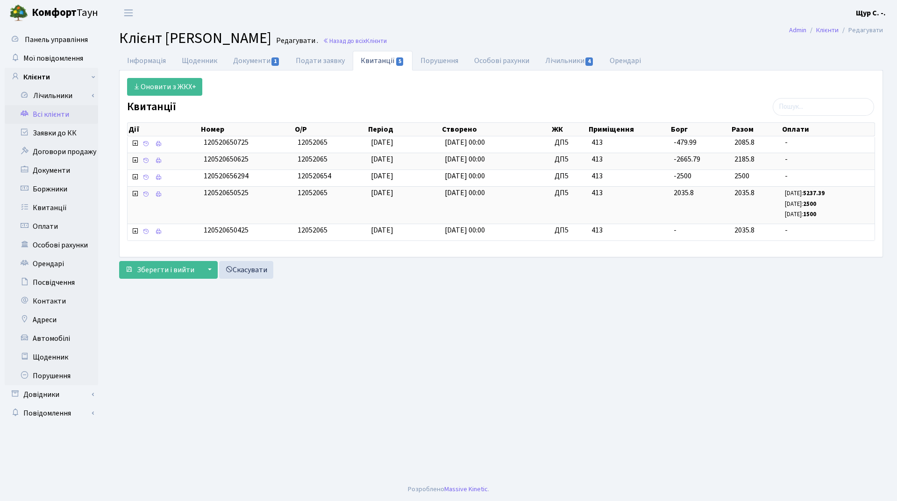
click at [44, 118] on link "Всі клієнти" at bounding box center [51, 114] width 93 height 19
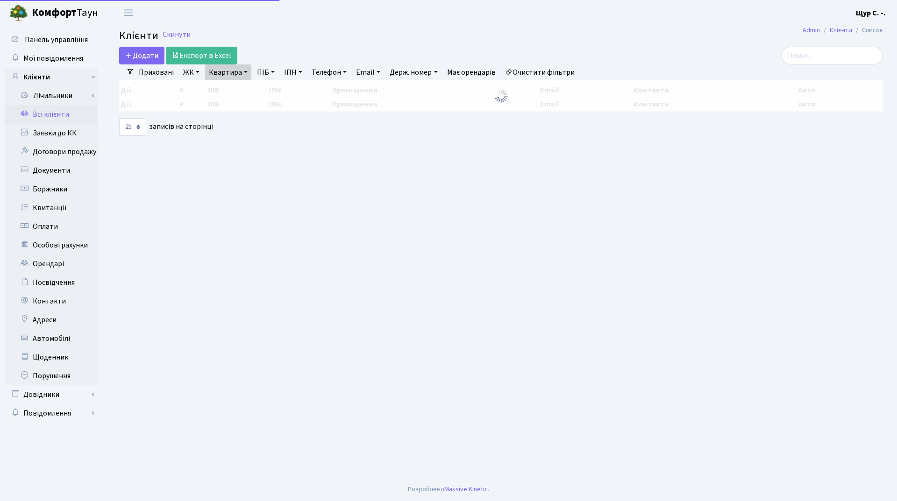
select select "25"
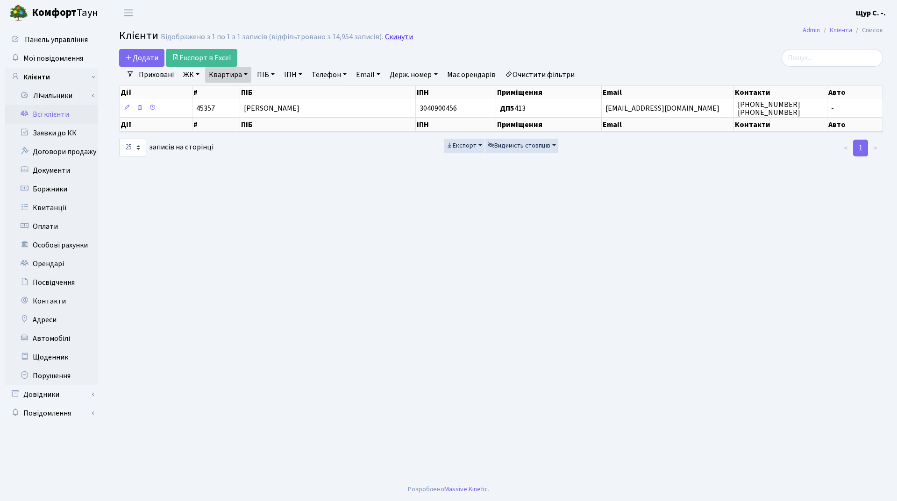
click at [395, 38] on link "Скинути" at bounding box center [399, 37] width 28 height 9
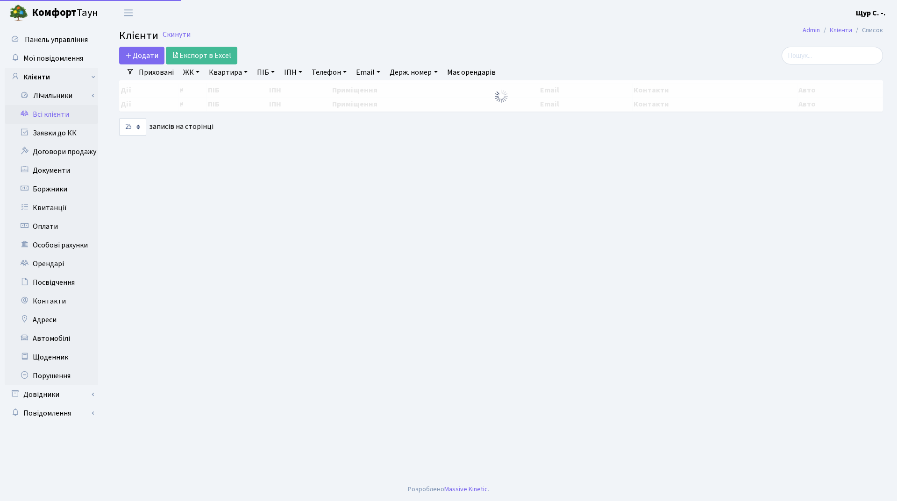
select select "25"
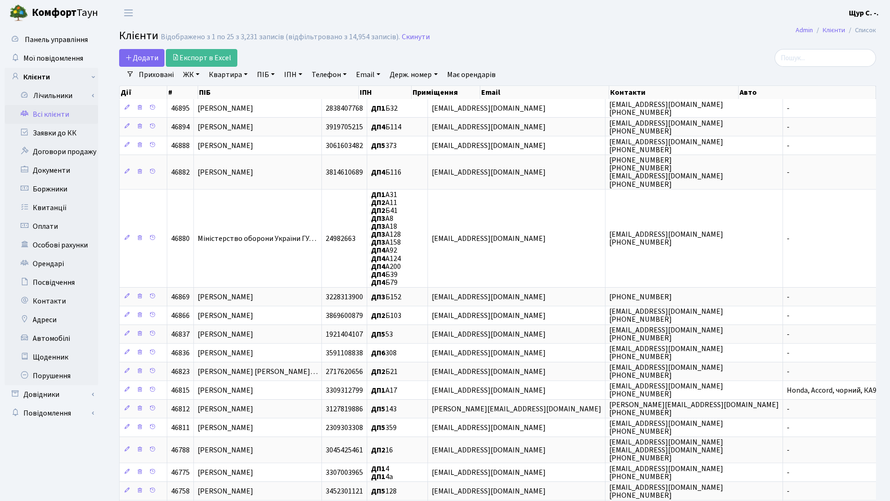
click at [233, 78] on link "Квартира" at bounding box center [228, 75] width 46 height 16
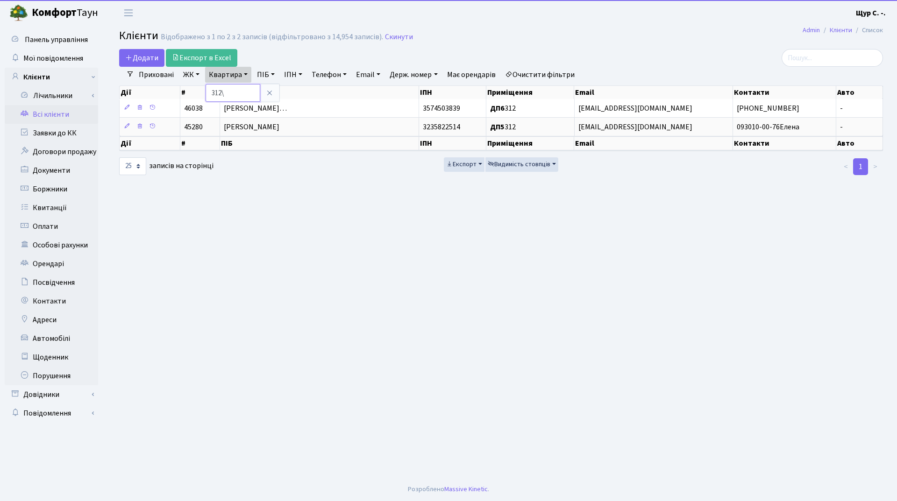
type input "312"
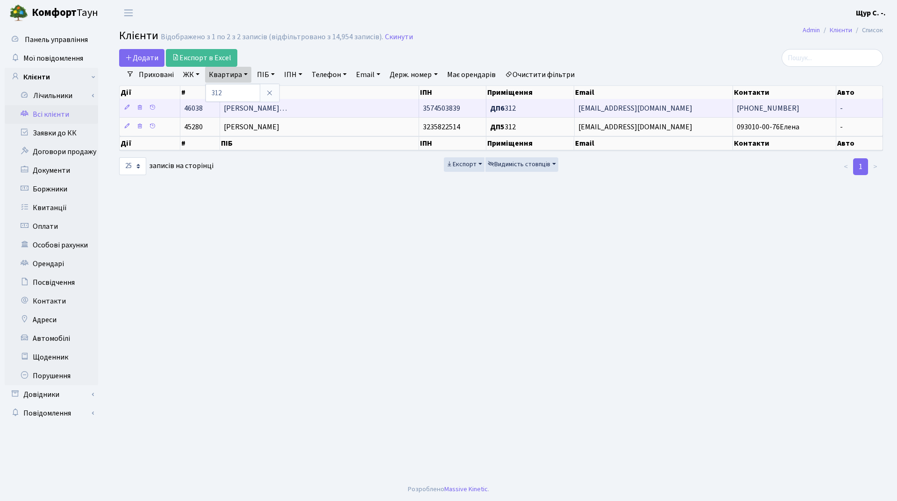
click at [287, 108] on span "Островерхов Володимир Віталійови…" at bounding box center [255, 108] width 63 height 10
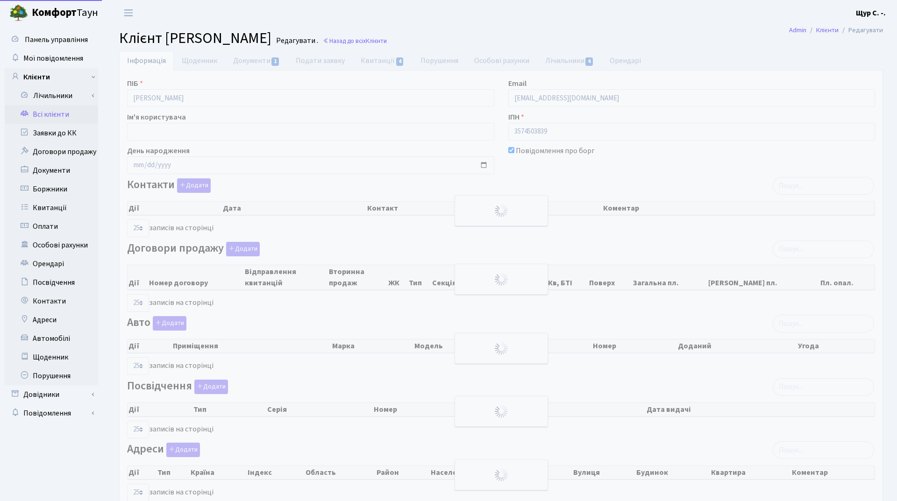
select select "25"
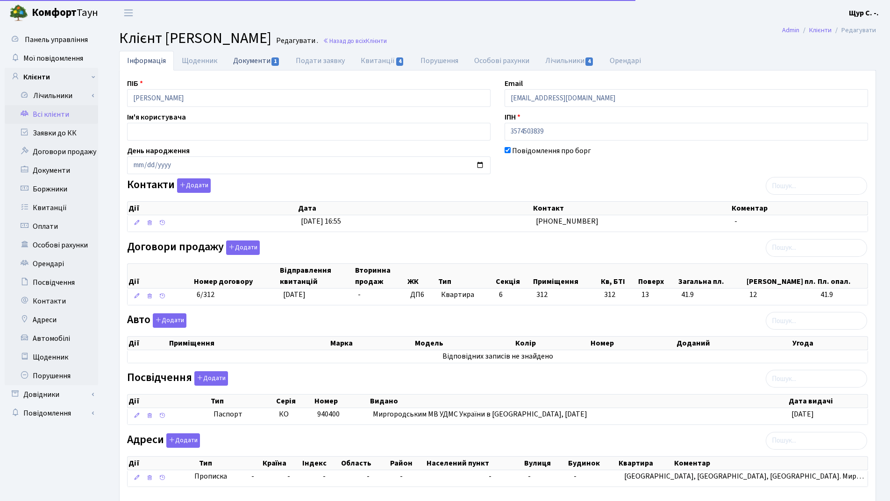
click at [244, 65] on link "Документи 1" at bounding box center [256, 60] width 63 height 19
select select "25"
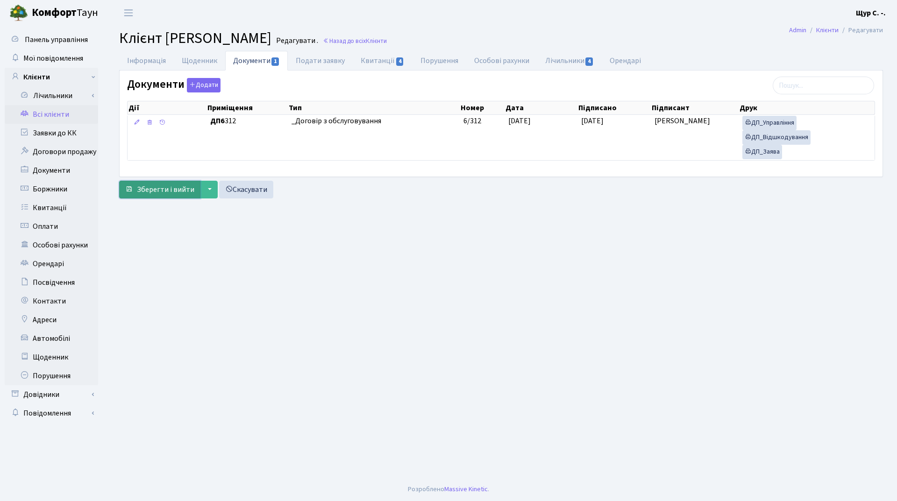
click at [168, 194] on span "Зберегти і вийти" at bounding box center [165, 189] width 57 height 10
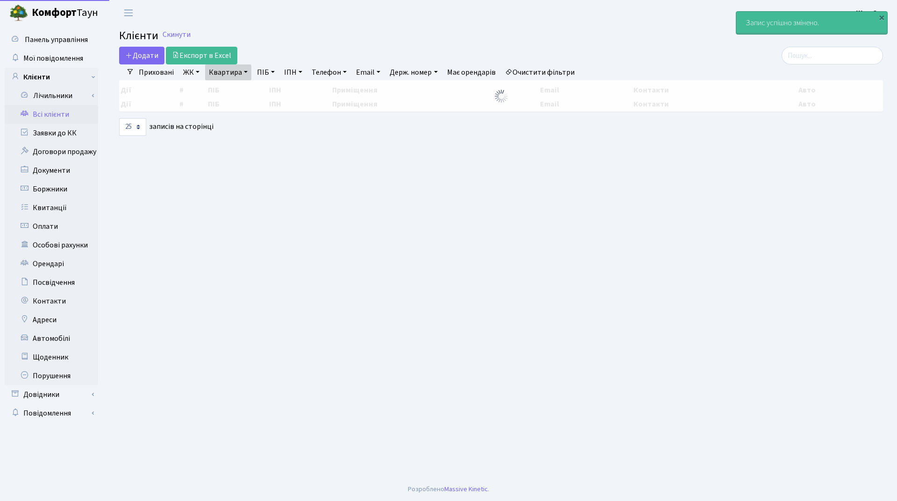
select select "25"
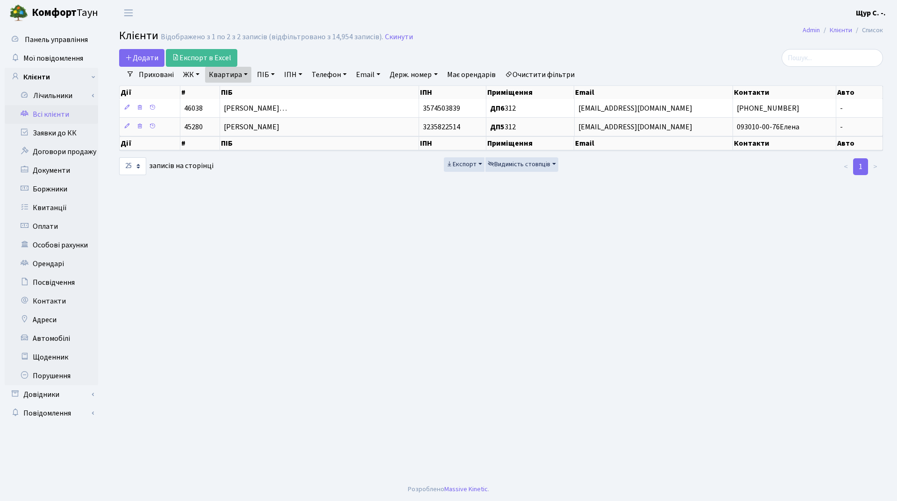
click at [247, 72] on link "Квартира" at bounding box center [228, 75] width 46 height 16
click at [247, 86] on input "312" at bounding box center [232, 93] width 55 height 18
type input "3"
type input "247"
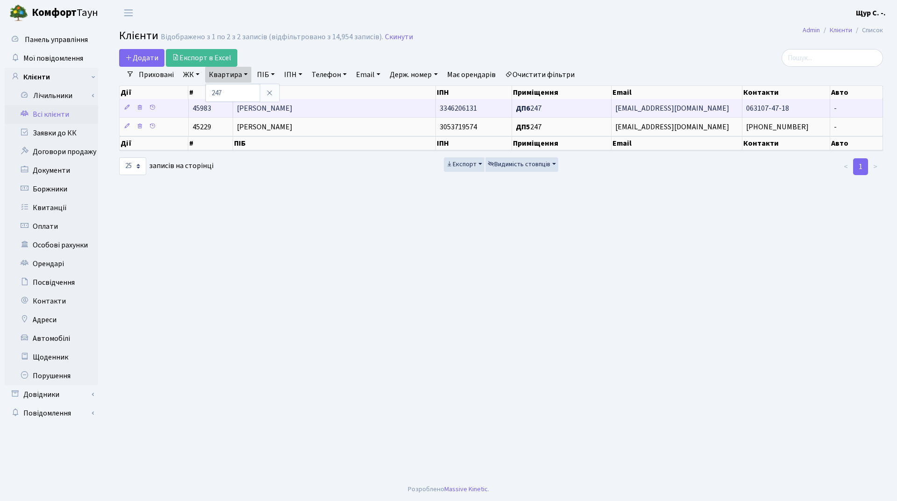
click at [287, 110] on span "Каскевич Євгеній Володимирович" at bounding box center [265, 108] width 56 height 10
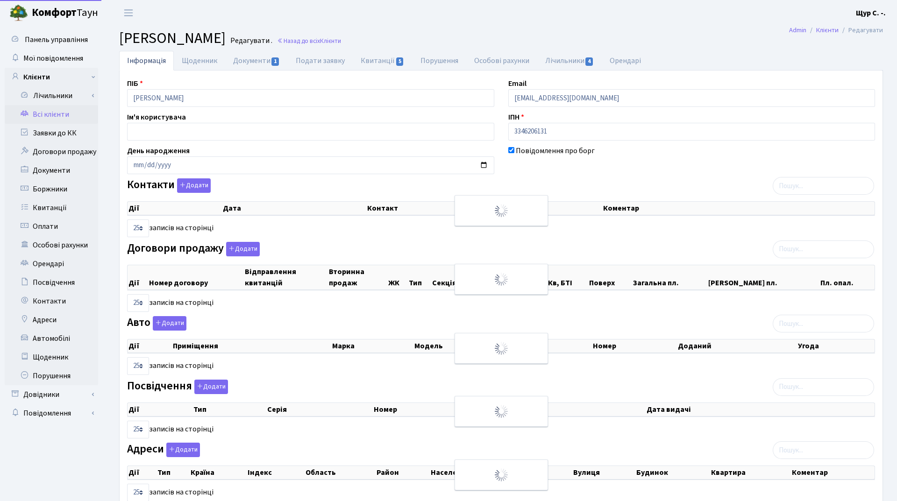
select select "25"
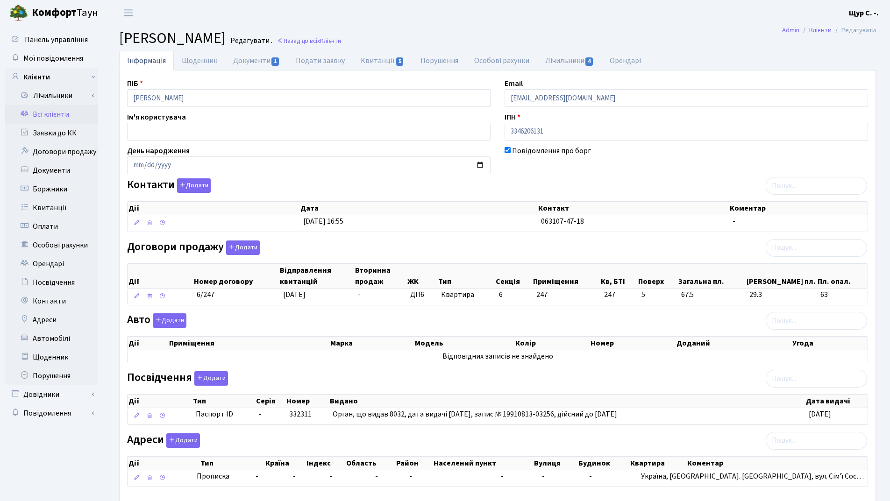
click at [50, 120] on link "Всі клієнти" at bounding box center [51, 114] width 93 height 19
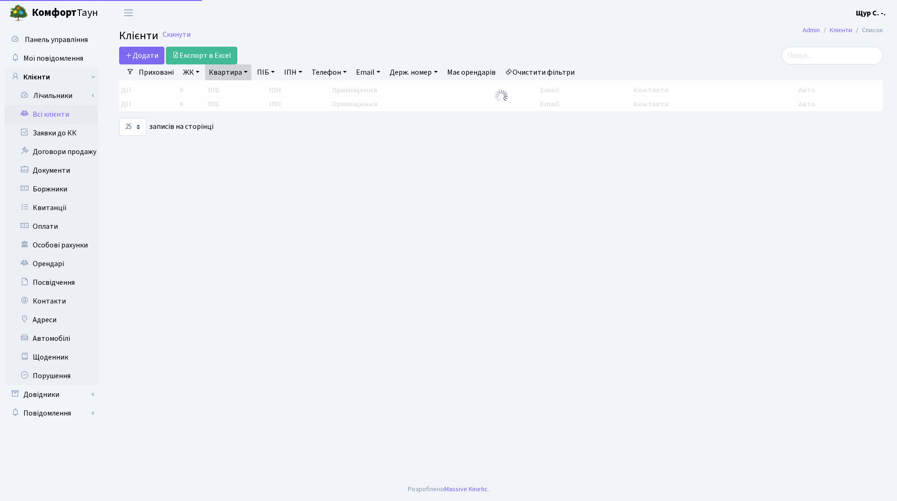
select select "25"
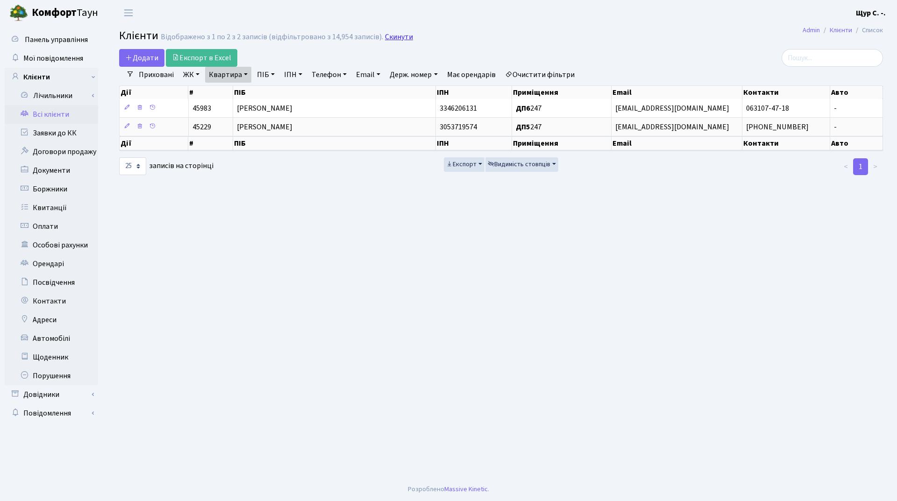
click at [389, 37] on link "Скинути" at bounding box center [399, 37] width 28 height 9
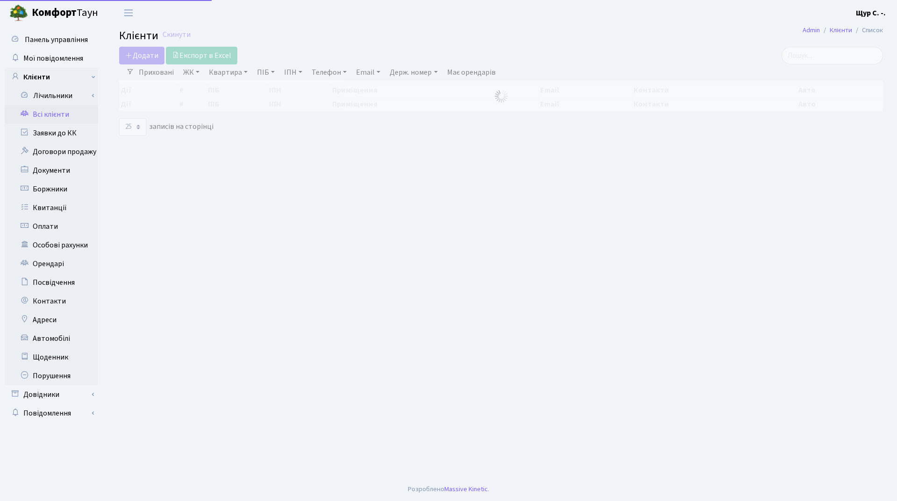
select select "25"
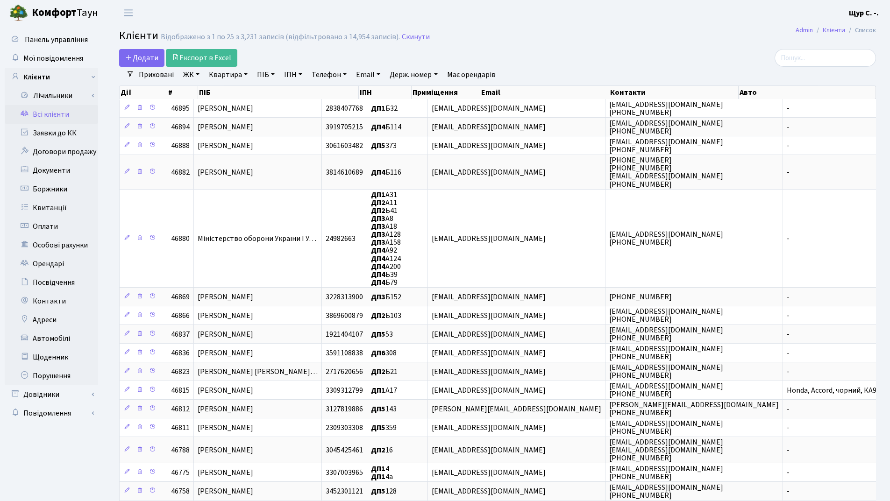
click at [220, 73] on link "Квартира" at bounding box center [228, 75] width 46 height 16
type input "а35"
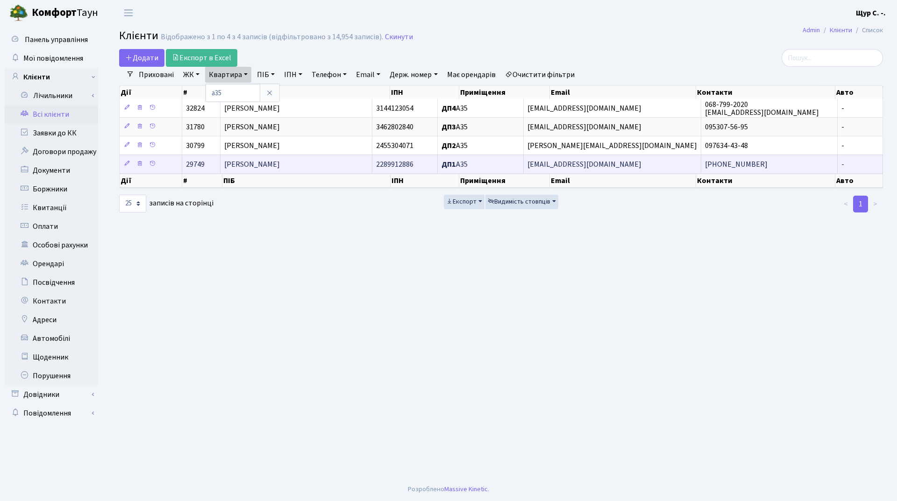
click at [257, 166] on span "Остаповська Ірина Миколаївна" at bounding box center [252, 164] width 56 height 10
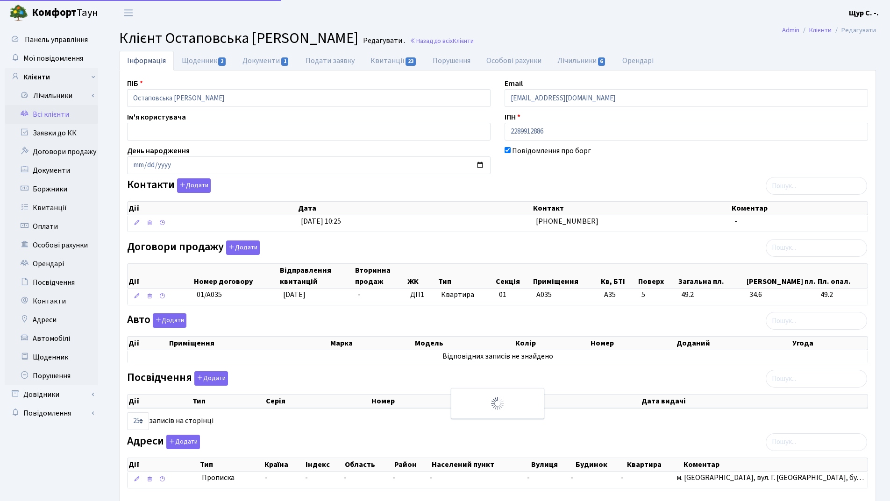
select select "25"
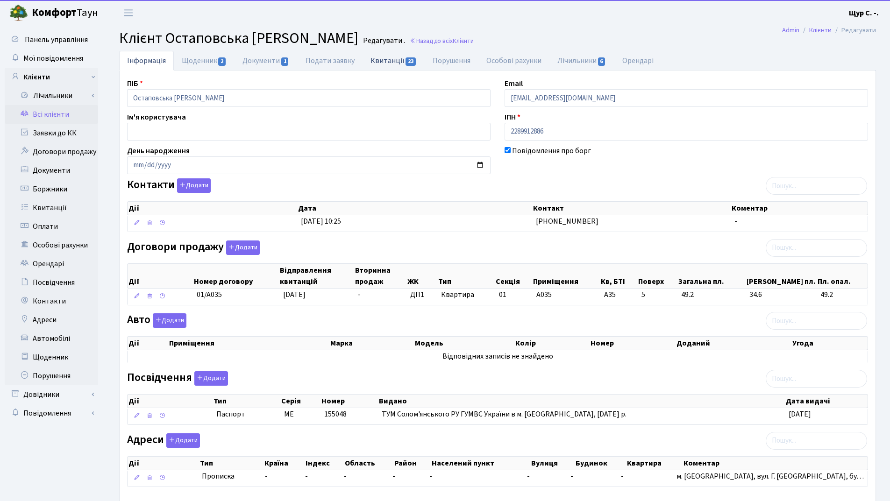
click at [385, 61] on link "Квитанції 23" at bounding box center [393, 60] width 62 height 19
select select "25"
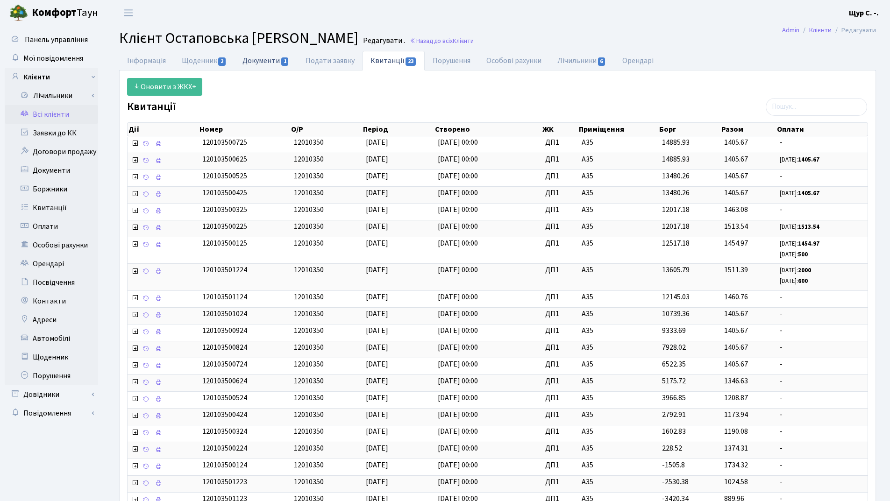
click at [259, 65] on link "Документи 1" at bounding box center [265, 60] width 63 height 19
select select "25"
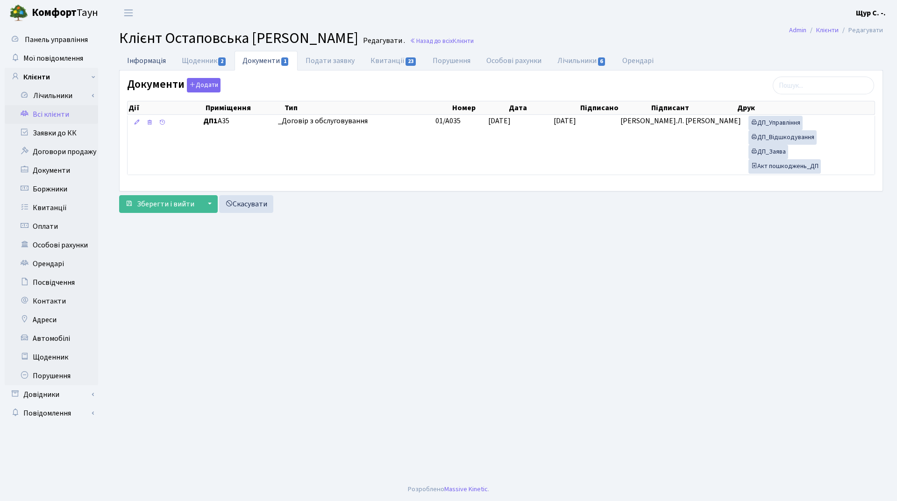
click at [144, 57] on link "Інформація" at bounding box center [146, 60] width 55 height 19
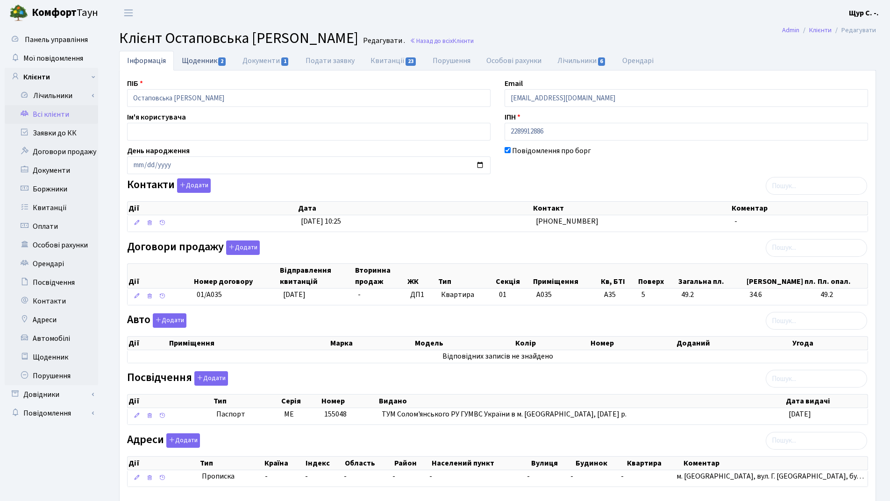
click at [200, 59] on link "Щоденник 2" at bounding box center [204, 60] width 61 height 19
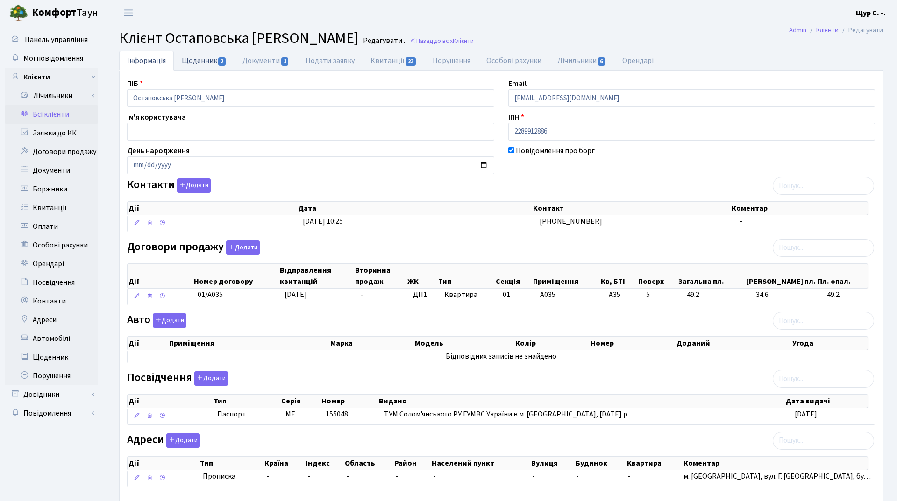
select select "25"
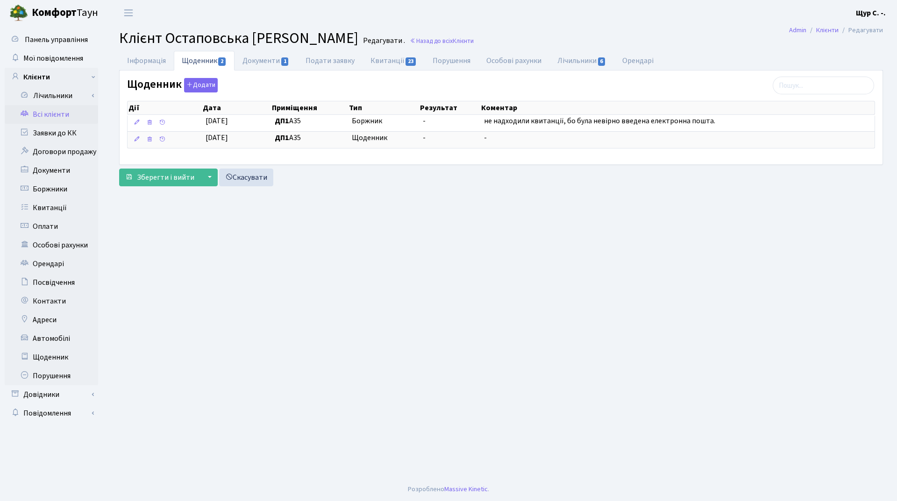
click at [71, 113] on link "Всі клієнти" at bounding box center [51, 114] width 93 height 19
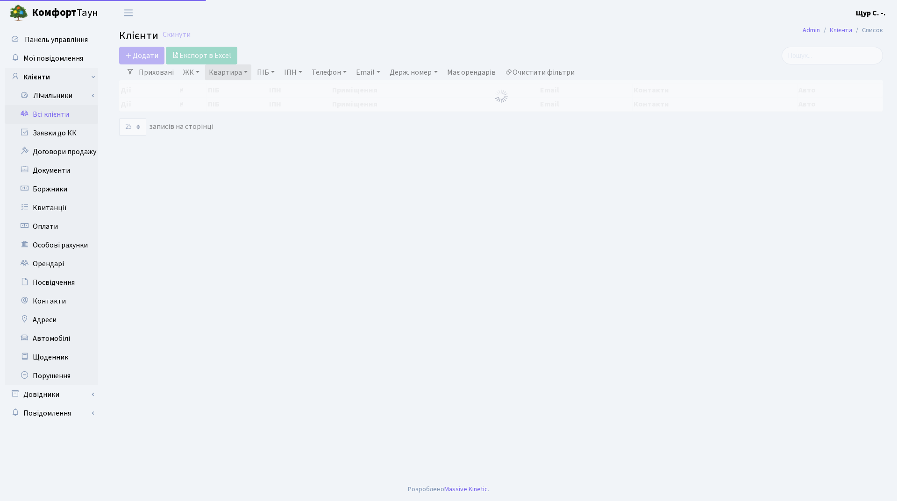
select select "25"
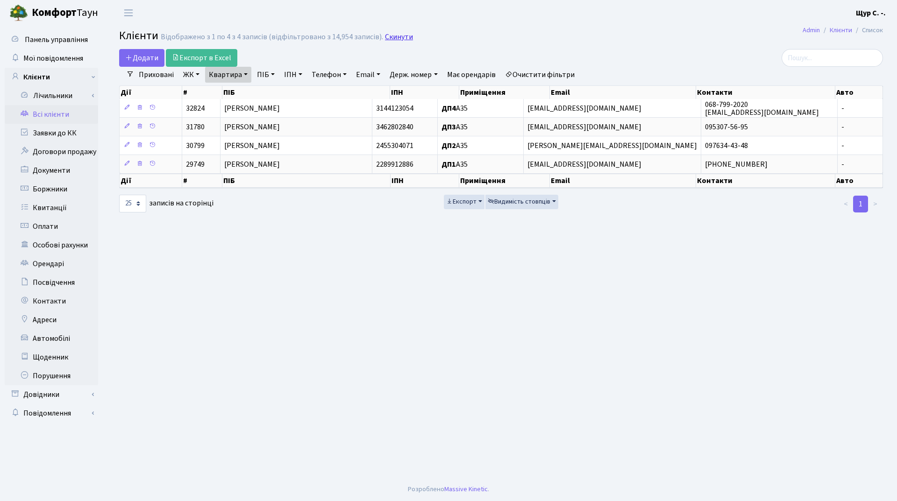
click at [395, 35] on link "Скинути" at bounding box center [399, 37] width 28 height 9
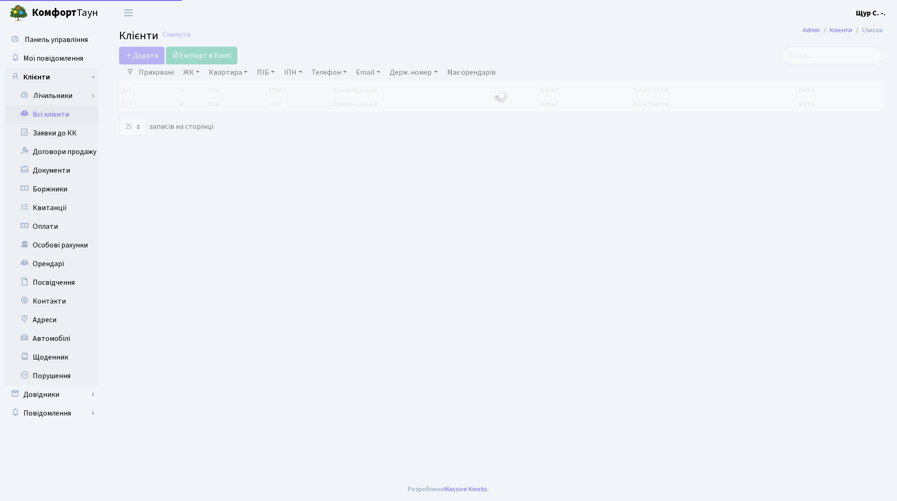
select select "25"
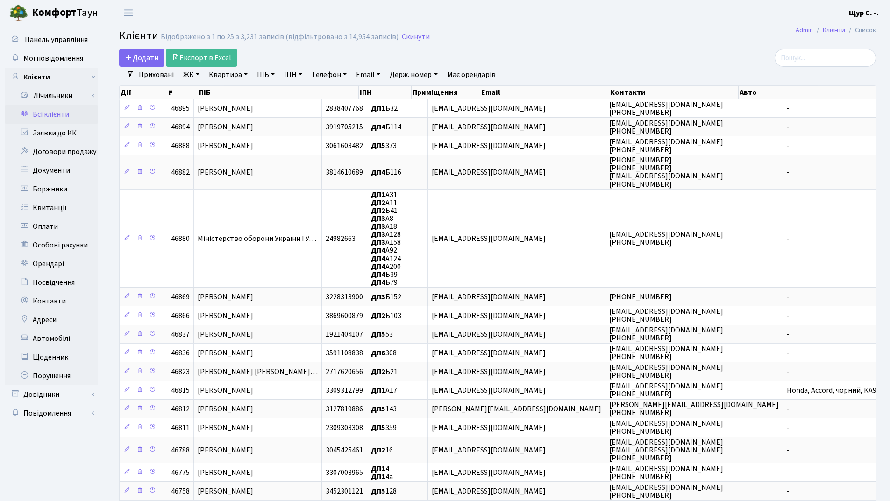
click at [228, 72] on link "Квартира" at bounding box center [228, 75] width 46 height 16
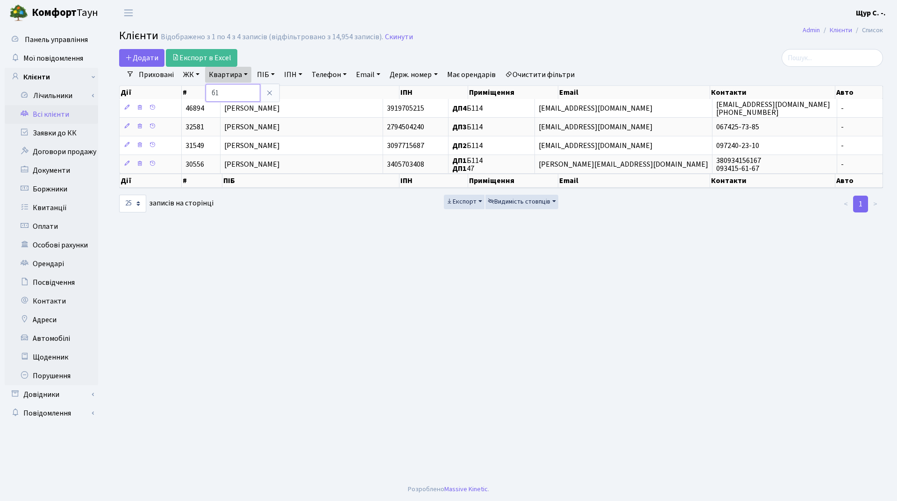
type input "б"
click at [272, 90] on icon at bounding box center [269, 92] width 7 height 7
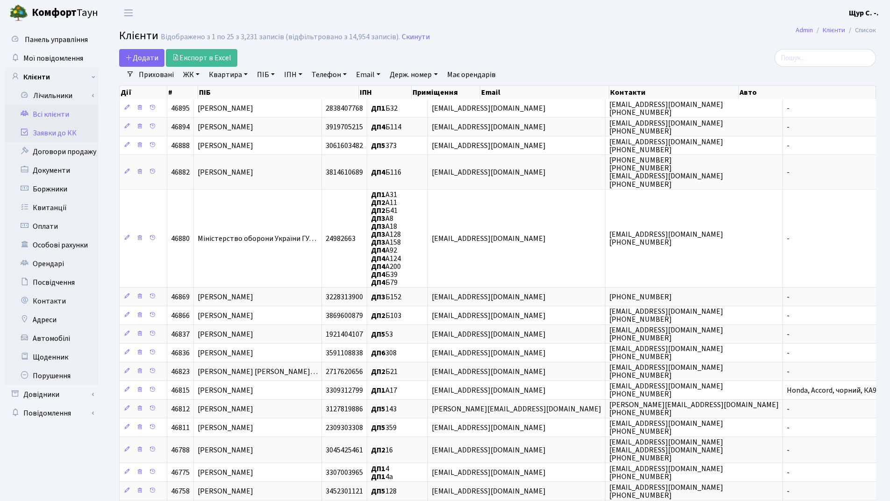
click at [64, 134] on link "Заявки до КК" at bounding box center [51, 133] width 93 height 19
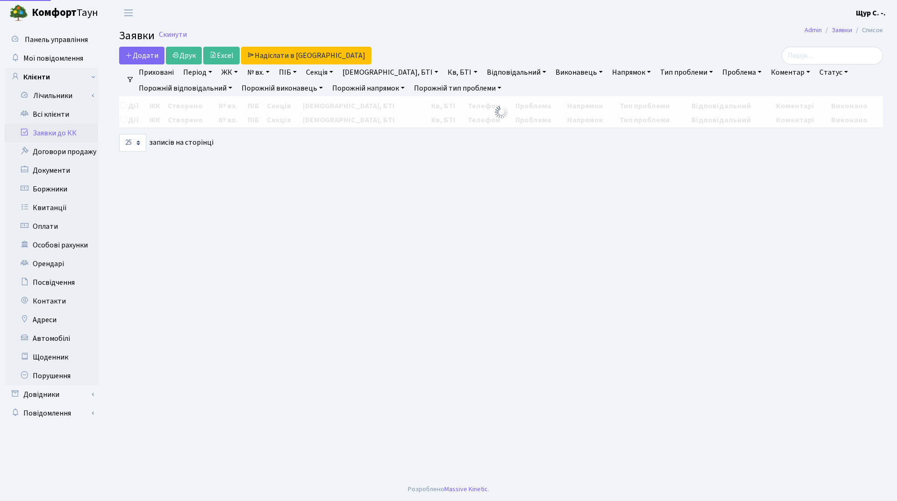
select select "25"
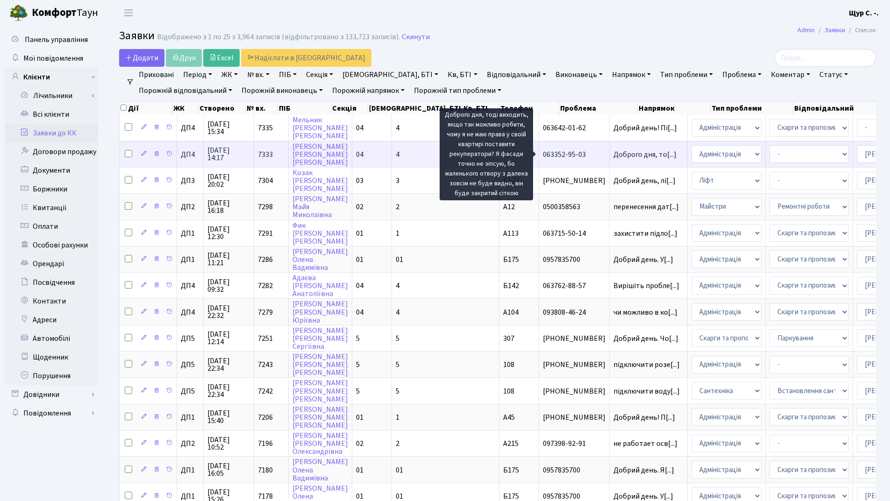
click at [613, 153] on span "Доброго дня, то[...]" at bounding box center [644, 154] width 63 height 10
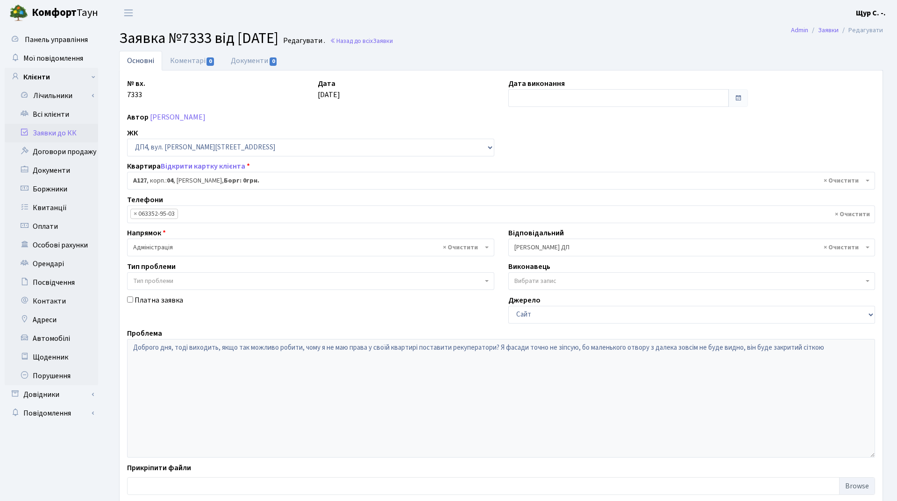
select select "33256"
click at [205, 117] on link "[PERSON_NAME]" at bounding box center [178, 117] width 56 height 10
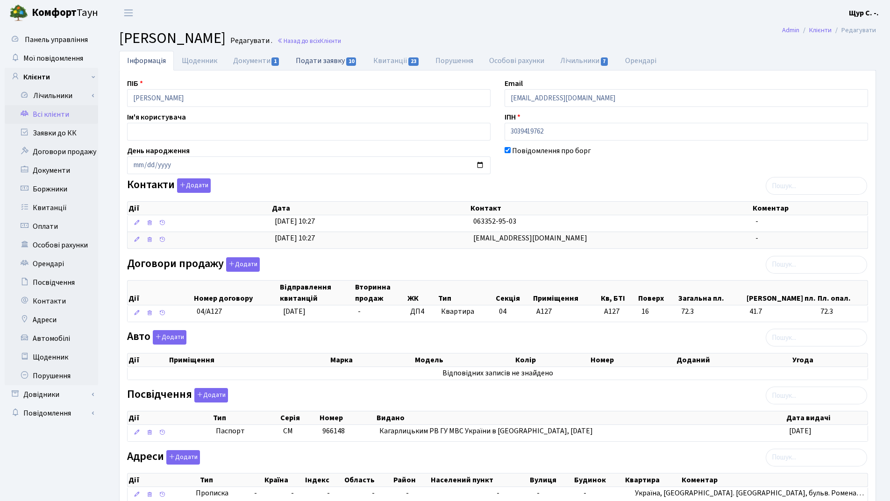
click at [321, 59] on link "Подати заявку 10" at bounding box center [326, 60] width 77 height 19
select select "25"
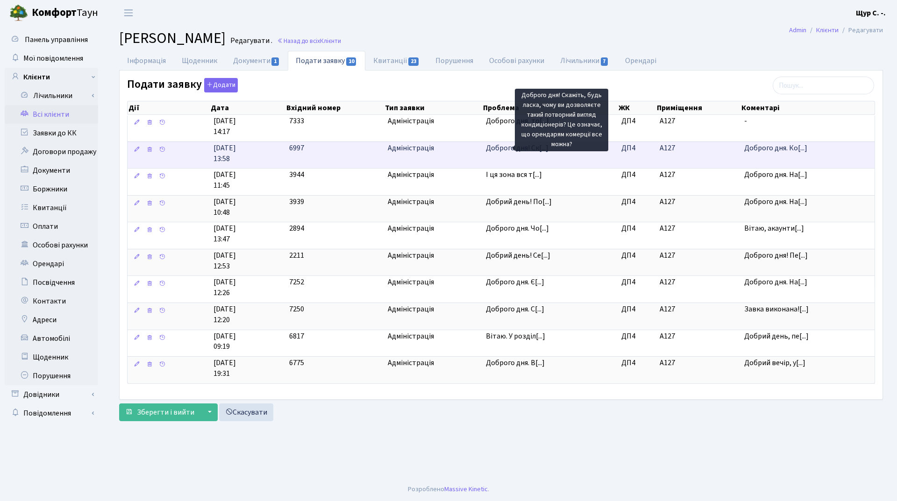
click at [508, 149] on span "Доброго дня! Ск[...]" at bounding box center [517, 148] width 63 height 10
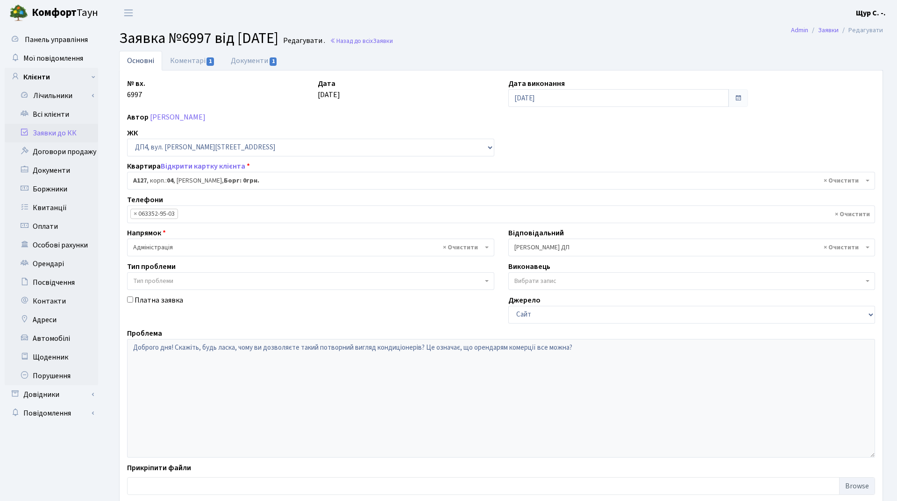
select select "33256"
click at [190, 62] on link "Коментарі 1" at bounding box center [192, 60] width 61 height 19
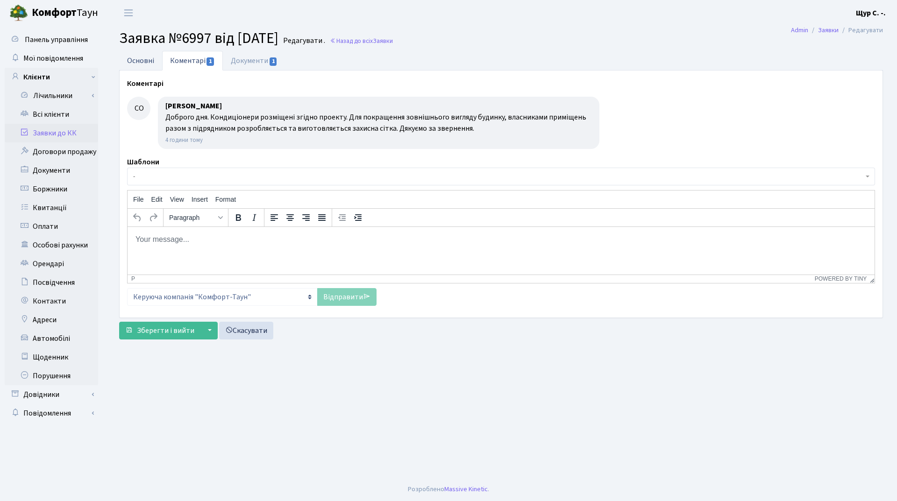
click at [133, 64] on link "Основні" at bounding box center [140, 60] width 43 height 19
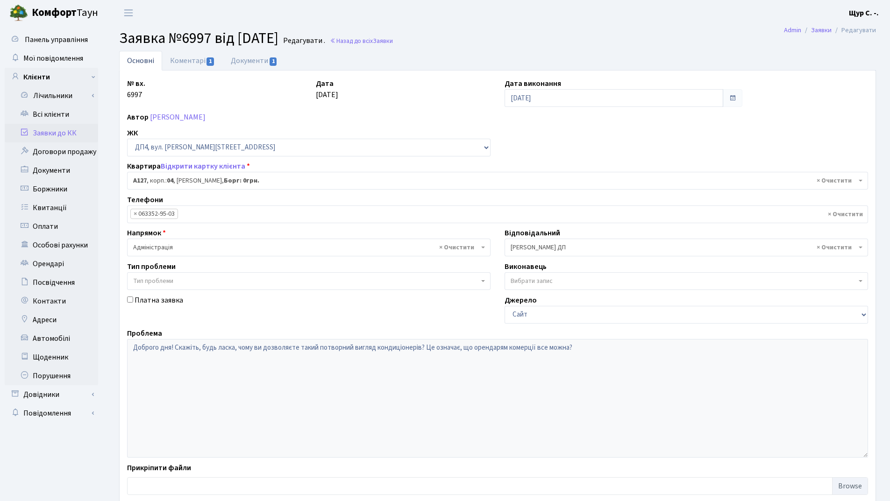
click at [68, 132] on link "Заявки до КК" at bounding box center [51, 133] width 93 height 19
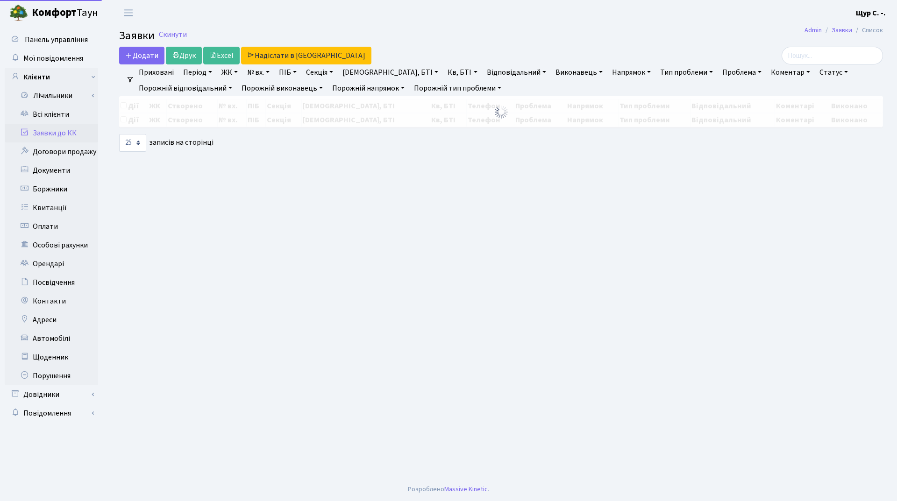
select select "25"
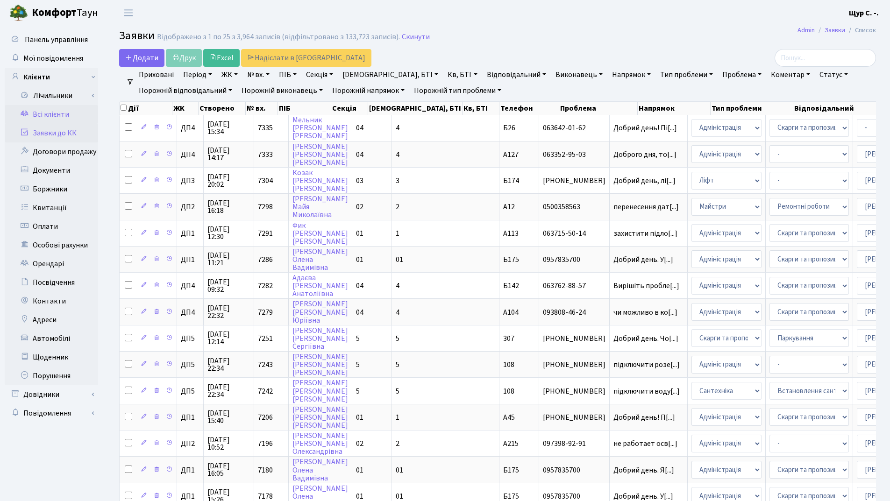
click at [53, 110] on link "Всі клієнти" at bounding box center [51, 114] width 93 height 19
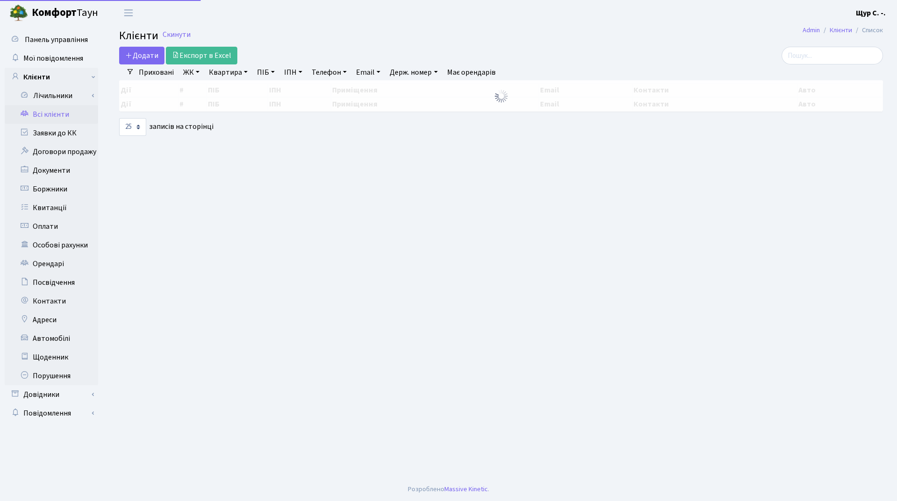
select select "25"
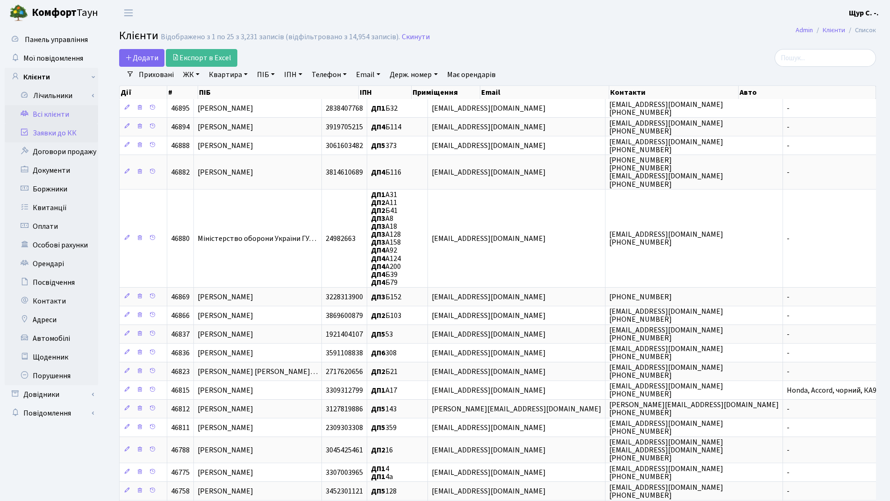
click at [47, 136] on link "Заявки до КК" at bounding box center [51, 133] width 93 height 19
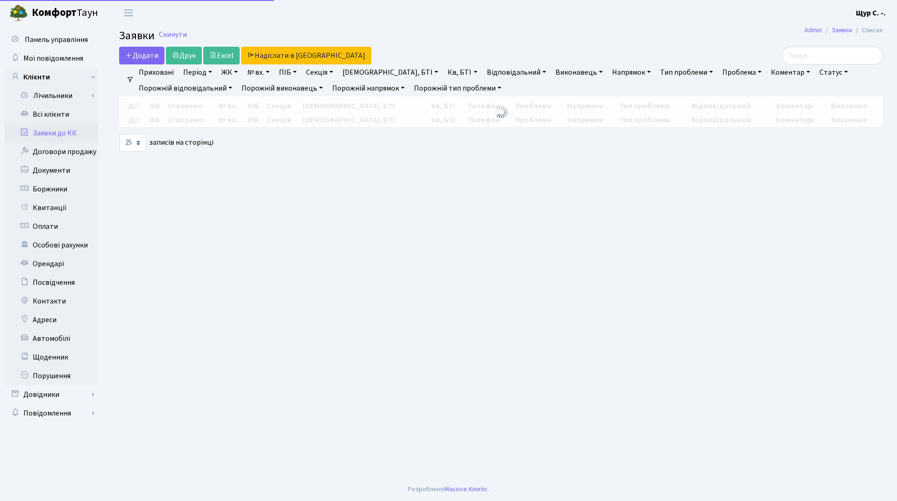
select select "25"
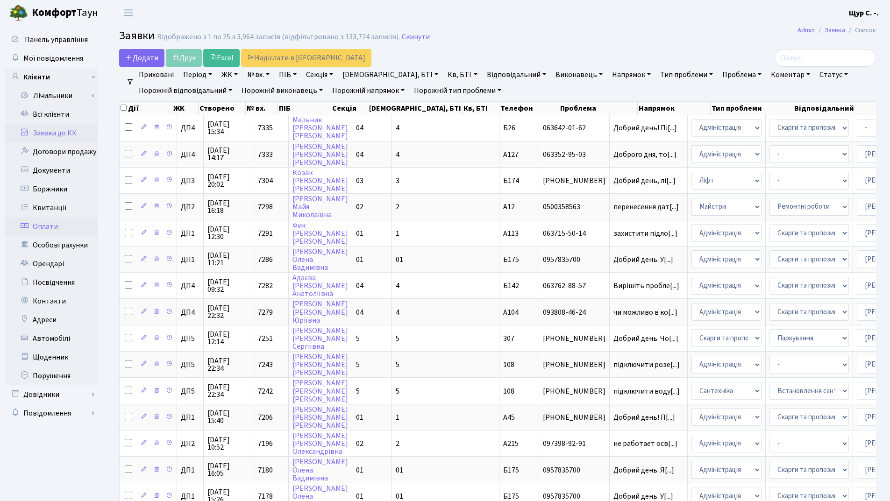
click at [61, 225] on link "Оплати" at bounding box center [51, 226] width 93 height 19
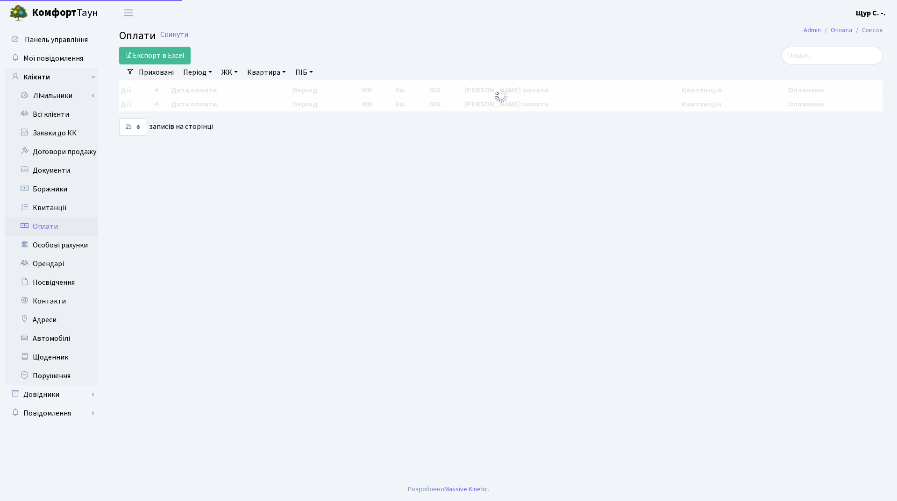
select select "25"
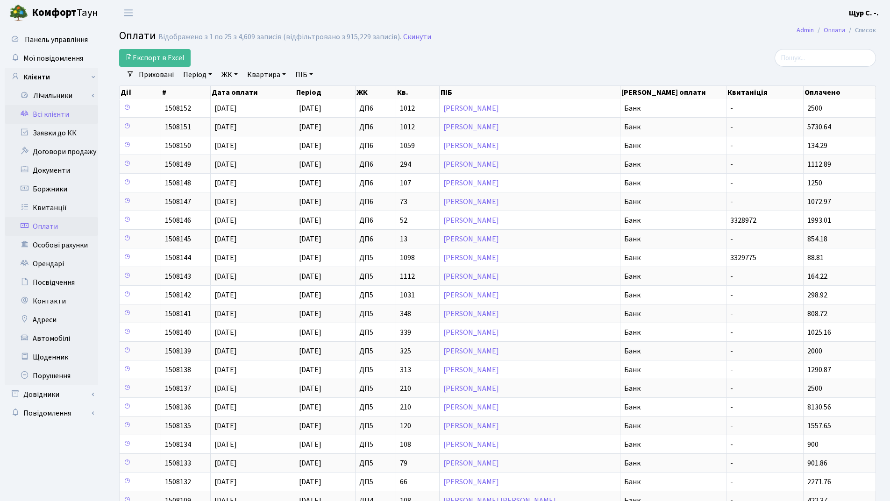
click at [63, 115] on link "Всі клієнти" at bounding box center [51, 114] width 93 height 19
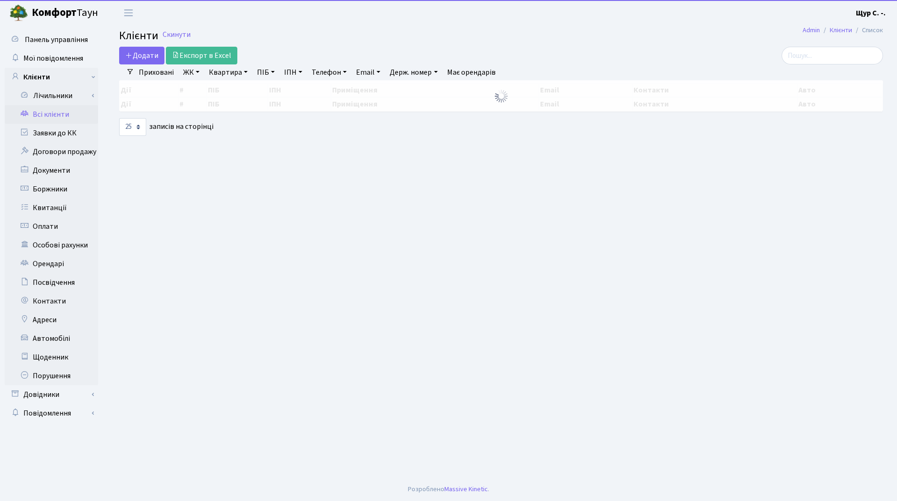
select select "25"
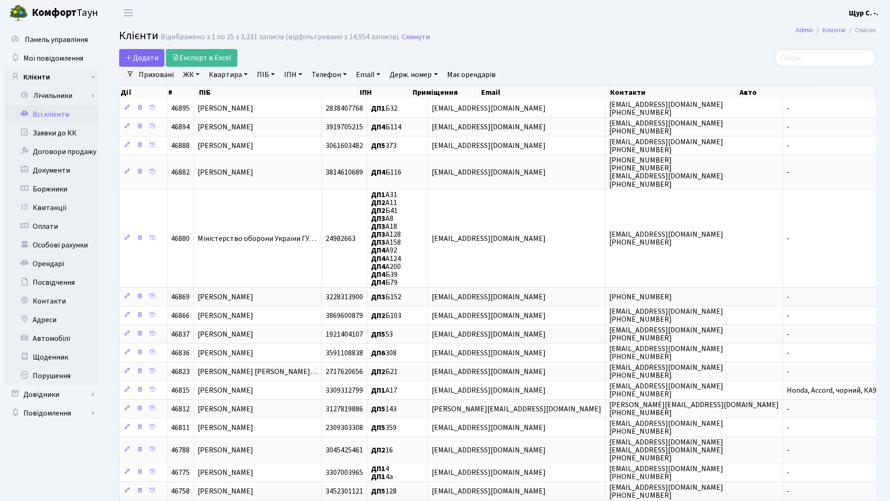
click at [232, 78] on link "Квартира" at bounding box center [228, 75] width 46 height 16
type input "299"
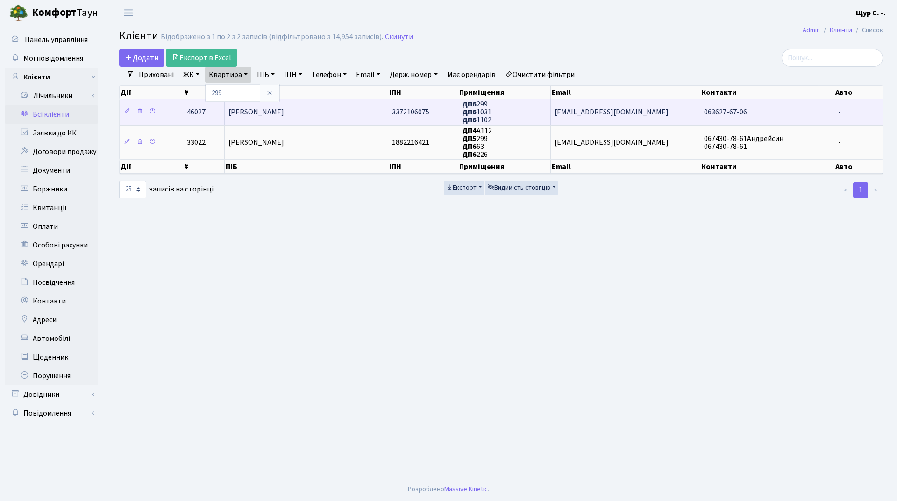
click at [284, 114] on span "[PERSON_NAME]" at bounding box center [256, 112] width 56 height 10
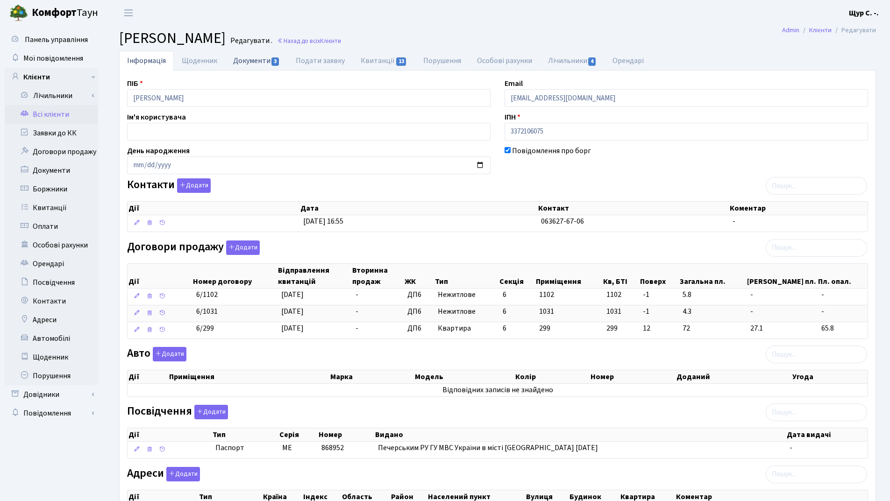
click at [247, 56] on link "Документи 3" at bounding box center [256, 60] width 63 height 19
select select "25"
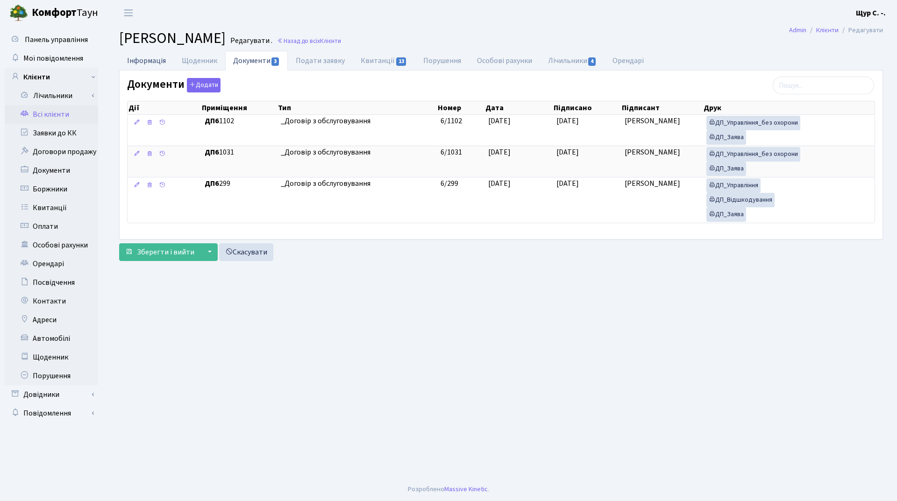
click at [145, 55] on link "Інформація" at bounding box center [146, 60] width 55 height 19
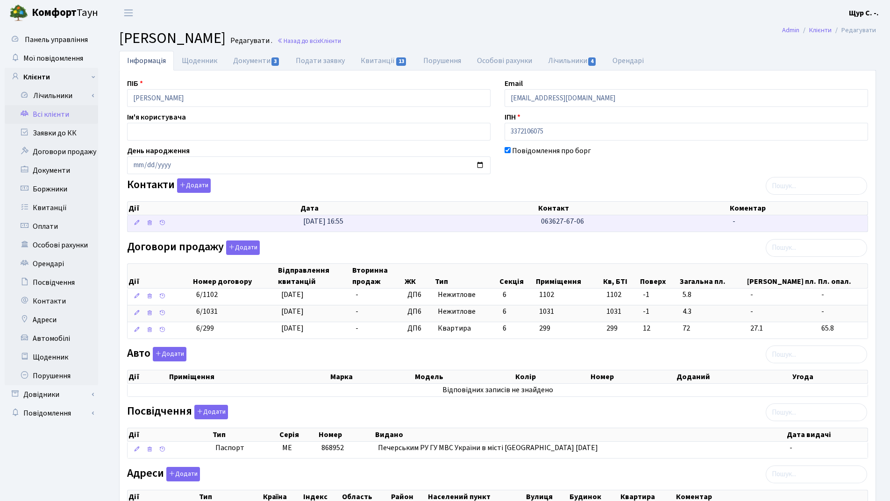
click at [488, 230] on td "31.03.2025, 16:55" at bounding box center [418, 223] width 238 height 16
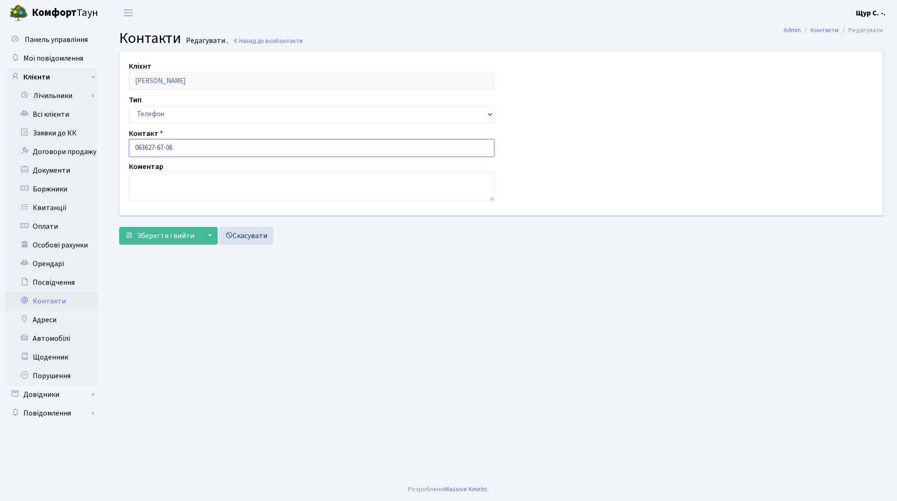
click at [146, 147] on input "063627-67-06" at bounding box center [311, 148] width 365 height 18
type input "[PHONE_NUMBER]"
click at [148, 239] on span "Зберегти і вийти" at bounding box center [165, 236] width 57 height 10
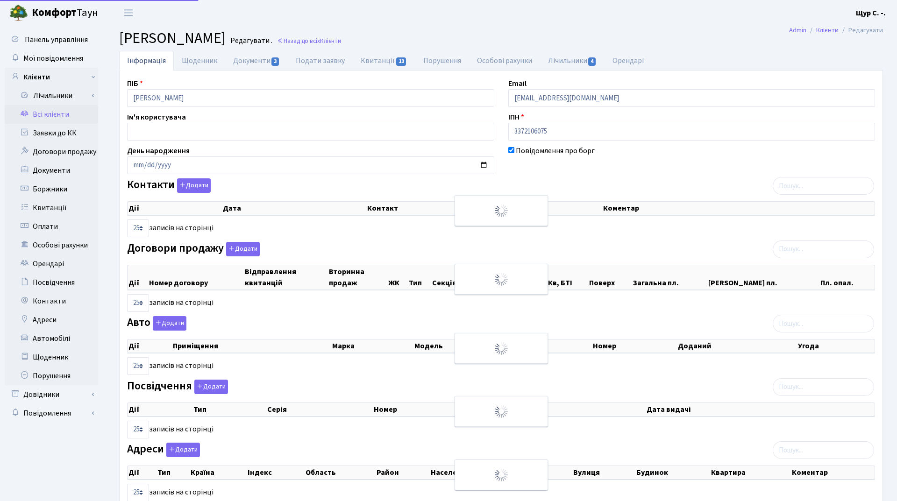
select select "25"
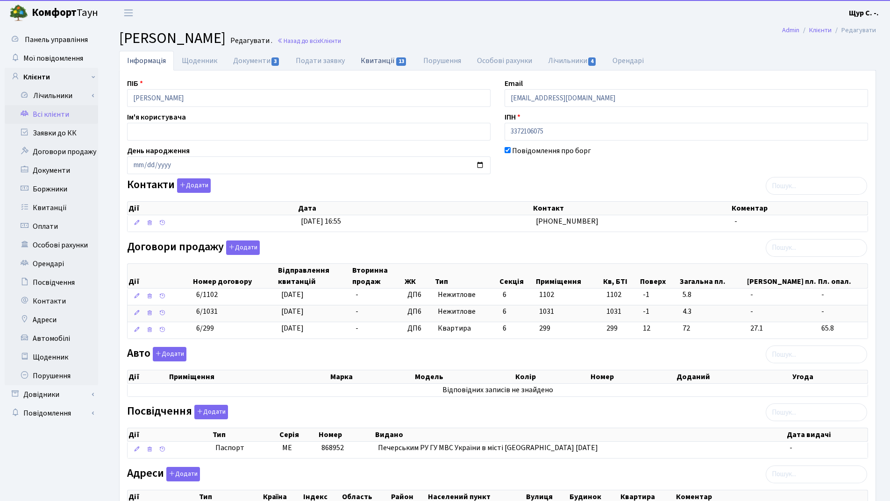
click at [378, 62] on link "Квитанції 13" at bounding box center [384, 60] width 62 height 19
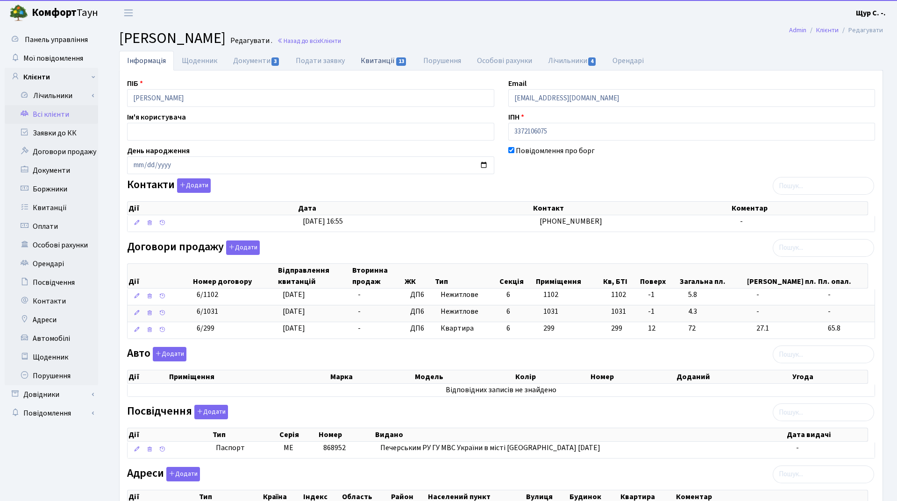
select select "25"
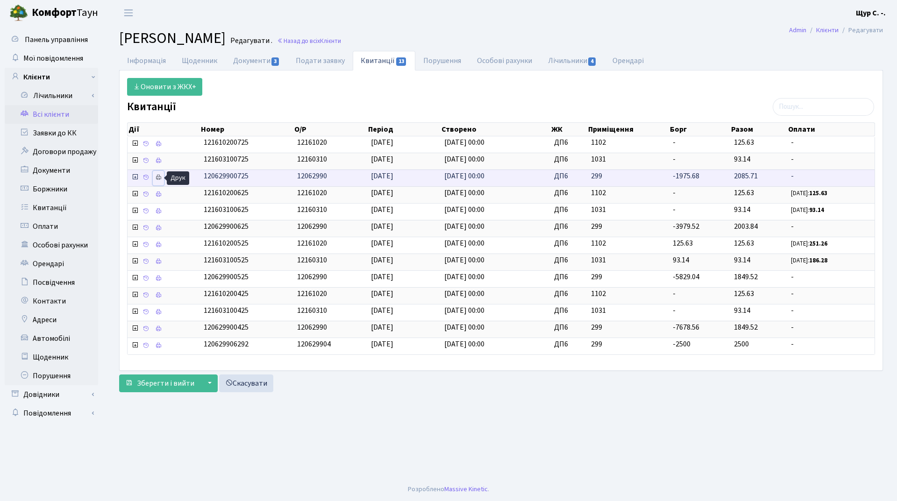
click at [158, 179] on icon at bounding box center [158, 177] width 7 height 7
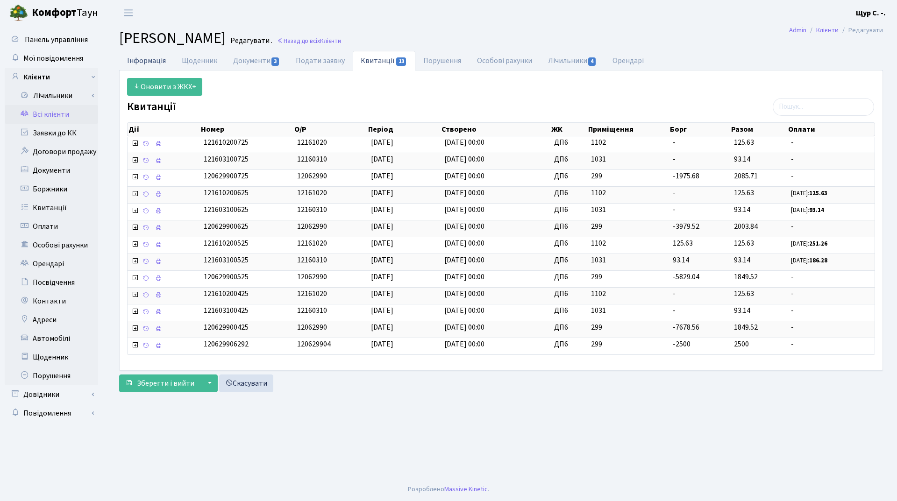
click at [151, 55] on link "Інформація" at bounding box center [146, 60] width 55 height 19
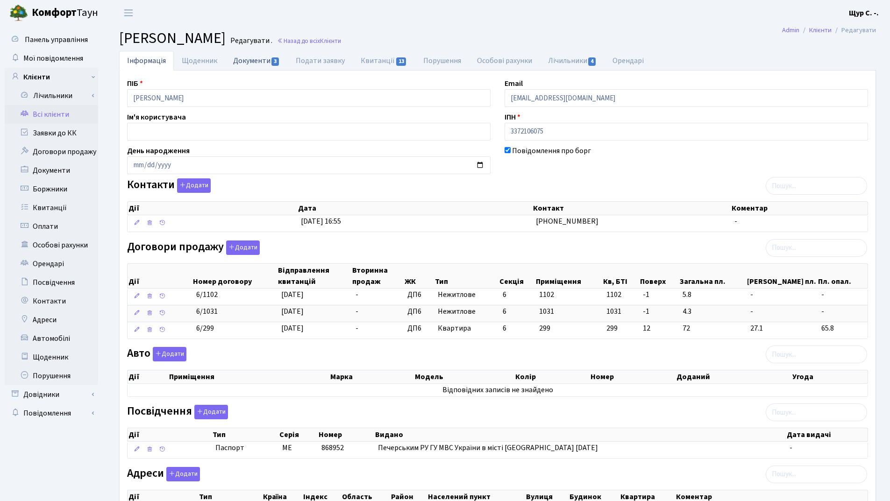
click at [253, 62] on link "Документи 3" at bounding box center [256, 60] width 63 height 19
select select "25"
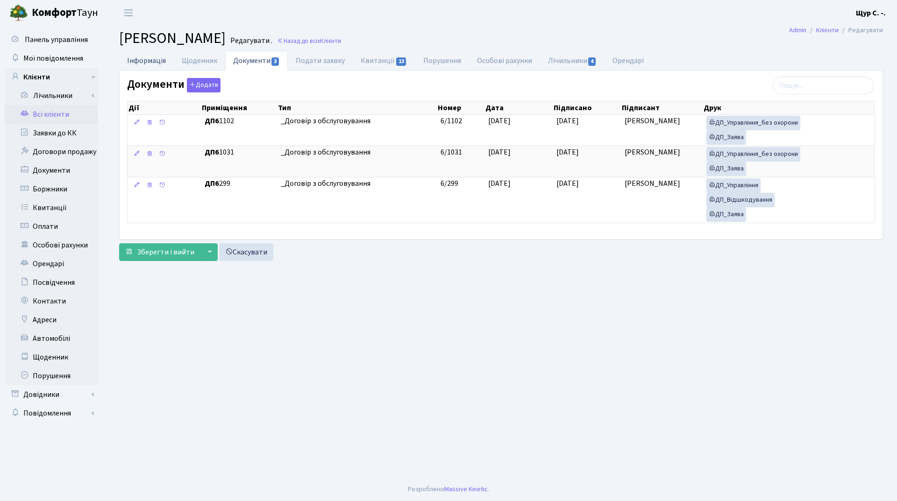
click at [150, 61] on link "Інформація" at bounding box center [146, 60] width 55 height 19
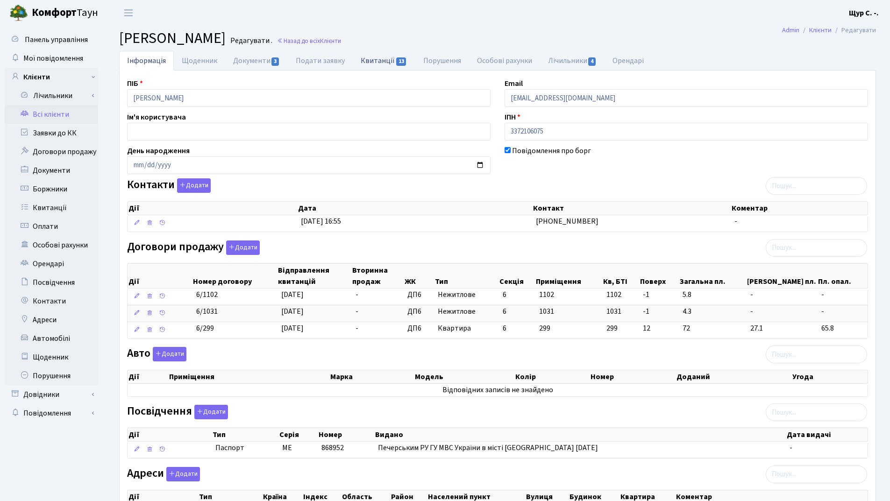
click at [364, 58] on link "Квитанції 13" at bounding box center [384, 60] width 62 height 19
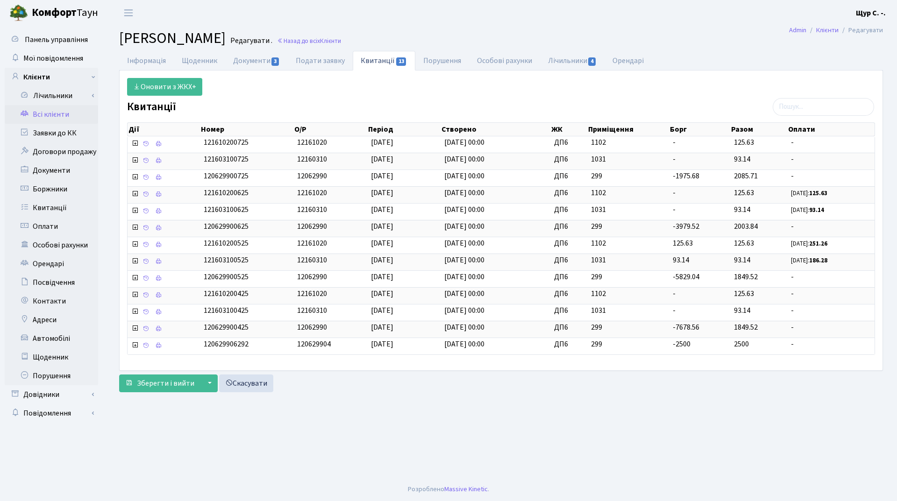
click at [60, 112] on link "Всі клієнти" at bounding box center [51, 114] width 93 height 19
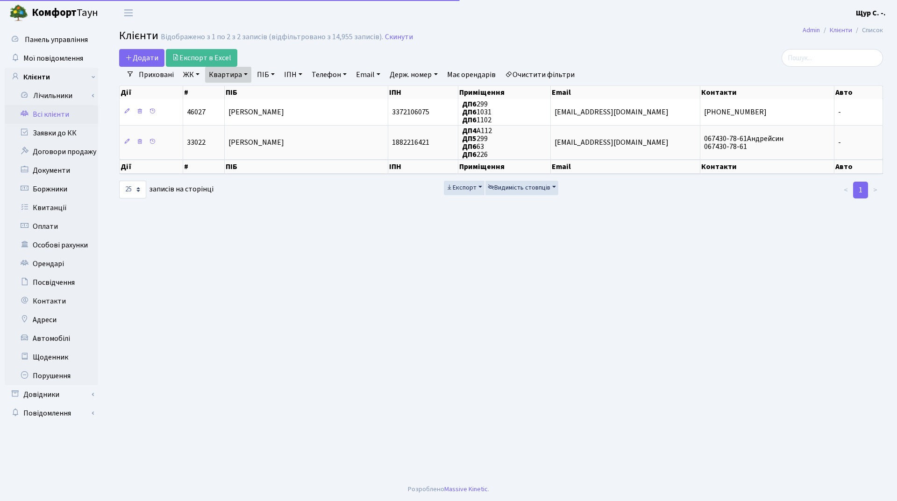
select select "25"
click at [247, 74] on link "Квартира" at bounding box center [228, 75] width 46 height 16
click at [245, 93] on input "299" at bounding box center [232, 93] width 55 height 18
type input "2"
type input "а35"
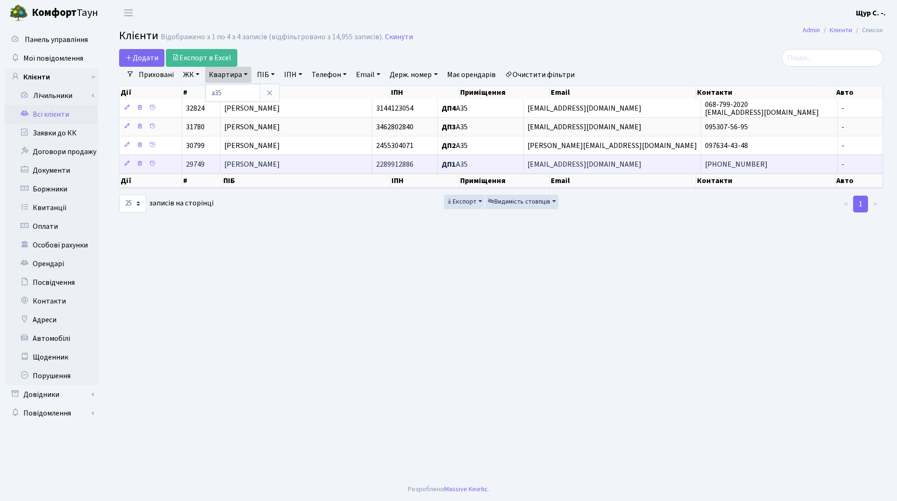
click at [272, 167] on span "Остаповська [PERSON_NAME]" at bounding box center [252, 164] width 56 height 10
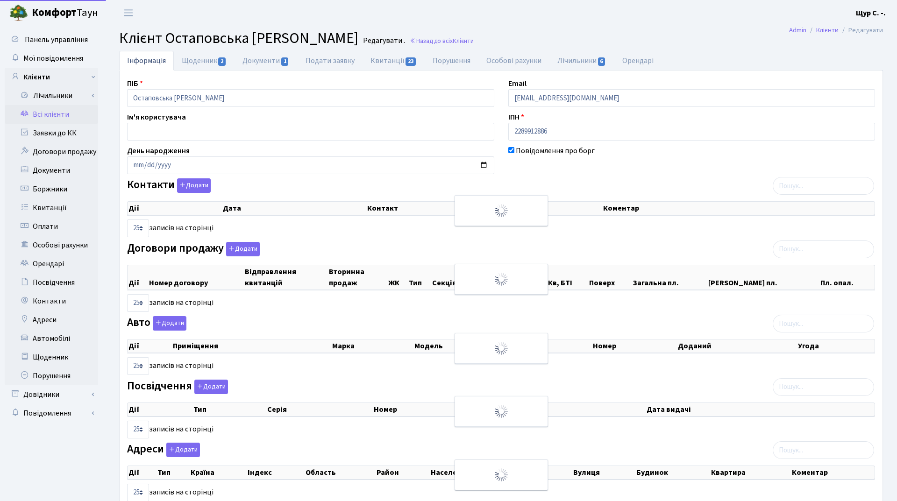
select select "25"
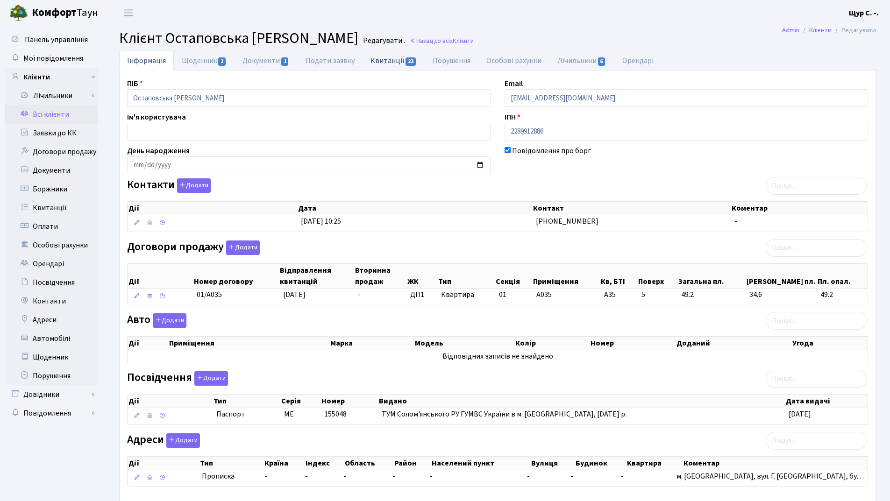
click at [384, 60] on link "Квитанції 23" at bounding box center [393, 60] width 62 height 19
select select "25"
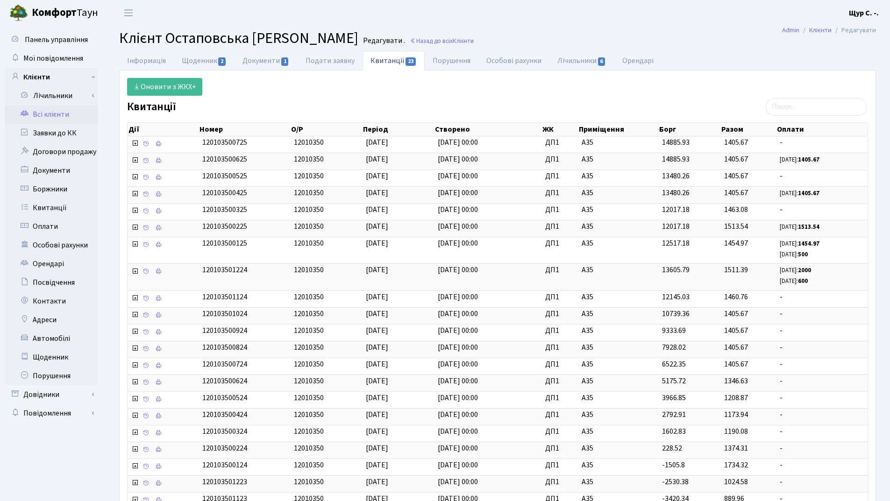
click at [46, 115] on link "Всі клієнти" at bounding box center [51, 114] width 93 height 19
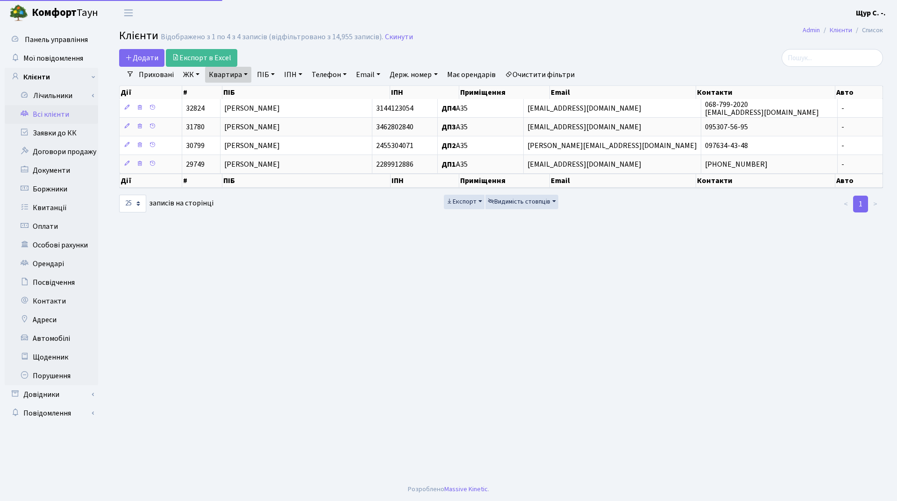
select select "25"
click at [243, 80] on link "Квартира" at bounding box center [228, 75] width 46 height 16
click at [243, 92] on input "а35" at bounding box center [232, 93] width 55 height 18
type input "а"
type input "299"
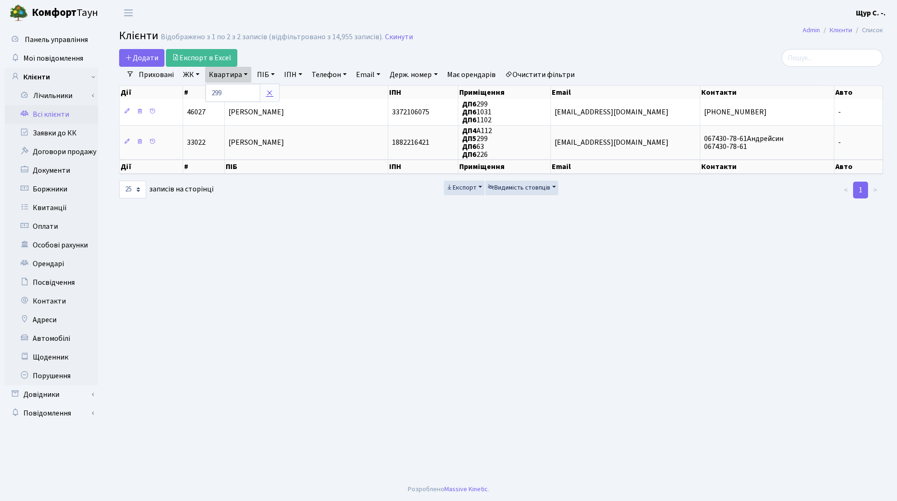
click at [274, 92] on link at bounding box center [270, 93] width 20 height 18
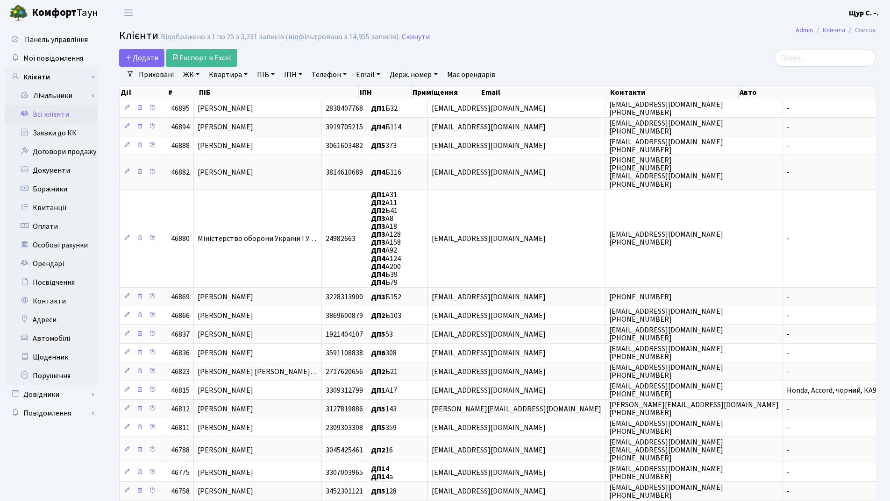
click at [328, 70] on link "Телефон" at bounding box center [329, 75] width 42 height 16
type input "0674652675"
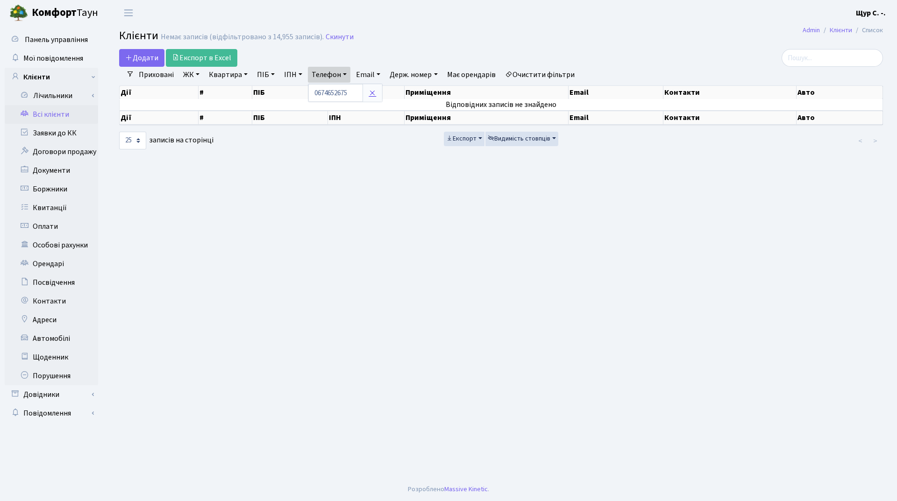
click at [371, 91] on icon at bounding box center [371, 92] width 7 height 7
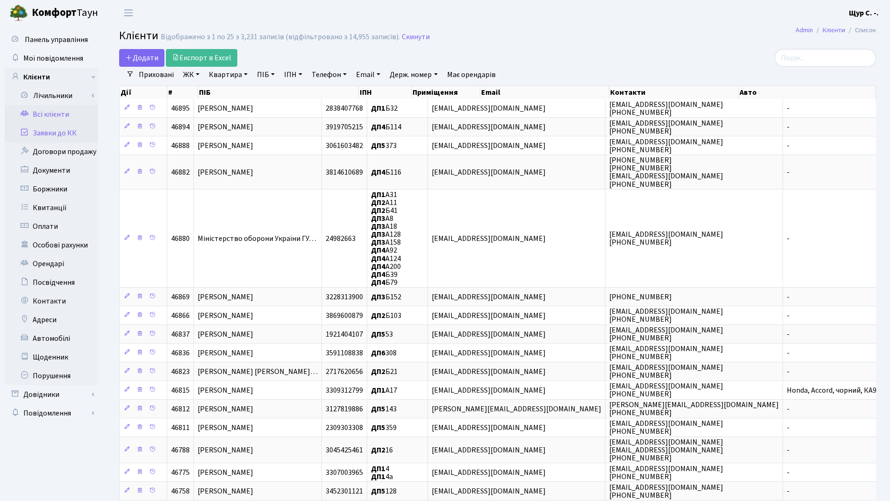
click at [42, 136] on link "Заявки до КК" at bounding box center [51, 133] width 93 height 19
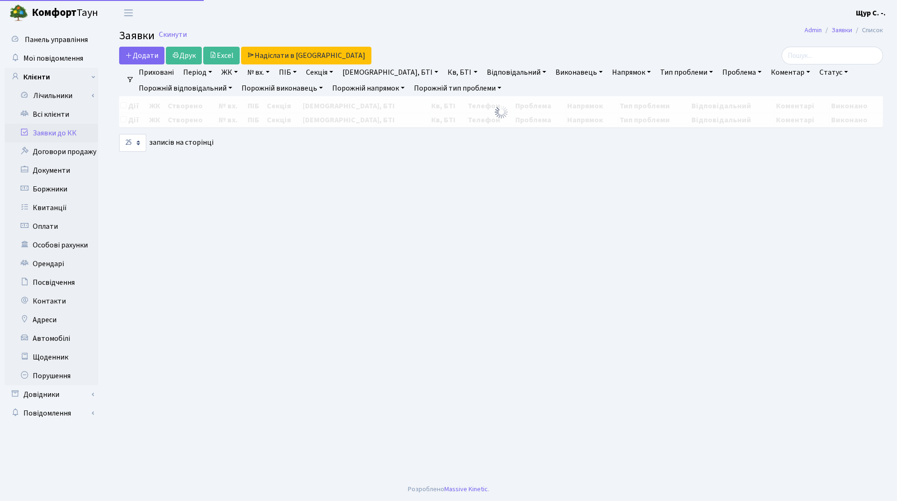
select select "25"
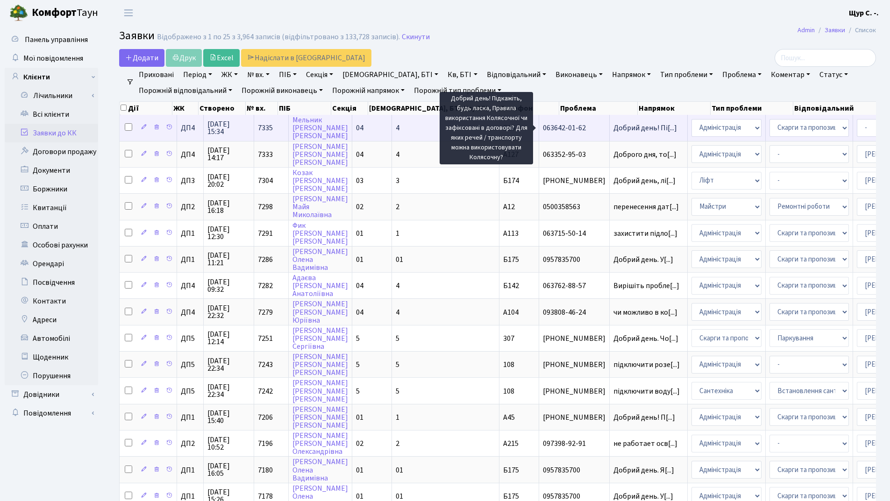
click at [613, 127] on span "Добрий день! Пі[...]" at bounding box center [645, 128] width 64 height 10
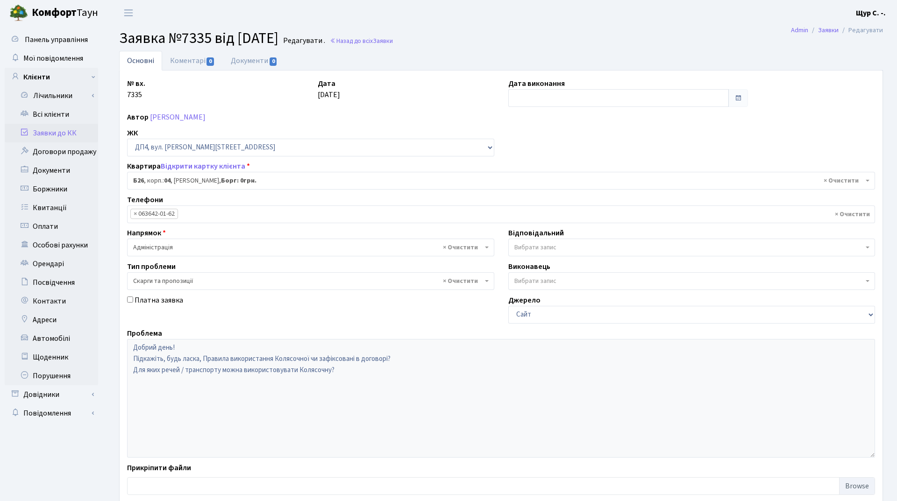
select select "33577"
select select "55"
click at [49, 132] on link "Заявки до КК" at bounding box center [51, 133] width 93 height 19
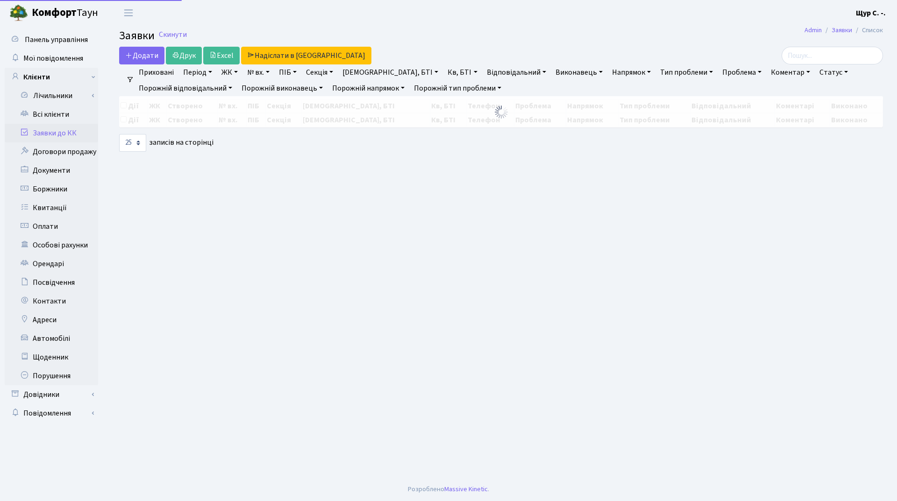
select select "25"
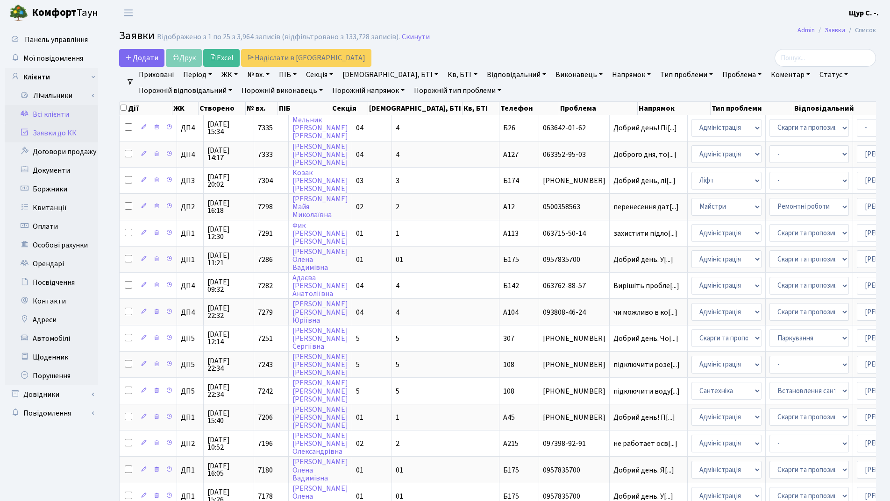
click at [65, 113] on link "Всі клієнти" at bounding box center [51, 114] width 93 height 19
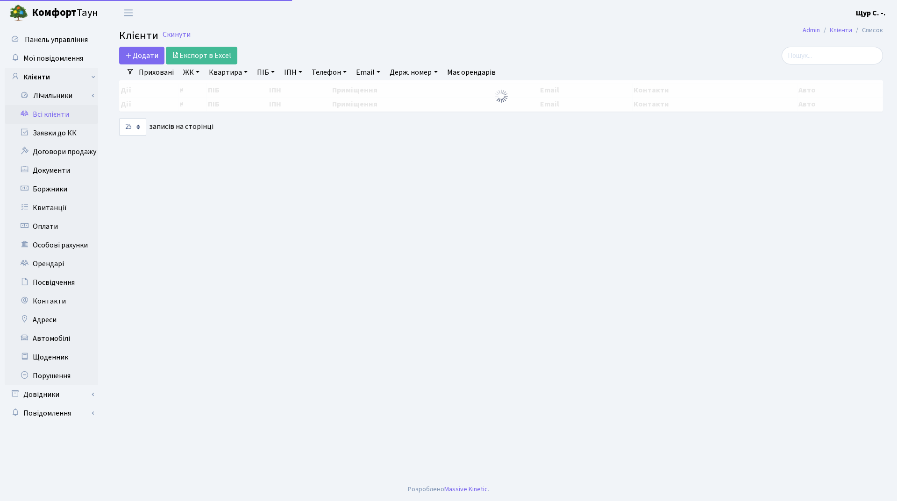
select select "25"
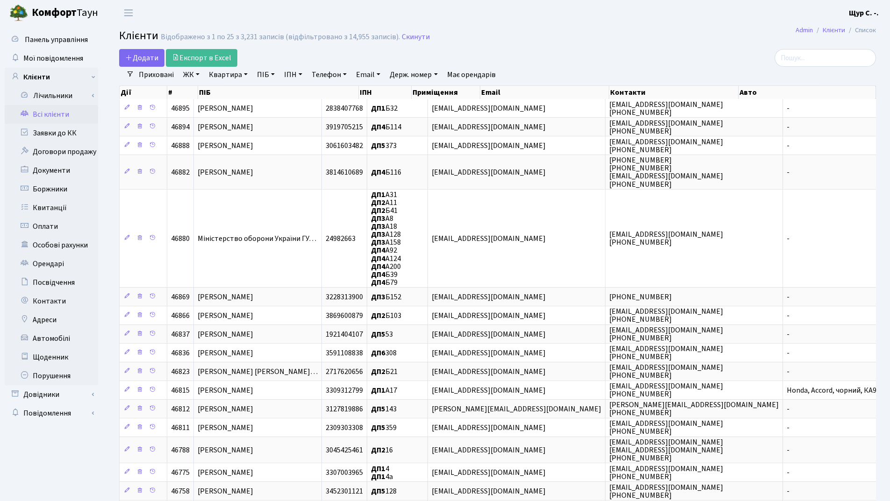
click at [223, 71] on link "Квартира" at bounding box center [228, 75] width 46 height 16
type input "18"
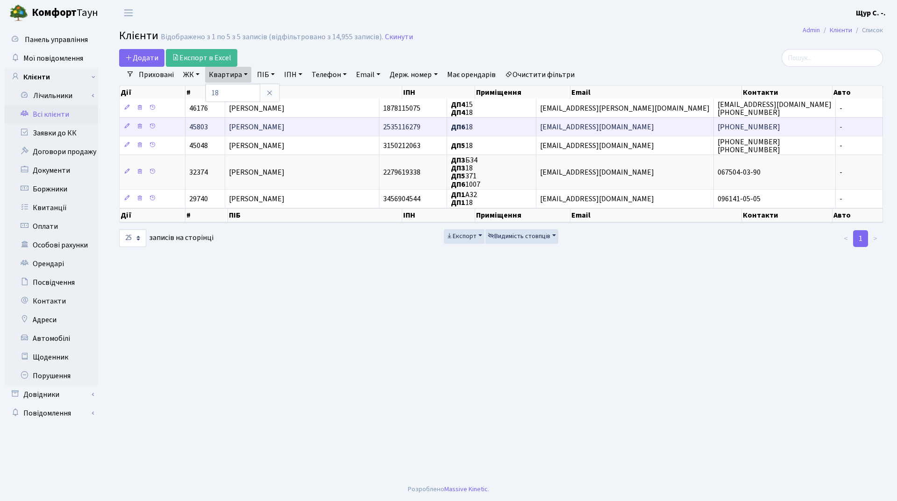
click at [268, 127] on span "[PERSON_NAME]" at bounding box center [257, 127] width 56 height 10
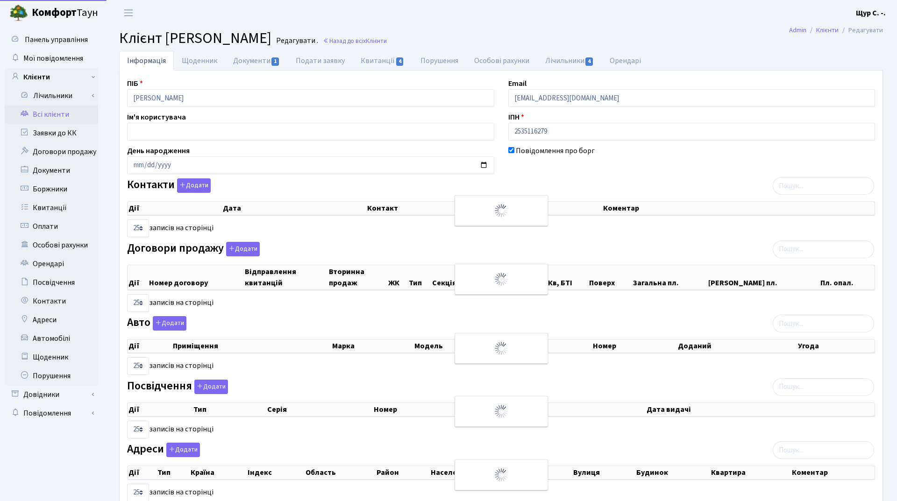
select select "25"
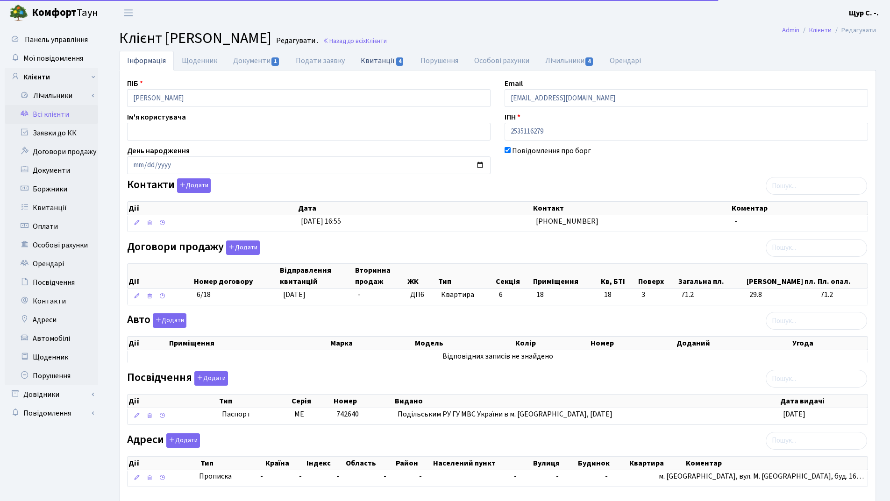
click at [368, 63] on link "Квитанції 4" at bounding box center [382, 60] width 59 height 19
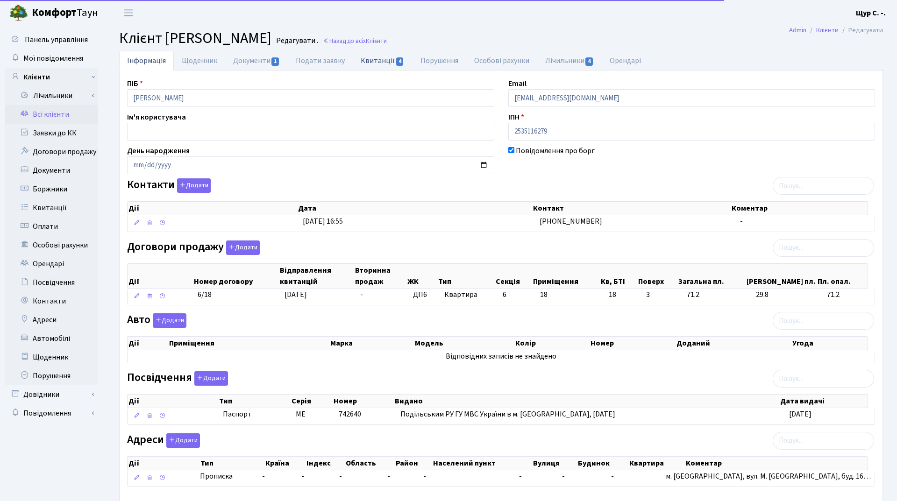
select select "25"
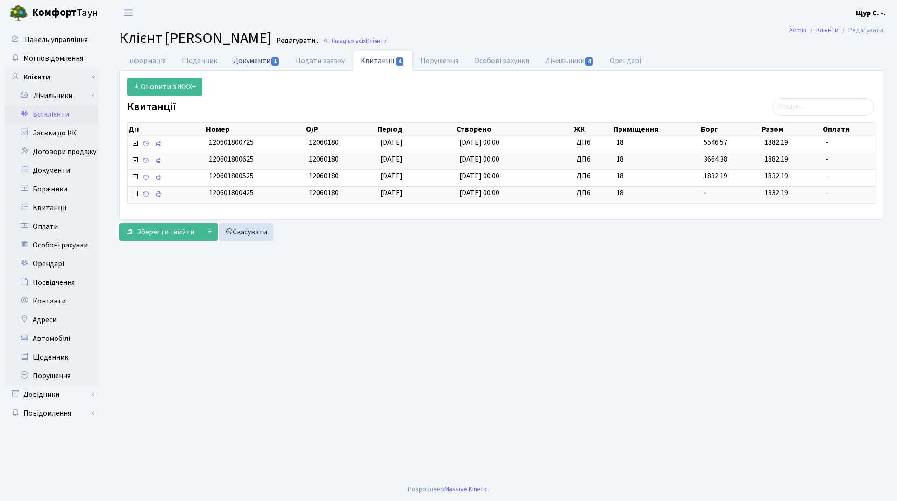
click at [258, 64] on link "Документи 1" at bounding box center [256, 60] width 63 height 19
select select "25"
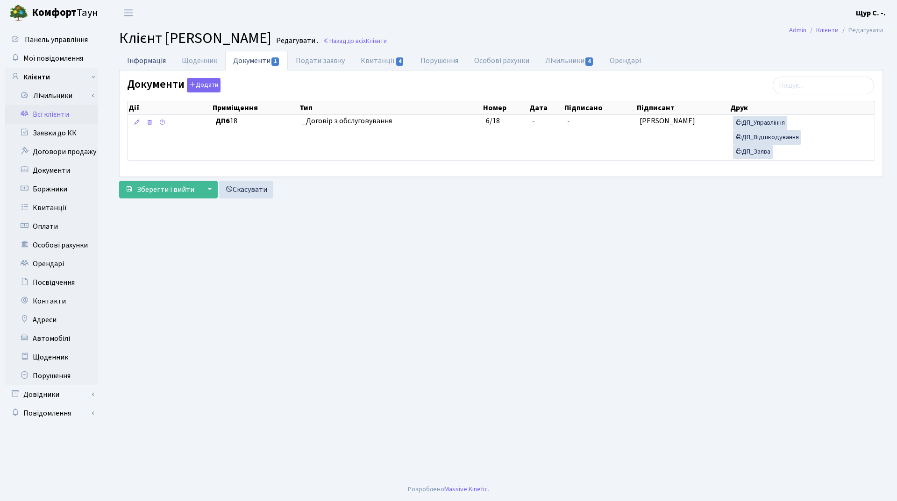
click at [140, 56] on link "Інформація" at bounding box center [146, 60] width 55 height 19
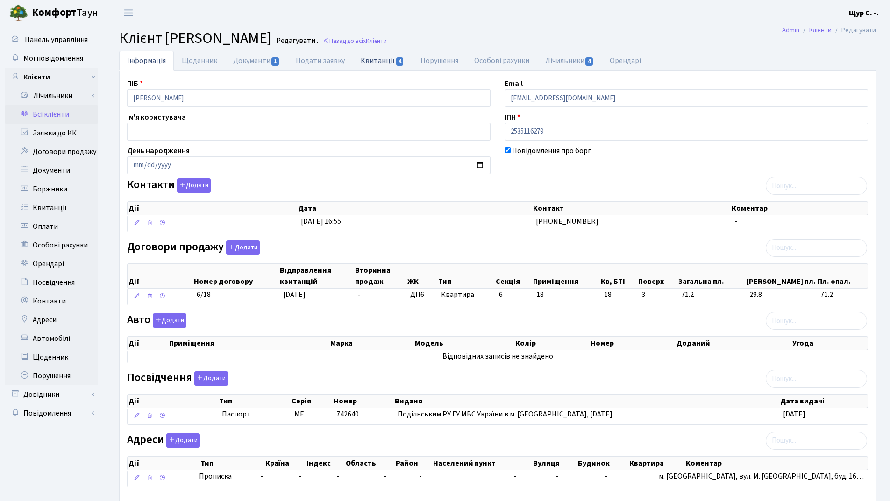
click at [377, 56] on link "Квитанції 4" at bounding box center [382, 60] width 59 height 19
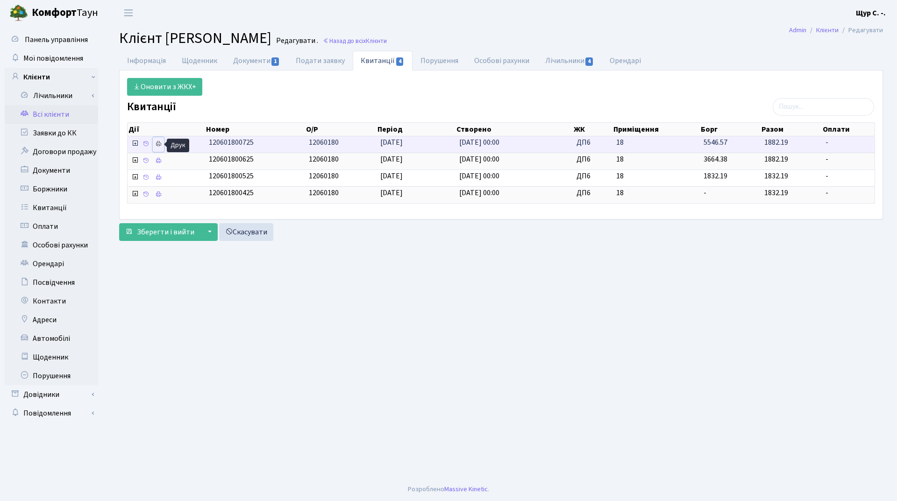
click at [160, 146] on icon at bounding box center [158, 144] width 7 height 7
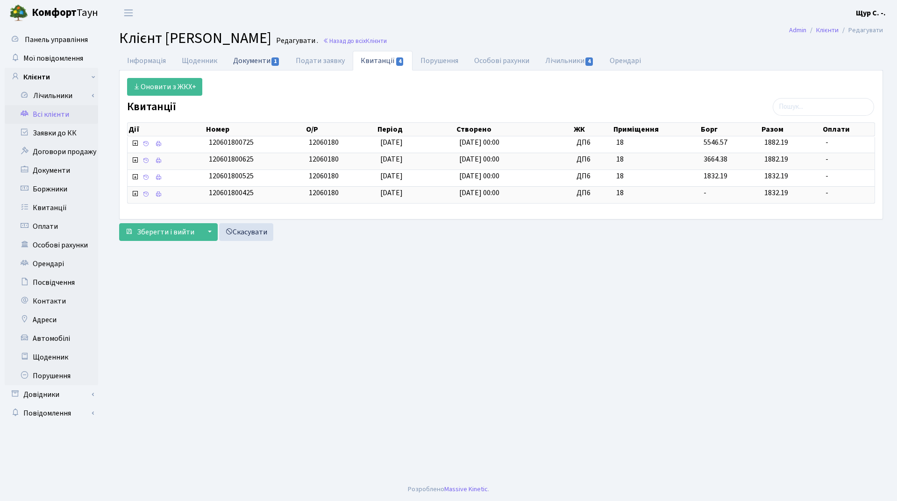
click at [260, 62] on link "Документи 1" at bounding box center [256, 60] width 63 height 19
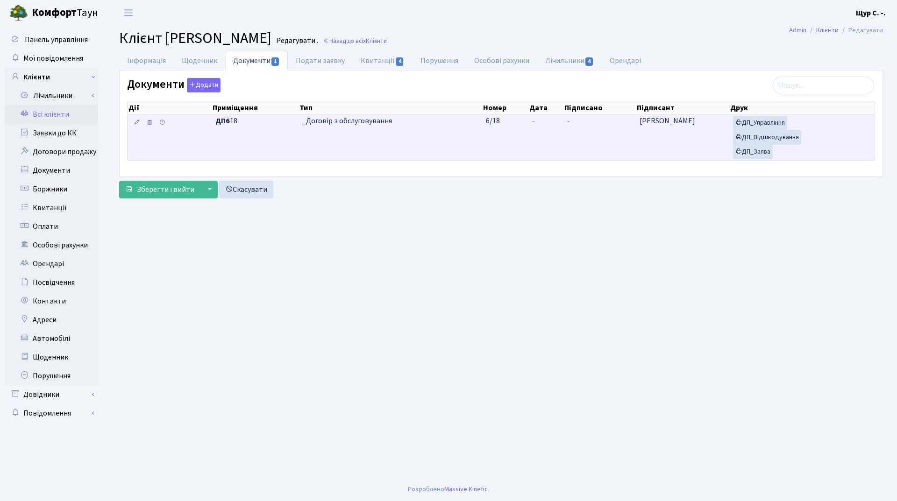
click at [454, 134] on td "_Договір з обслуговування" at bounding box center [389, 137] width 183 height 45
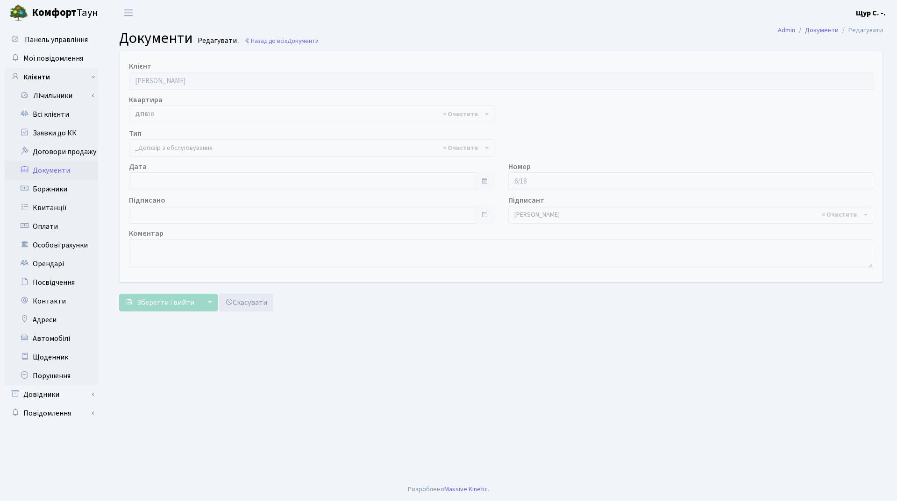
select select "289"
type input "[DATE]"
click at [219, 181] on input "[DATE]" at bounding box center [302, 181] width 346 height 18
click at [348, 323] on main "Admin Документи Редагувати Документи Редагувати . Назад до всіх Документи Клієн…" at bounding box center [500, 252] width 791 height 452
type input "26.08.2025"
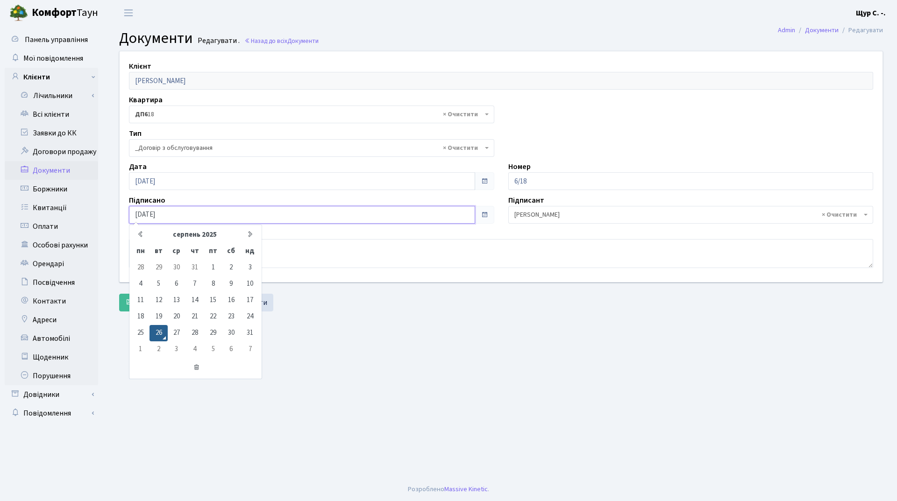
click at [241, 216] on input "26.08.2025" at bounding box center [302, 215] width 346 height 18
click at [395, 361] on main "Admin Документи Редагувати Документи Редагувати . Назад до всіх Документи Клієн…" at bounding box center [500, 252] width 791 height 452
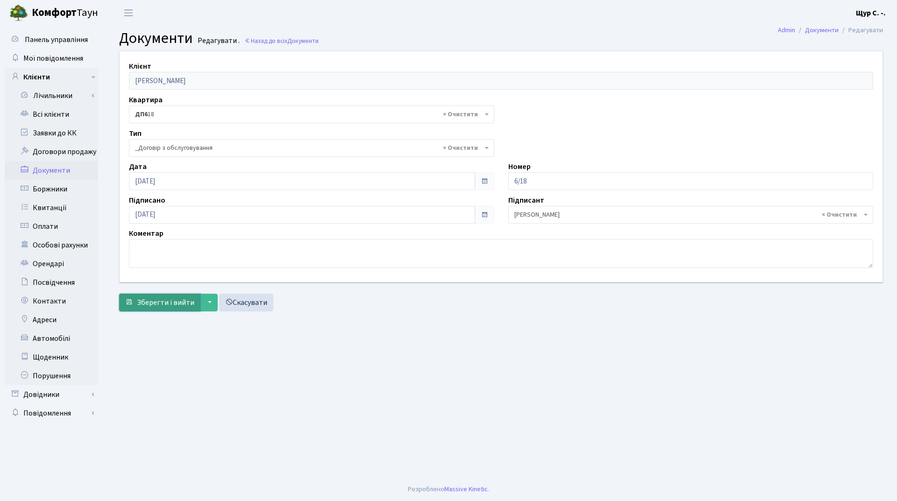
click at [163, 304] on span "Зберегти і вийти" at bounding box center [165, 302] width 57 height 10
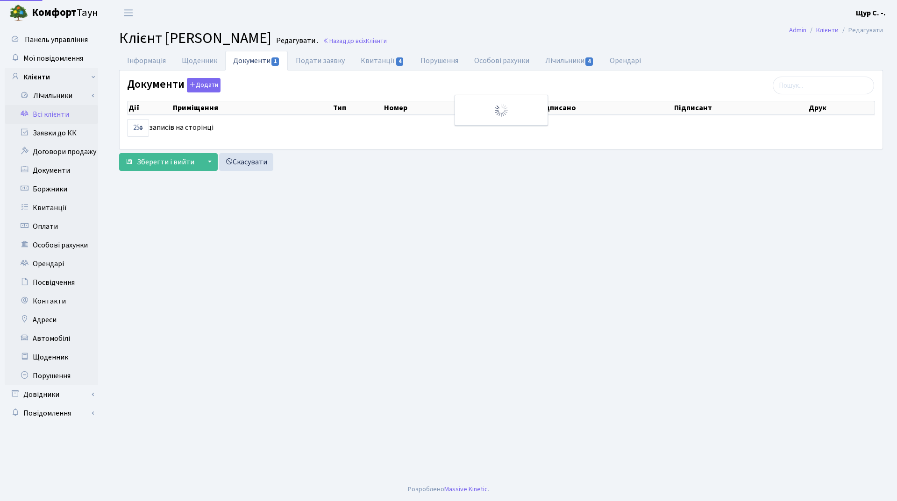
select select "25"
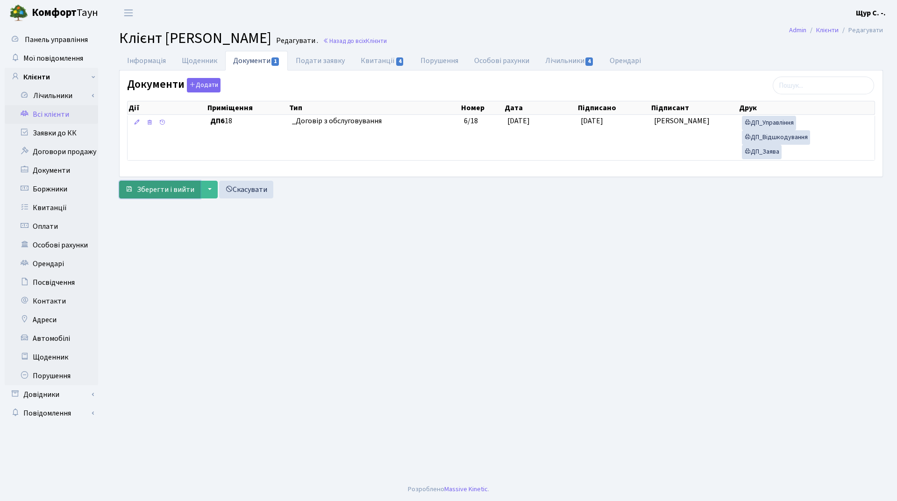
click at [163, 192] on span "Зберегти і вийти" at bounding box center [165, 189] width 57 height 10
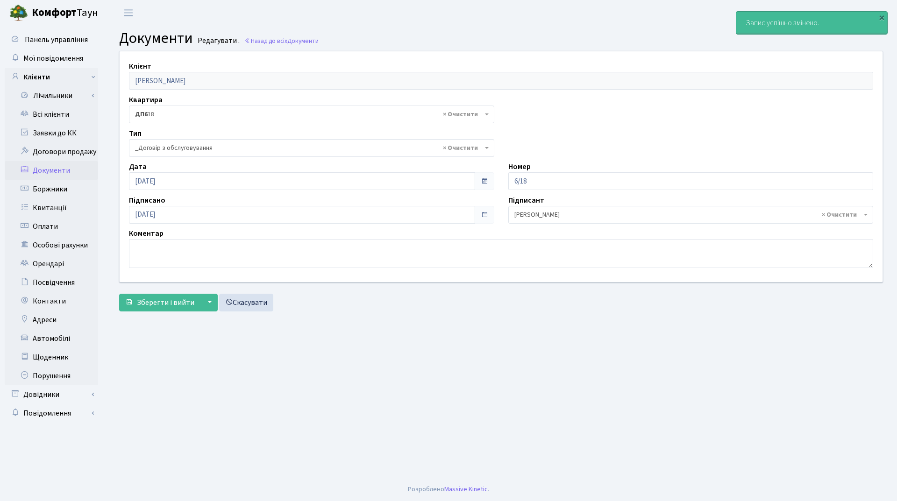
select select "289"
click at [61, 112] on link "Всі клієнти" at bounding box center [51, 114] width 93 height 19
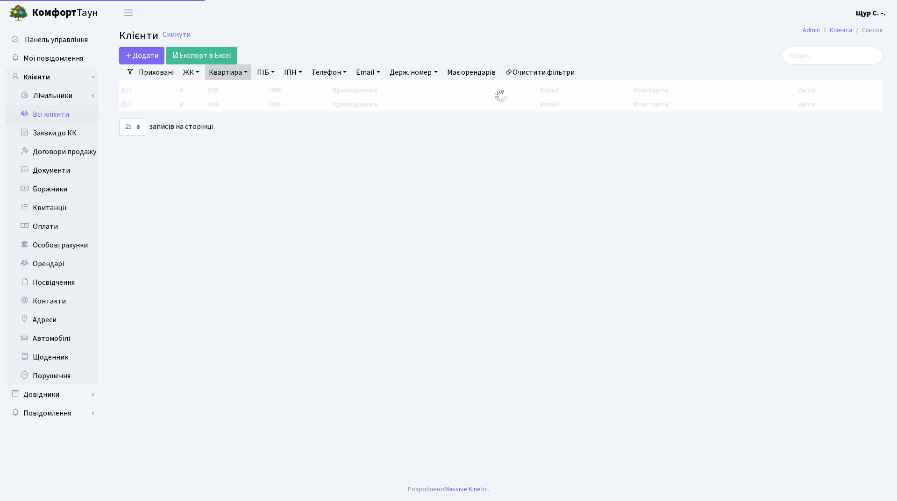
select select "25"
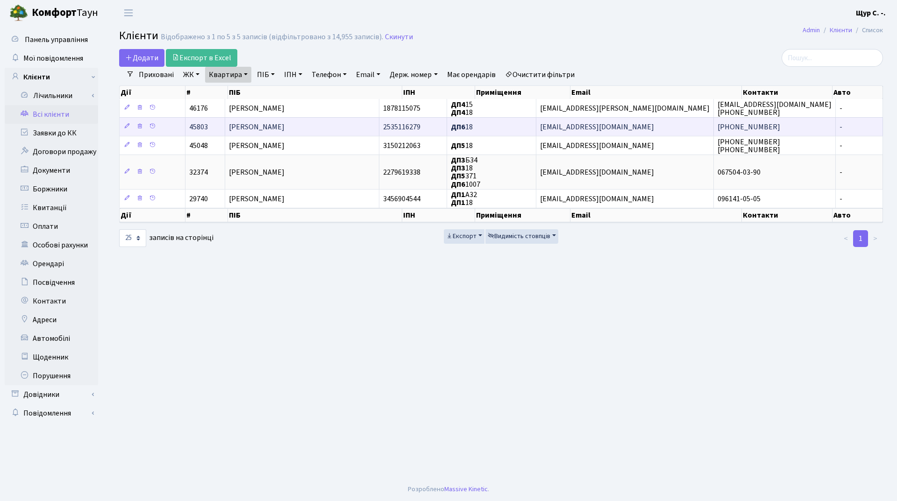
click at [284, 130] on span "[PERSON_NAME]" at bounding box center [257, 127] width 56 height 10
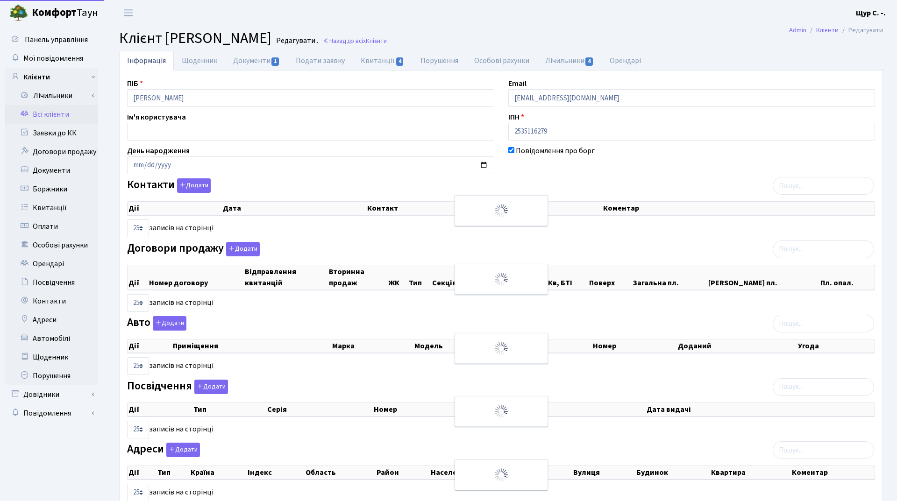
select select "25"
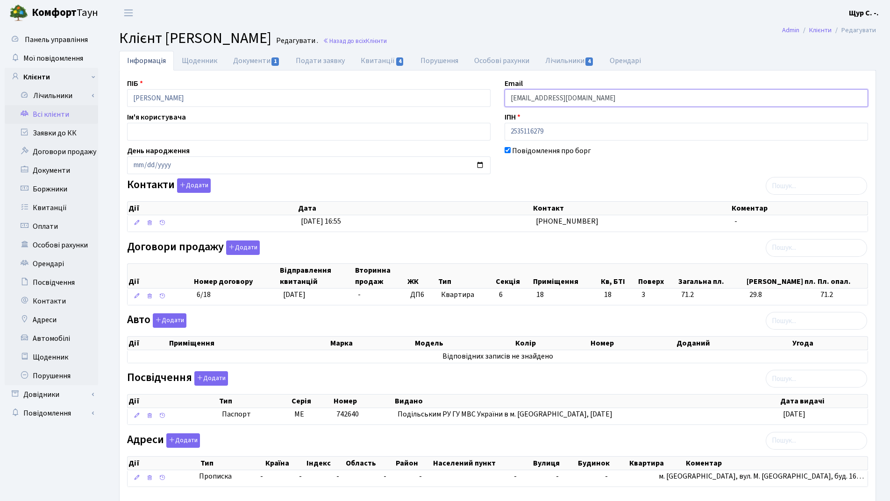
drag, startPoint x: 609, startPoint y: 100, endPoint x: 499, endPoint y: 93, distance: 110.9
click at [499, 93] on div "Email kt45803@comfort-town.com.ua" at bounding box center [685, 92] width 377 height 29
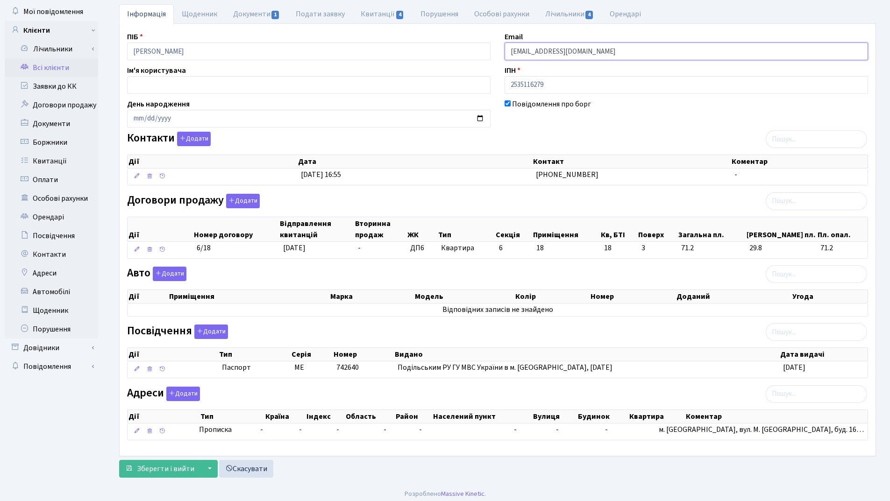
scroll to position [51, 0]
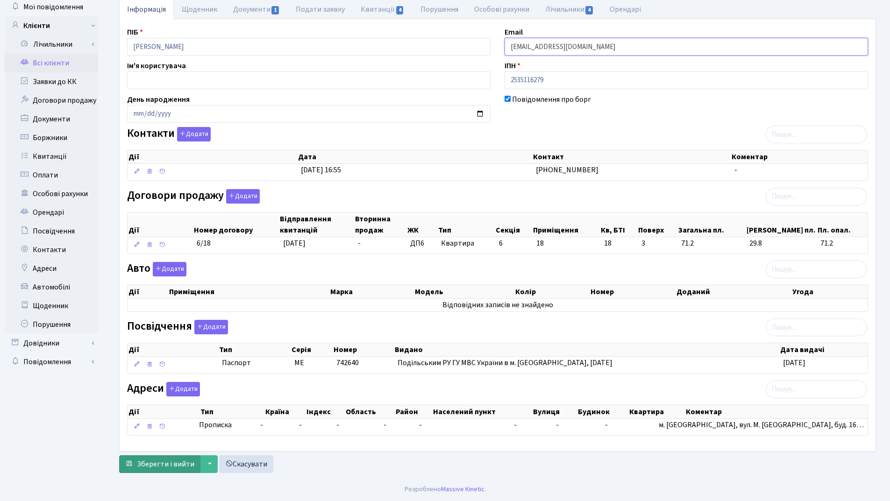
type input "[EMAIL_ADDRESS][DOMAIN_NAME]"
click at [161, 469] on span "Зберегти і вийти" at bounding box center [165, 464] width 57 height 10
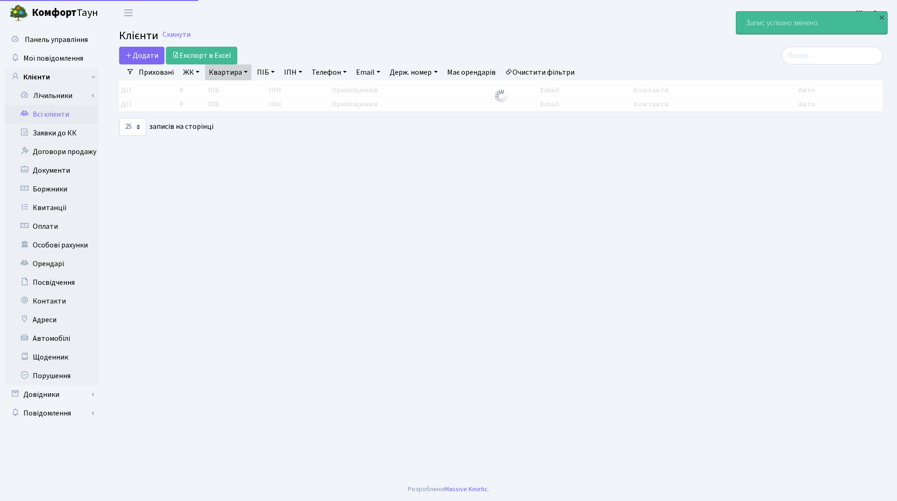
select select "25"
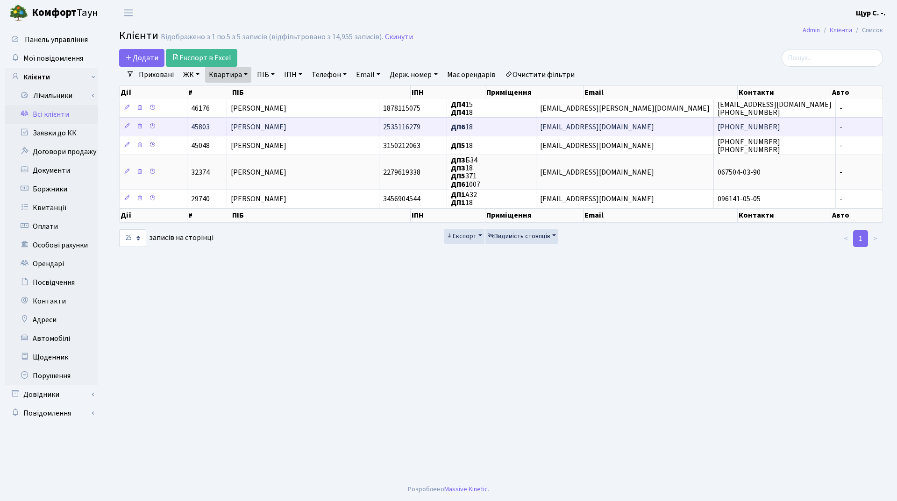
click at [317, 133] on td "[PERSON_NAME]" at bounding box center [303, 126] width 152 height 19
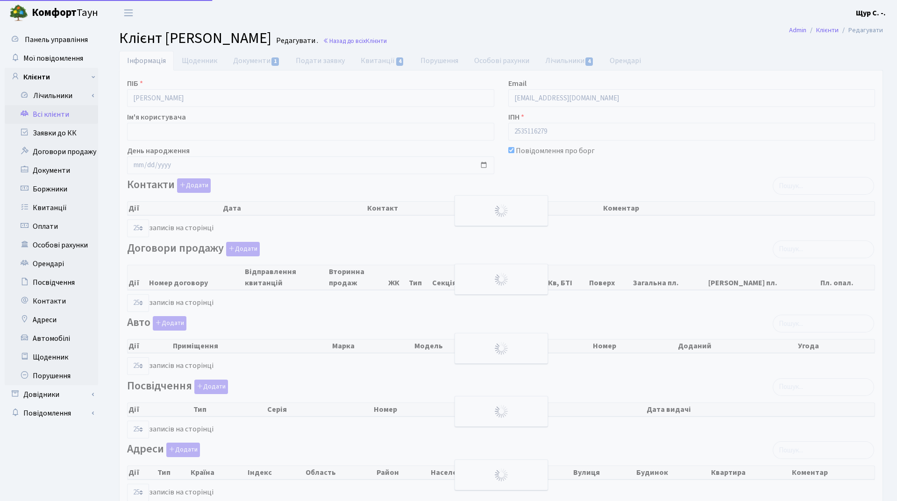
select select "25"
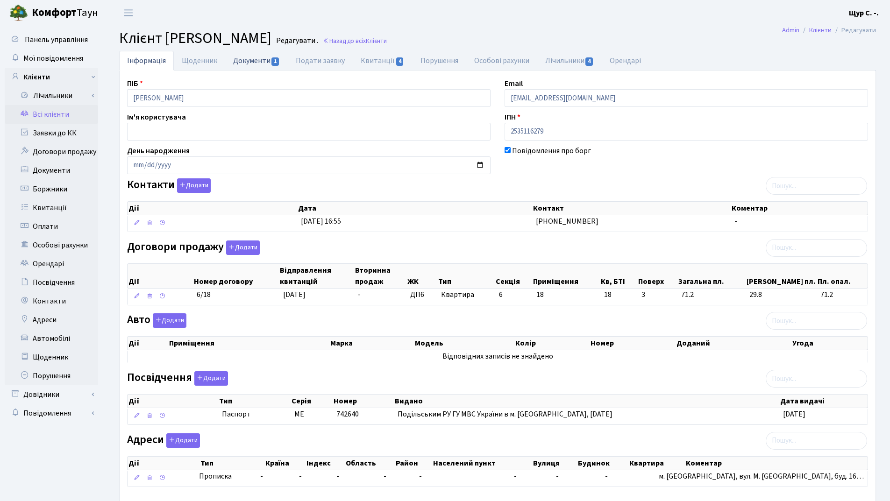
click at [243, 61] on link "Документи 1" at bounding box center [256, 60] width 63 height 19
select select "25"
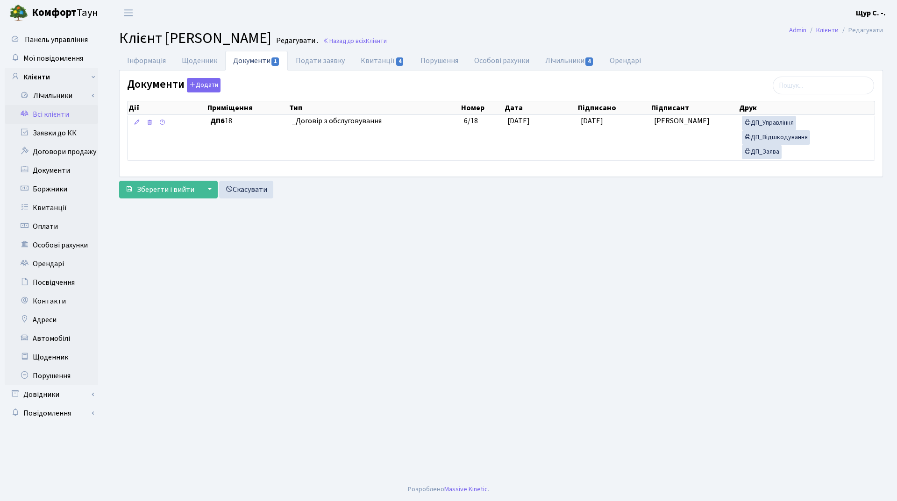
click at [54, 114] on link "Всі клієнти" at bounding box center [51, 114] width 93 height 19
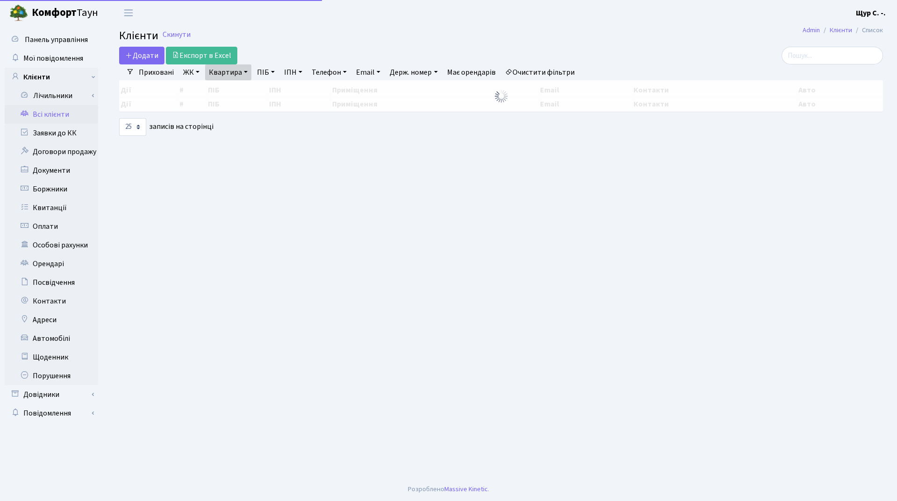
select select "25"
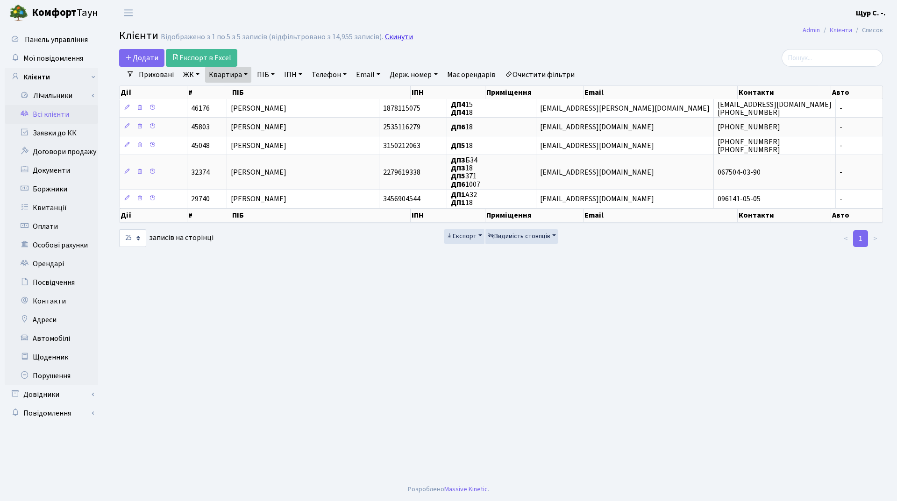
click at [390, 39] on link "Скинути" at bounding box center [399, 37] width 28 height 9
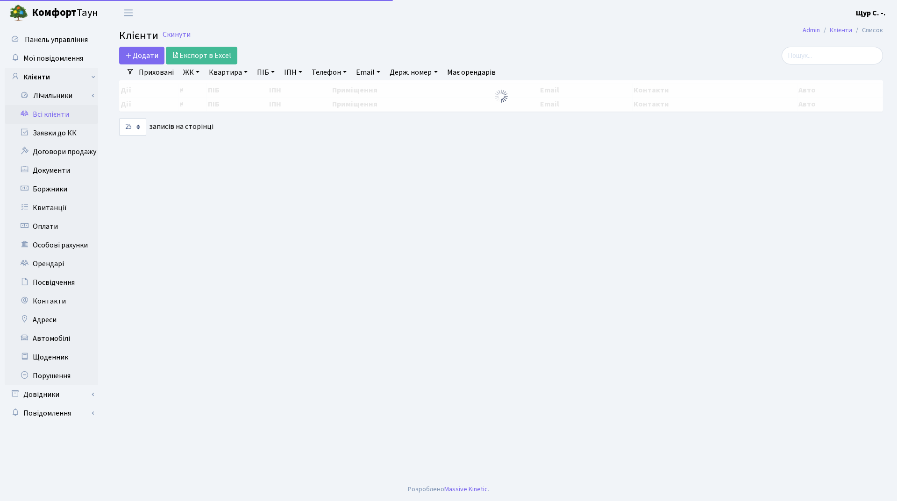
select select "25"
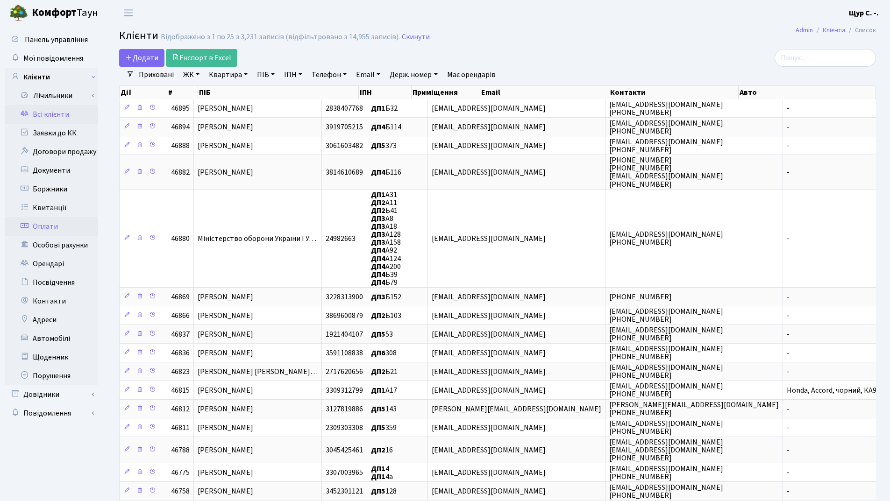
click at [64, 222] on link "Оплати" at bounding box center [51, 226] width 93 height 19
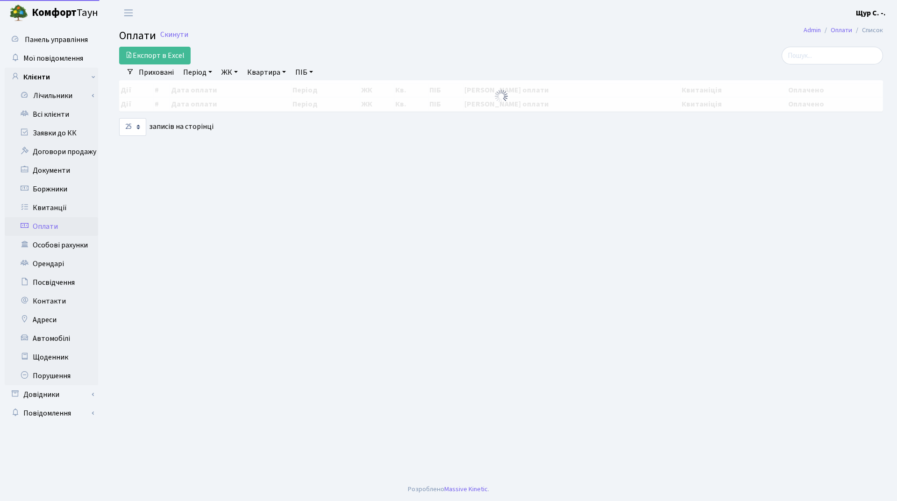
select select "25"
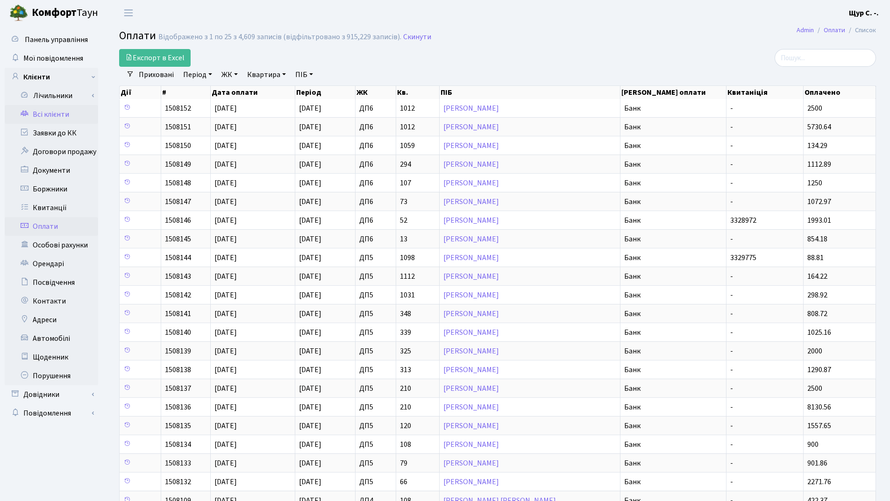
click at [74, 109] on link "Всі клієнти" at bounding box center [51, 114] width 93 height 19
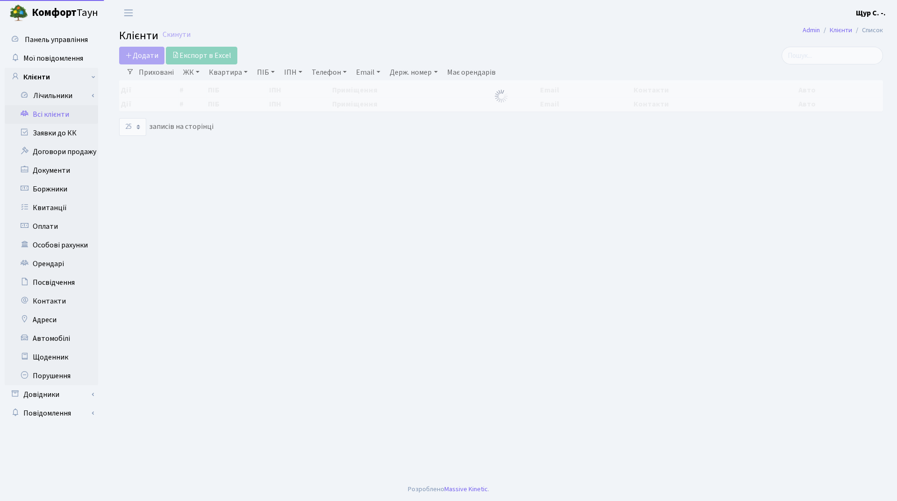
select select "25"
